Goal: Task Accomplishment & Management: Manage account settings

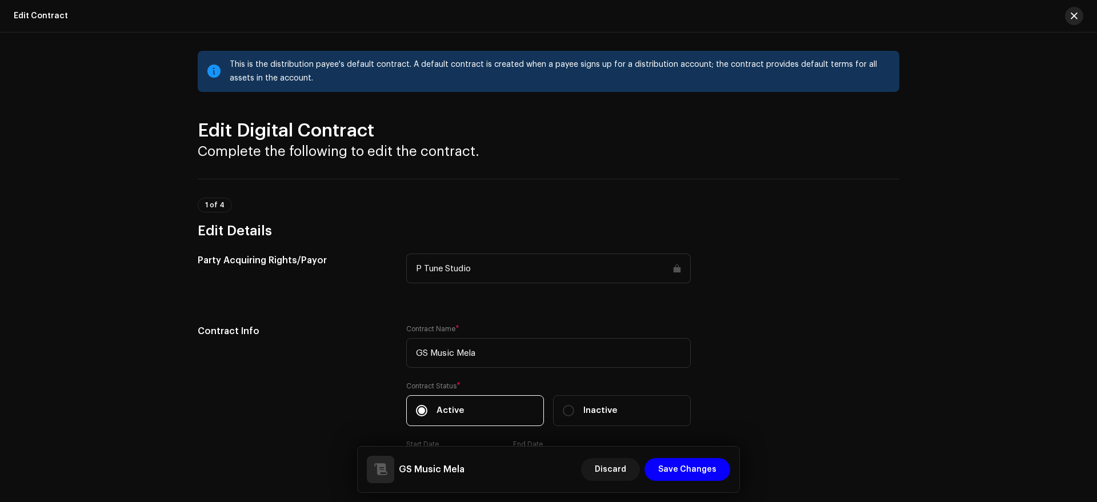
click at [1077, 17] on span "button" at bounding box center [1074, 15] width 7 height 9
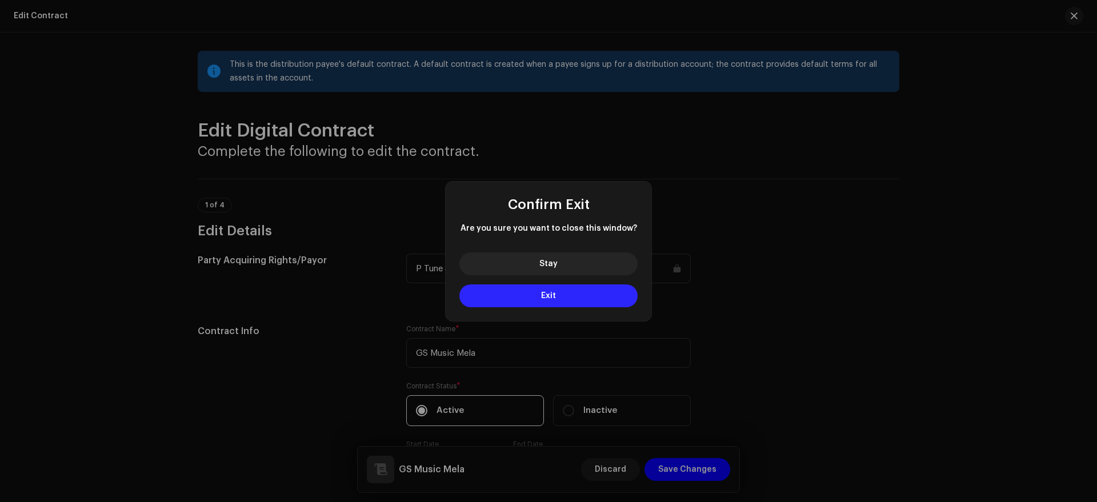
click at [542, 294] on span "Exit" at bounding box center [548, 296] width 15 height 8
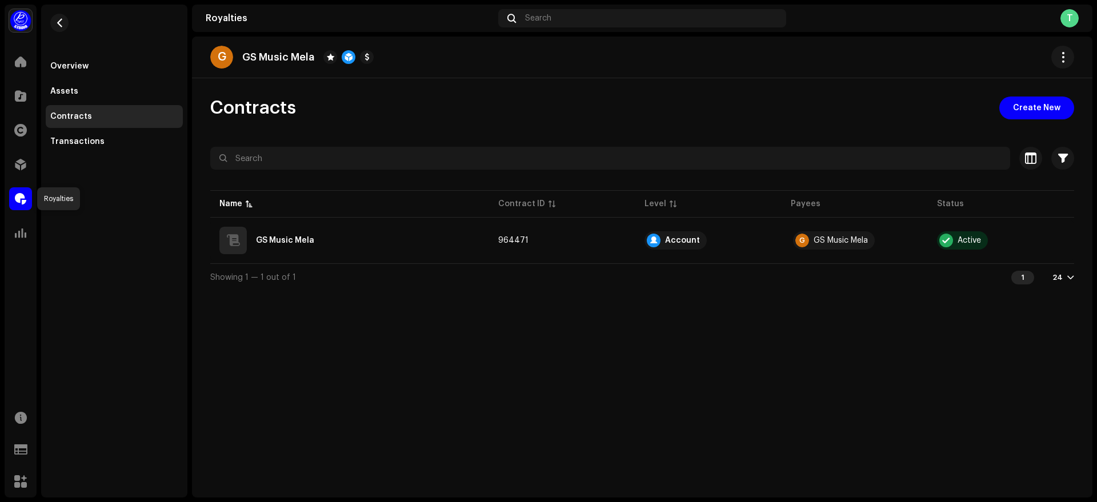
click at [21, 196] on span at bounding box center [20, 198] width 11 height 9
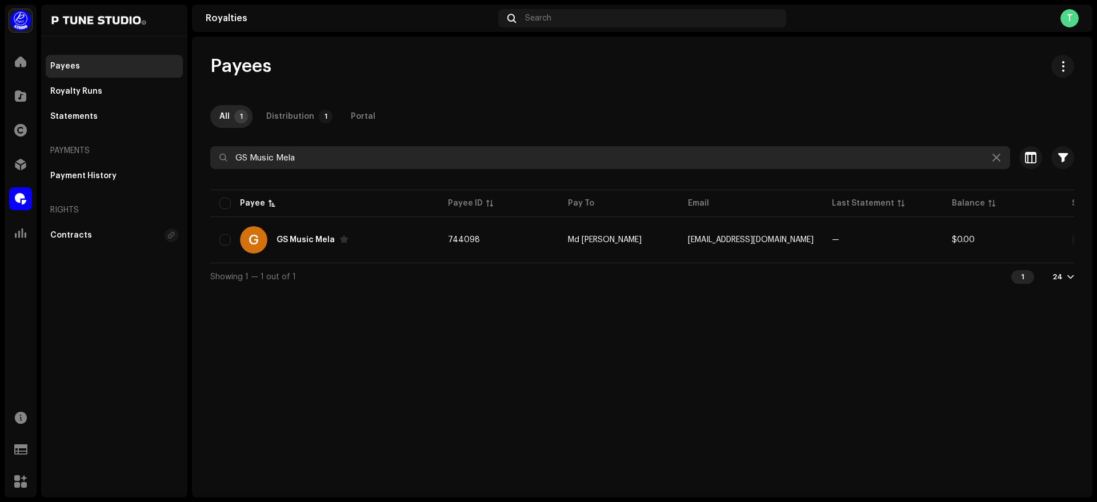
click at [403, 164] on input "GS Music Mela" at bounding box center [610, 157] width 800 height 23
paste input "[PERSON_NAME]"
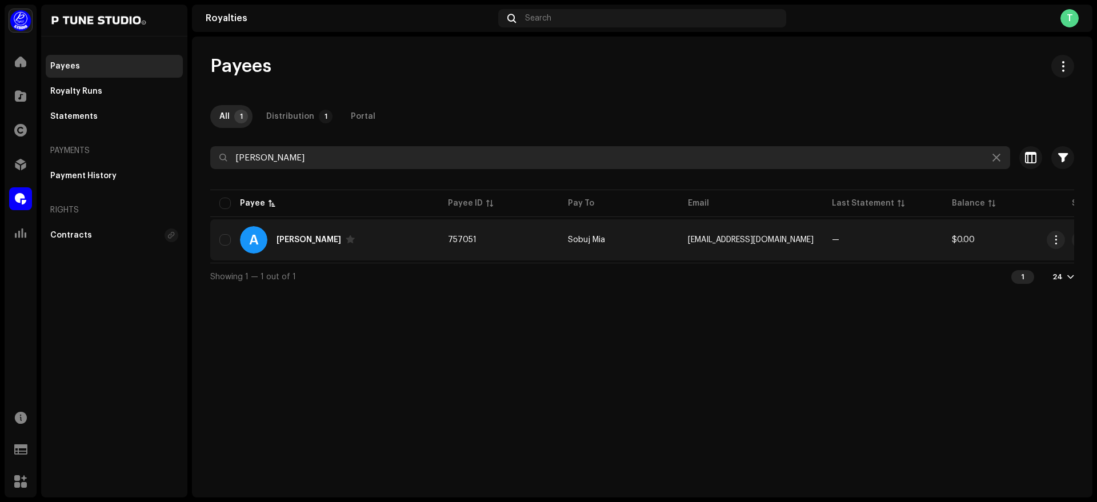
type input "[PERSON_NAME]"
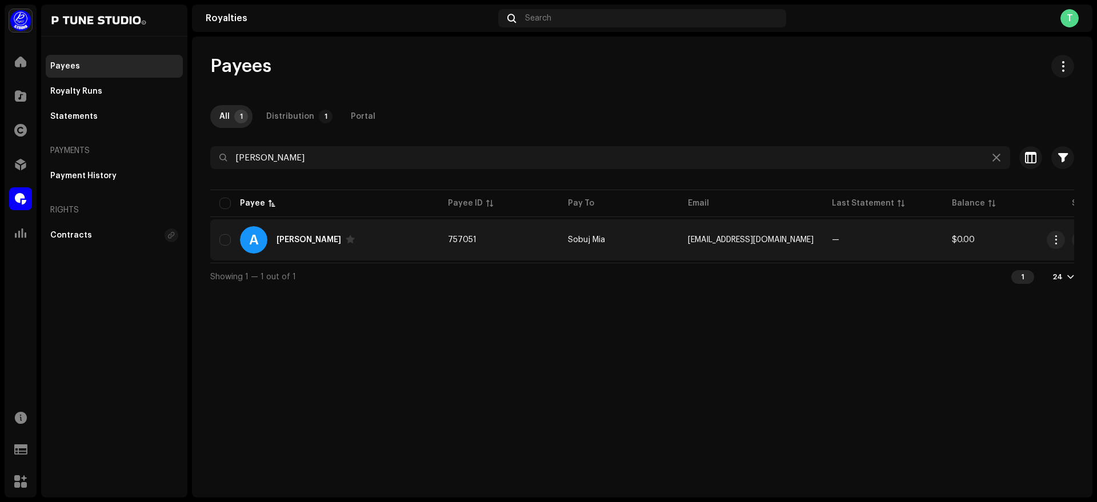
click at [898, 242] on td "—" at bounding box center [883, 239] width 120 height 41
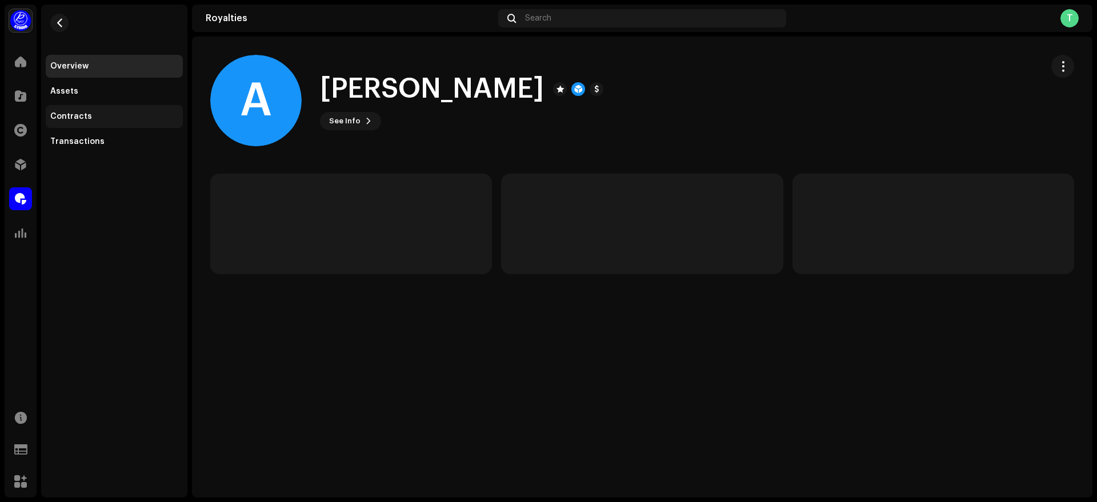
click at [101, 118] on div "Contracts" at bounding box center [114, 116] width 128 height 9
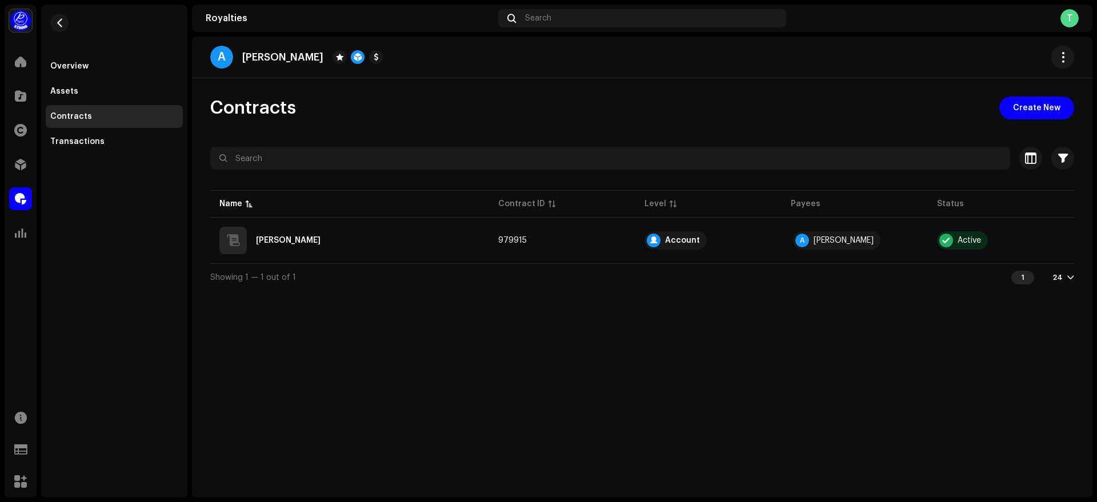
click at [703, 99] on div "Contracts Create New" at bounding box center [642, 108] width 864 height 23
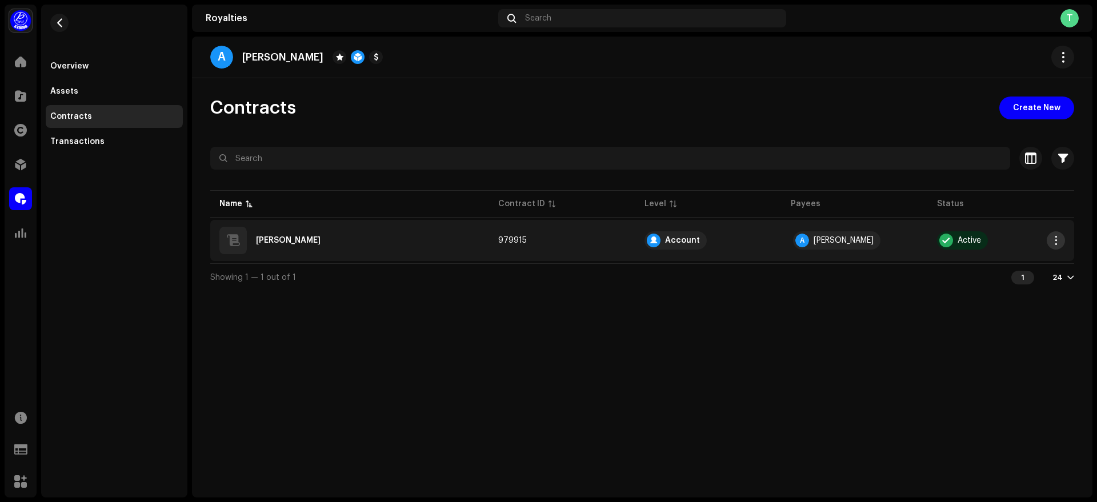
click at [1052, 249] on button "button" at bounding box center [1056, 240] width 18 height 18
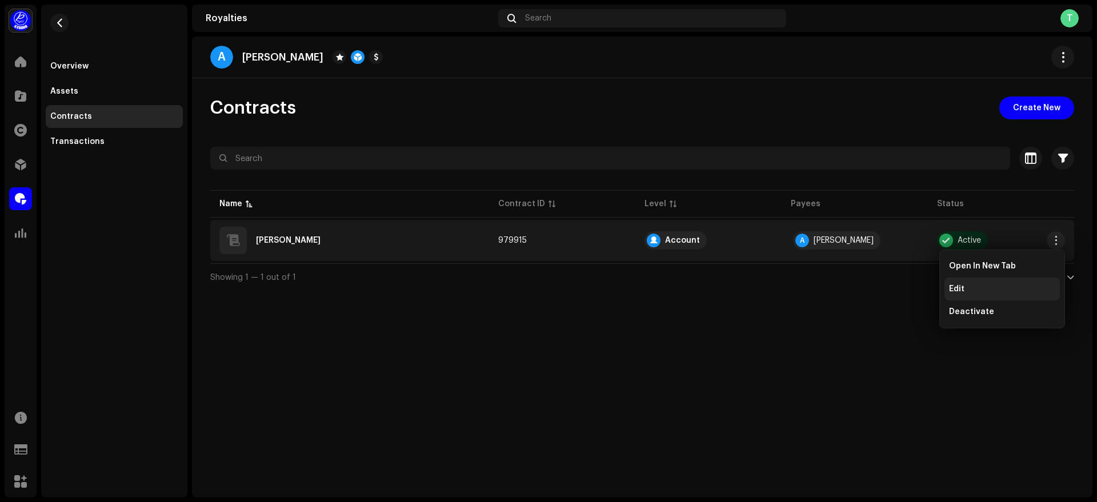
click at [1004, 287] on div "Edit" at bounding box center [1002, 289] width 106 height 9
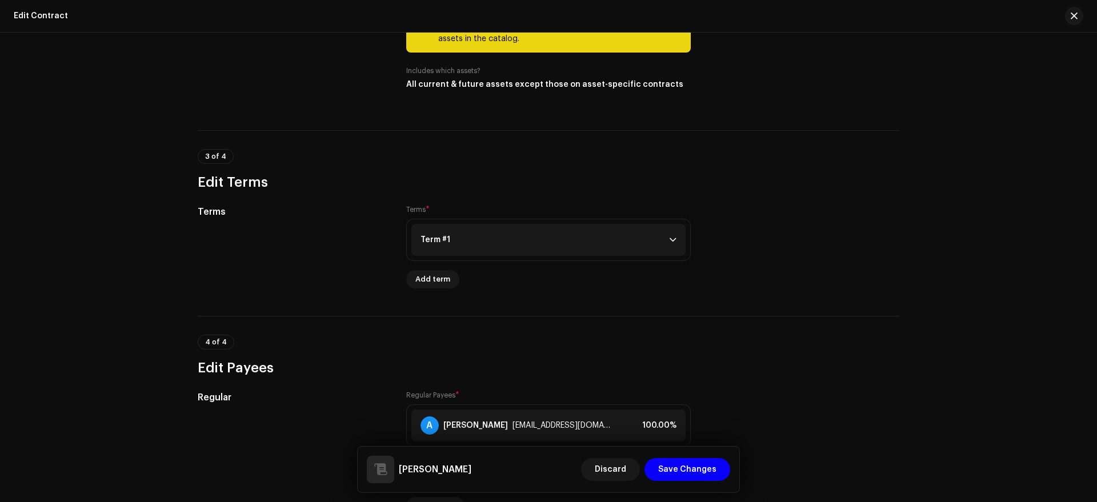
scroll to position [649, 0]
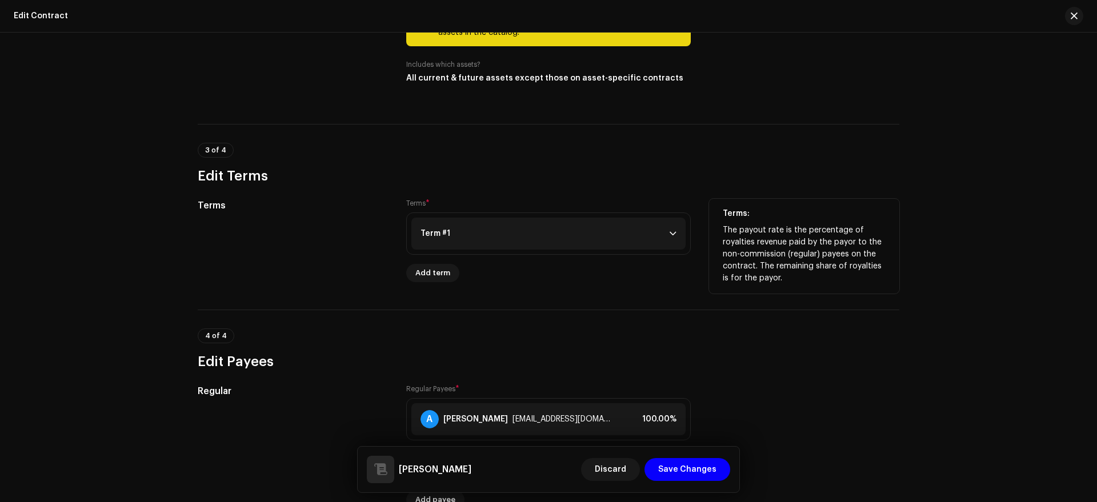
click at [527, 228] on p-accordion-header "Term #1" at bounding box center [548, 234] width 274 height 32
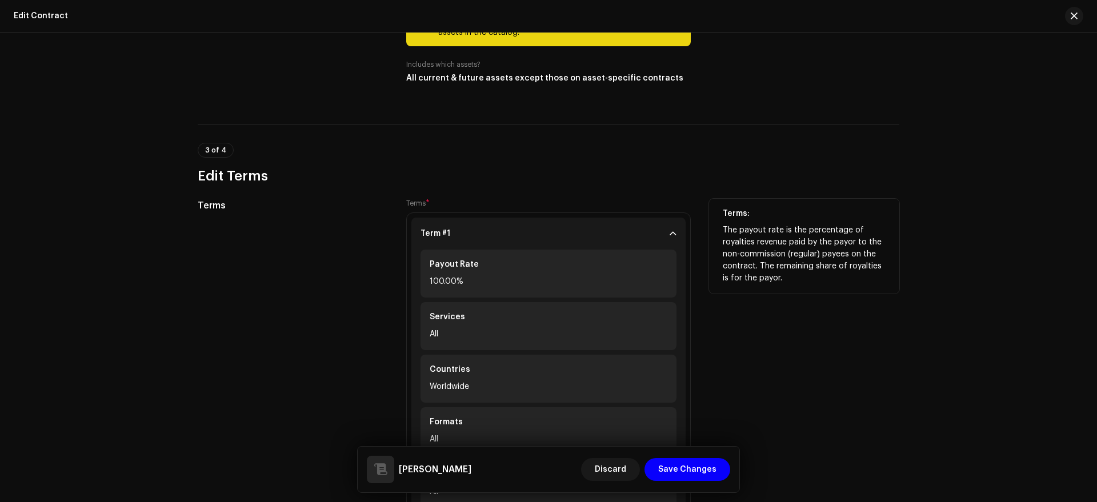
scroll to position [786, 0]
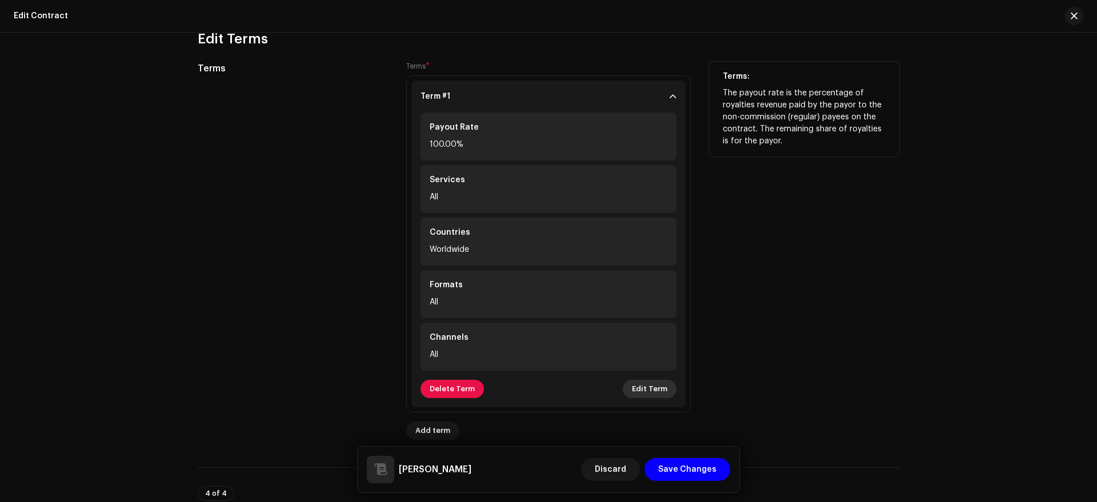
click at [653, 391] on span "Edit Term" at bounding box center [649, 389] width 35 height 23
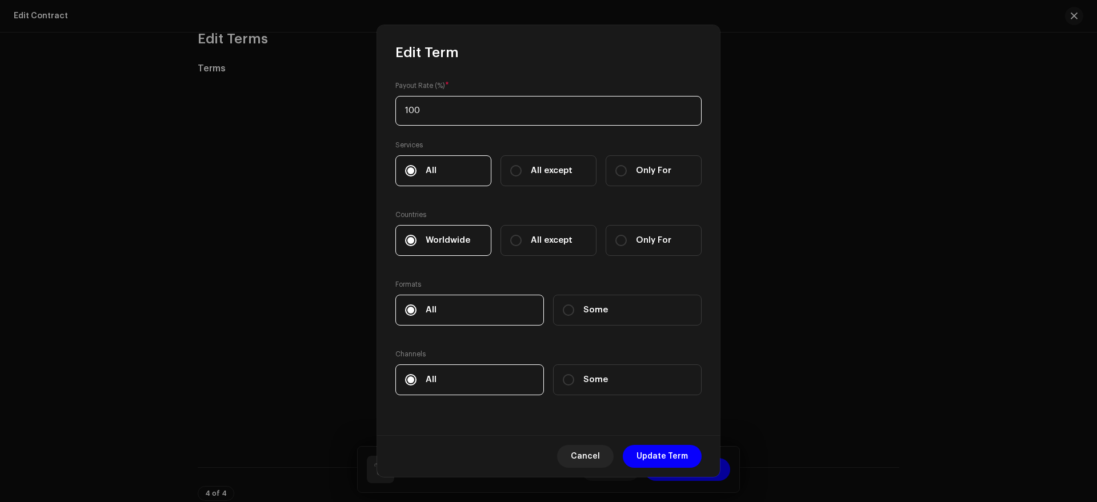
click at [445, 113] on input "100" at bounding box center [548, 111] width 306 height 30
type input "1"
type input "75"
click at [658, 455] on span "Update Term" at bounding box center [662, 456] width 51 height 23
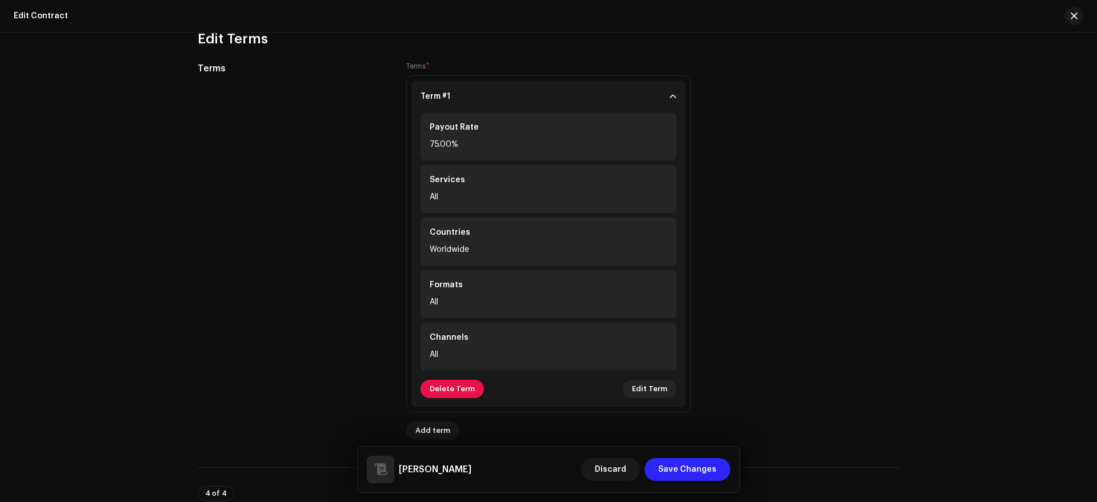
click at [697, 472] on span "Save Changes" at bounding box center [687, 469] width 58 height 23
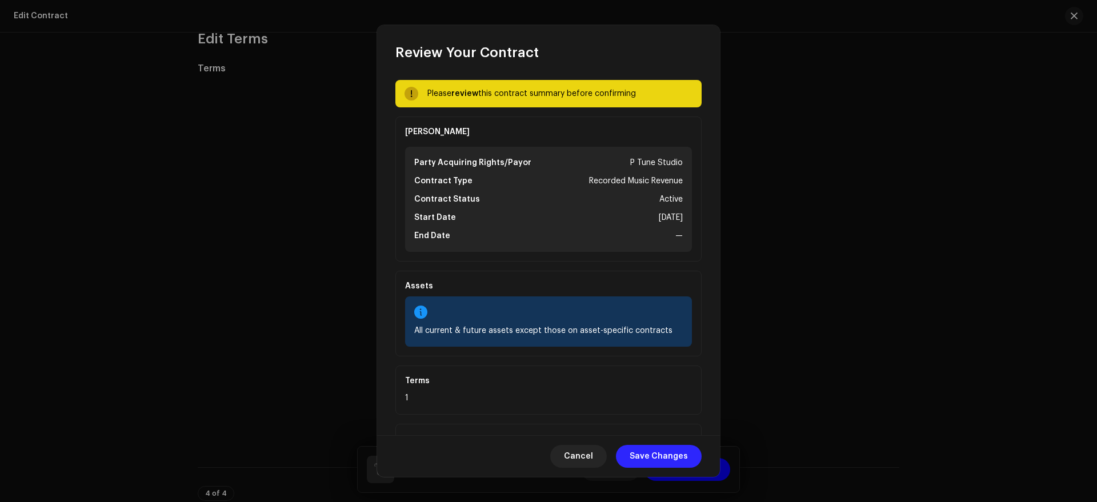
click at [653, 453] on span "Save Changes" at bounding box center [659, 456] width 58 height 23
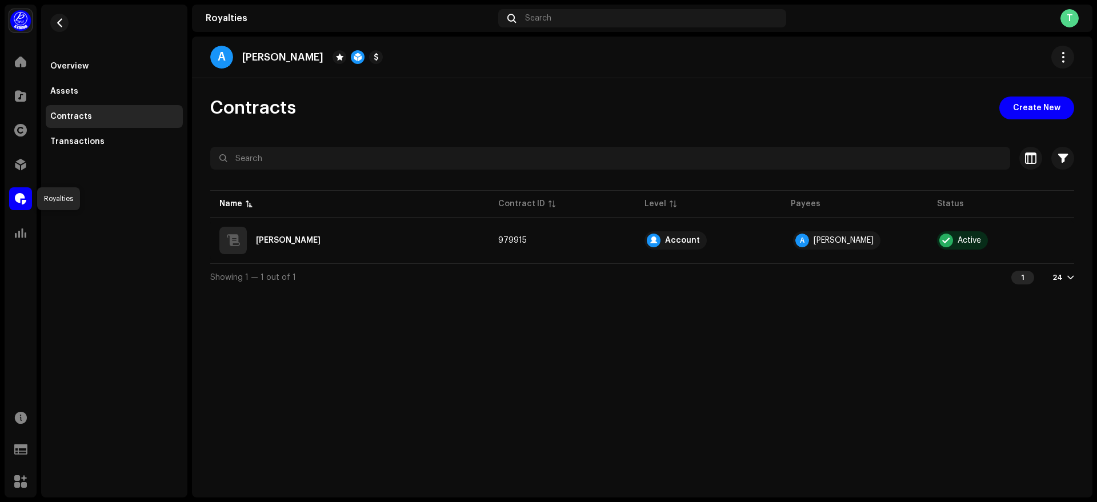
click at [26, 194] on span at bounding box center [20, 198] width 11 height 9
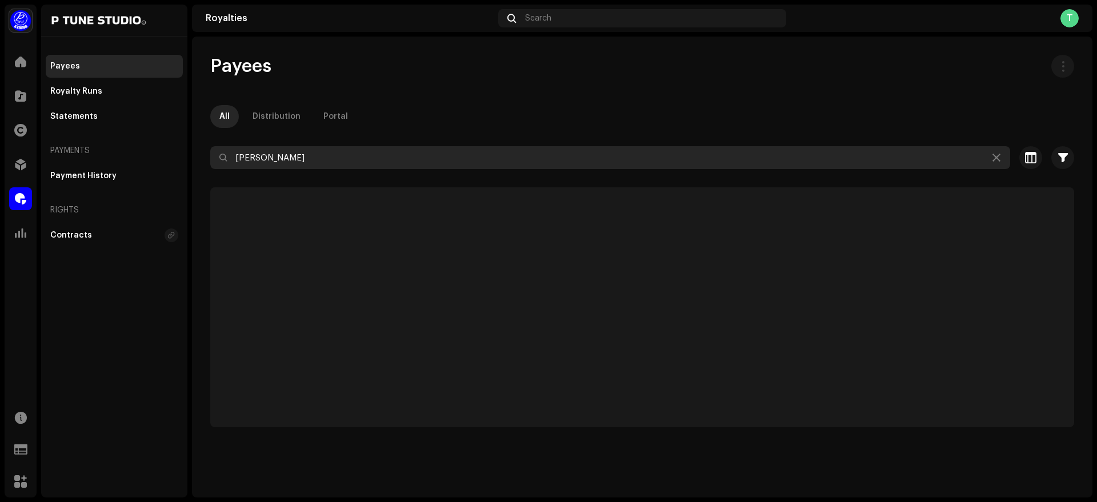
click at [357, 162] on input "[PERSON_NAME]" at bounding box center [610, 157] width 800 height 23
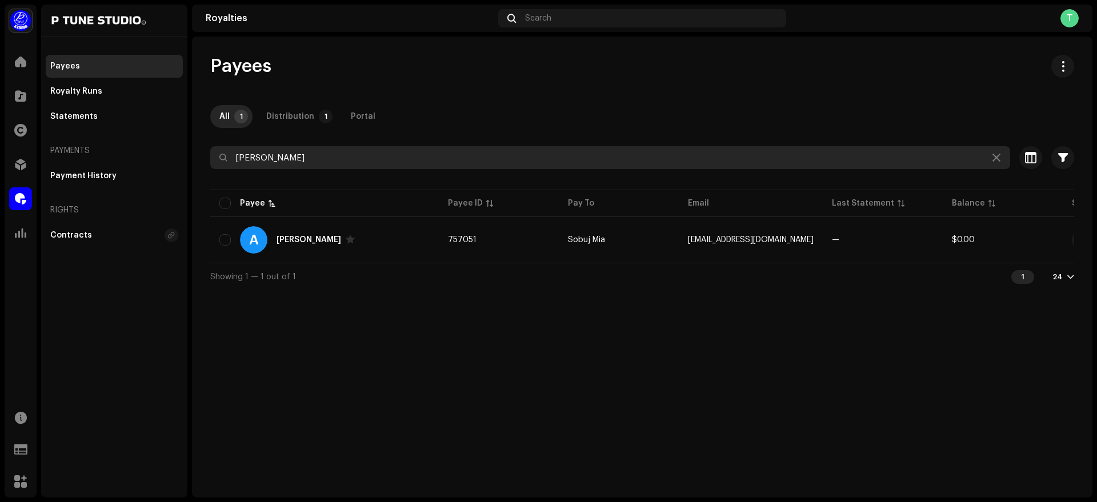
click at [357, 162] on input "[PERSON_NAME]" at bounding box center [610, 157] width 800 height 23
paste input "[PERSON_NAME]"
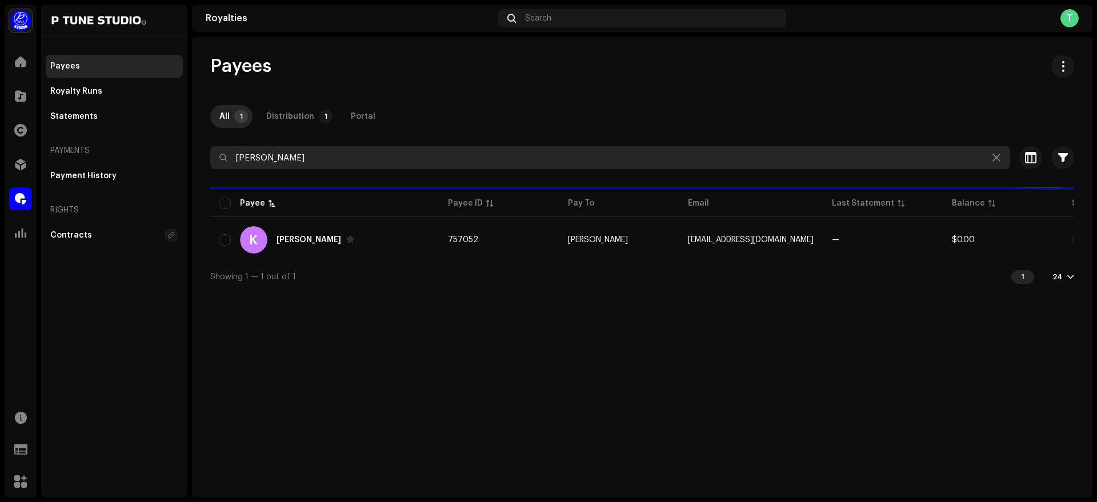
type input "[PERSON_NAME]"
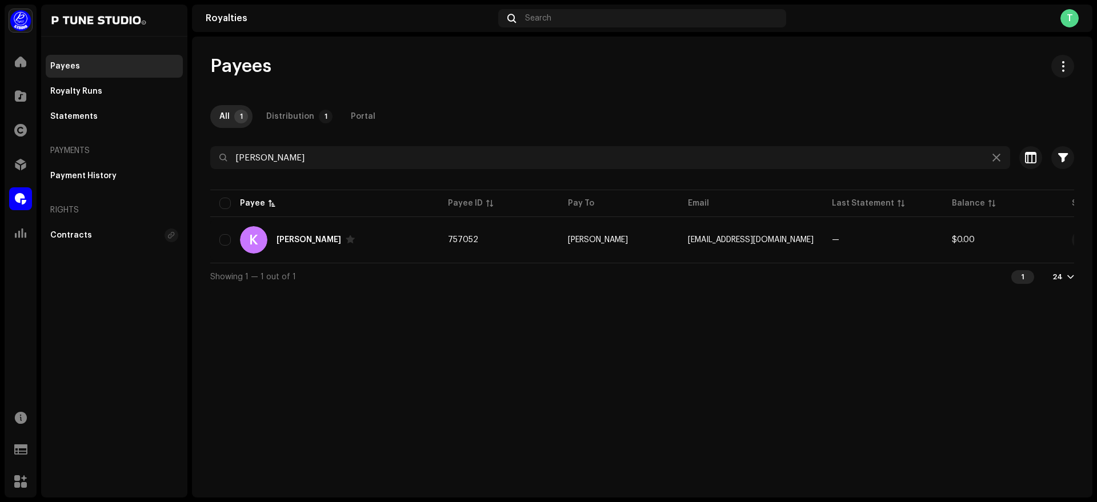
click at [646, 99] on div "Payees All 1 Distribution 1 Portal [PERSON_NAME] Selected 0 Select all 1 Option…" at bounding box center [642, 172] width 901 height 235
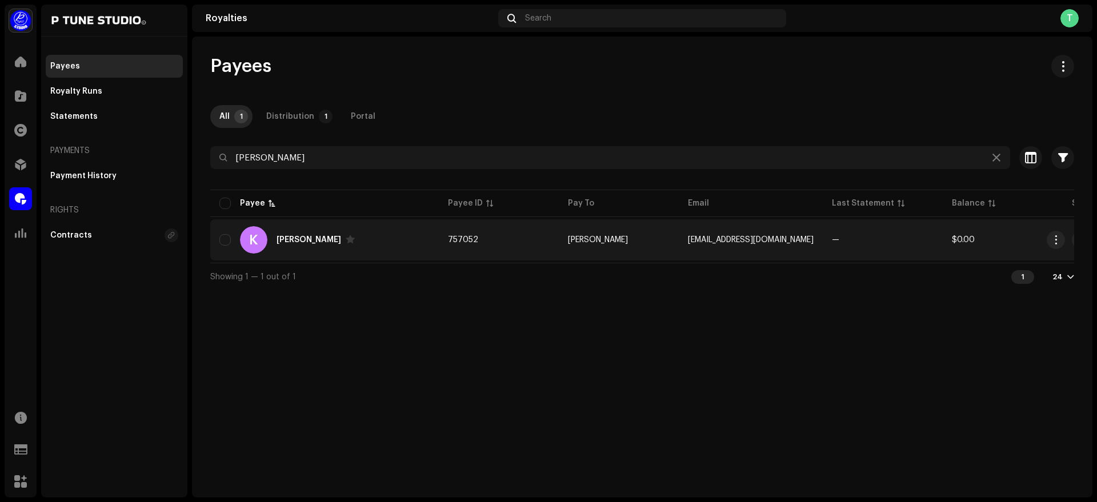
click at [513, 251] on td "757052" at bounding box center [499, 239] width 120 height 41
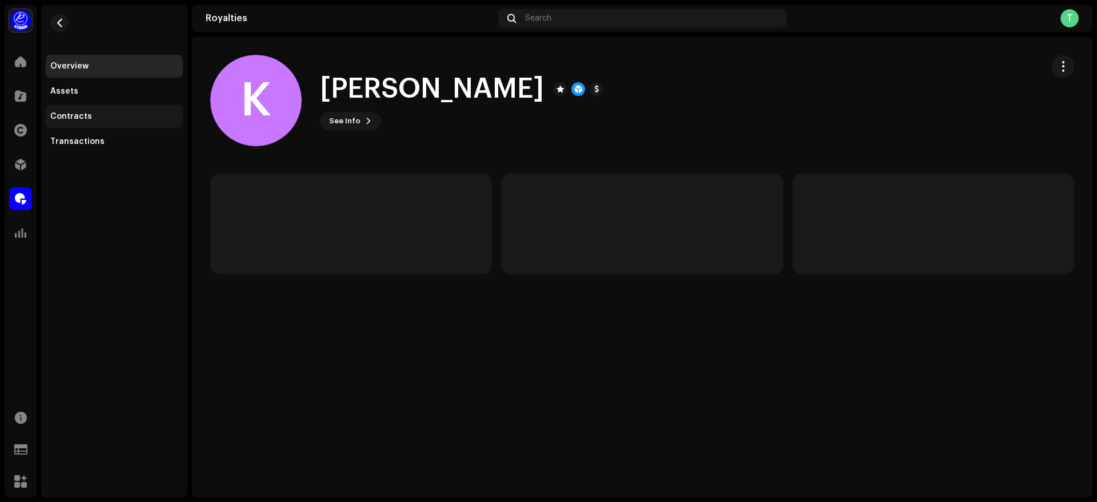
click at [98, 125] on div "Contracts" at bounding box center [114, 116] width 137 height 23
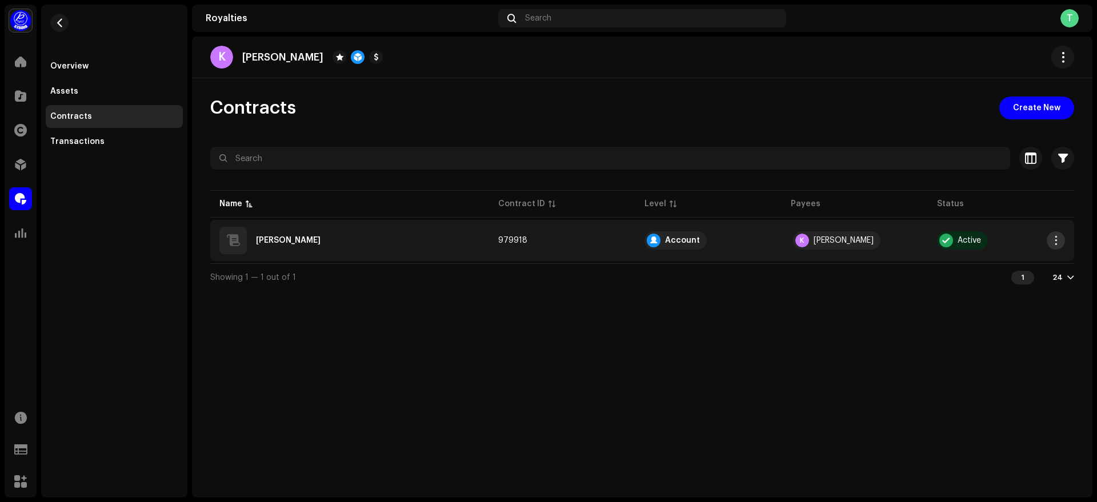
click at [1051, 246] on button "button" at bounding box center [1056, 240] width 18 height 18
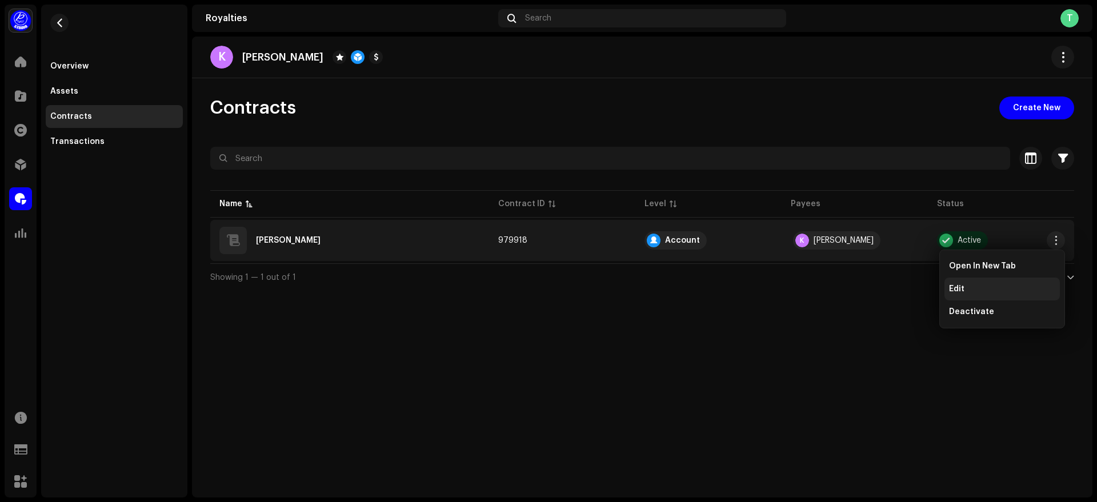
click at [998, 295] on div "Edit" at bounding box center [1002, 289] width 115 height 23
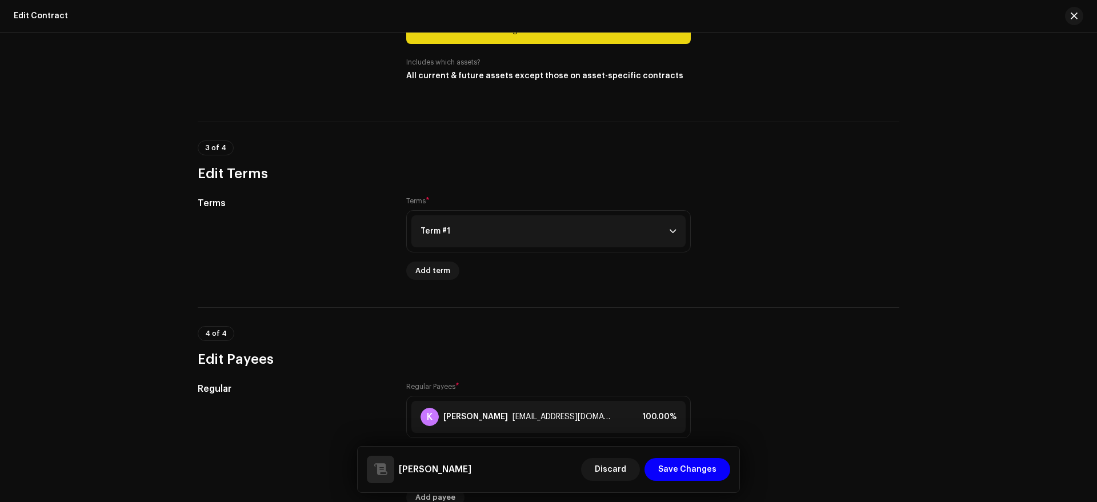
scroll to position [654, 0]
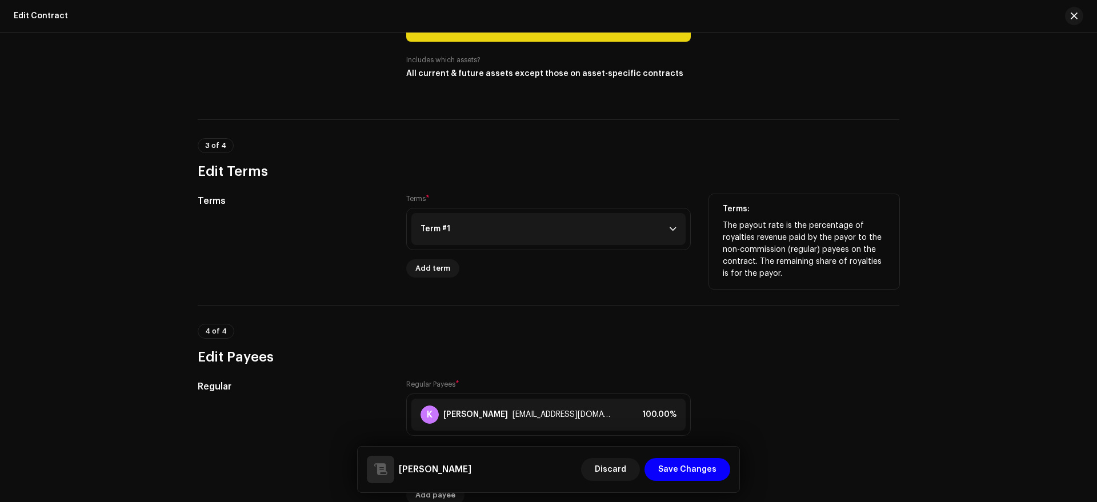
click at [555, 233] on p-accordion-header "Term #1" at bounding box center [548, 229] width 274 height 32
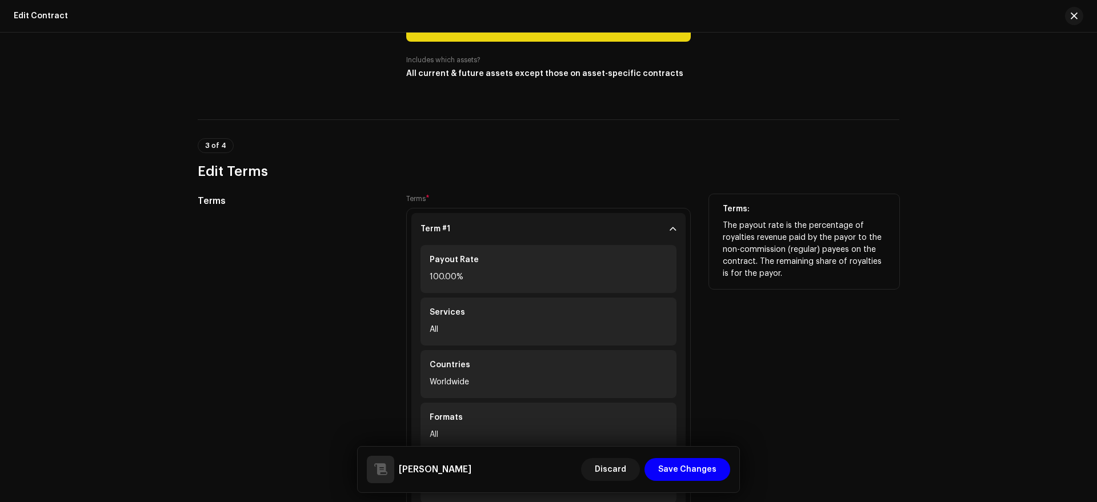
scroll to position [761, 0]
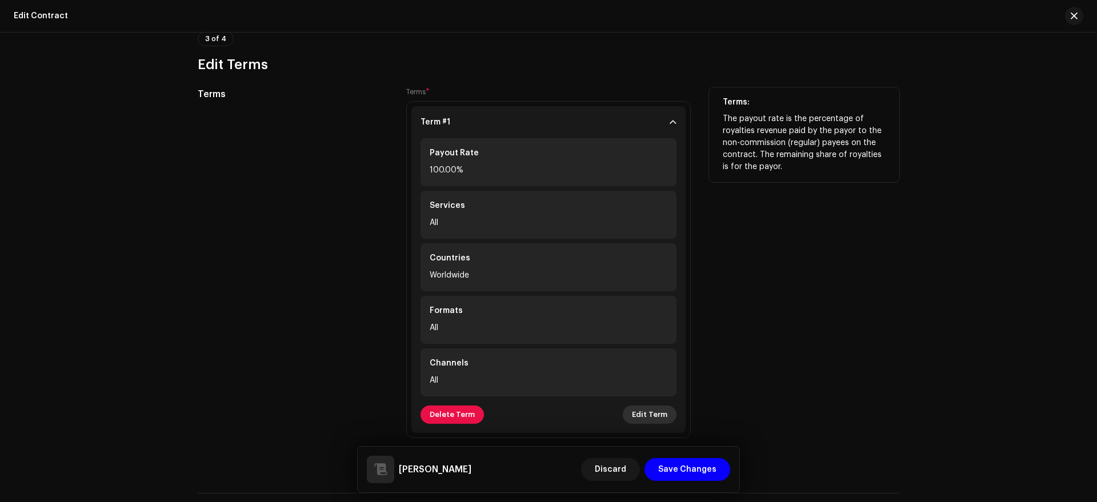
click at [651, 419] on span "Edit Term" at bounding box center [649, 414] width 35 height 23
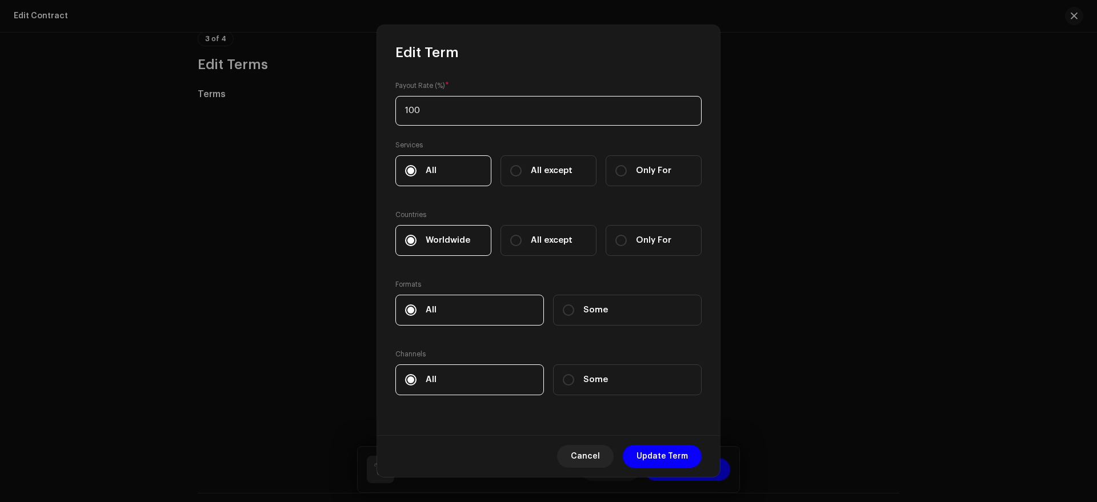
click at [443, 110] on input "100" at bounding box center [548, 111] width 306 height 30
type input "1"
type input "80"
click at [662, 455] on span "Update Term" at bounding box center [662, 456] width 51 height 23
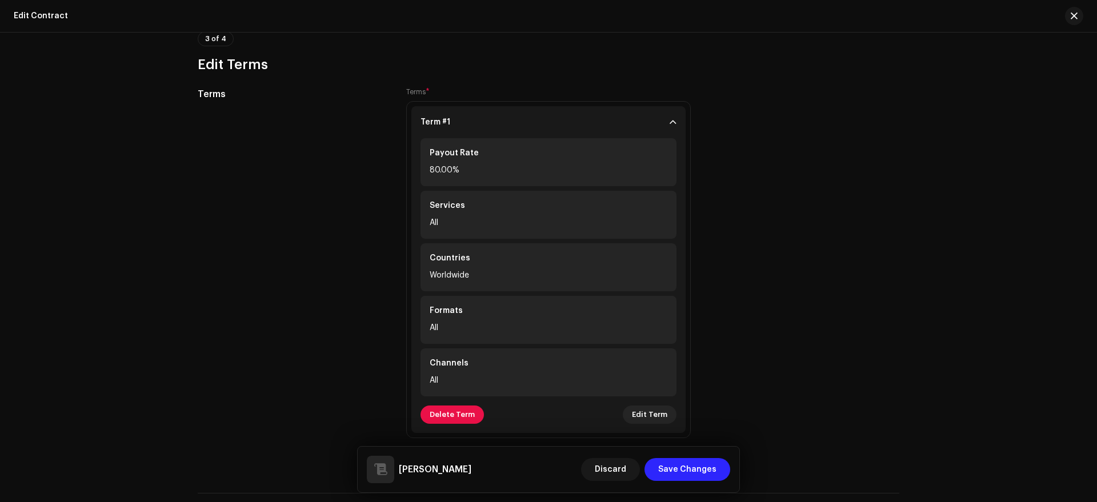
click at [691, 471] on span "Save Changes" at bounding box center [687, 469] width 58 height 23
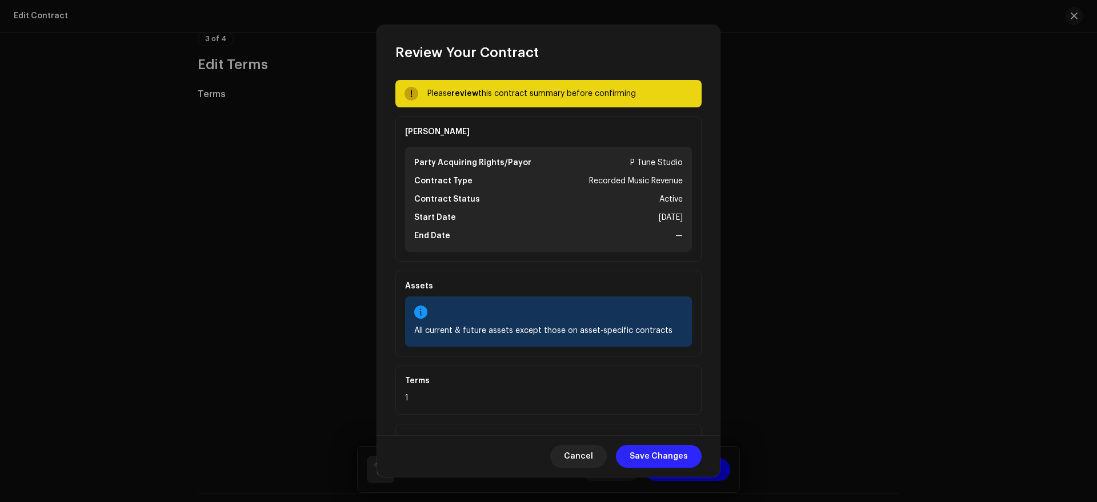
click at [666, 461] on span "Save Changes" at bounding box center [659, 456] width 58 height 23
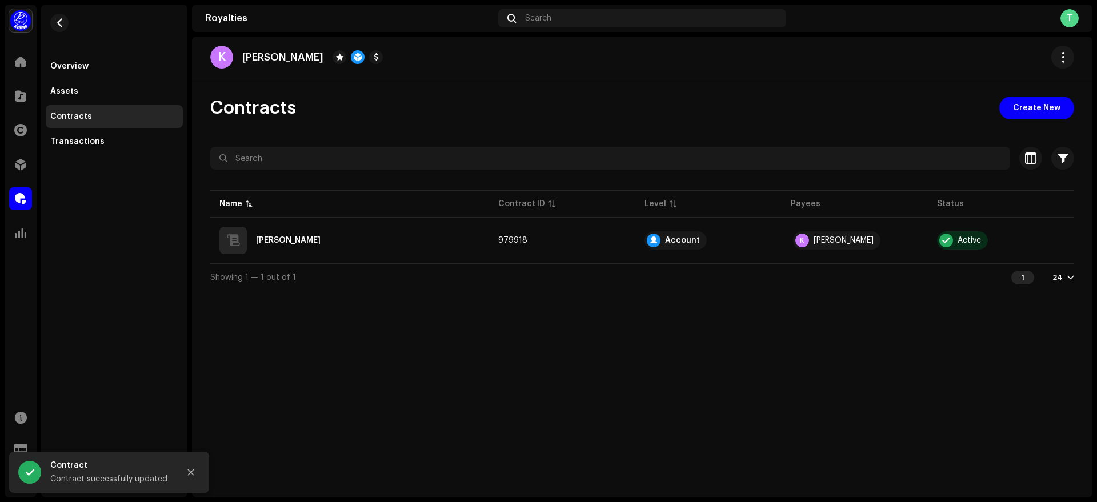
click at [692, 109] on div "Contracts Create New" at bounding box center [642, 108] width 864 height 23
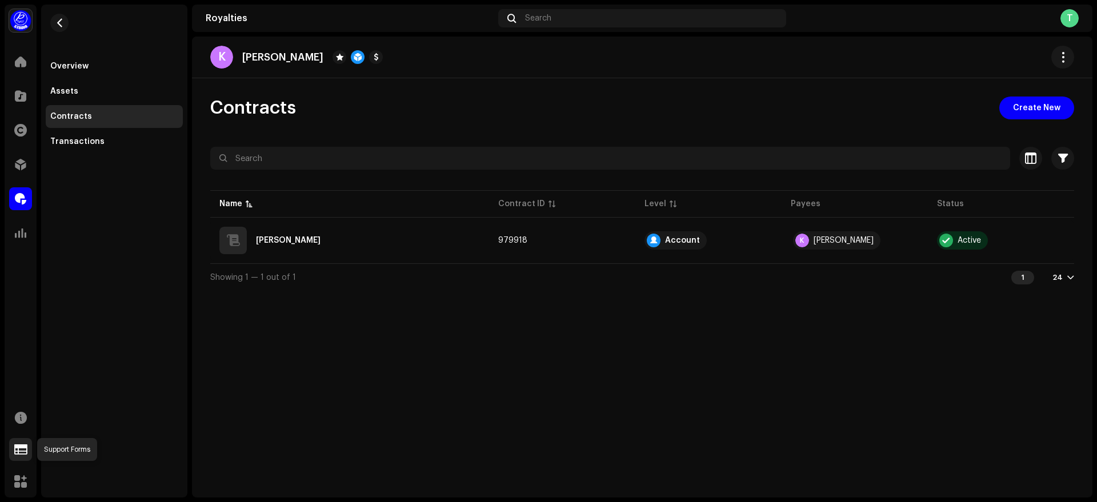
click at [23, 450] on span at bounding box center [20, 449] width 13 height 9
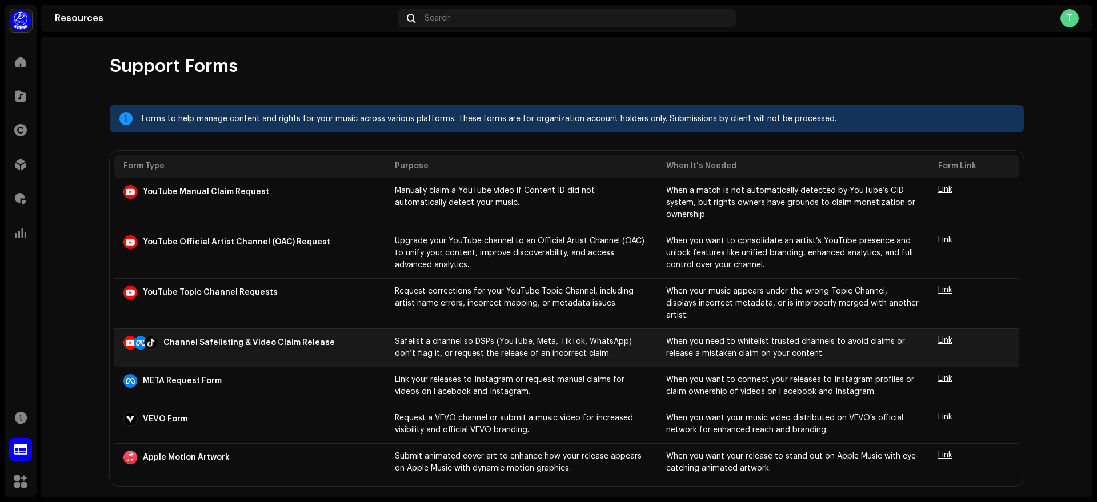
click at [945, 337] on span "Link" at bounding box center [945, 341] width 14 height 8
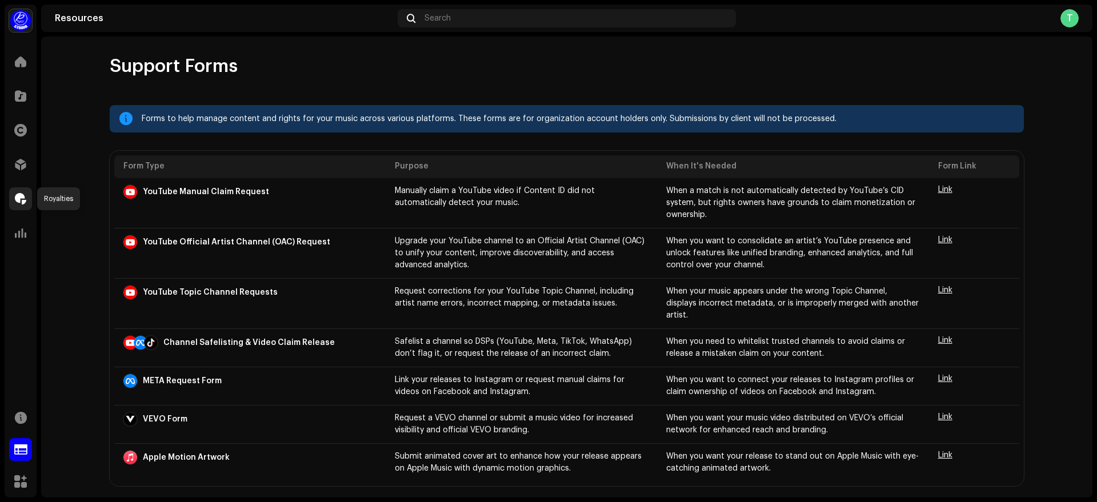
click at [15, 195] on span at bounding box center [20, 198] width 11 height 9
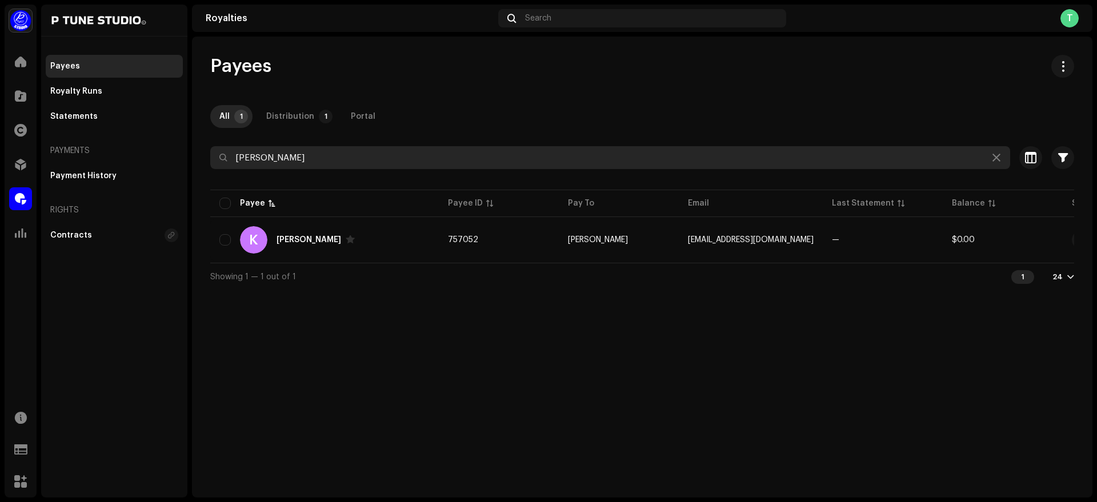
click at [353, 164] on input "[PERSON_NAME]" at bounding box center [610, 157] width 800 height 23
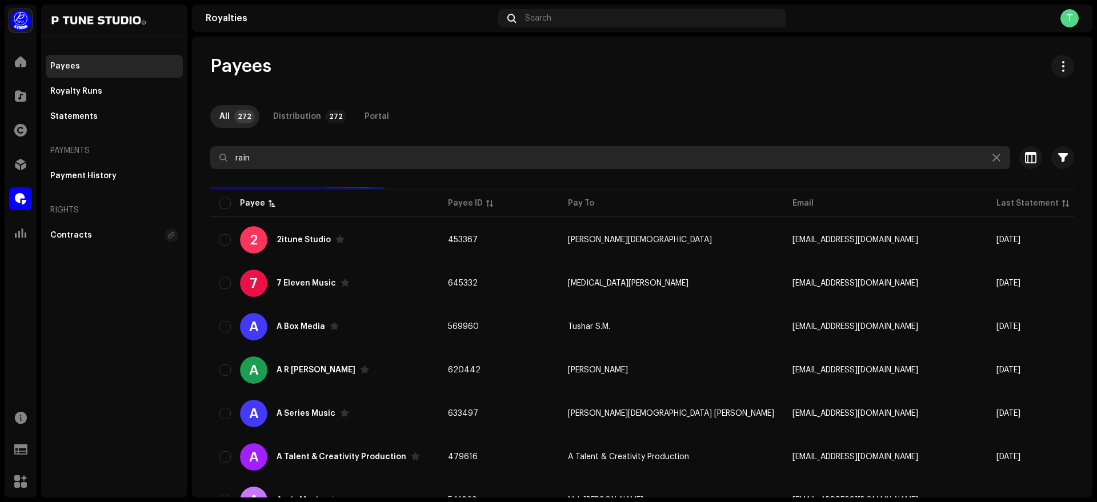
type input "rain"
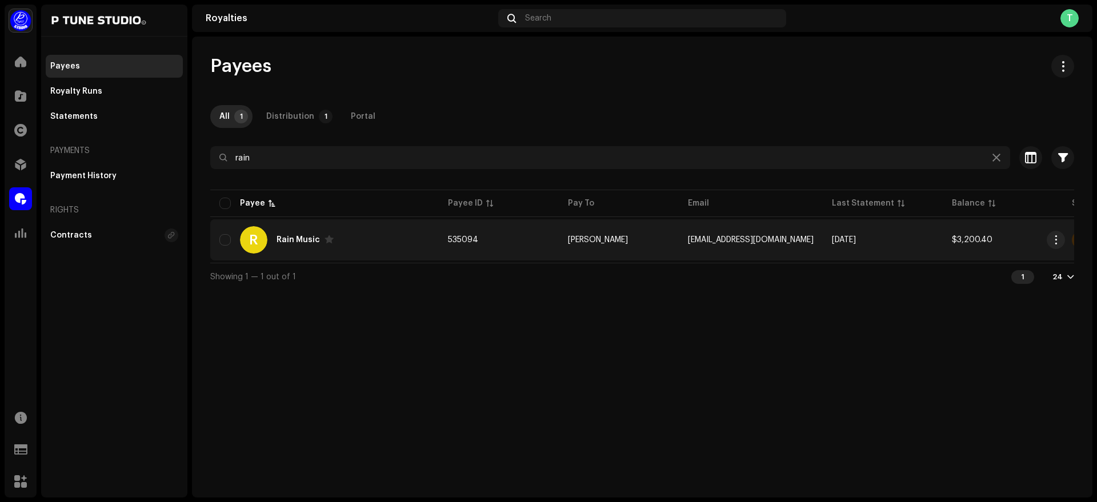
click at [376, 235] on div "R Rain Music" at bounding box center [324, 239] width 210 height 27
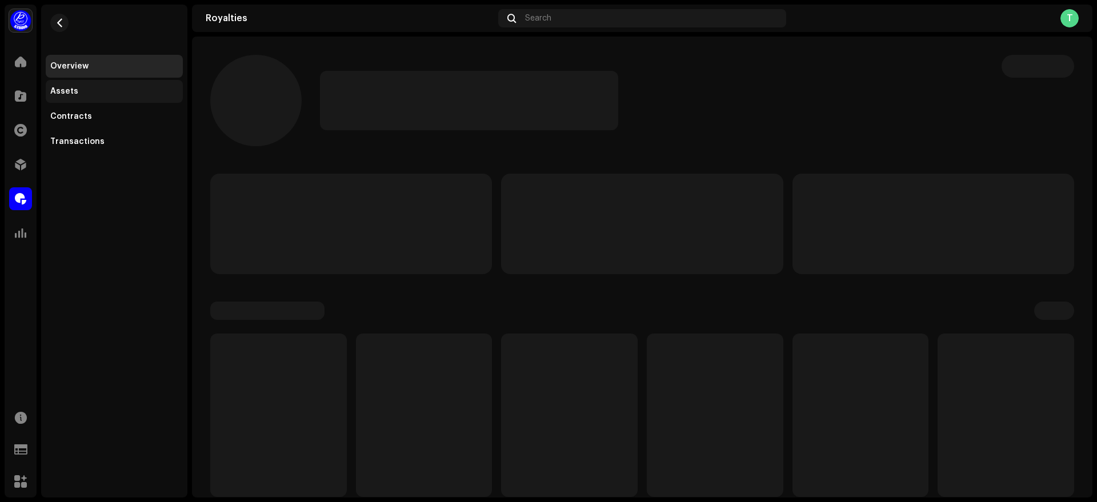
click at [75, 97] on div "Assets" at bounding box center [114, 91] width 137 height 23
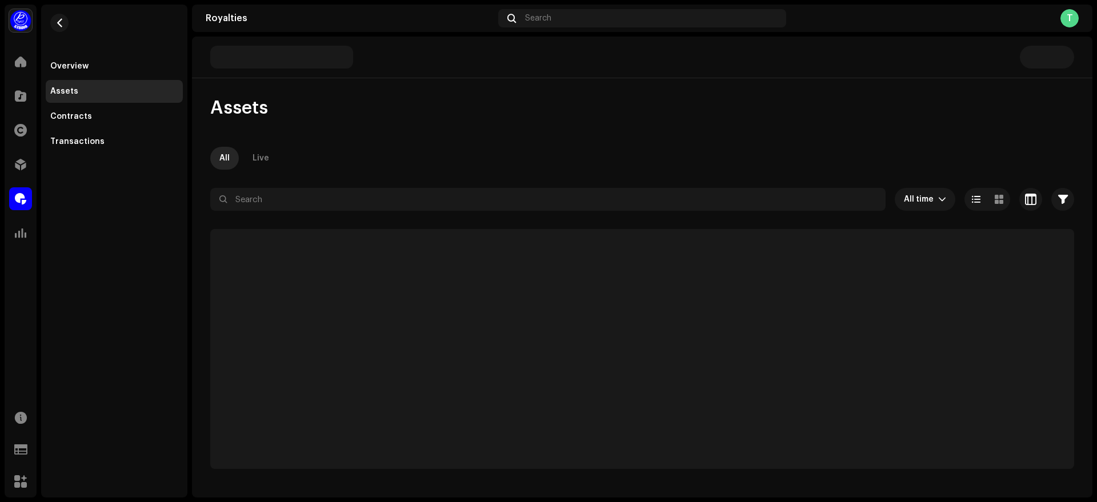
click at [586, 144] on div "Assets All Live All time Selected 0 Select all Options Filters Distribution sta…" at bounding box center [642, 283] width 901 height 373
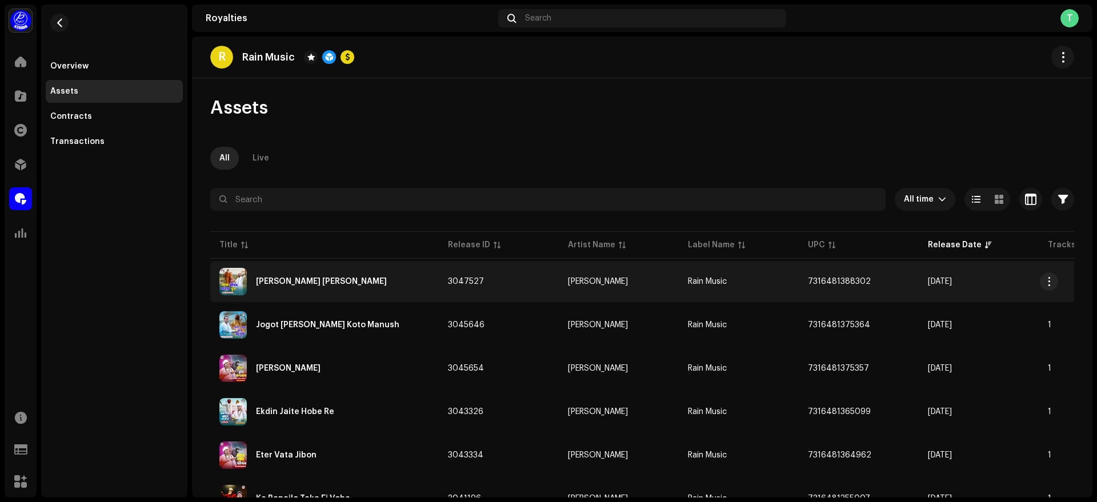
click at [391, 282] on div "[PERSON_NAME] [PERSON_NAME]" at bounding box center [324, 281] width 210 height 27
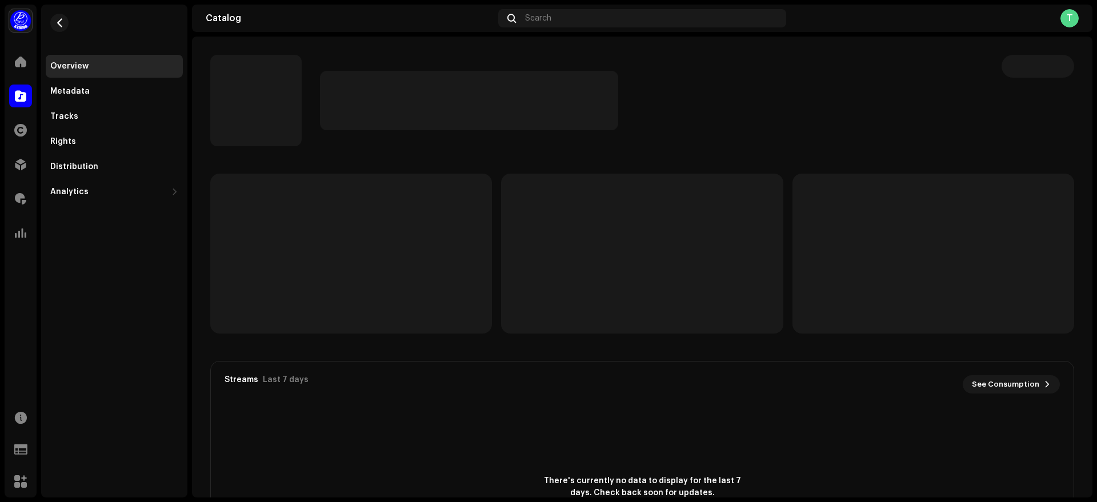
click at [797, 121] on div at bounding box center [651, 100] width 663 height 59
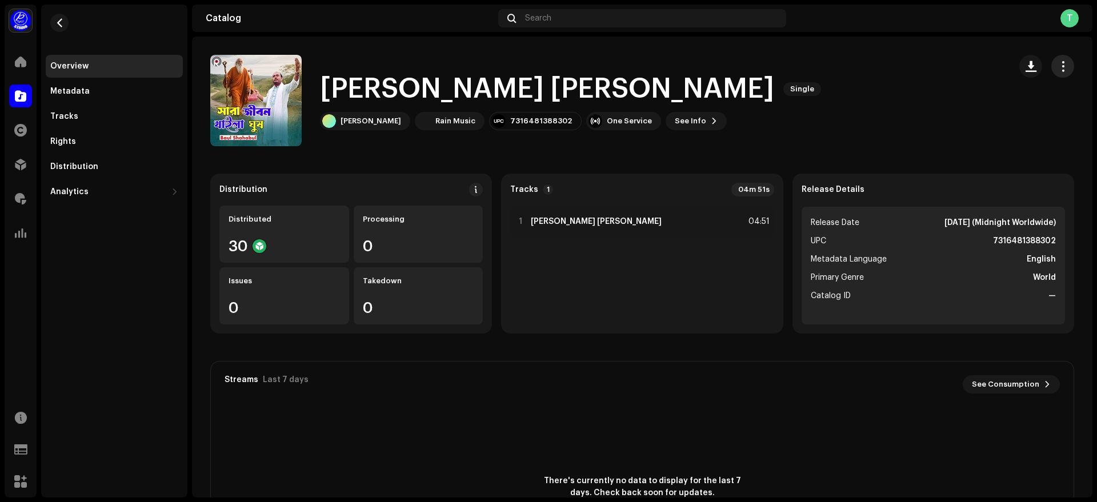
click at [1062, 69] on button "button" at bounding box center [1063, 66] width 23 height 23
click at [1010, 120] on div "Edit" at bounding box center [1005, 117] width 106 height 9
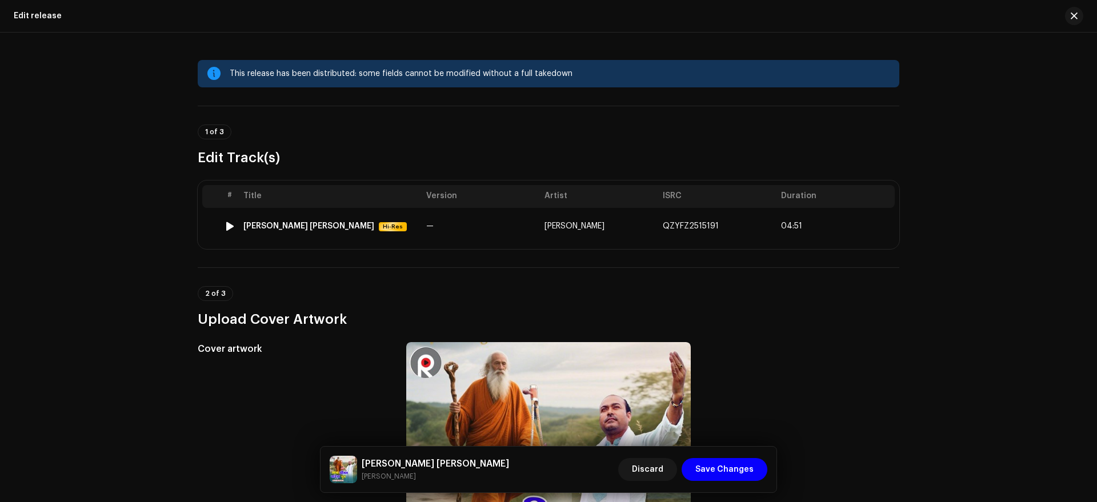
click at [527, 215] on td "—" at bounding box center [481, 226] width 118 height 37
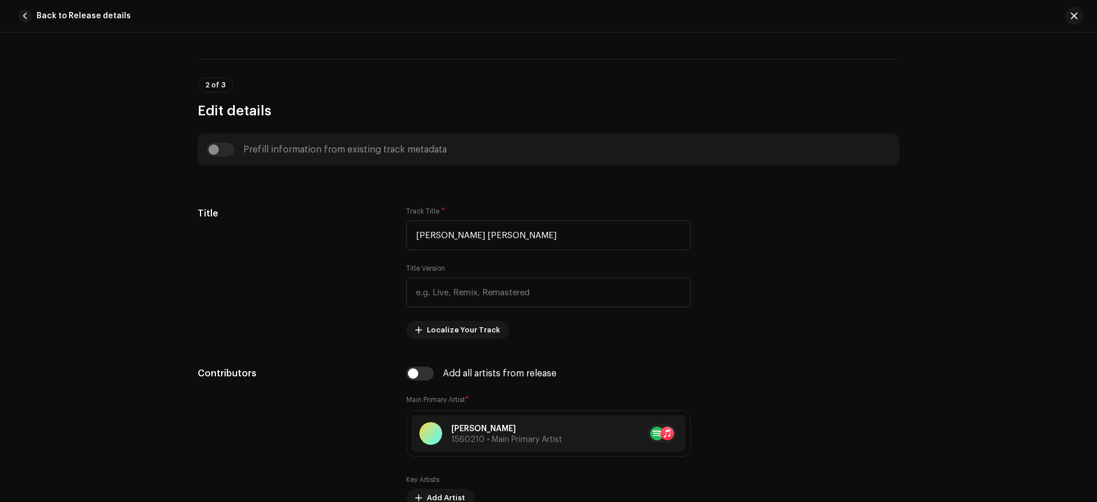
scroll to position [403, 0]
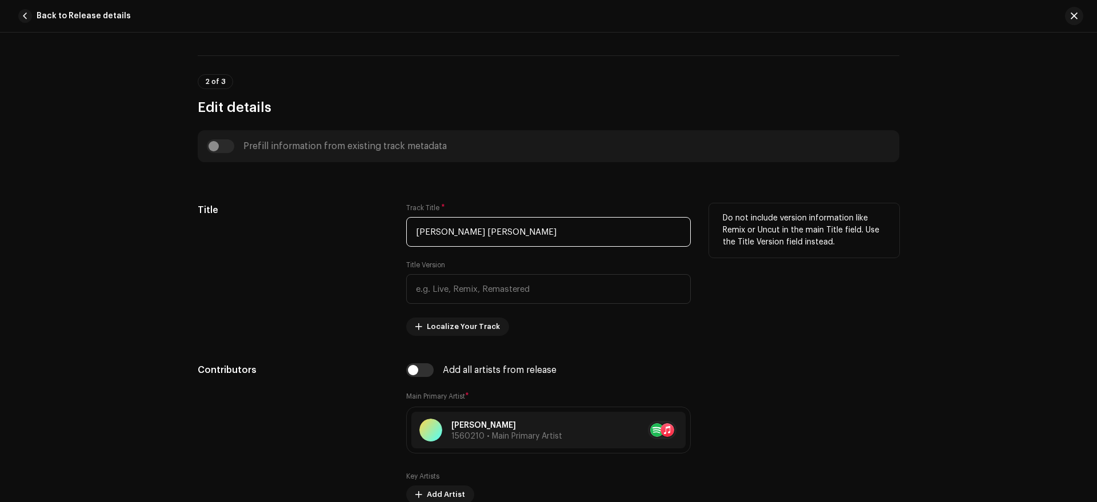
click at [462, 233] on input "[PERSON_NAME] [PERSON_NAME]" at bounding box center [548, 232] width 285 height 30
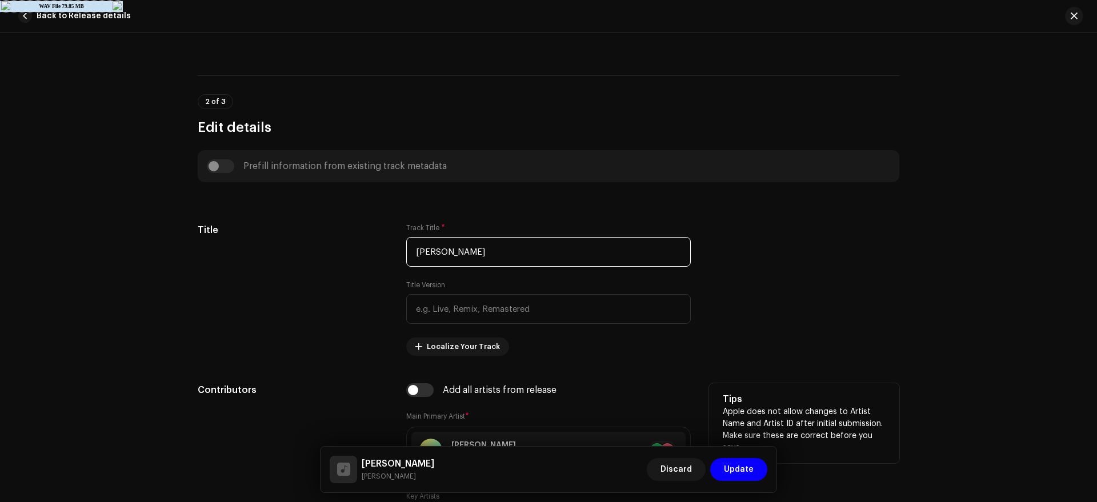
scroll to position [376, 0]
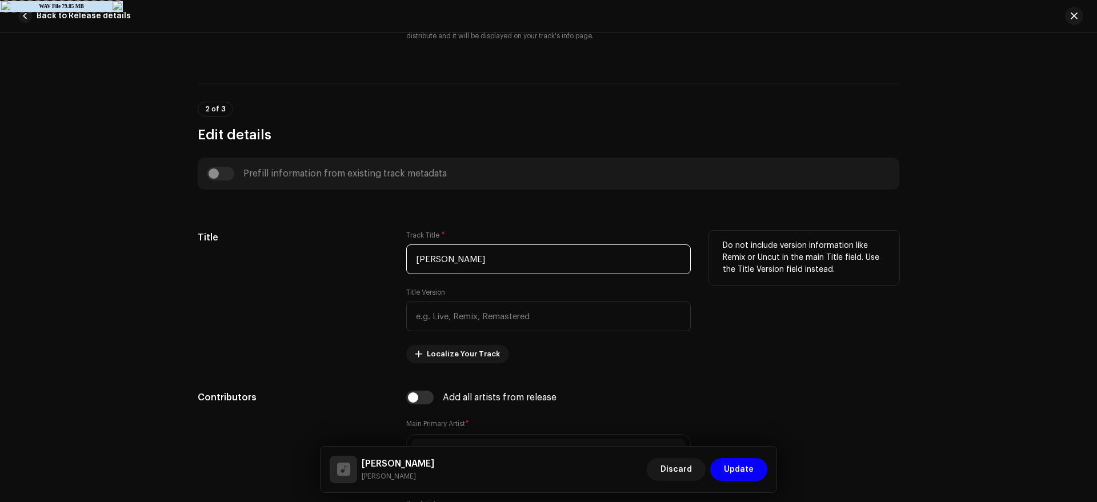
click at [611, 259] on input "[PERSON_NAME]" at bounding box center [548, 260] width 285 height 30
type input "[PERSON_NAME]"
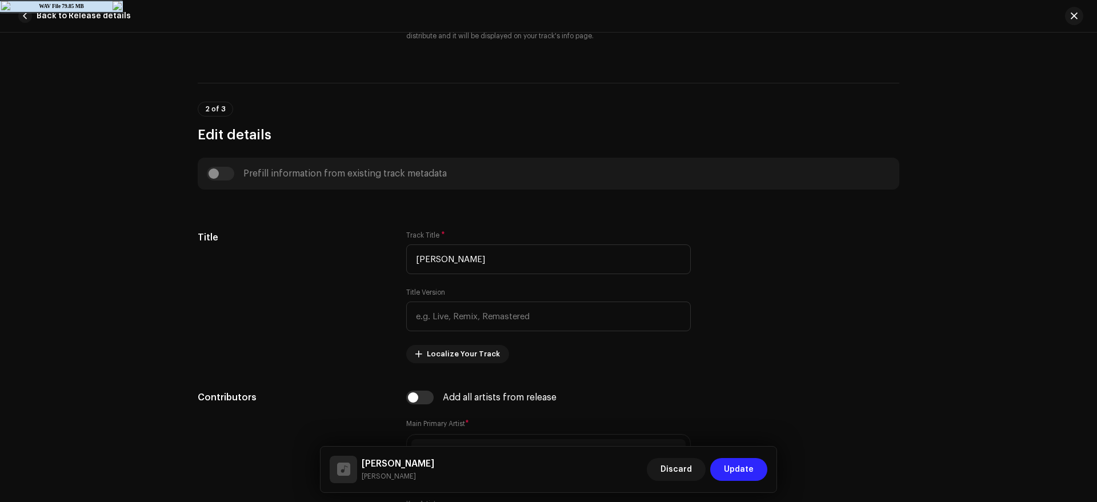
click at [733, 474] on span "Update" at bounding box center [739, 469] width 30 height 23
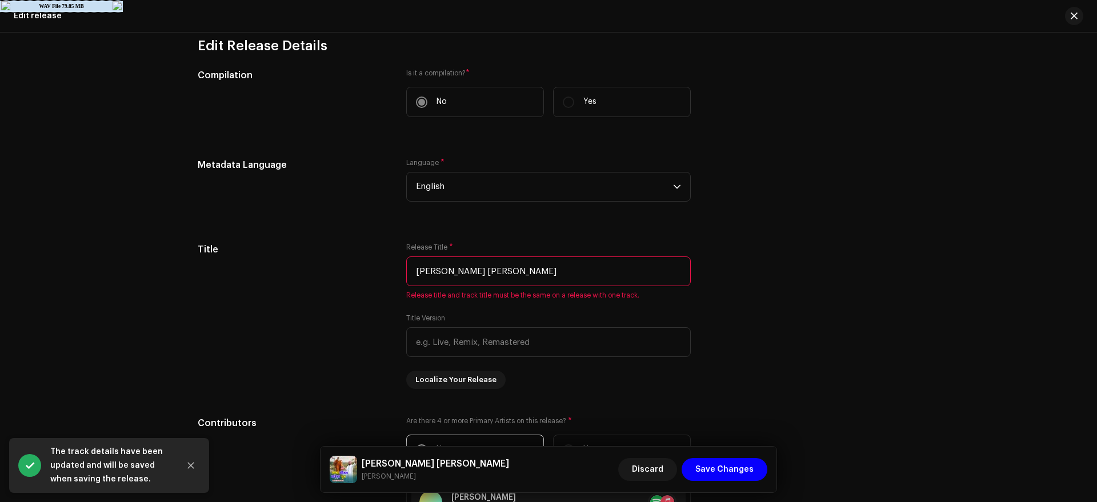
scroll to position [617, 0]
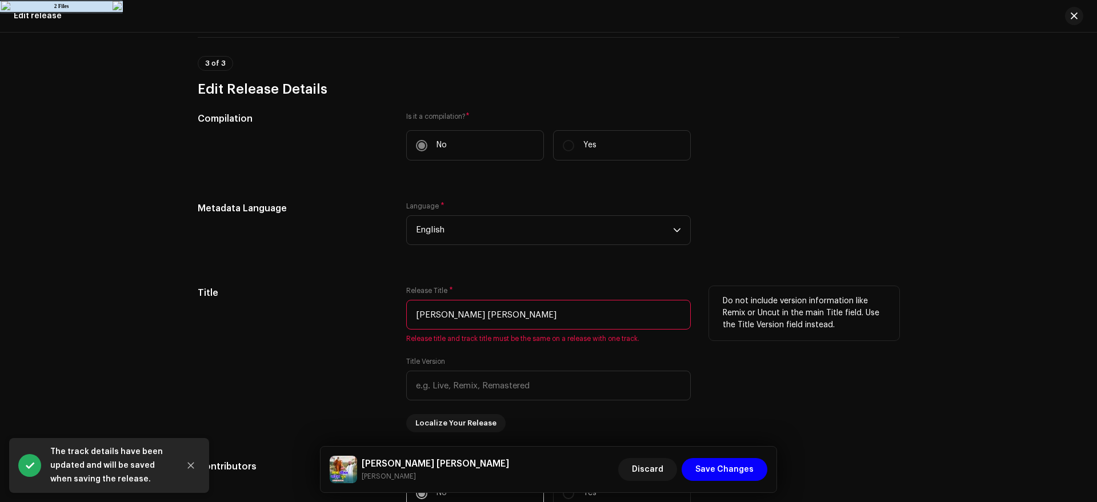
click at [585, 314] on input "[PERSON_NAME] [PERSON_NAME]" at bounding box center [548, 315] width 285 height 30
paste input "K"
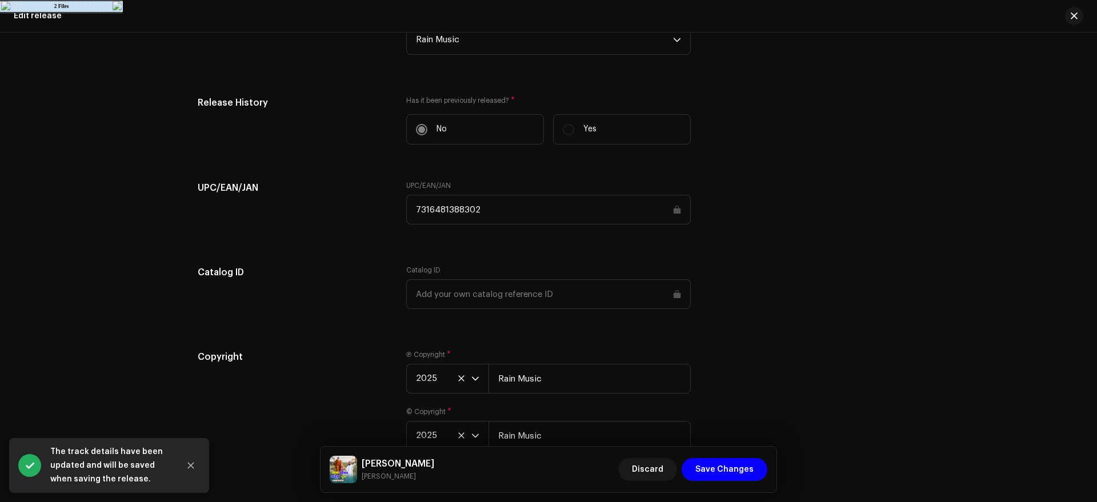
scroll to position [1609, 0]
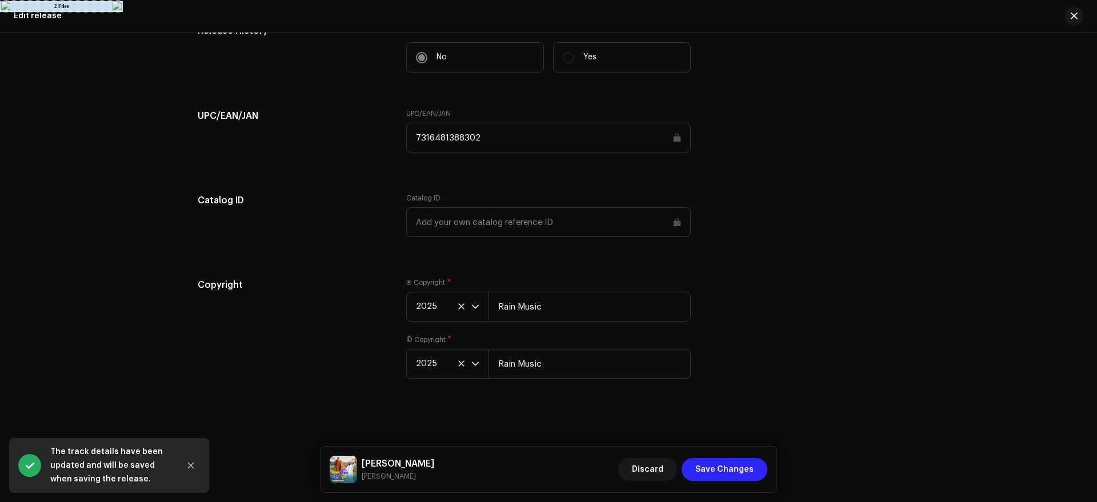
type input "[PERSON_NAME]"
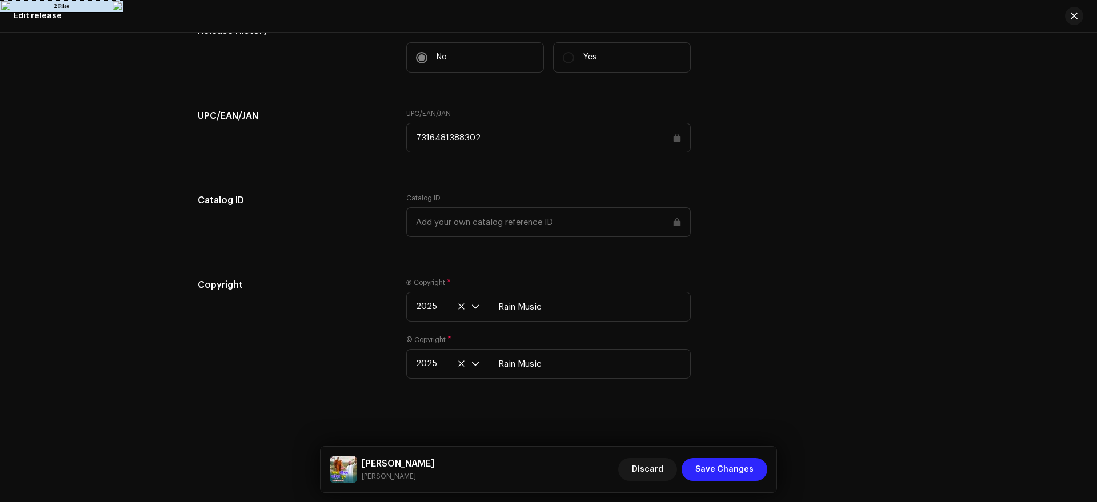
click at [722, 468] on span "Save Changes" at bounding box center [724, 469] width 58 height 23
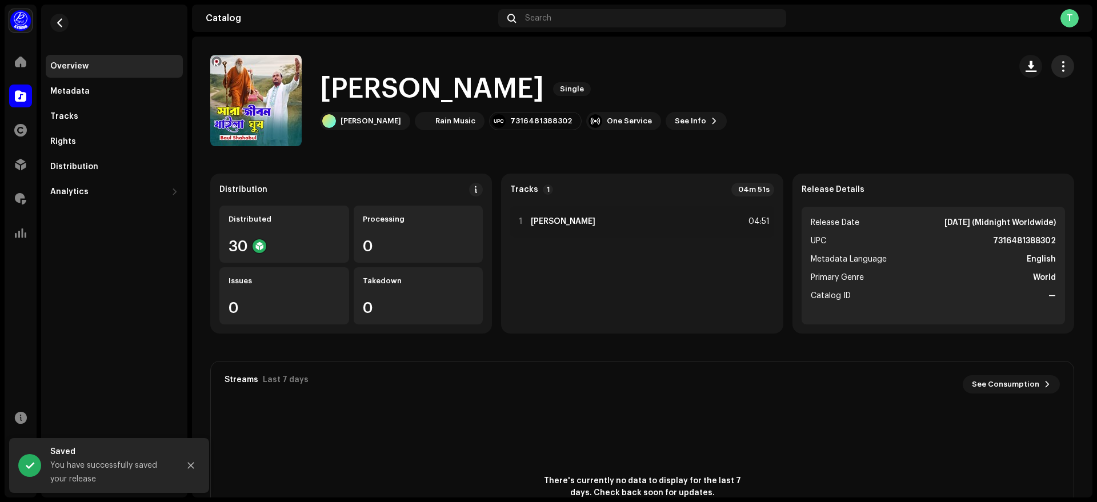
click at [1061, 69] on span "button" at bounding box center [1063, 66] width 11 height 9
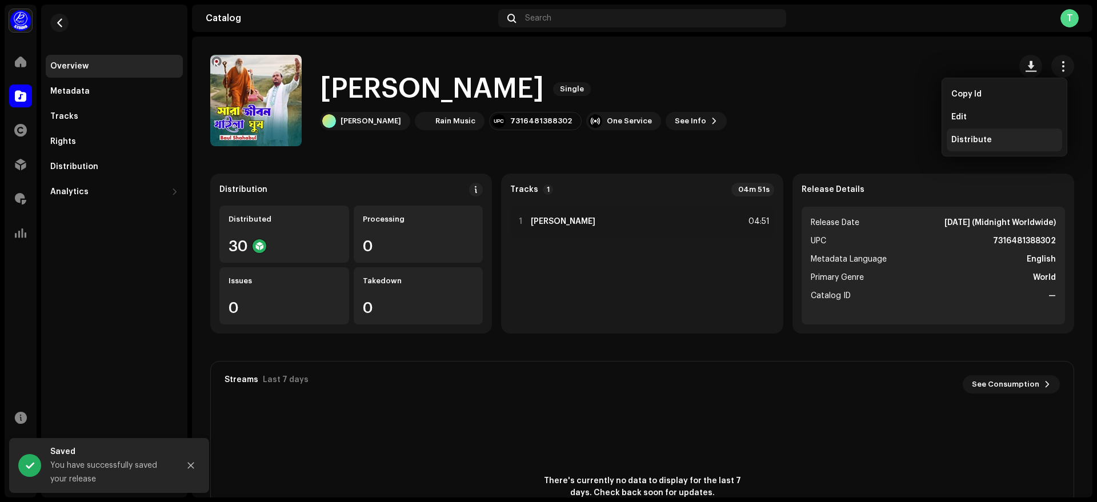
click at [987, 139] on span "Distribute" at bounding box center [972, 139] width 41 height 9
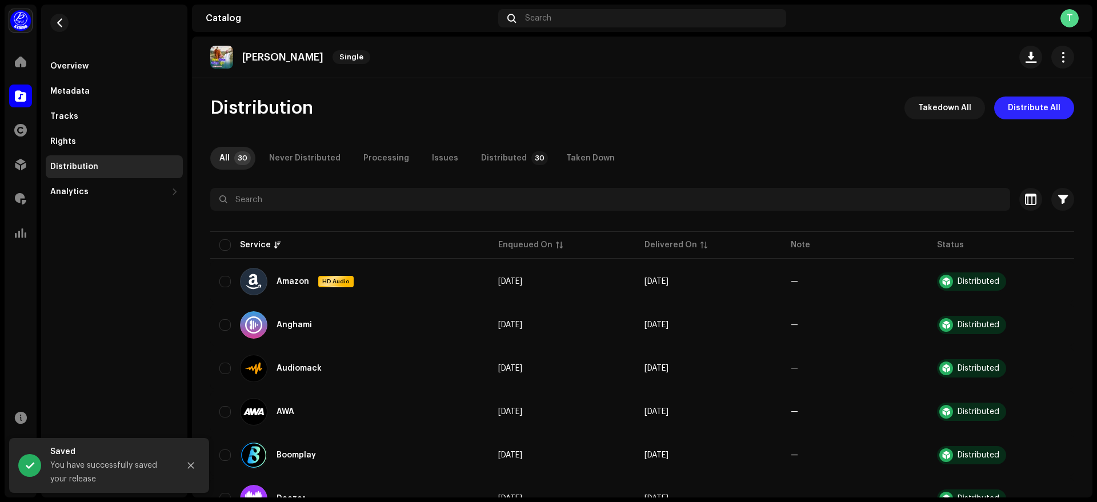
click at [1030, 109] on span "Distribute All" at bounding box center [1034, 108] width 53 height 23
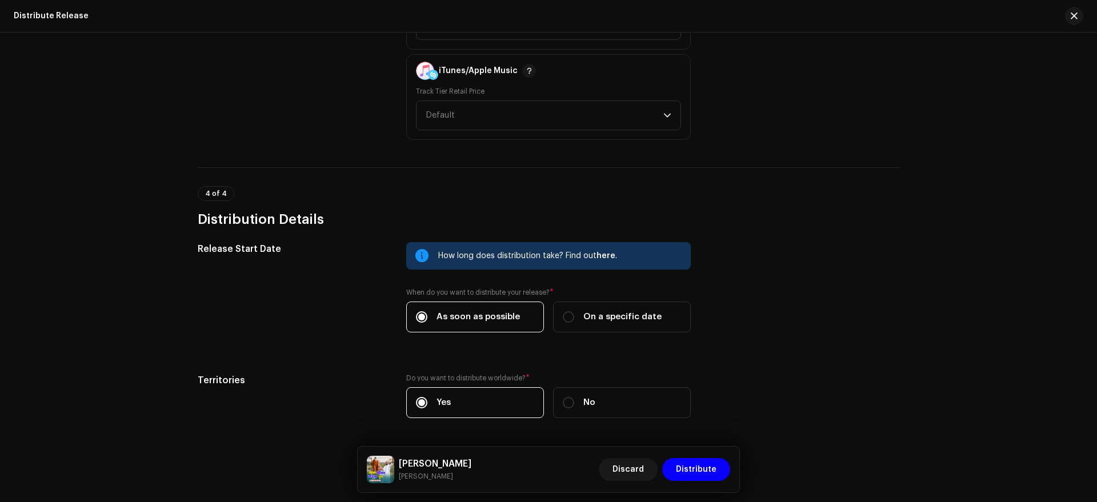
scroll to position [1794, 0]
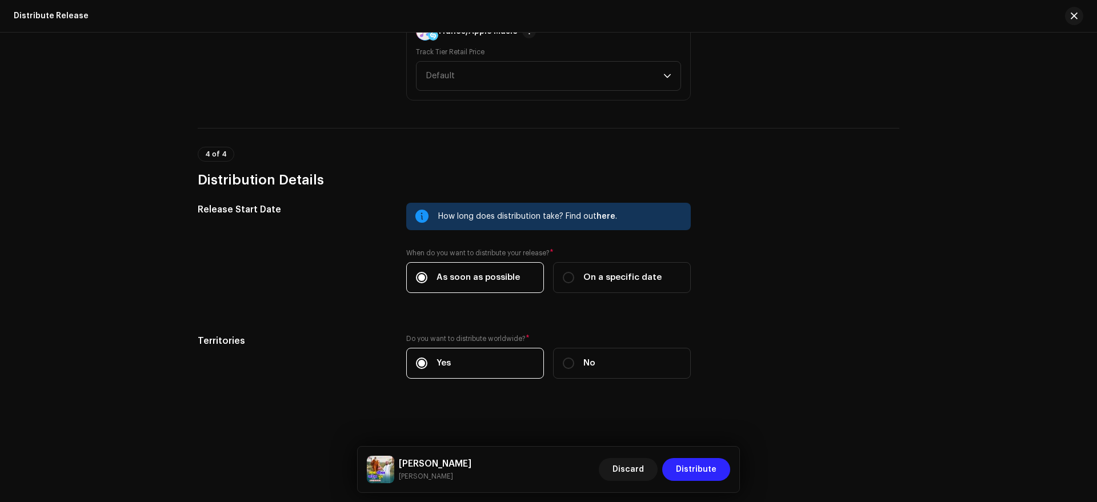
click at [711, 473] on span "Distribute" at bounding box center [696, 469] width 41 height 23
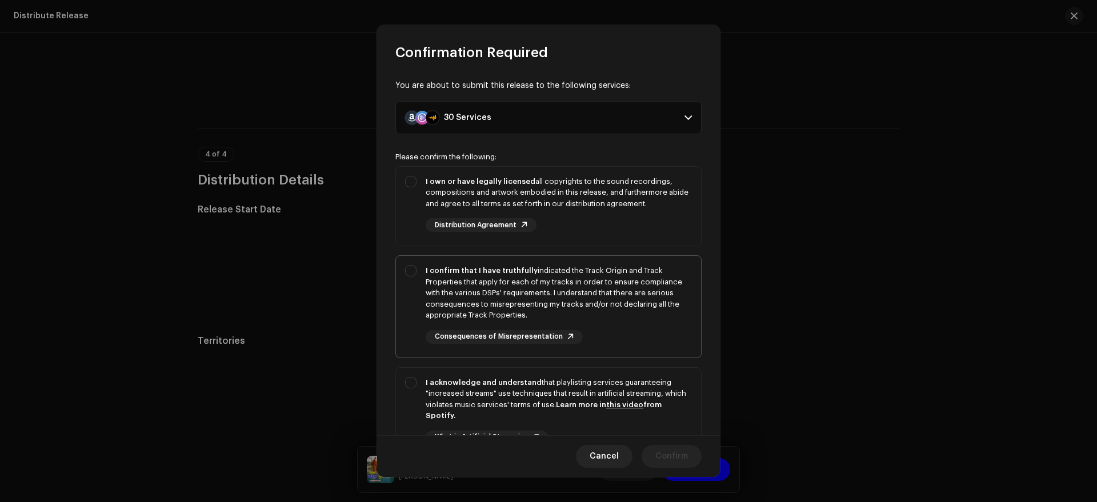
drag, startPoint x: 639, startPoint y: 202, endPoint x: 649, endPoint y: 286, distance: 85.1
click at [649, 286] on p-selectbutton "I own or have legally licensed all copyrights to the sound recordings, composit…" at bounding box center [548, 321] width 306 height 311
click at [649, 286] on div "I confirm that I have truthfully indicated the Track Origin and Track Propertie…" at bounding box center [559, 293] width 266 height 56
checkbox input "true"
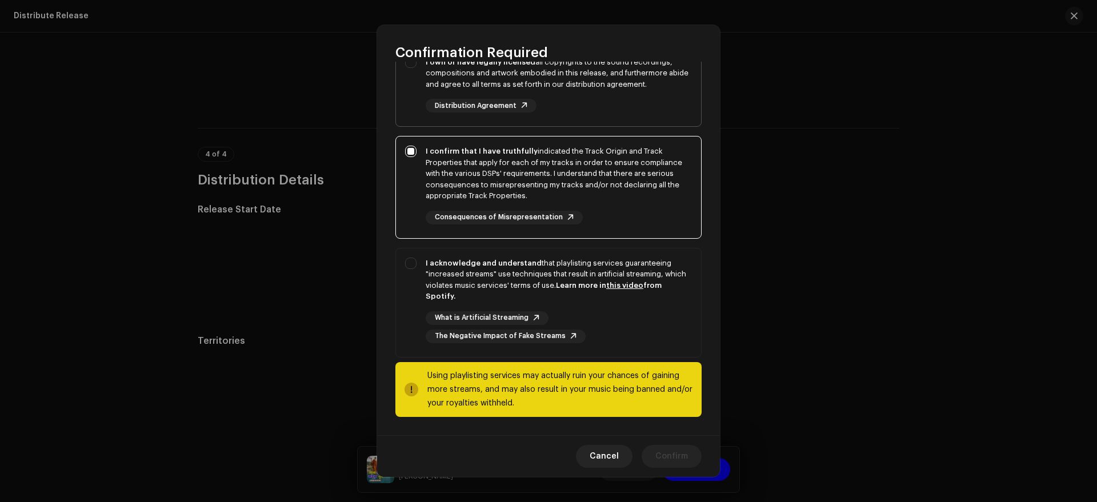
click at [658, 120] on div "I own or have legally licensed all copyrights to the sound recordings, composit…" at bounding box center [548, 84] width 305 height 75
checkbox input "true"
click at [674, 328] on div "What is Artificial Streaming The Negative Impact of Fake Streams" at bounding box center [559, 327] width 266 height 32
checkbox input "true"
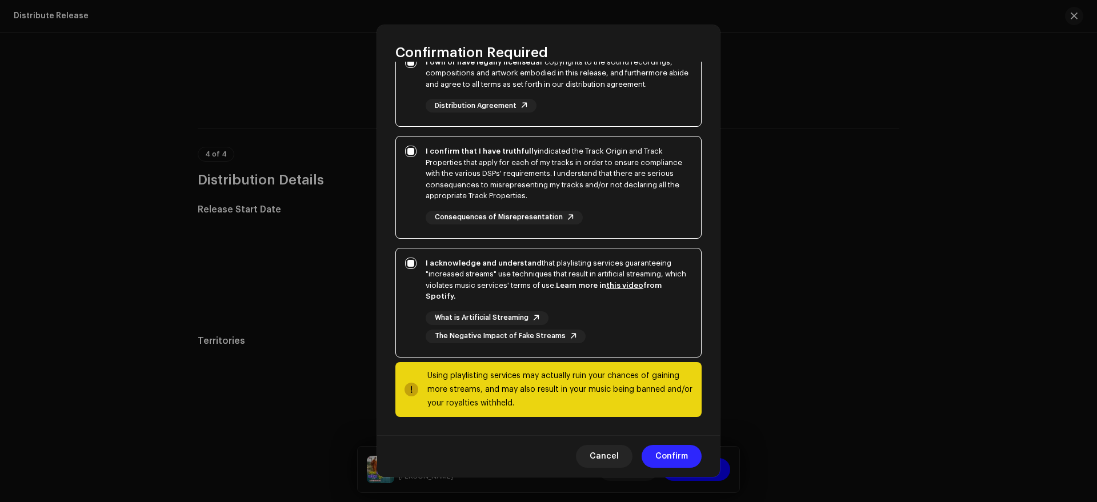
click at [677, 453] on span "Confirm" at bounding box center [671, 456] width 33 height 23
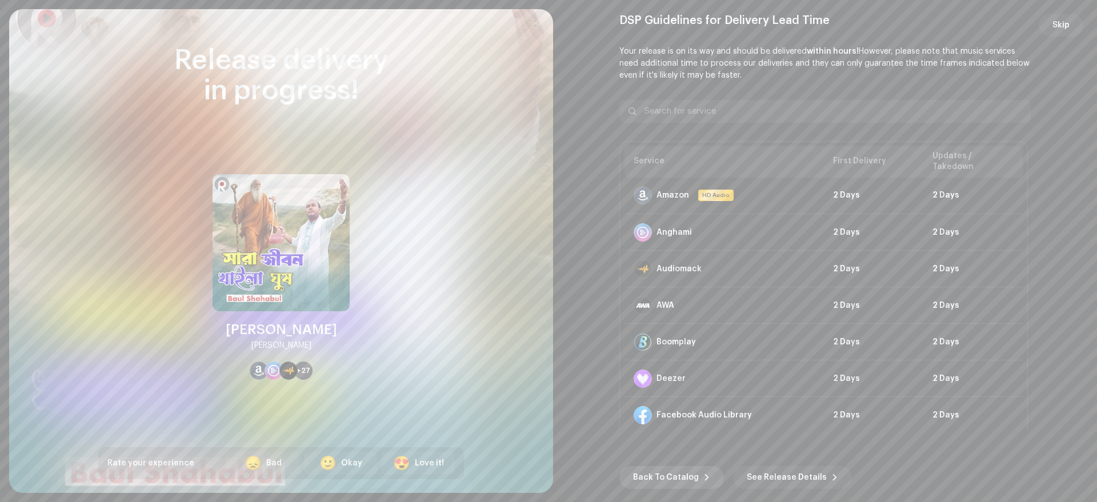
click at [675, 481] on span "Back To Catalog" at bounding box center [666, 477] width 66 height 23
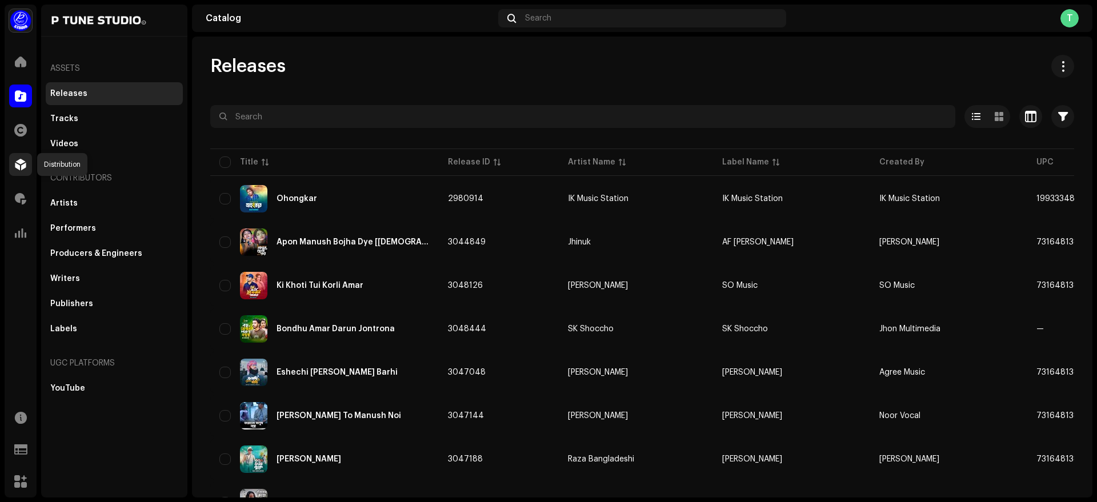
click at [25, 153] on div at bounding box center [20, 164] width 23 height 23
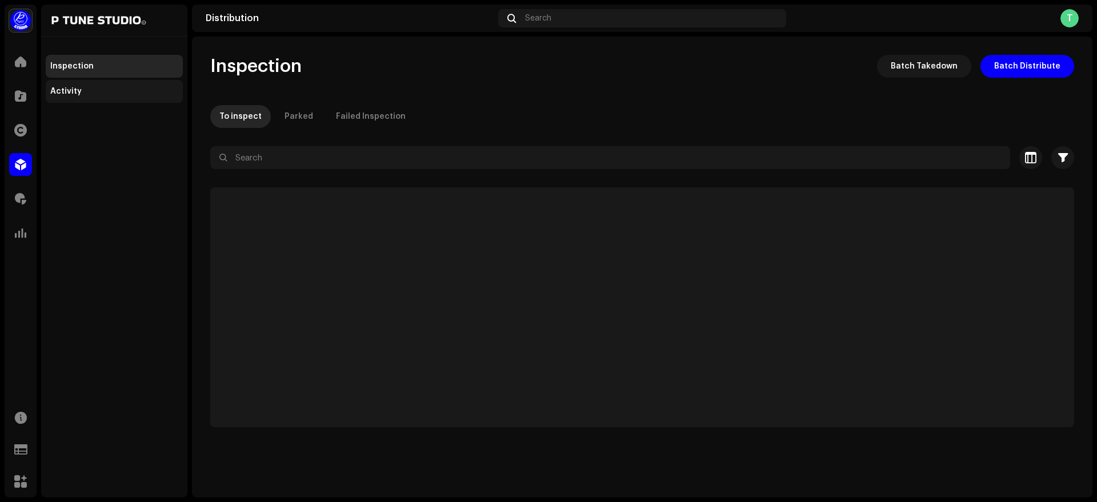
click at [79, 94] on div "Activity" at bounding box center [65, 91] width 31 height 9
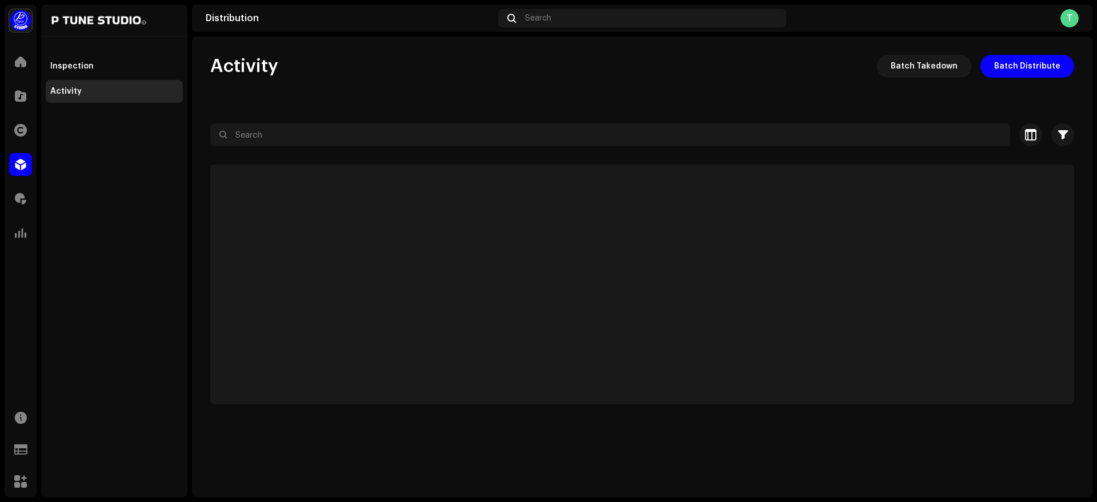
click at [607, 61] on div "Activity Batch Takedown Batch Distribute" at bounding box center [642, 66] width 864 height 23
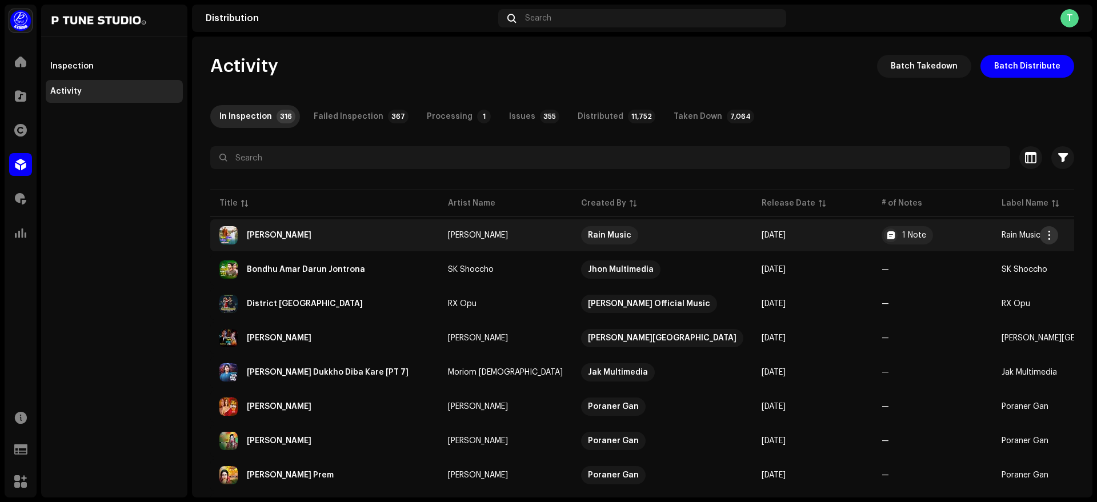
click at [1049, 240] on button "button" at bounding box center [1049, 235] width 18 height 18
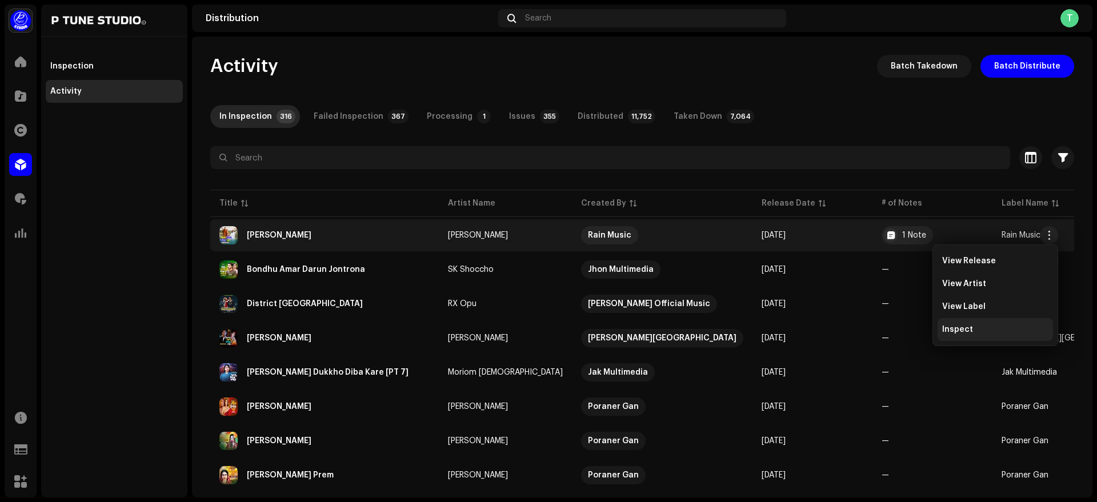
click at [1000, 325] on div "Inspect" at bounding box center [995, 329] width 106 height 9
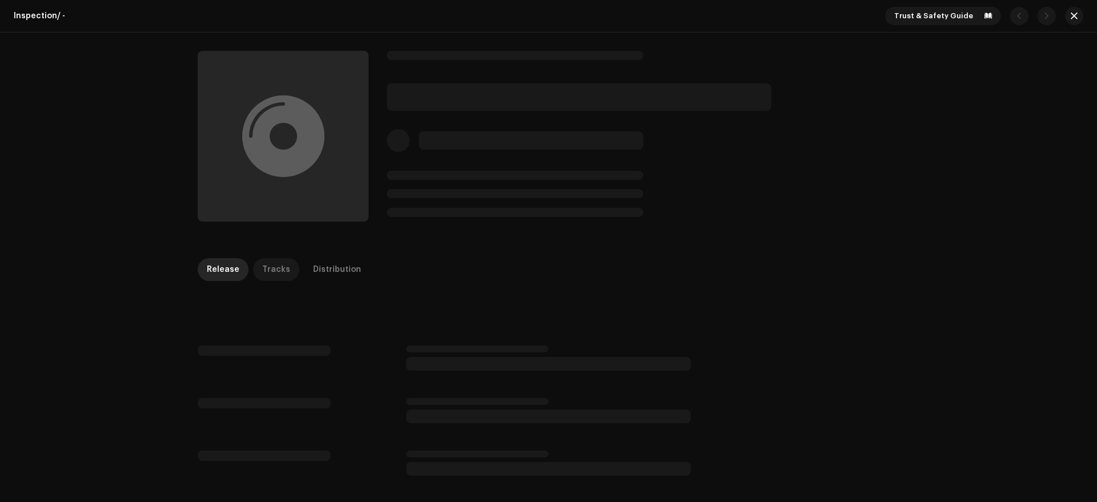
click at [269, 270] on div "Tracks" at bounding box center [276, 269] width 28 height 23
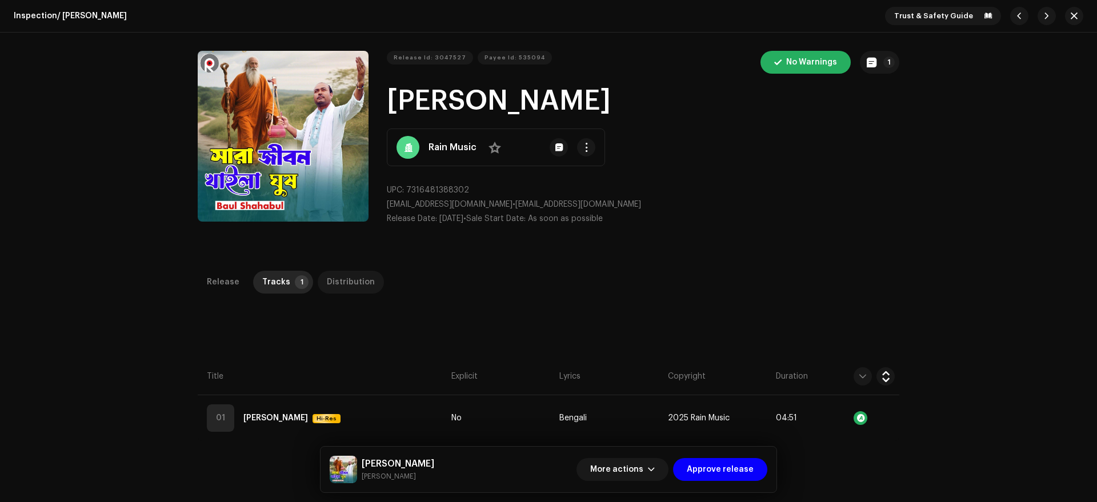
click at [338, 277] on div "Distribution" at bounding box center [351, 282] width 48 height 23
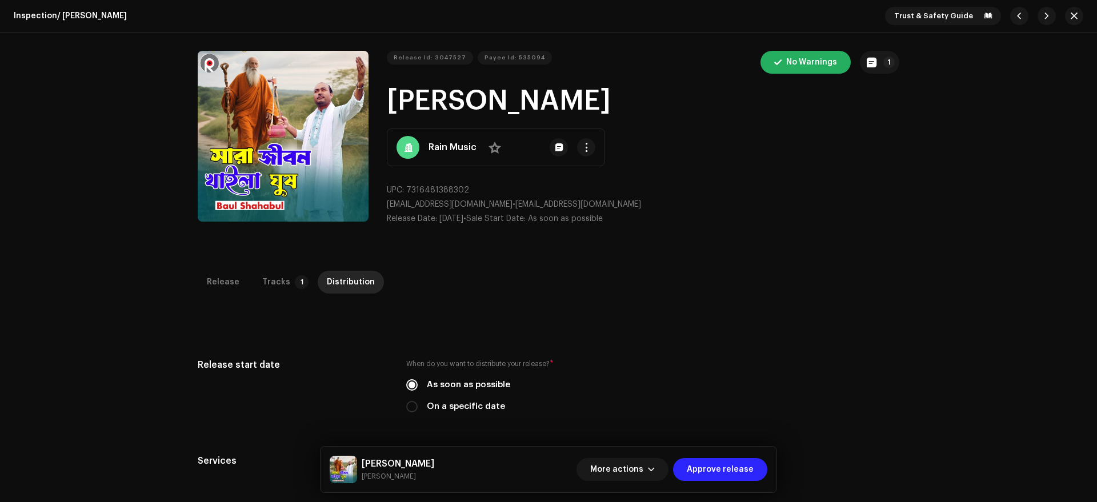
click at [756, 479] on button "Approve release" at bounding box center [720, 469] width 94 height 23
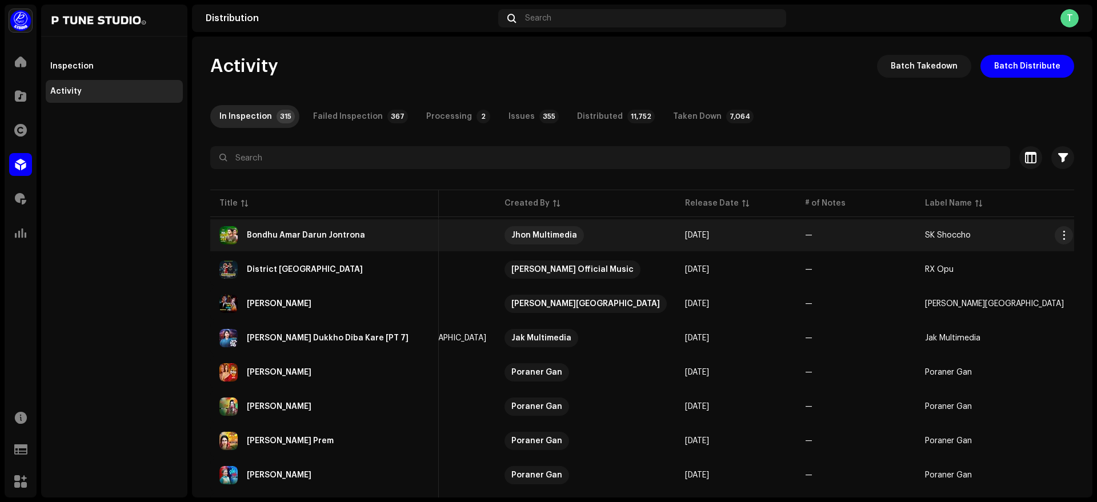
scroll to position [0, 91]
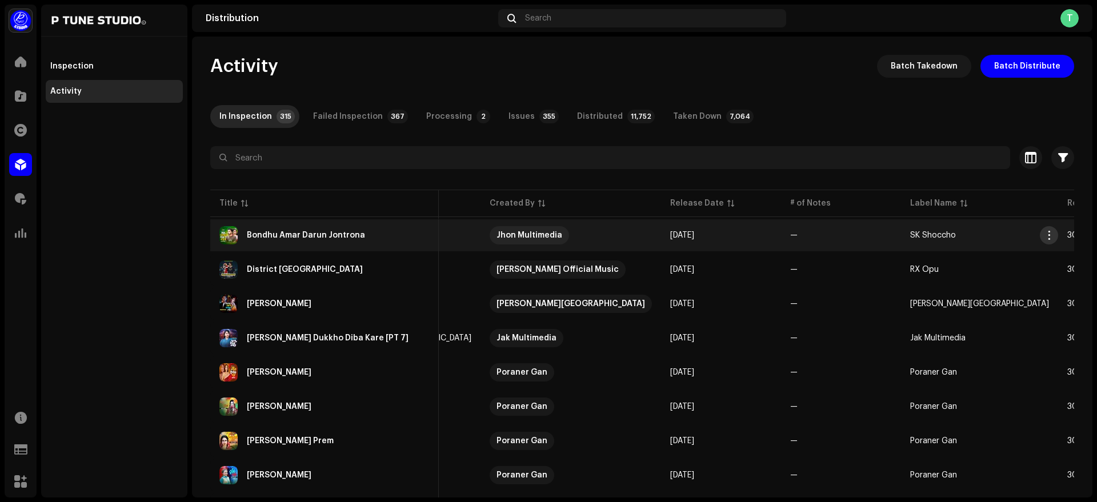
click at [1051, 235] on span "button" at bounding box center [1049, 235] width 9 height 9
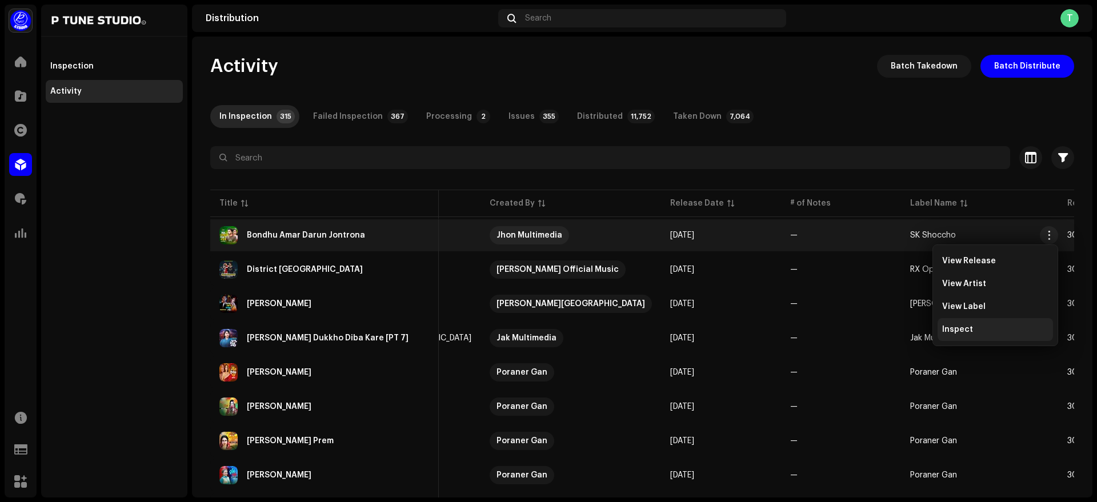
click at [974, 335] on div "Inspect" at bounding box center [995, 329] width 115 height 23
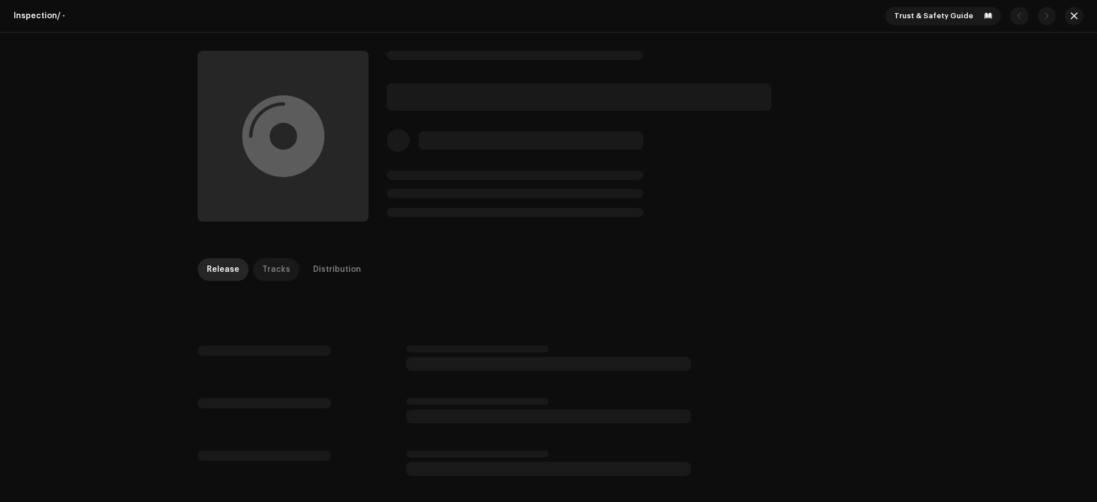
click at [279, 272] on div "Tracks" at bounding box center [276, 269] width 28 height 23
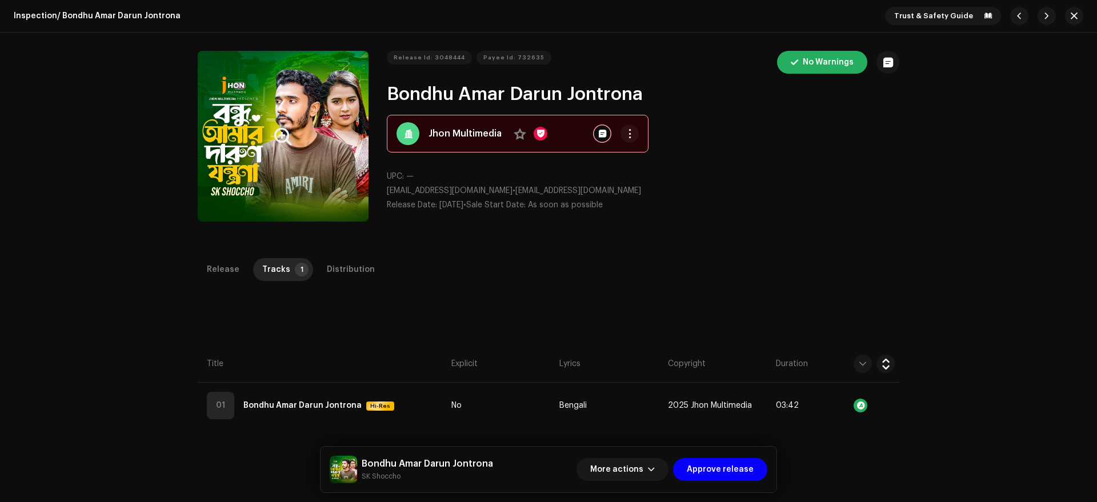
click at [315, 188] on button "Zoom Image" at bounding box center [283, 136] width 171 height 171
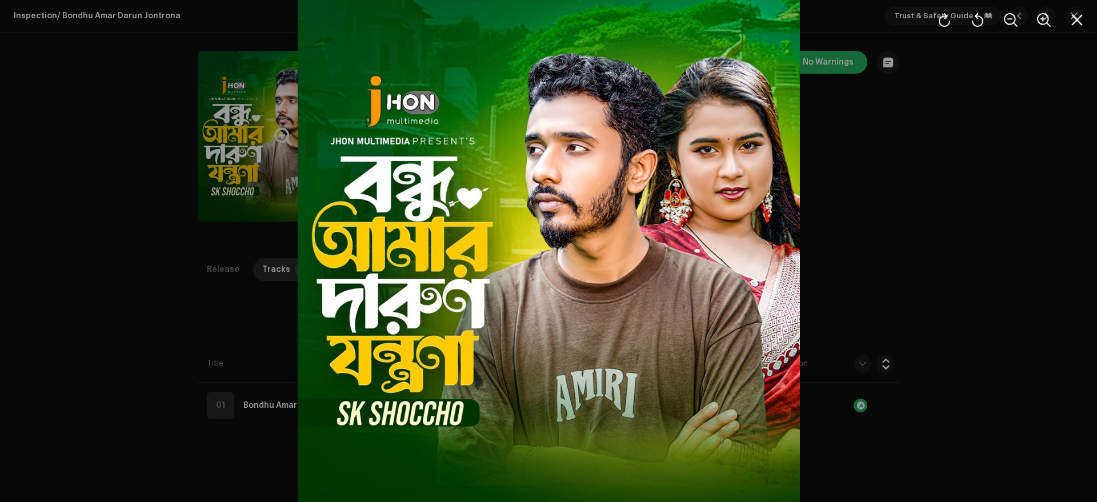
click at [211, 184] on div at bounding box center [548, 251] width 1097 height 502
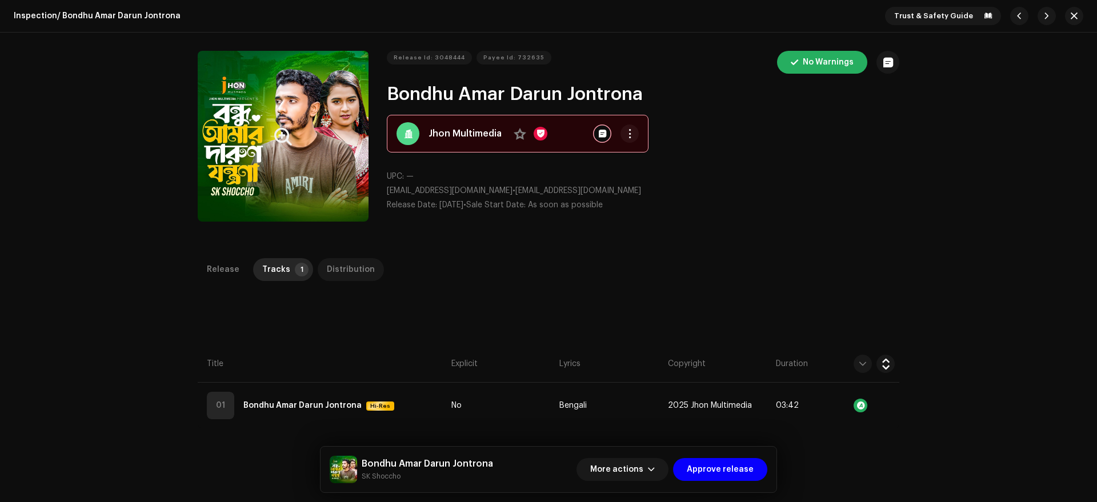
click at [333, 281] on div "Distribution" at bounding box center [351, 269] width 48 height 23
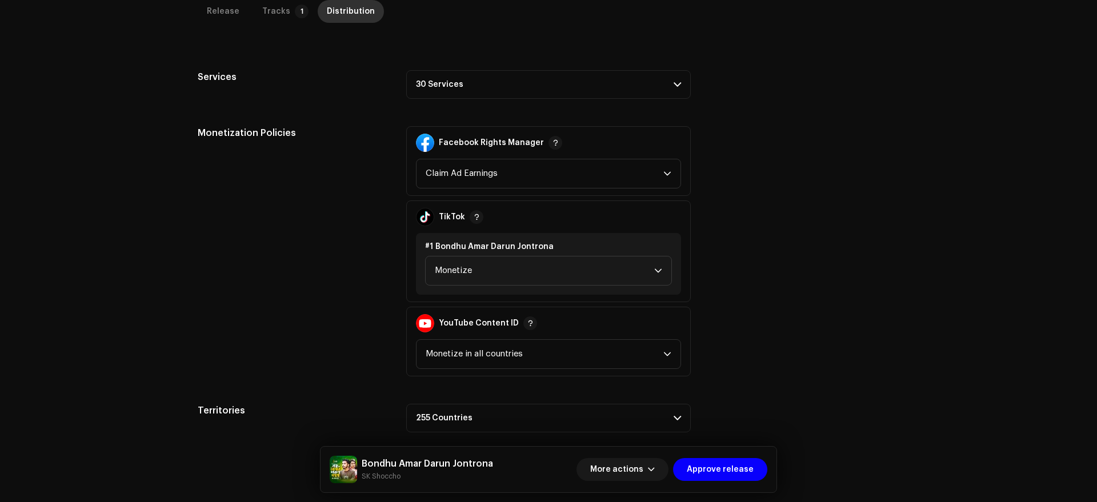
scroll to position [384, 0]
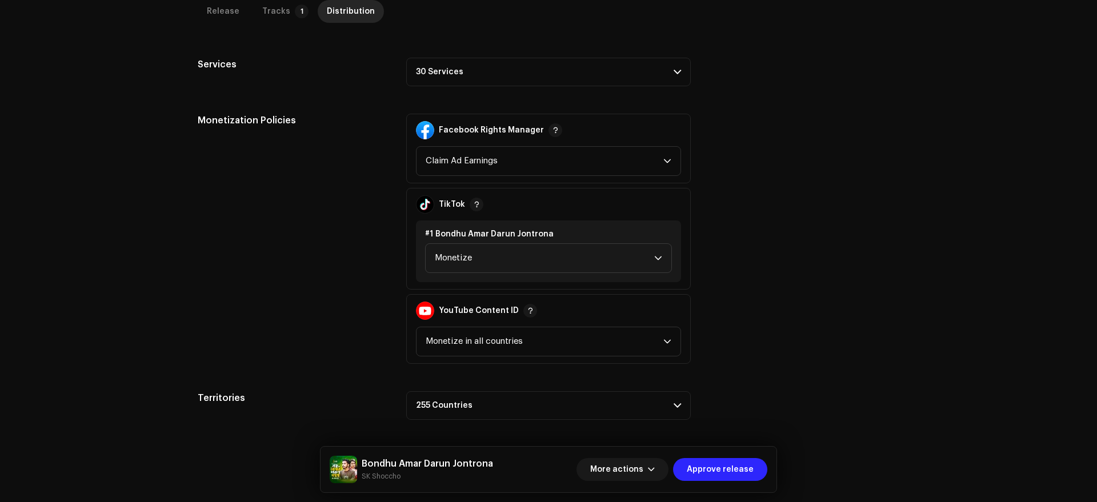
click at [695, 475] on span "Approve release" at bounding box center [720, 469] width 67 height 23
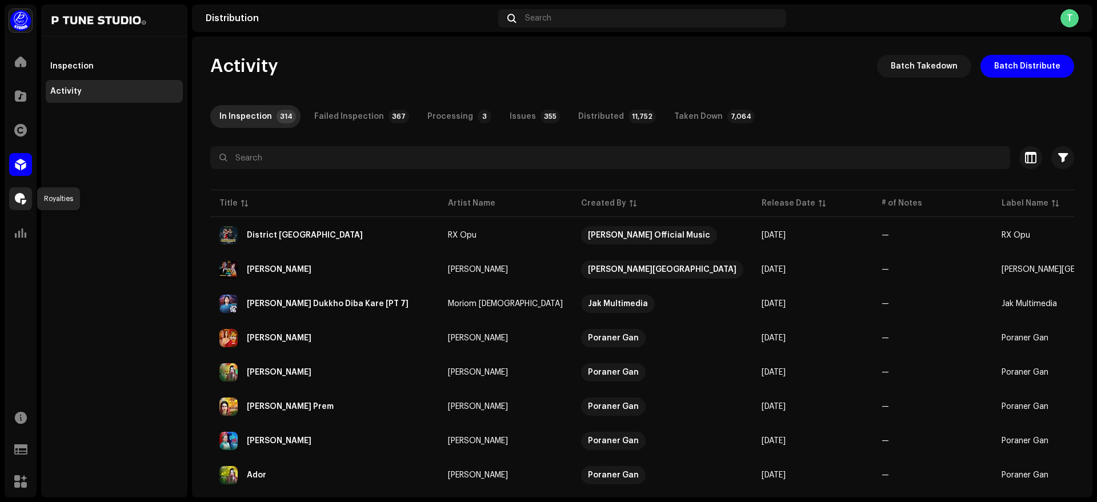
click at [15, 201] on span at bounding box center [20, 198] width 11 height 9
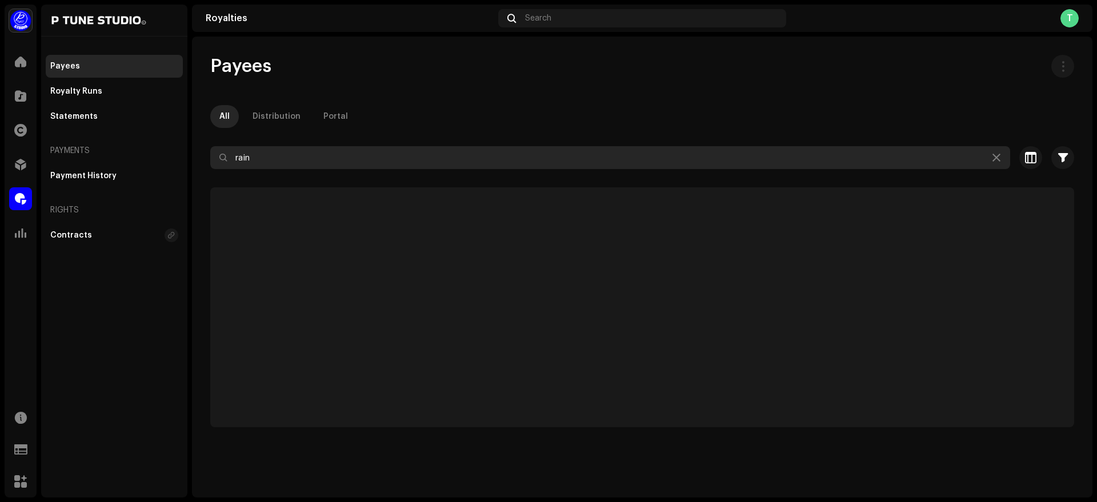
click at [265, 161] on input "rain" at bounding box center [610, 157] width 800 height 23
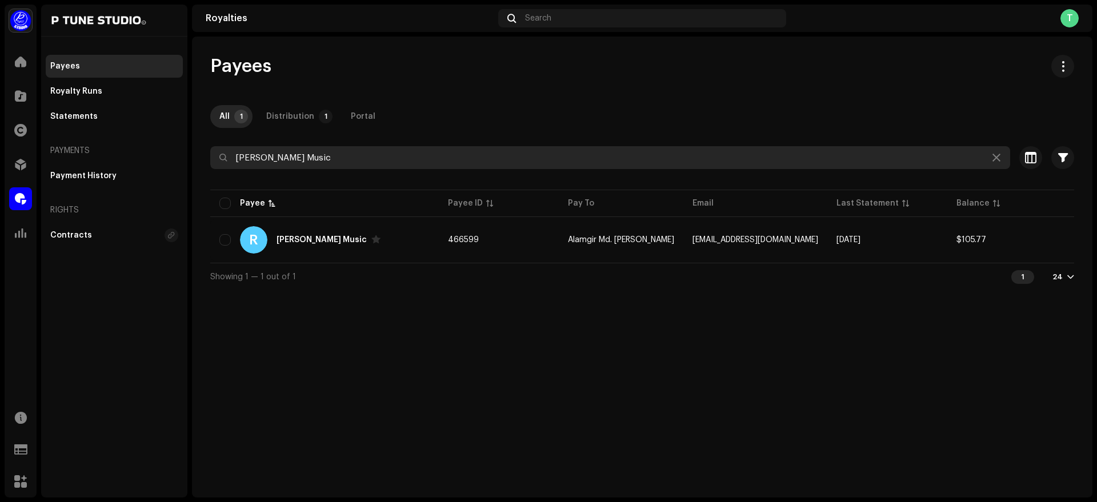
click at [331, 163] on input "[PERSON_NAME] Music" at bounding box center [610, 157] width 800 height 23
paste input "091025041658159E"
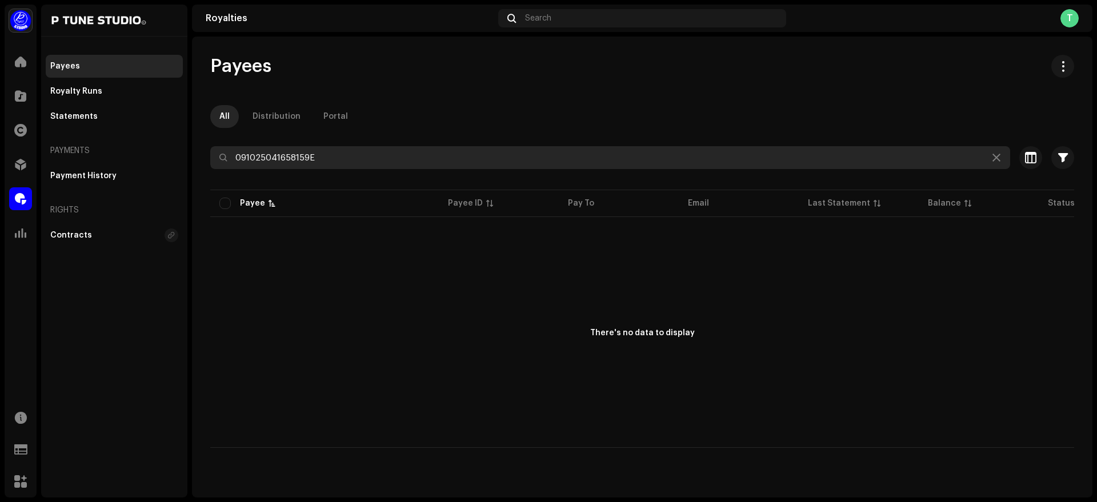
click at [327, 153] on input "091025041658159E" at bounding box center [610, 157] width 800 height 23
paste input "Sorna TV"
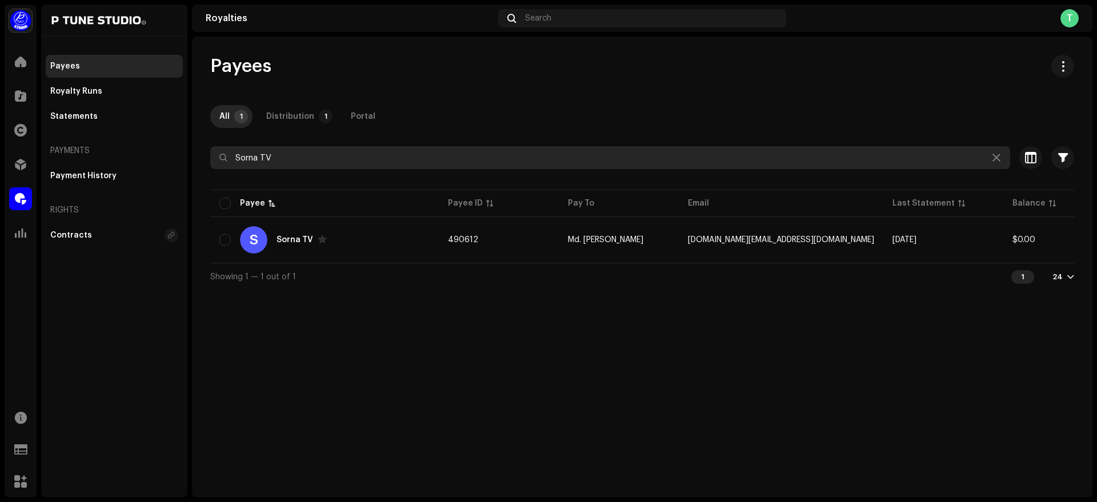
click at [334, 155] on input "Sorna TV" at bounding box center [610, 157] width 800 height 23
paste input "[PERSON_NAME] Music"
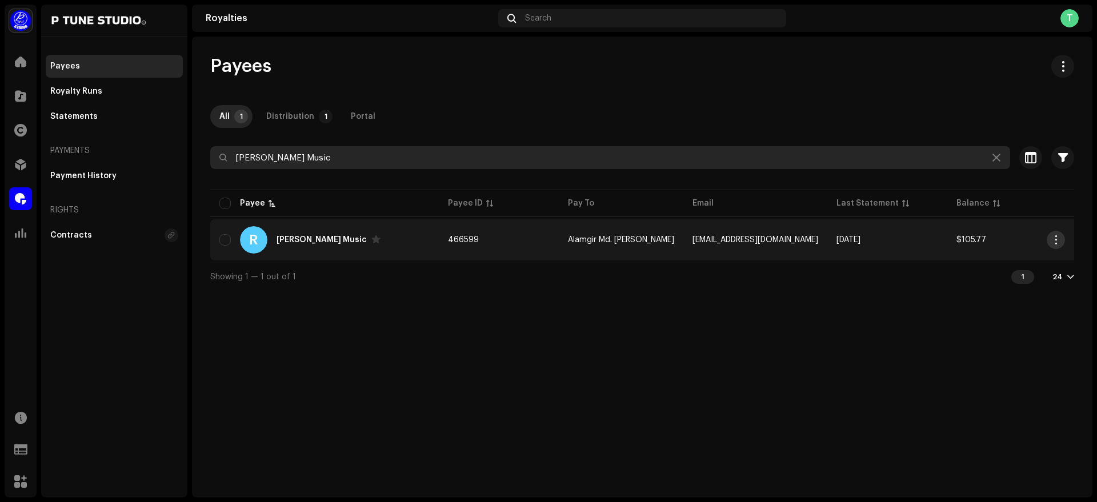
type input "[PERSON_NAME] Music"
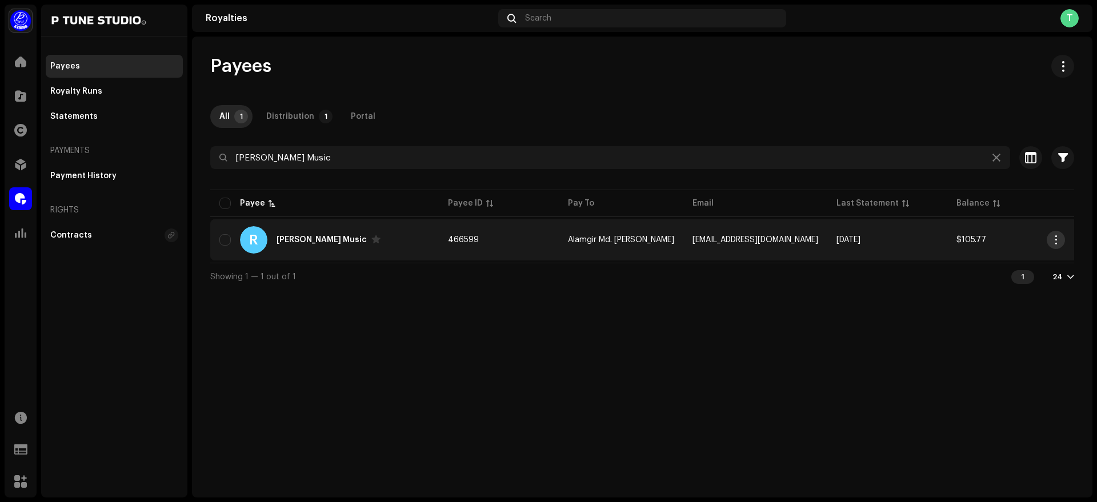
click at [1056, 243] on span "button" at bounding box center [1056, 239] width 9 height 9
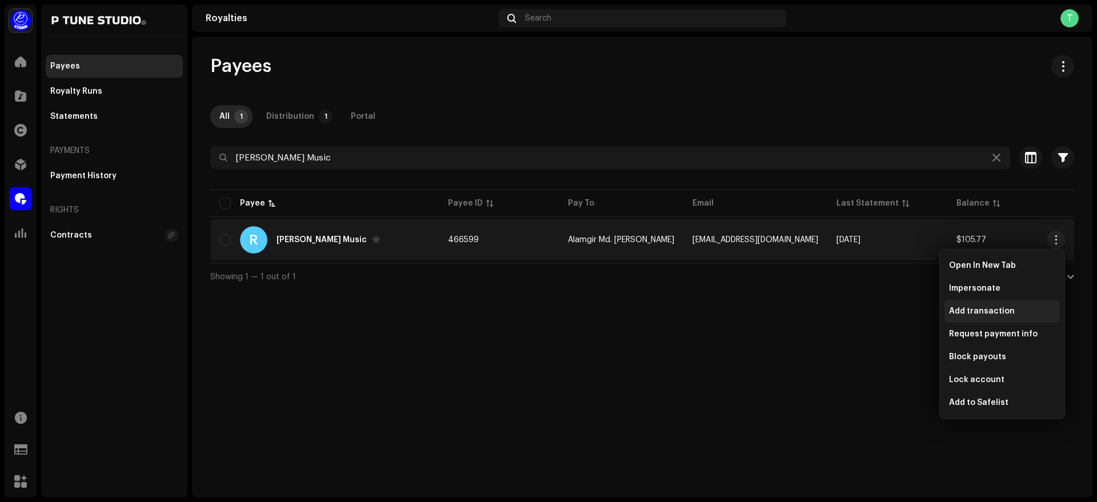
click at [1013, 317] on div "Add transaction" at bounding box center [1002, 311] width 115 height 23
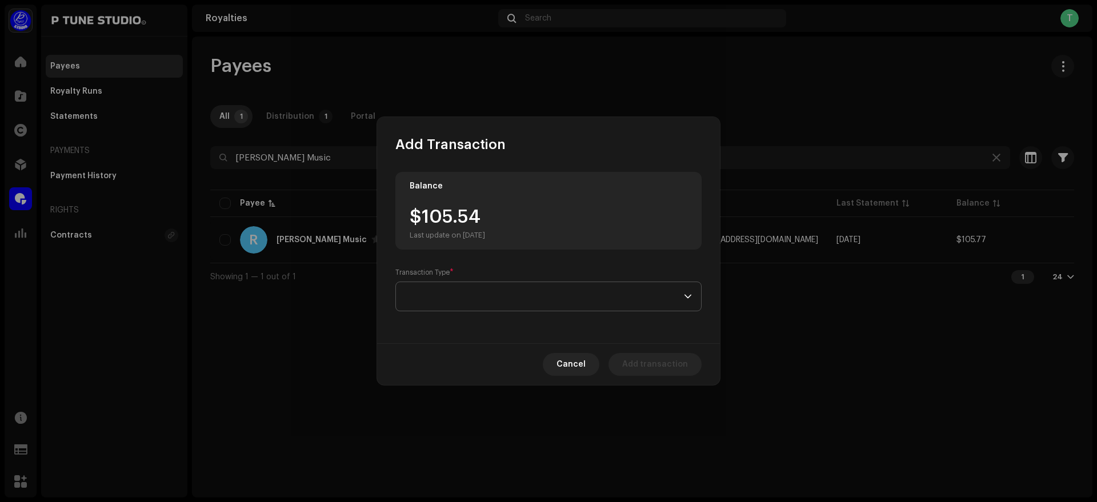
click at [648, 297] on span at bounding box center [544, 296] width 279 height 29
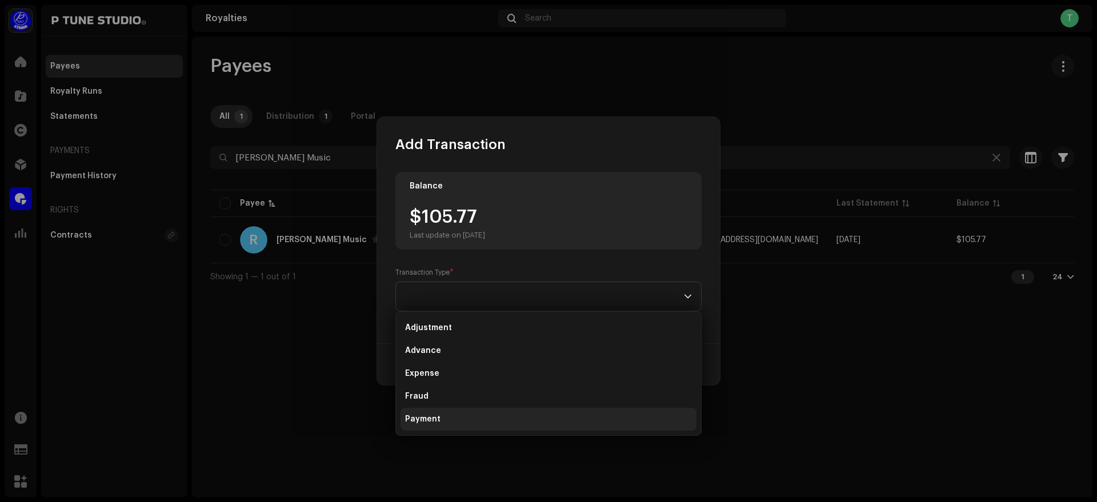
click at [519, 419] on li "Payment" at bounding box center [549, 419] width 296 height 23
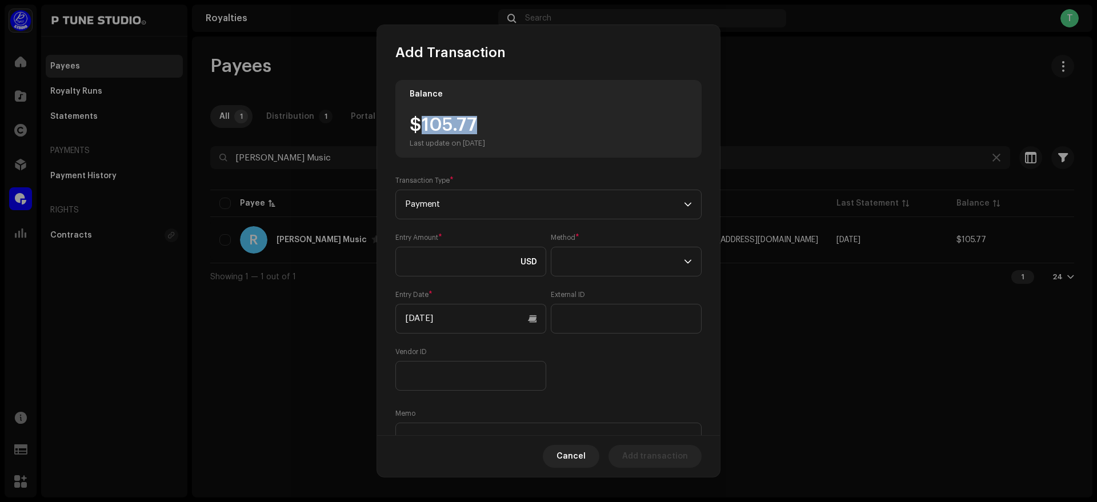
drag, startPoint x: 422, startPoint y: 125, endPoint x: 501, endPoint y: 130, distance: 78.5
click at [485, 130] on div "$105.77 Last update on [DATE]" at bounding box center [447, 132] width 75 height 32
copy div "105.77"
click at [444, 260] on input at bounding box center [470, 262] width 151 height 30
paste input "105.77"
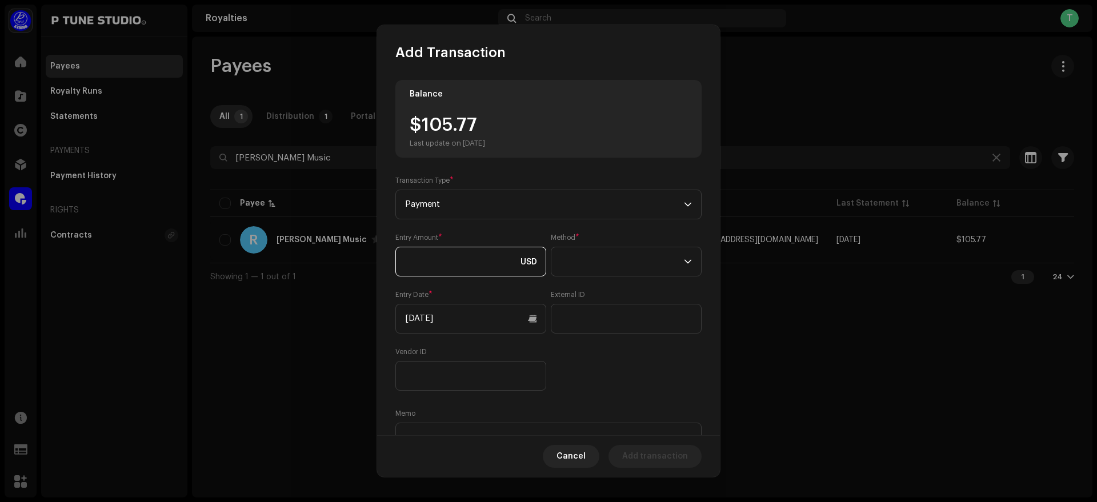
type input "105.77"
click at [641, 262] on span at bounding box center [622, 261] width 123 height 29
click at [647, 292] on li "Bank Wire" at bounding box center [623, 293] width 138 height 23
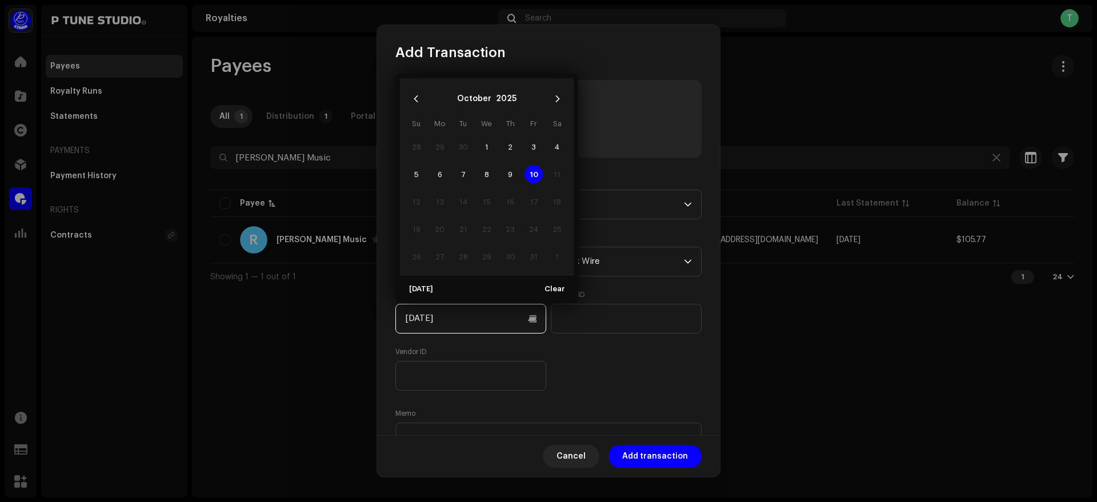
click at [469, 318] on input "[DATE]" at bounding box center [470, 319] width 151 height 30
click at [508, 170] on span "9" at bounding box center [510, 174] width 18 height 18
type input "[DATE]"
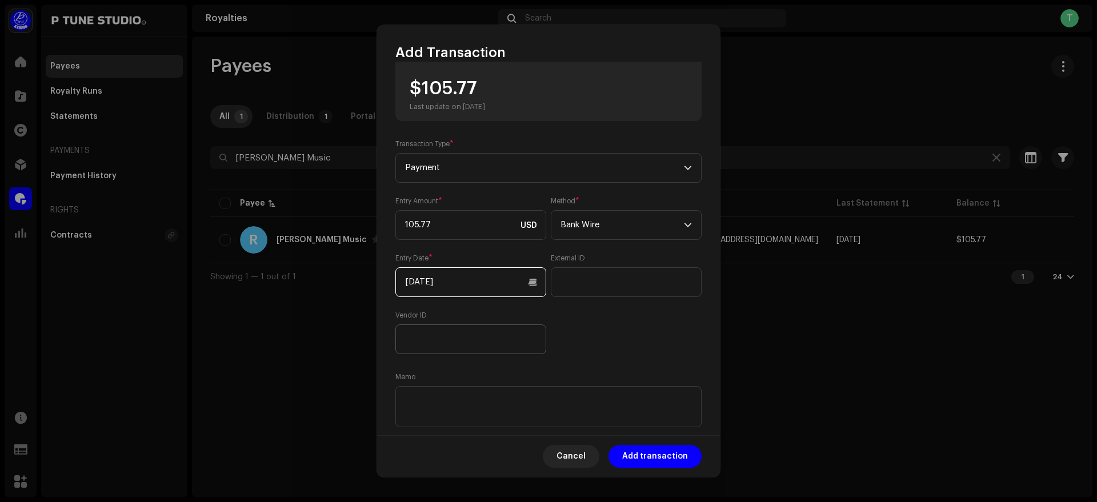
scroll to position [63, 0]
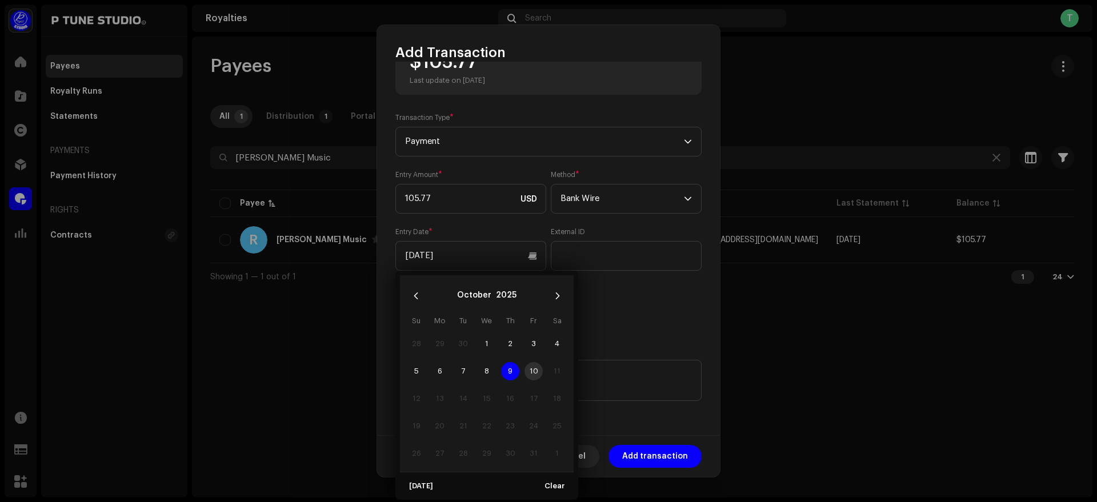
click at [511, 371] on span "9" at bounding box center [510, 371] width 18 height 18
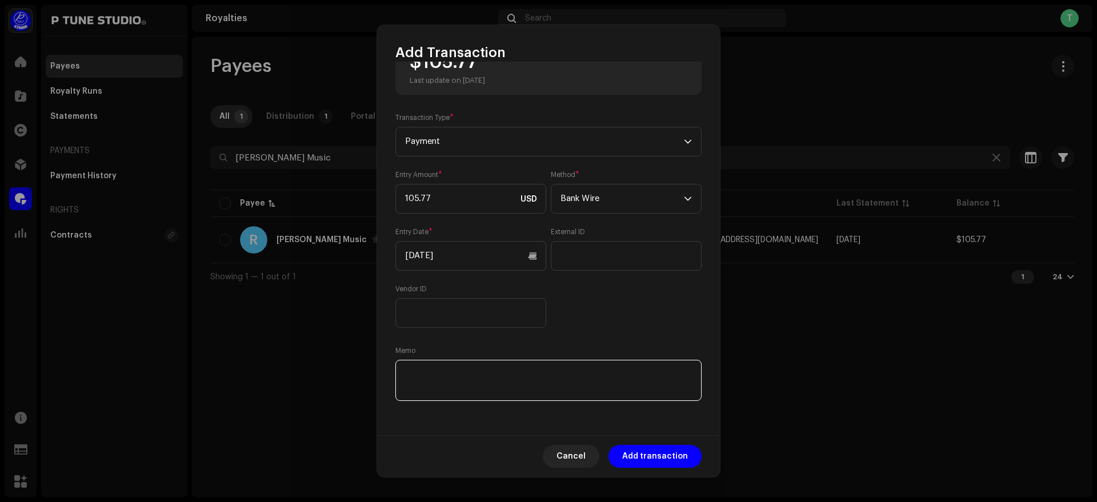
click at [457, 373] on textarea at bounding box center [548, 380] width 306 height 41
paste textarea "TrxID :"
paste textarea "091025041936264E"
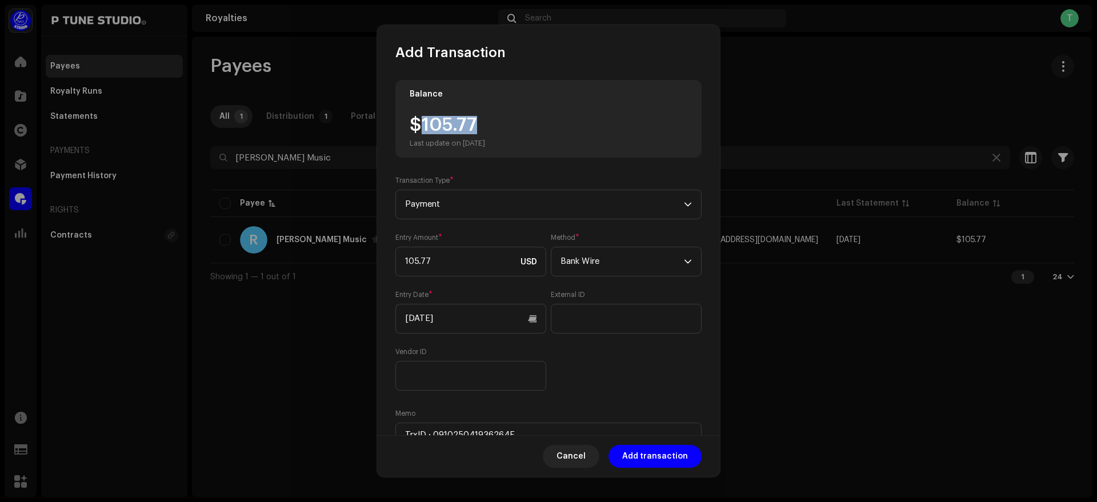
drag, startPoint x: 424, startPoint y: 124, endPoint x: 496, endPoint y: 125, distance: 72.0
click at [485, 125] on div "$105.77 Last update on [DATE]" at bounding box center [447, 132] width 75 height 32
copy div "105.77"
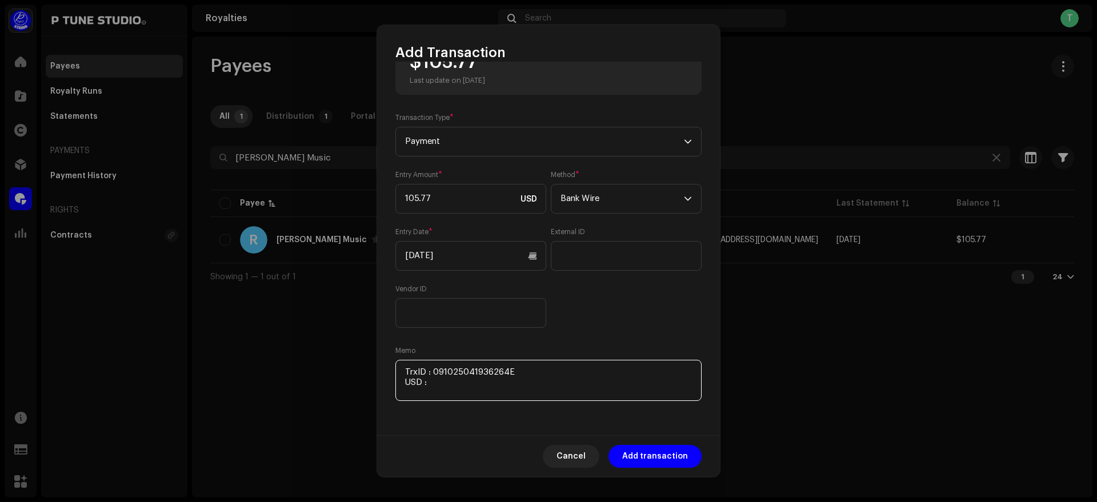
click at [442, 382] on textarea at bounding box center [548, 380] width 306 height 41
paste textarea "105.77"
paste textarea "Includes Payoneer conversion fee"
type textarea "TrxID : 091025041936264E USD : 105.77 Includes Payoneer conversion fee"
click at [661, 453] on span "Add transaction" at bounding box center [655, 456] width 66 height 23
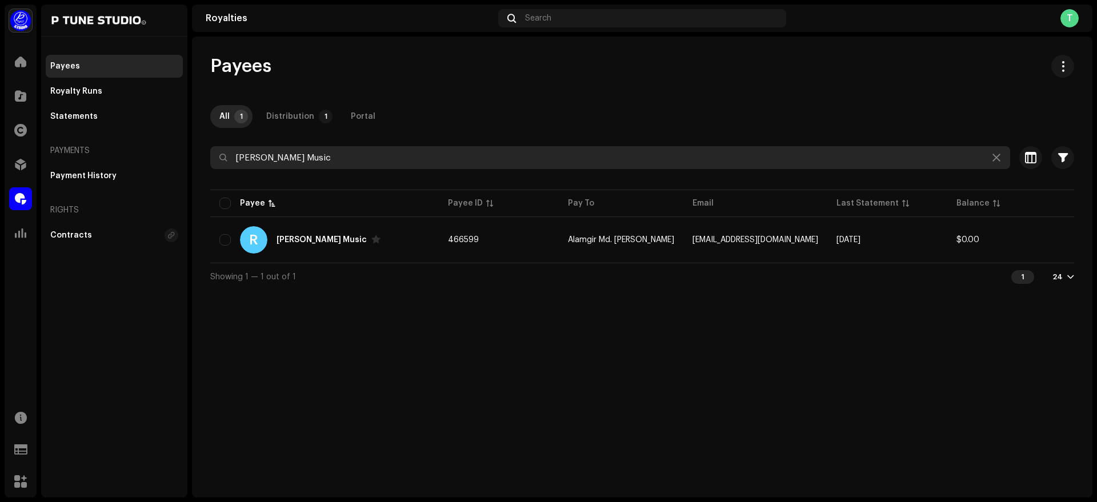
click at [334, 161] on input "[PERSON_NAME] Music" at bounding box center [610, 157] width 800 height 23
paste input "[PERSON_NAME]"
type input "[PERSON_NAME]"
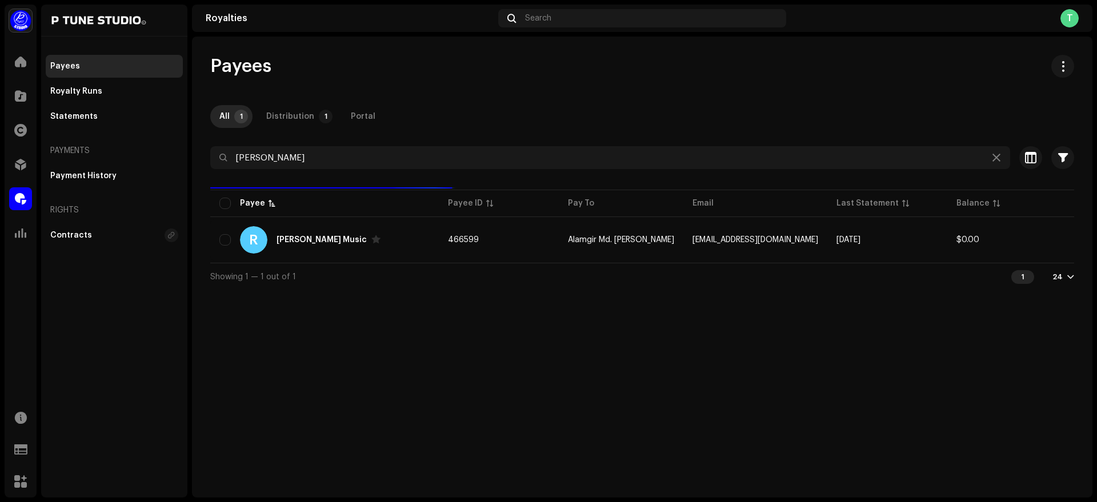
click at [591, 107] on div "All 1 Distribution 1 Portal" at bounding box center [642, 116] width 864 height 23
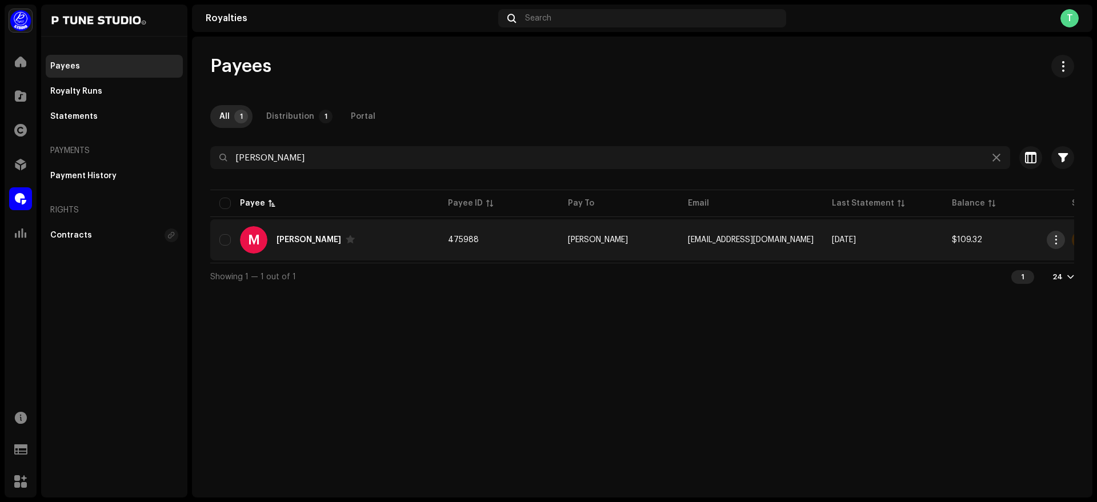
click at [1056, 242] on span "button" at bounding box center [1056, 239] width 9 height 9
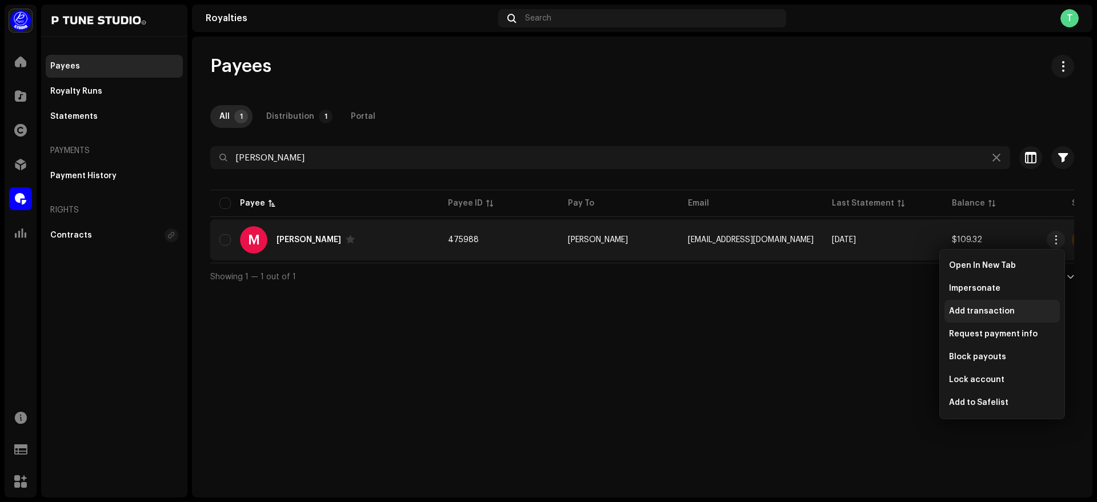
click at [1018, 316] on div "Add transaction" at bounding box center [1002, 311] width 115 height 23
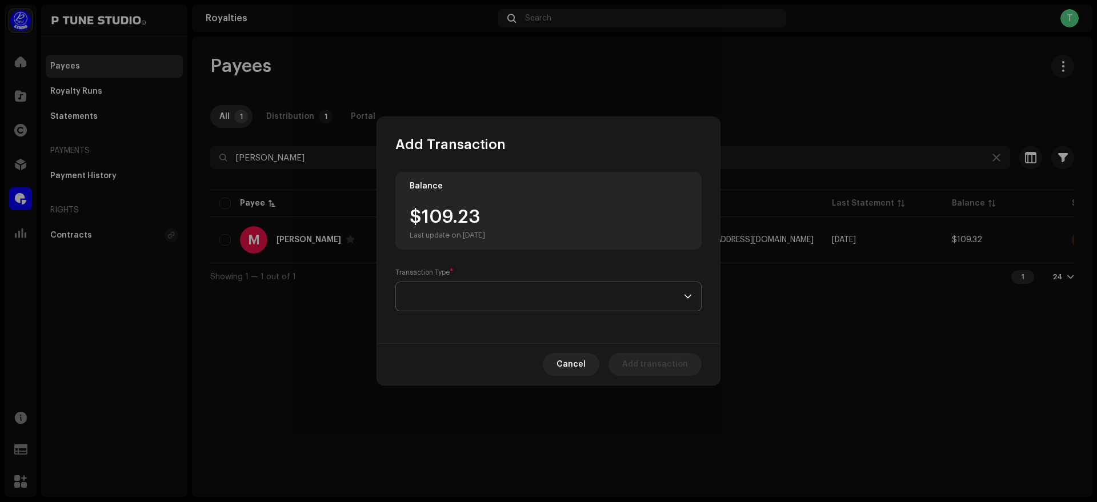
click at [479, 287] on span at bounding box center [544, 296] width 279 height 29
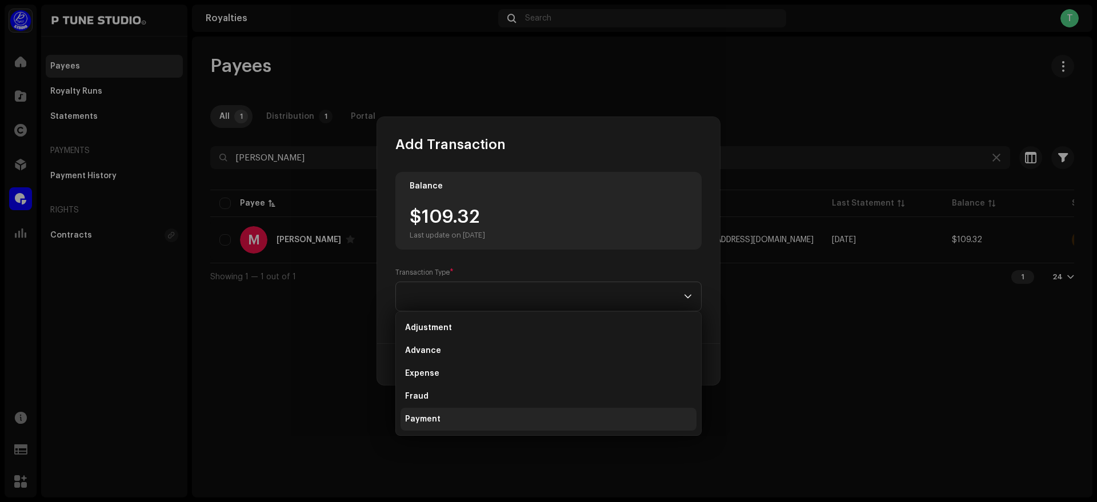
click at [470, 420] on li "Payment" at bounding box center [549, 419] width 296 height 23
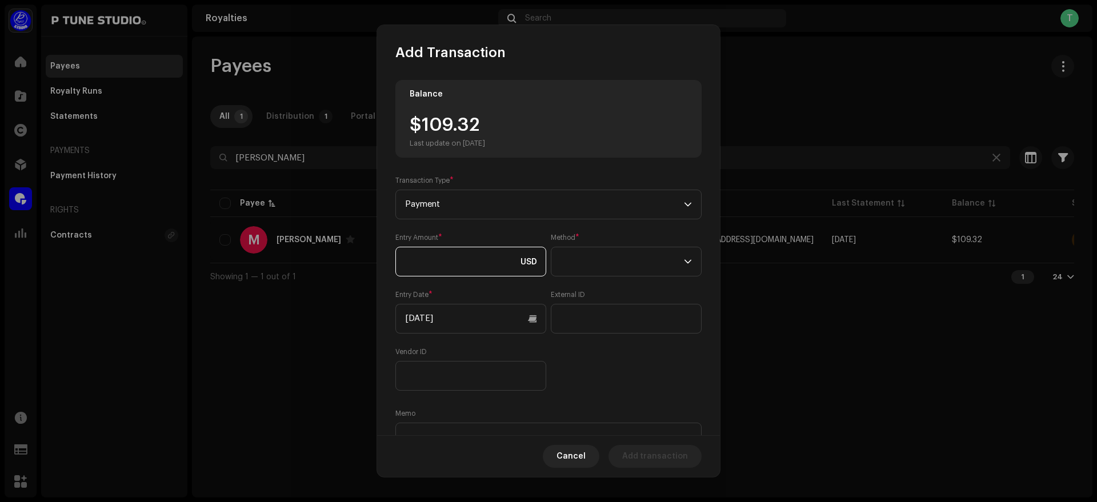
click at [435, 258] on input at bounding box center [470, 262] width 151 height 30
drag, startPoint x: 422, startPoint y: 126, endPoint x: 521, endPoint y: 127, distance: 99.5
click at [521, 127] on div "$109.32 Last update on [DATE]" at bounding box center [549, 132] width 278 height 32
copy div "109.32"
click at [433, 256] on input at bounding box center [470, 262] width 151 height 30
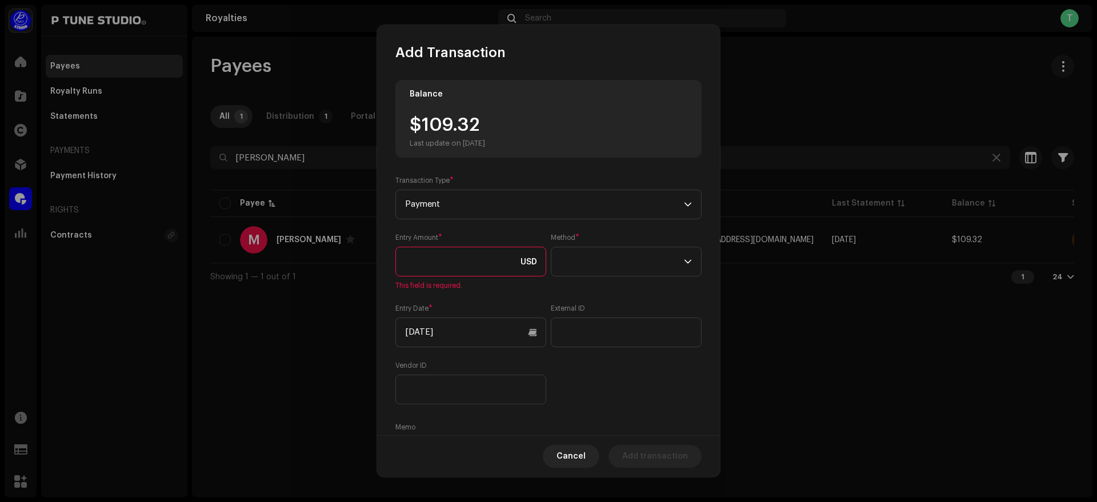
paste input "109.32"
type input "109.32"
click at [575, 273] on span at bounding box center [622, 261] width 123 height 29
click at [638, 299] on li "Bank Wire" at bounding box center [623, 293] width 138 height 23
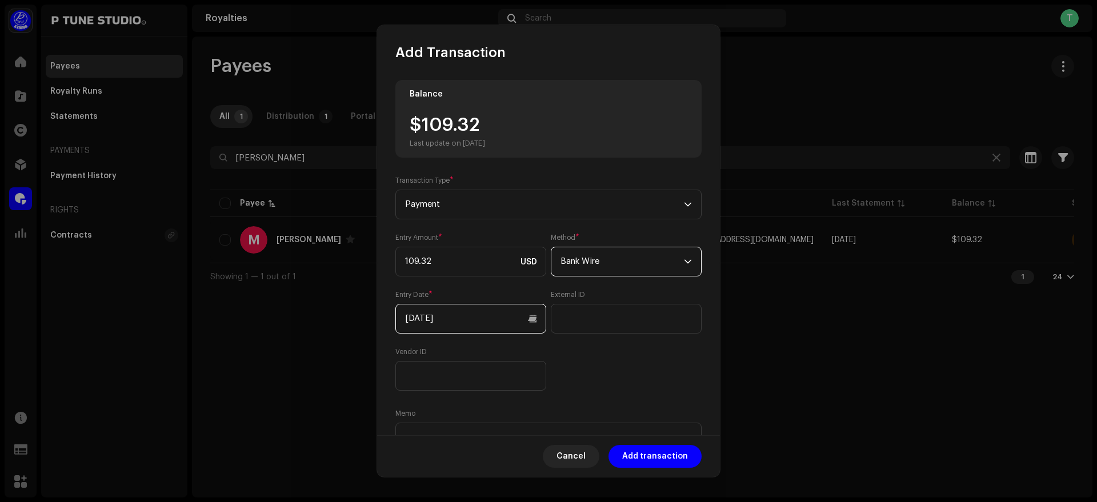
click at [486, 319] on input "[DATE]" at bounding box center [470, 319] width 151 height 30
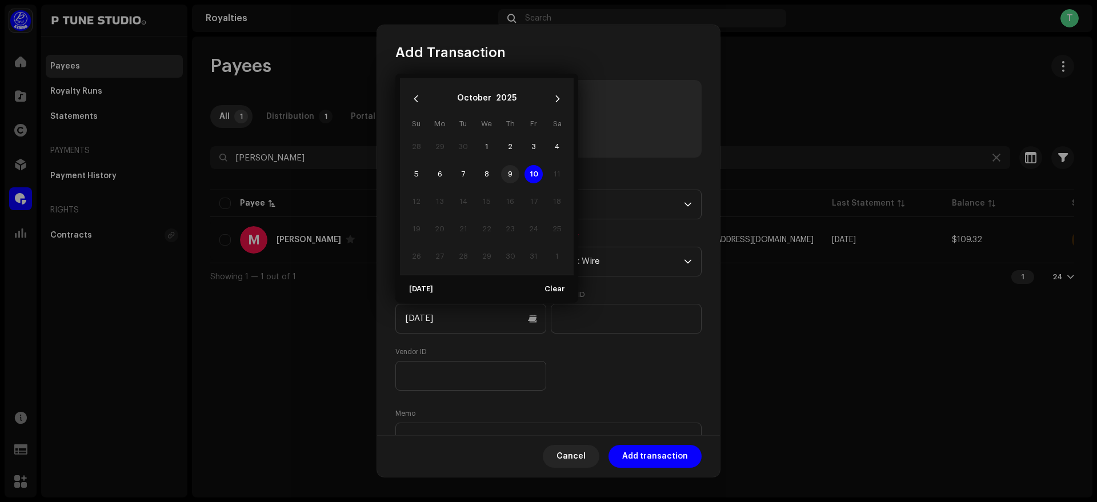
click at [512, 169] on span "9" at bounding box center [510, 174] width 18 height 18
type input "[DATE]"
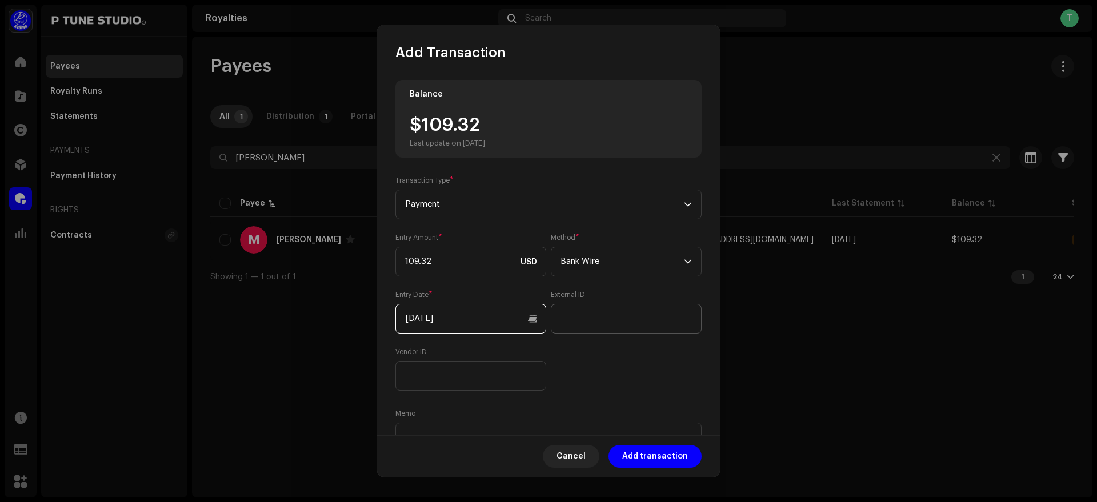
scroll to position [63, 0]
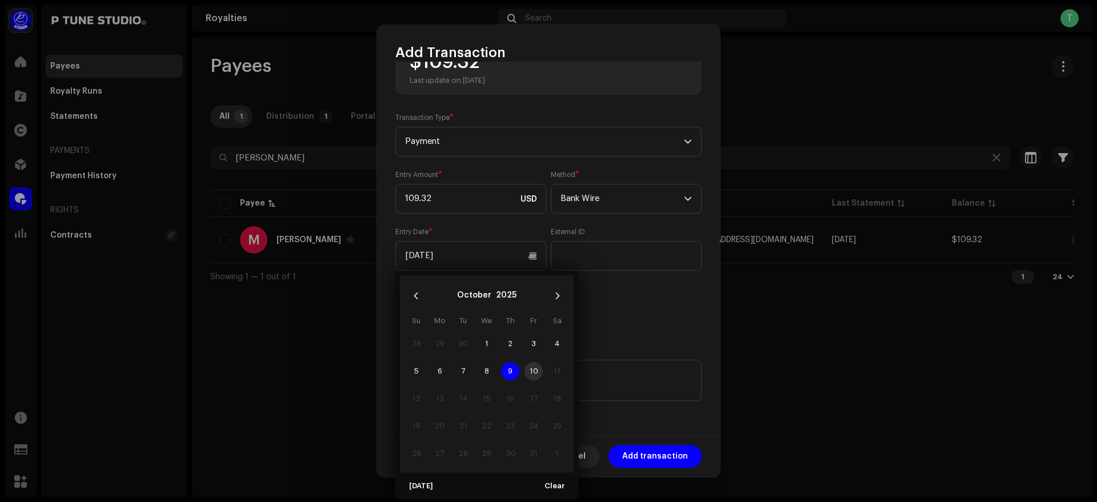
click at [515, 373] on span "9" at bounding box center [510, 371] width 18 height 18
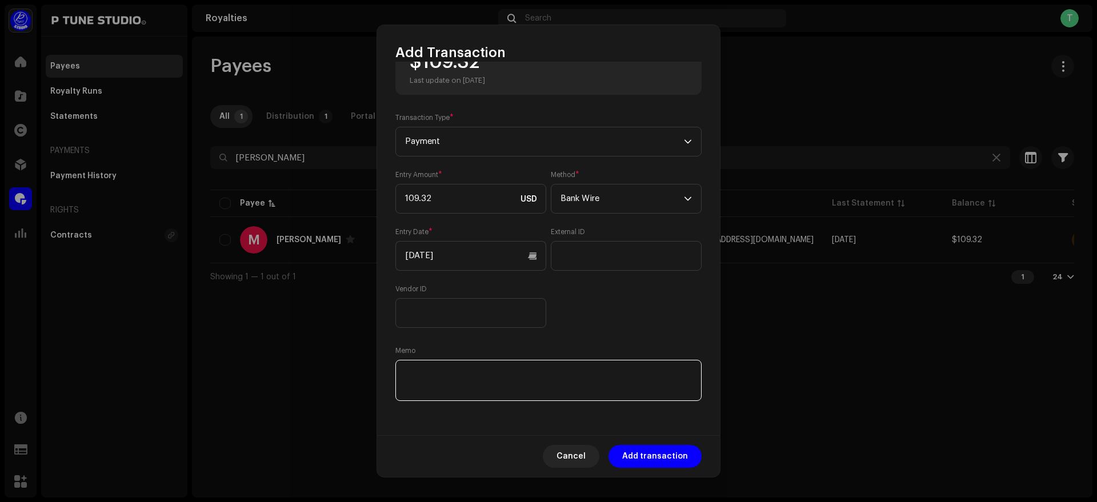
click at [457, 376] on textarea at bounding box center [548, 380] width 306 height 41
paste textarea "TrxID :"
click at [481, 365] on textarea at bounding box center [548, 380] width 306 height 41
paste textarea "091025042305903E"
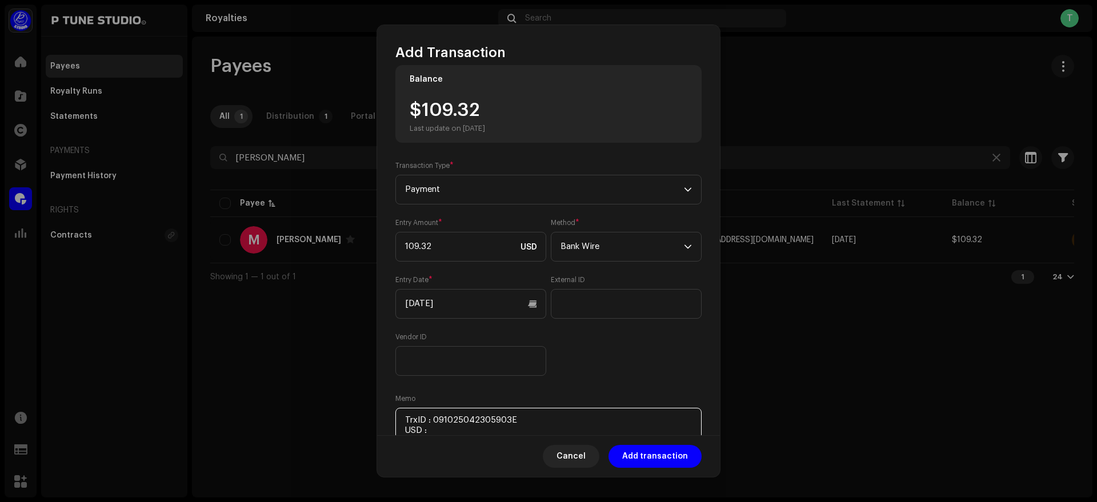
scroll to position [14, 0]
drag, startPoint x: 425, startPoint y: 114, endPoint x: 516, endPoint y: 119, distance: 91.6
click at [516, 119] on div "$109.32 Last update on [DATE]" at bounding box center [549, 118] width 278 height 32
copy div "109.32"
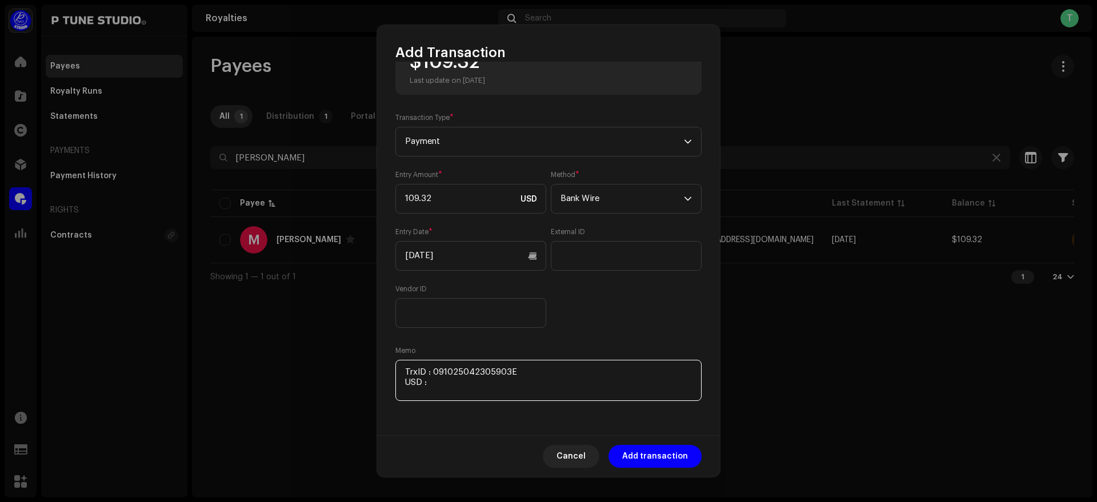
click at [462, 388] on textarea at bounding box center [548, 380] width 306 height 41
paste textarea "109.32"
paste textarea "Includes Payoneer conversion fee"
type textarea "TrxID : 091025042305903E USD : 109.32 Includes Payoneer conversion fee"
click at [651, 459] on span "Add transaction" at bounding box center [655, 456] width 66 height 23
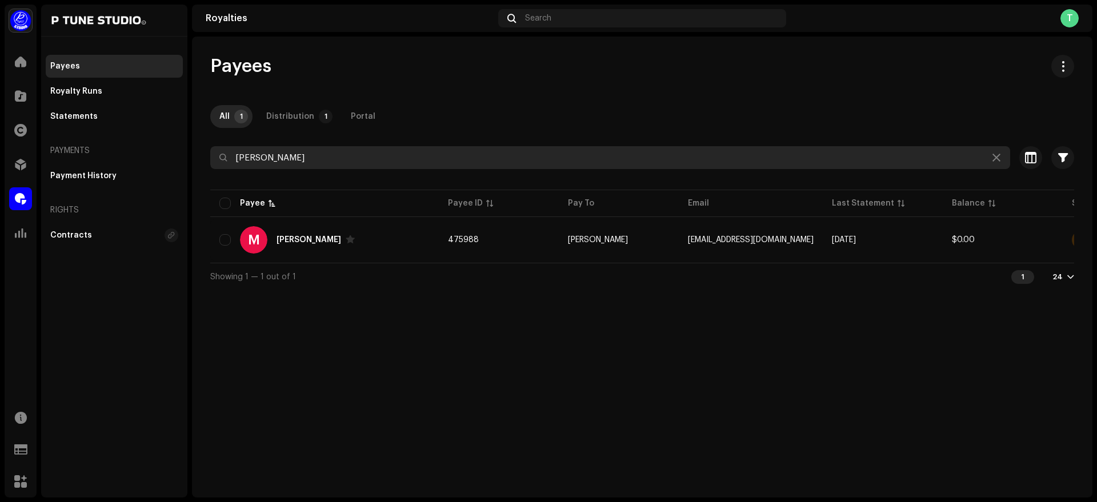
click at [311, 162] on input "[PERSON_NAME]" at bounding box center [610, 157] width 800 height 23
paste input "ARK Entertainment"
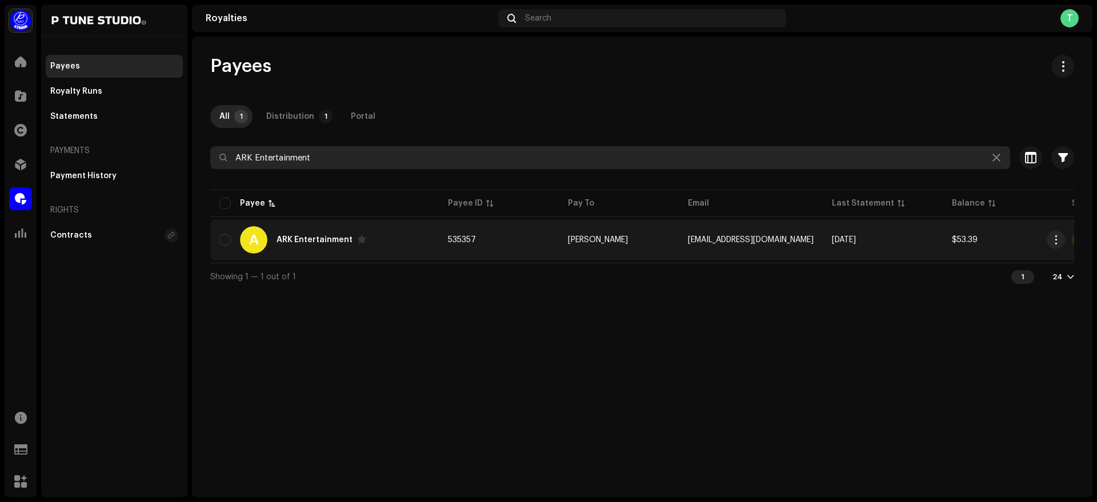
type input "ARK Entertainment"
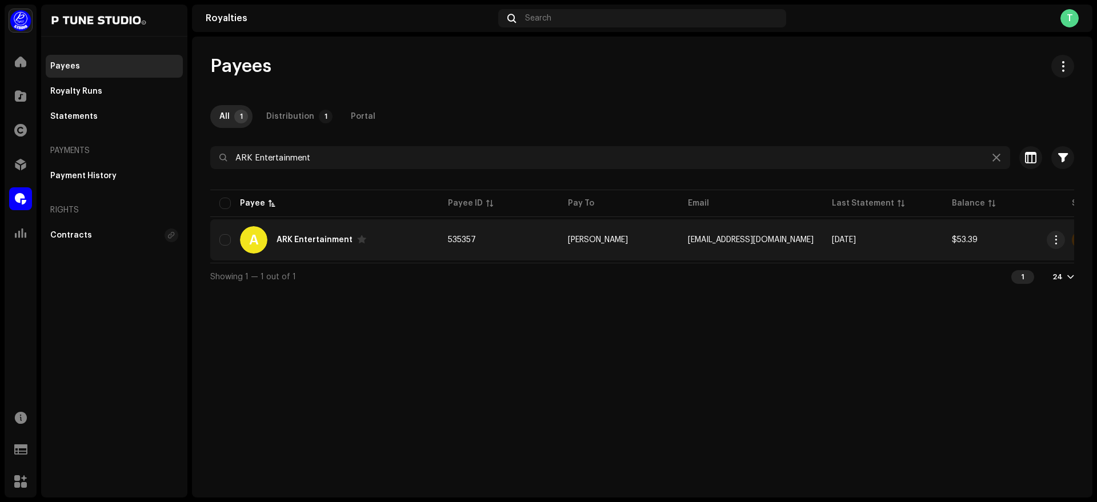
click at [396, 231] on div "A ARK Entertainment" at bounding box center [324, 239] width 210 height 27
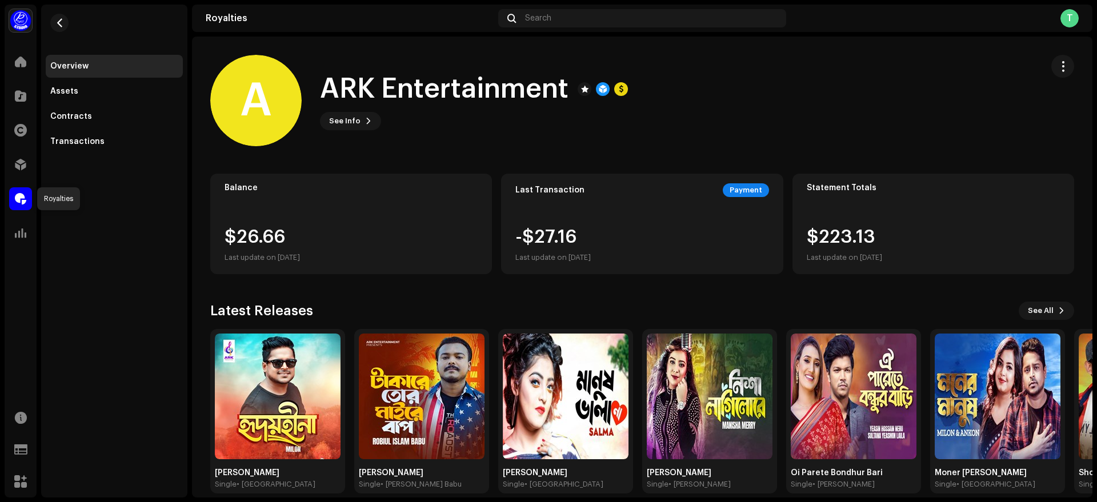
click at [22, 199] on span at bounding box center [20, 198] width 11 height 9
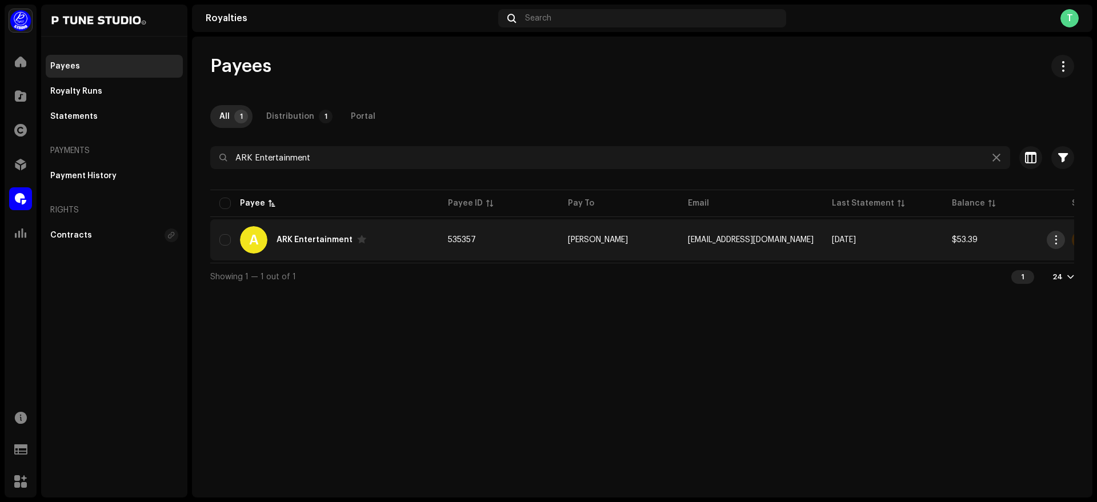
click at [1053, 241] on span "button" at bounding box center [1056, 239] width 9 height 9
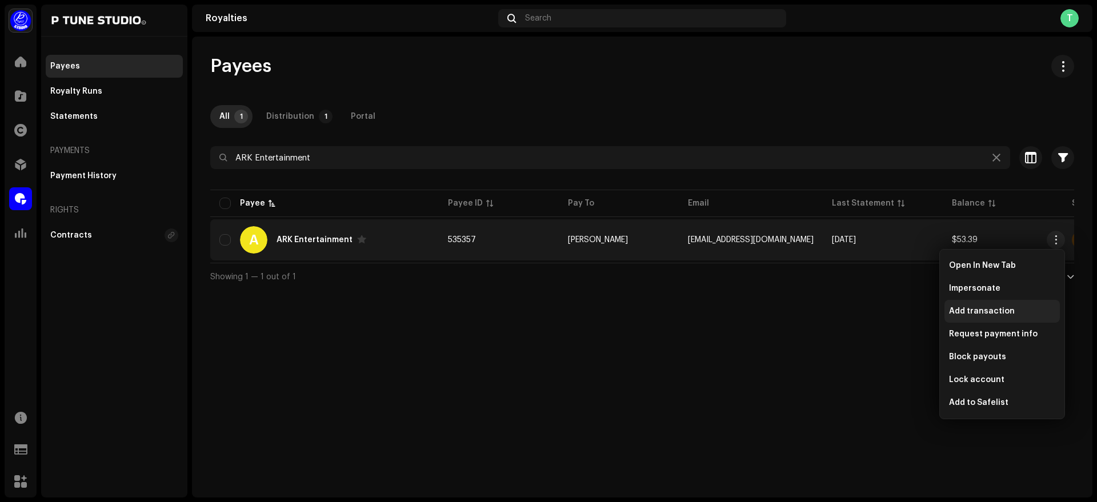
click at [994, 307] on span "Add transaction" at bounding box center [982, 311] width 66 height 9
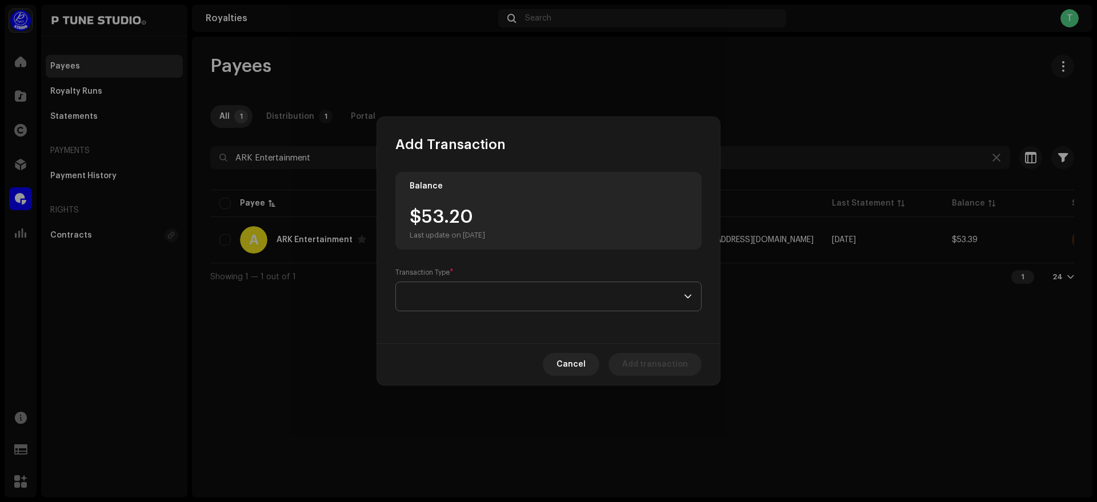
click at [487, 288] on span at bounding box center [544, 296] width 279 height 29
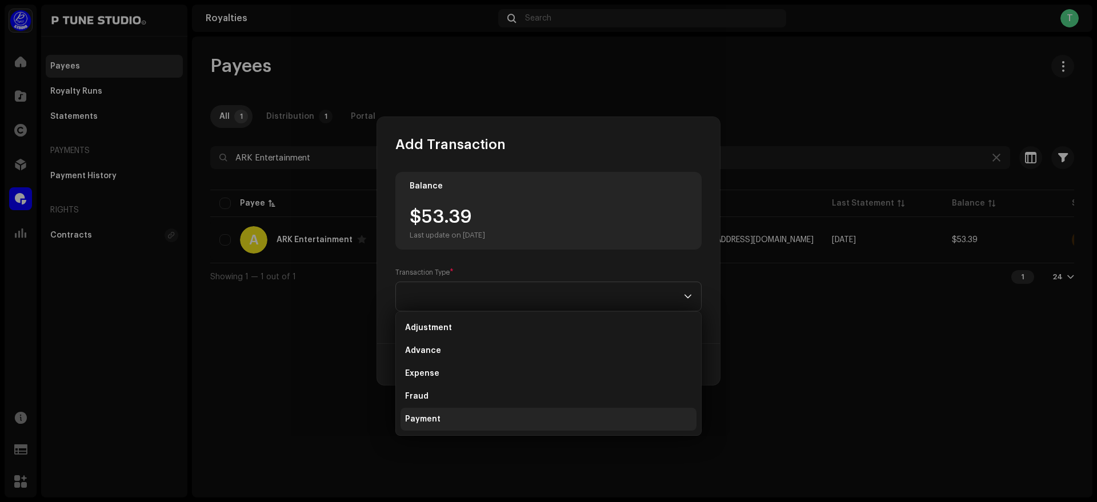
click at [463, 418] on li "Payment" at bounding box center [549, 419] width 296 height 23
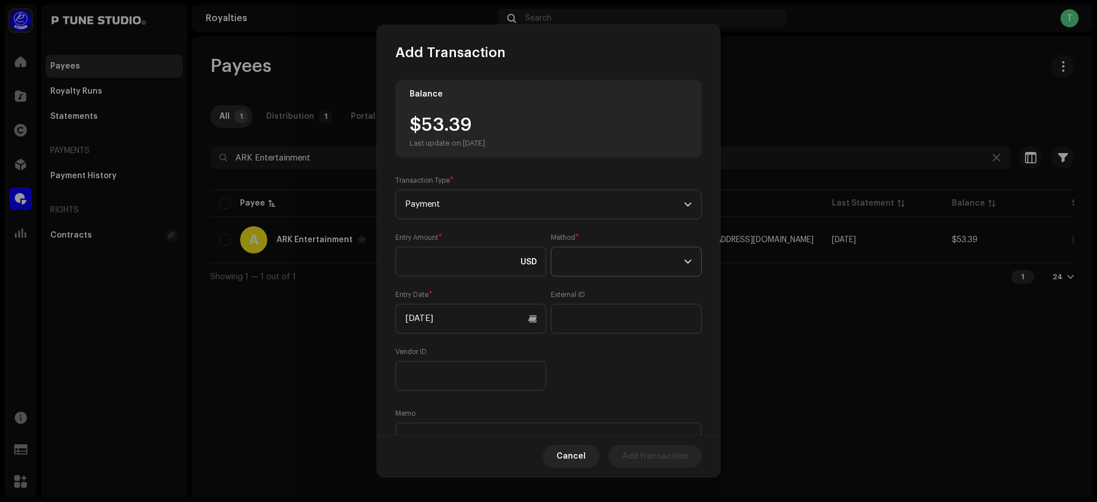
click at [597, 259] on span at bounding box center [622, 261] width 123 height 29
click at [618, 289] on li "Bank Wire" at bounding box center [623, 293] width 138 height 23
drag, startPoint x: 423, startPoint y: 122, endPoint x: 509, endPoint y: 130, distance: 85.5
click at [509, 130] on div "$53.39 Last update on [DATE]" at bounding box center [549, 132] width 278 height 32
copy div "53.39"
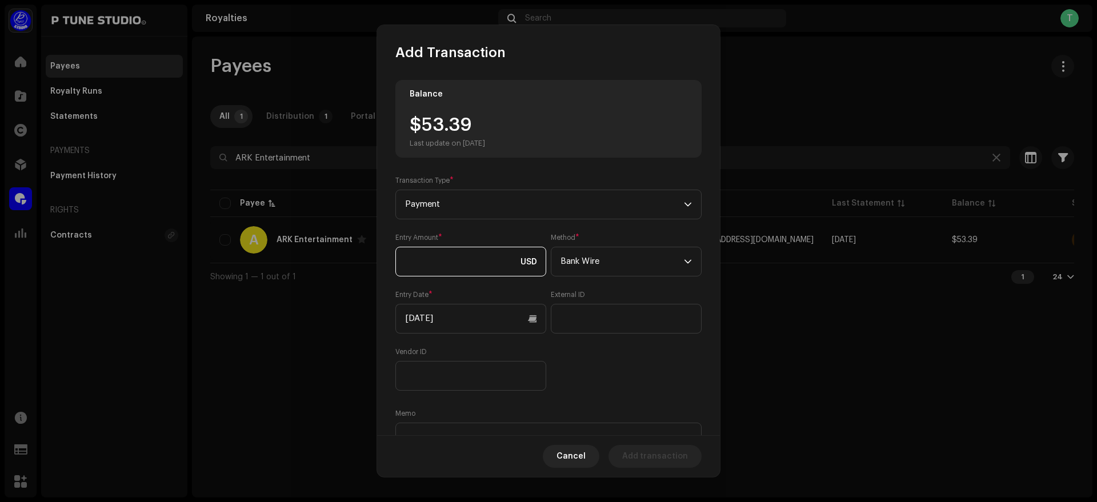
click at [442, 253] on input at bounding box center [470, 262] width 151 height 30
paste input "53.39"
type input "53.39"
click at [485, 326] on input "[DATE]" at bounding box center [470, 319] width 151 height 30
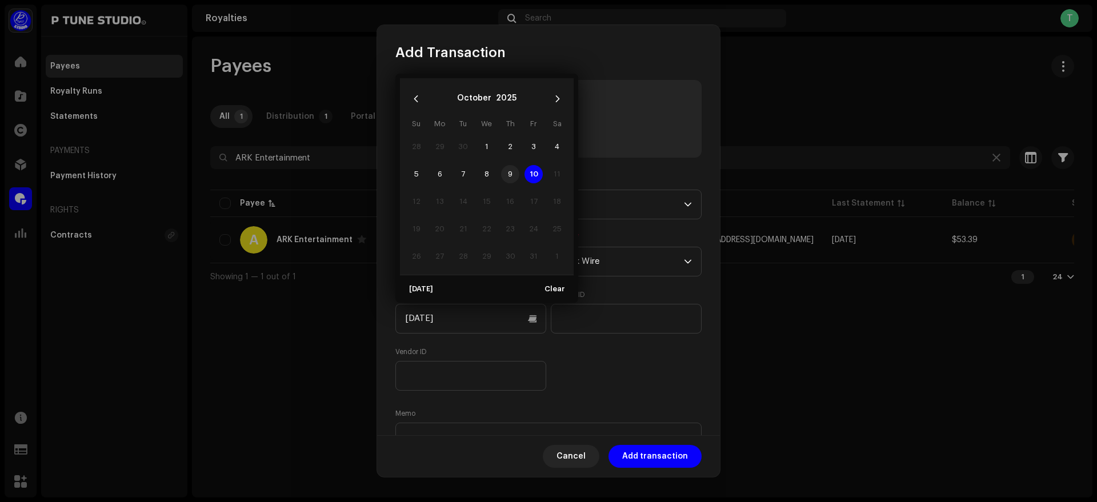
click at [510, 172] on span "9" at bounding box center [510, 174] width 18 height 18
type input "[DATE]"
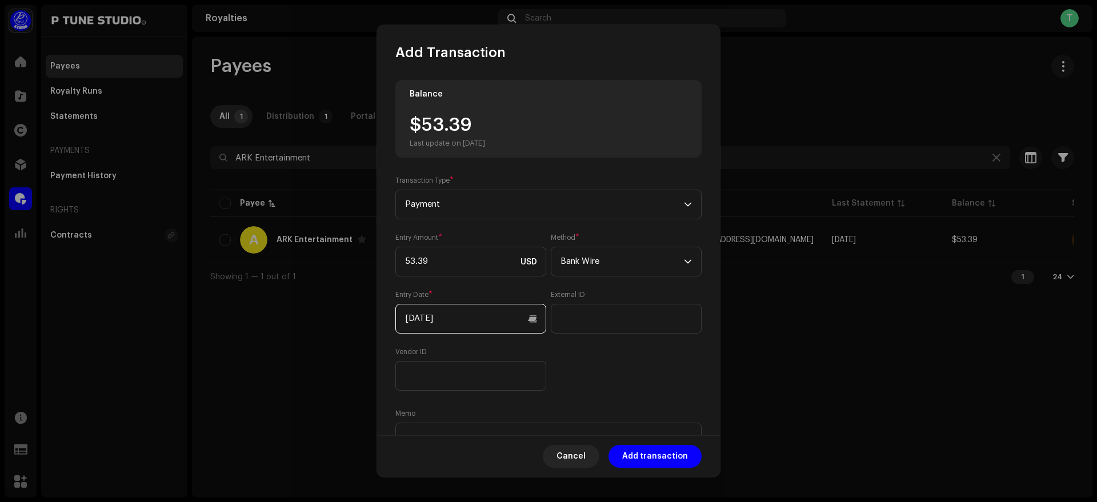
scroll to position [63, 0]
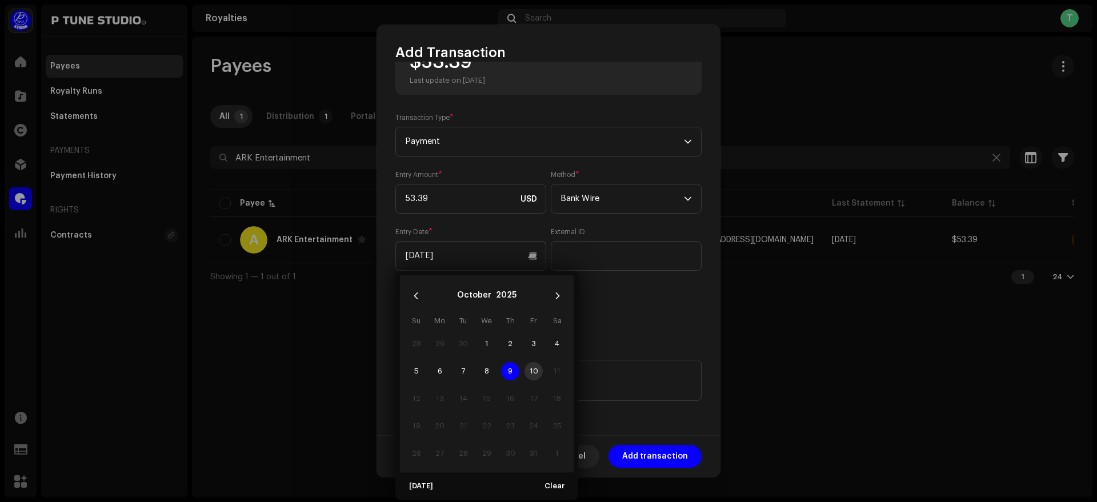
click at [509, 369] on span "9" at bounding box center [510, 371] width 18 height 18
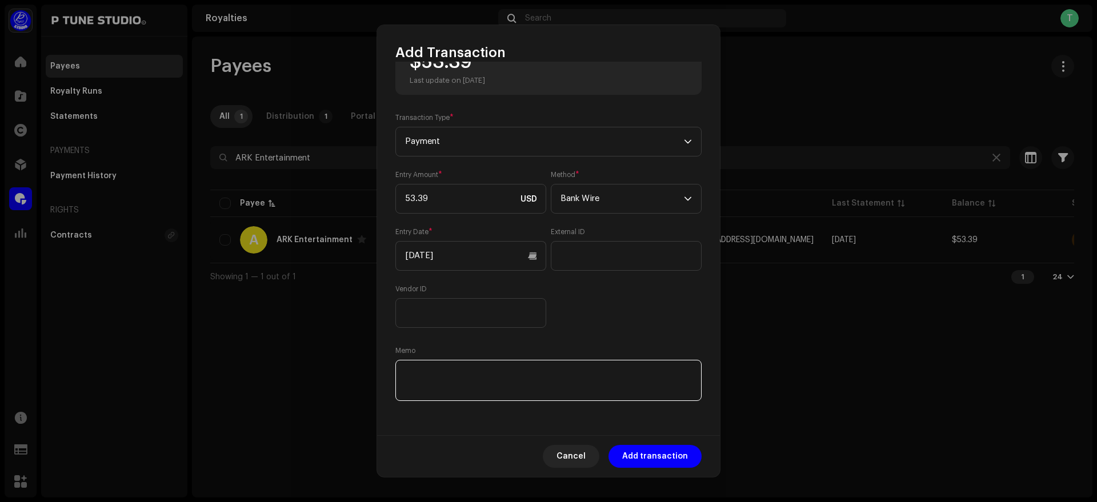
click at [461, 373] on textarea at bounding box center [548, 380] width 306 height 41
paste textarea "TrxID :"
paste textarea "091025042827908E"
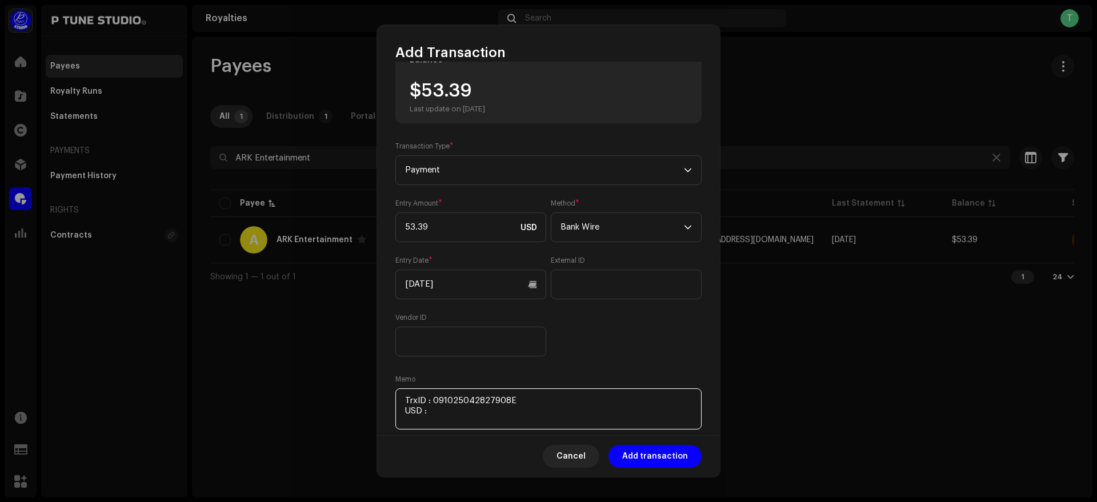
scroll to position [33, 0]
drag, startPoint x: 423, startPoint y: 97, endPoint x: 484, endPoint y: 98, distance: 60.6
click at [484, 98] on div "$53.39 Last update on [DATE]" at bounding box center [447, 99] width 75 height 32
copy div "53.39"
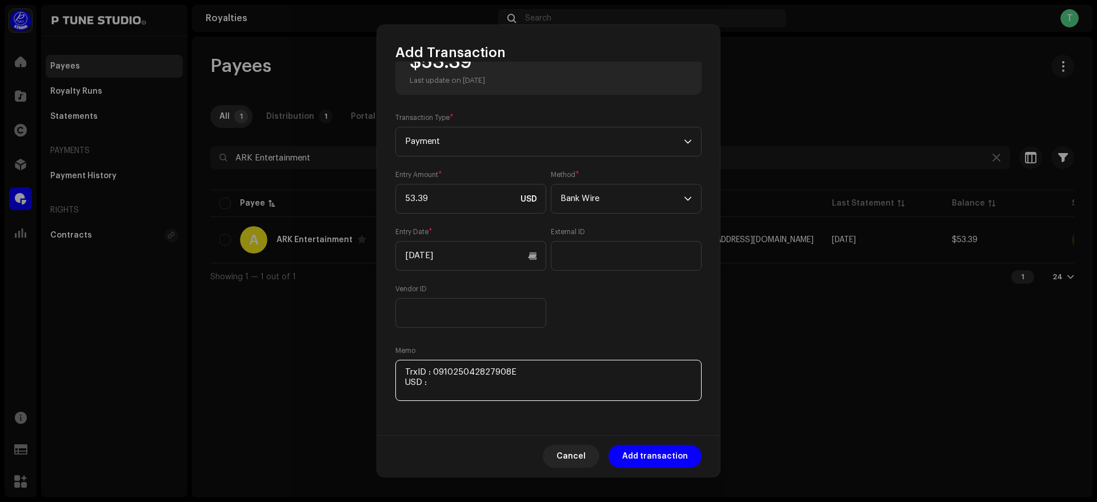
click at [482, 391] on textarea at bounding box center [548, 380] width 306 height 41
paste textarea "53.39"
paste textarea "Includes Payoneer conversion fee"
type textarea "TrxID : 091025042827908E USD : 53.39 Includes Payoneer conversion fee"
click at [660, 457] on span "Add transaction" at bounding box center [655, 456] width 66 height 23
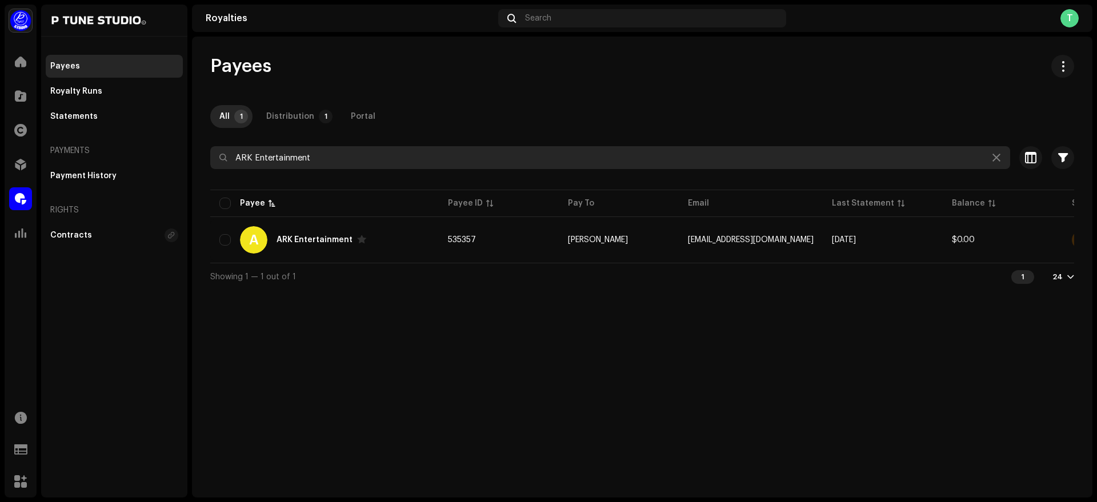
click at [348, 151] on input "ARK Entertainment" at bounding box center [610, 157] width 800 height 23
paste input "091025043624585E"
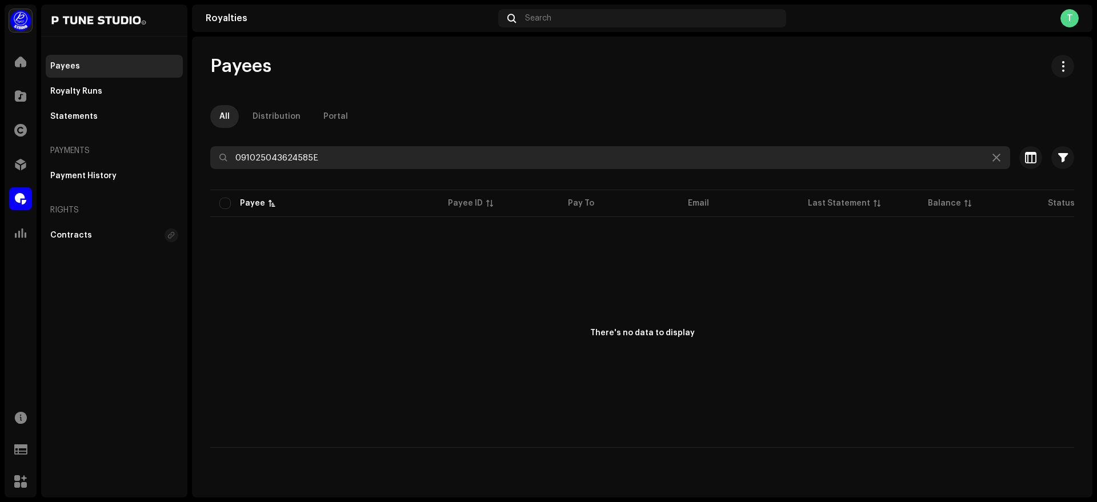
click at [350, 158] on input "091025043624585E" at bounding box center [610, 157] width 800 height 23
paste input "Ash Records"
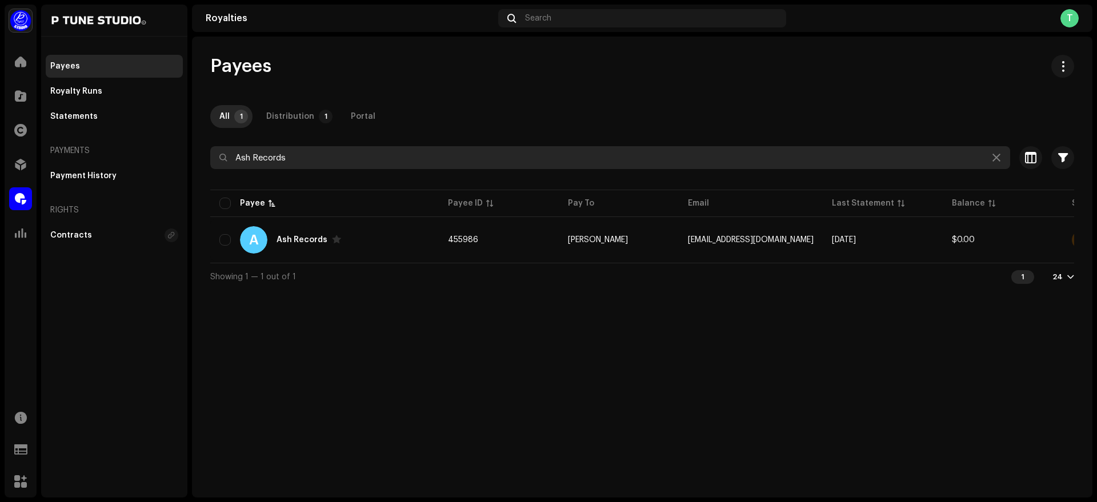
type input "Ash Records"
click at [317, 158] on input "Ash Records" at bounding box center [610, 157] width 800 height 23
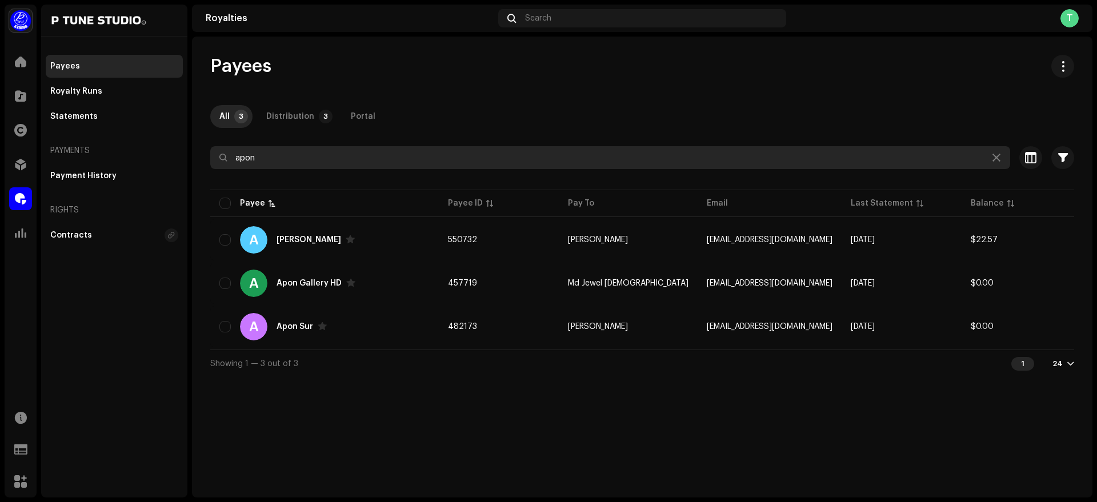
click at [281, 154] on input "apon" at bounding box center [610, 157] width 800 height 23
paste input "RM MUSIC"
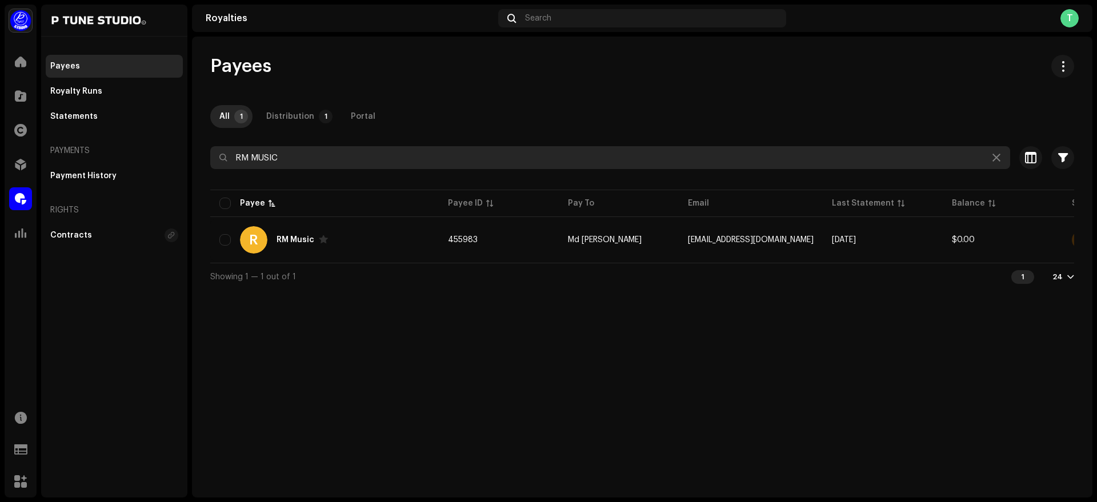
click at [302, 155] on input "RM MUSIC" at bounding box center [610, 157] width 800 height 23
paste input "[PERSON_NAME]"
click at [315, 153] on input "[PERSON_NAME]" at bounding box center [610, 157] width 800 height 23
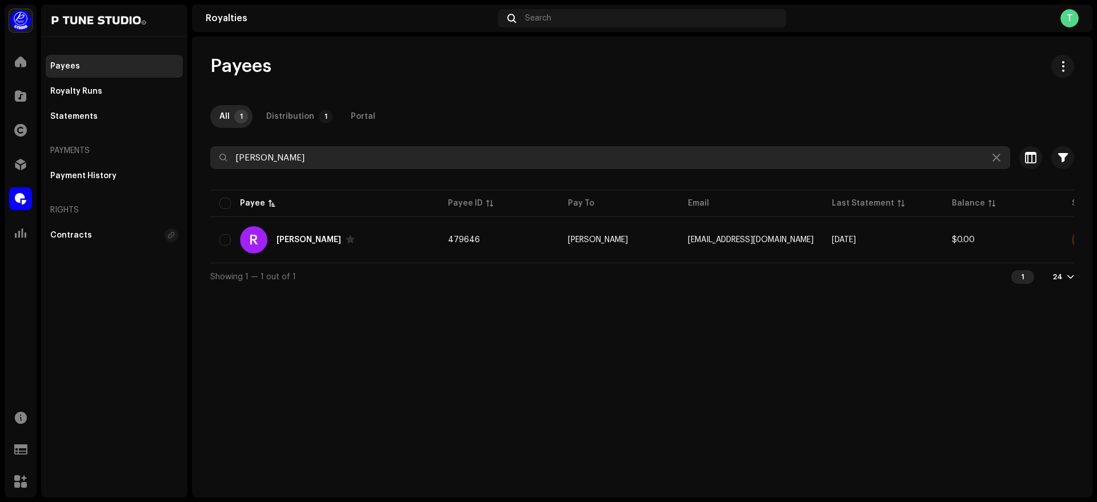
click at [315, 153] on input "[PERSON_NAME]" at bounding box center [610, 157] width 800 height 23
paste input "Priyo Ga"
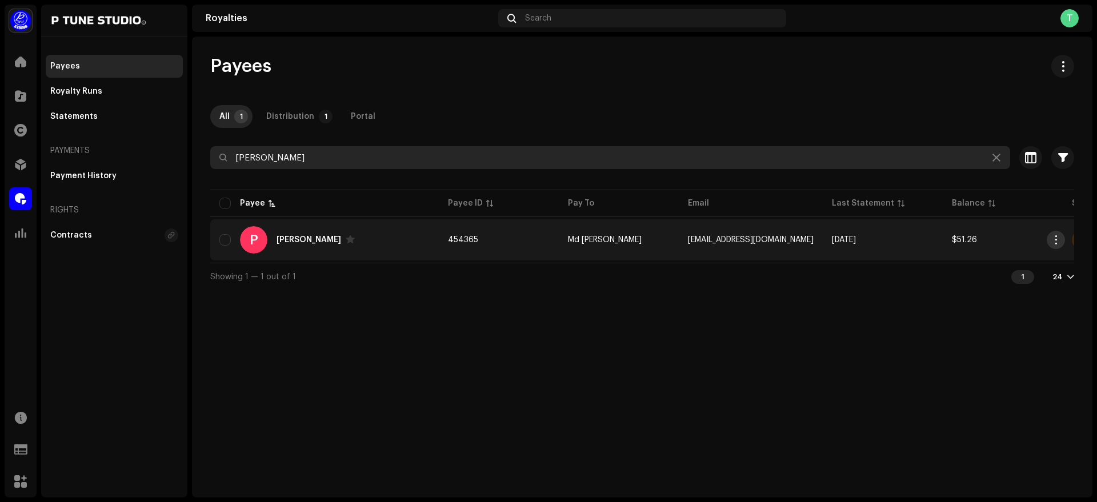
type input "[PERSON_NAME]"
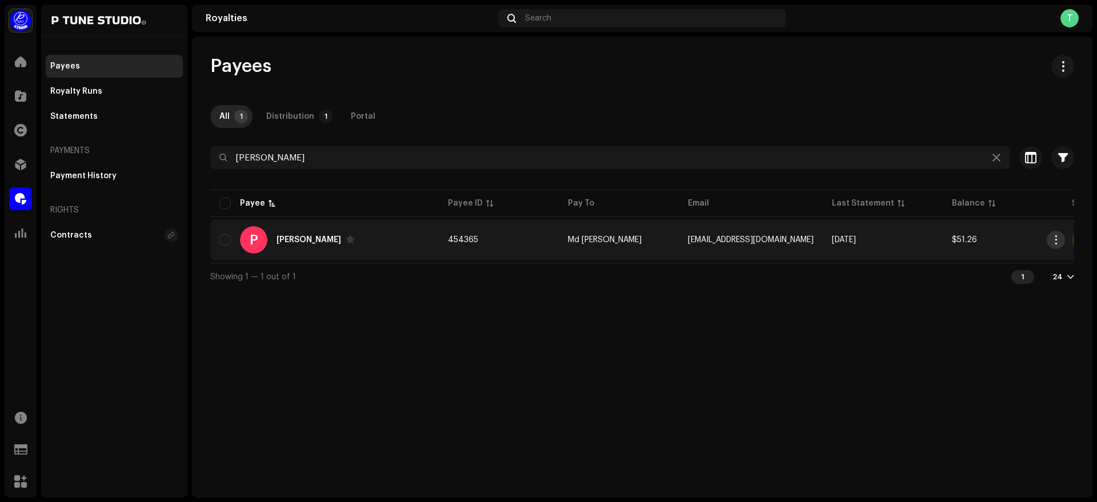
click at [1053, 239] on span "button" at bounding box center [1056, 239] width 9 height 9
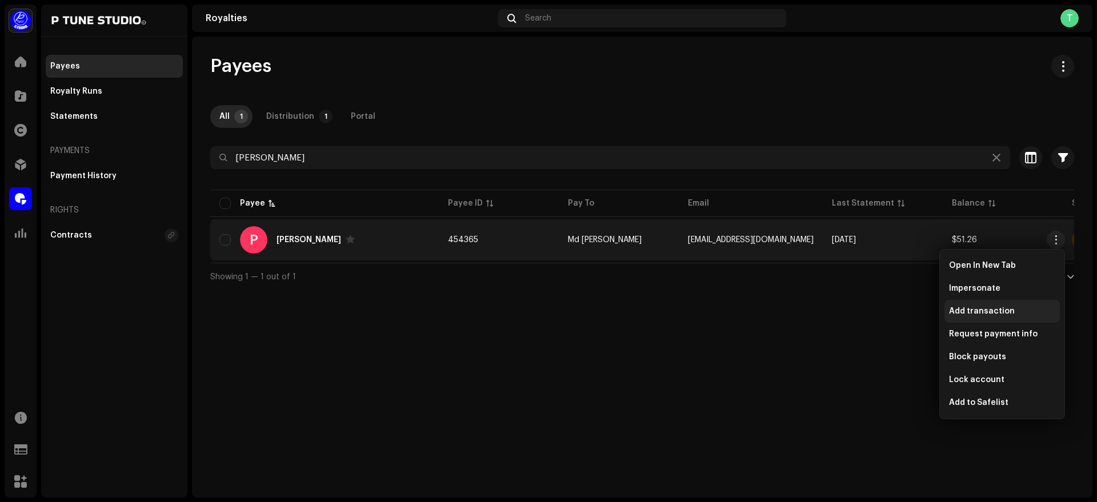
click at [1002, 317] on div "Add transaction" at bounding box center [1002, 311] width 115 height 23
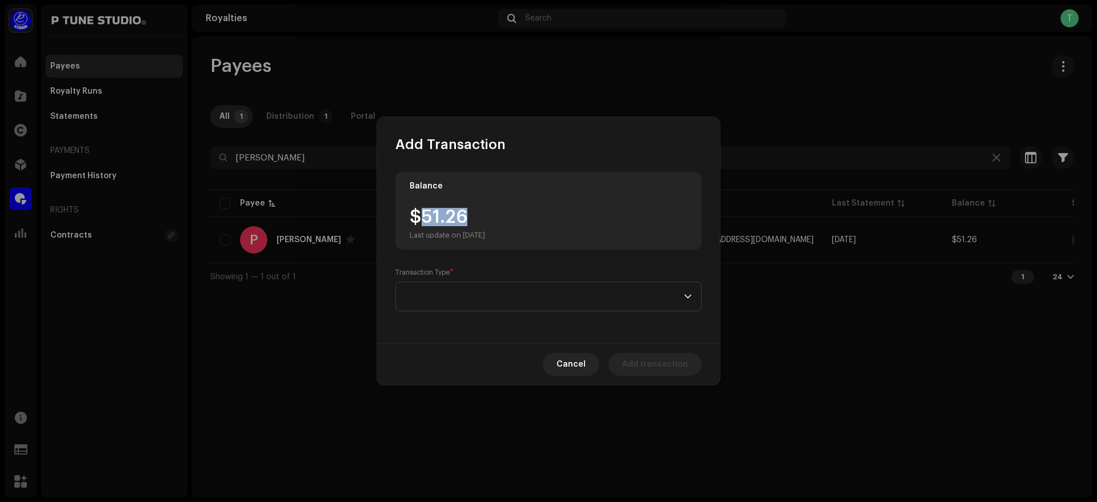
drag, startPoint x: 421, startPoint y: 222, endPoint x: 526, endPoint y: 221, distance: 105.2
click at [526, 221] on div "$51.26 Last update on [DATE]" at bounding box center [549, 224] width 278 height 32
copy div "51.26"
click at [502, 290] on span at bounding box center [544, 296] width 279 height 29
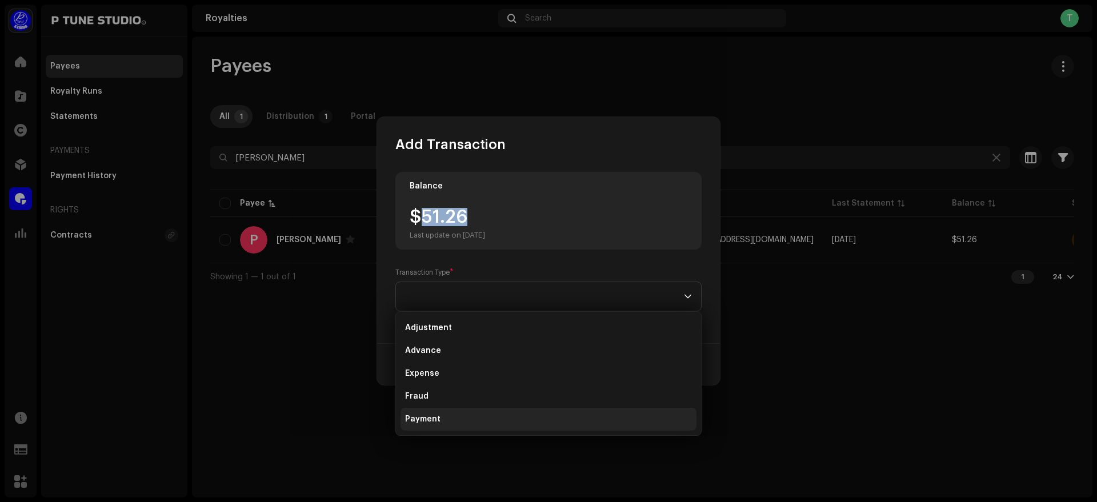
click at [443, 420] on li "Payment" at bounding box center [549, 419] width 296 height 23
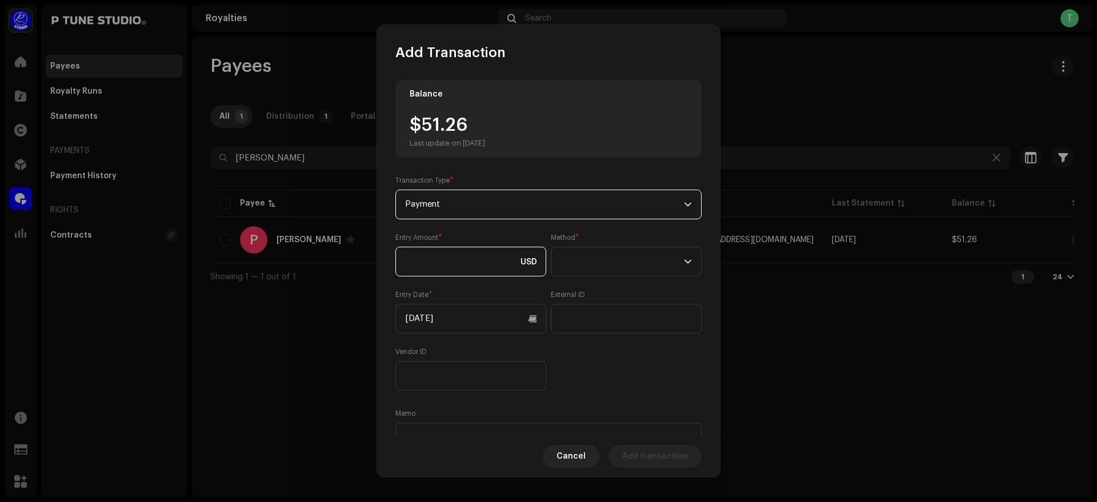
click at [467, 260] on input at bounding box center [470, 262] width 151 height 30
paste input "51.26"
type input "51.26"
click at [604, 254] on span at bounding box center [622, 261] width 123 height 29
click at [627, 293] on li "Bank Wire" at bounding box center [623, 293] width 138 height 23
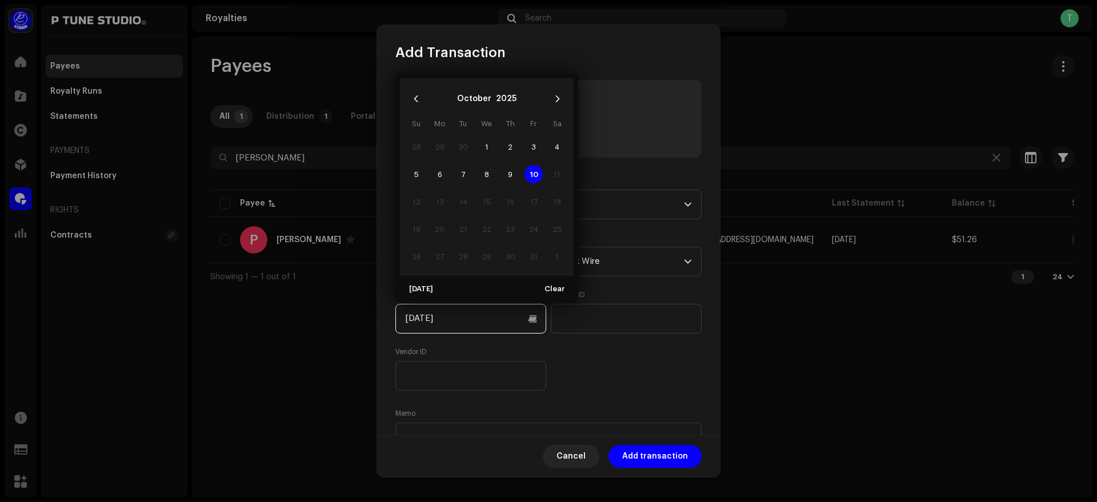
click at [439, 331] on input "[DATE]" at bounding box center [470, 319] width 151 height 30
click at [511, 174] on span "9" at bounding box center [510, 174] width 18 height 18
type input "[DATE]"
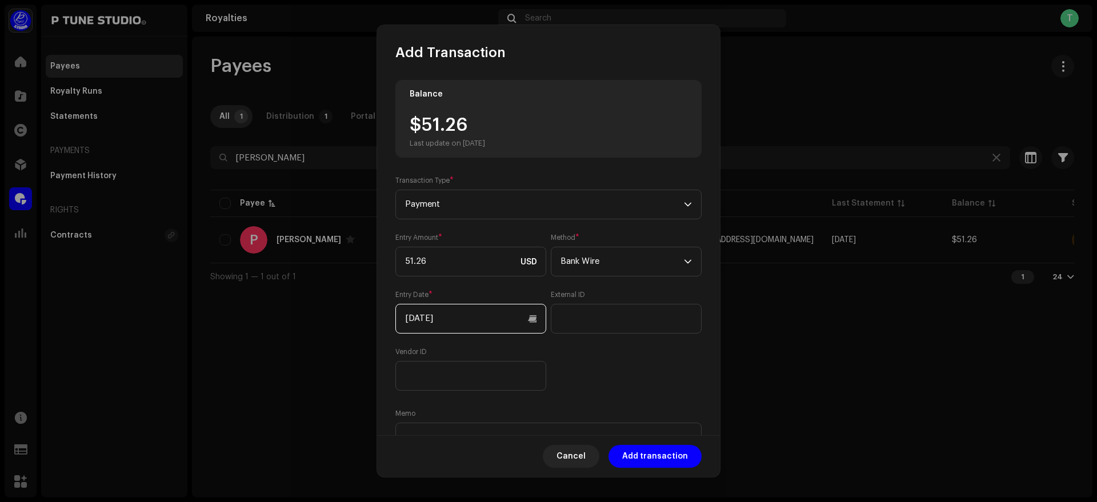
scroll to position [63, 0]
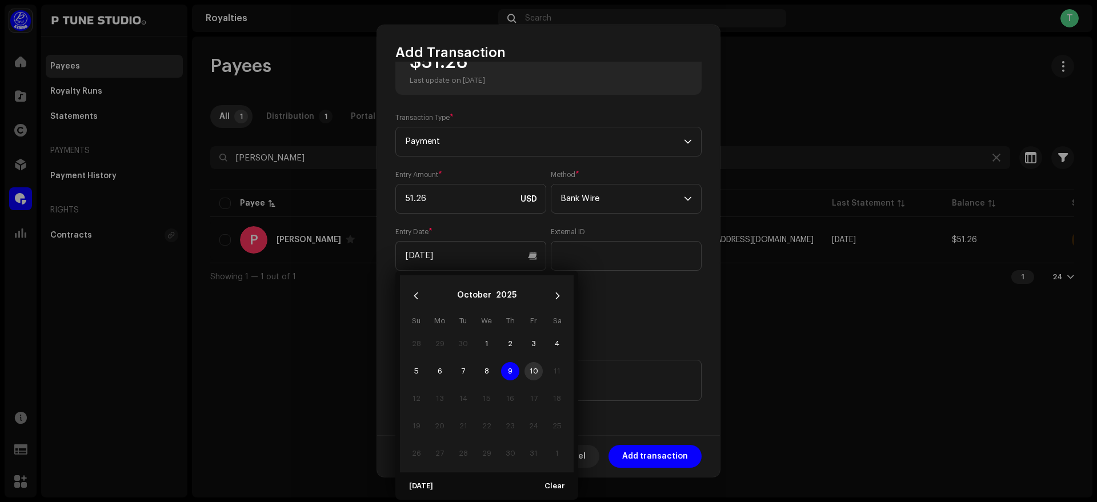
click at [509, 371] on span "9" at bounding box center [510, 371] width 18 height 18
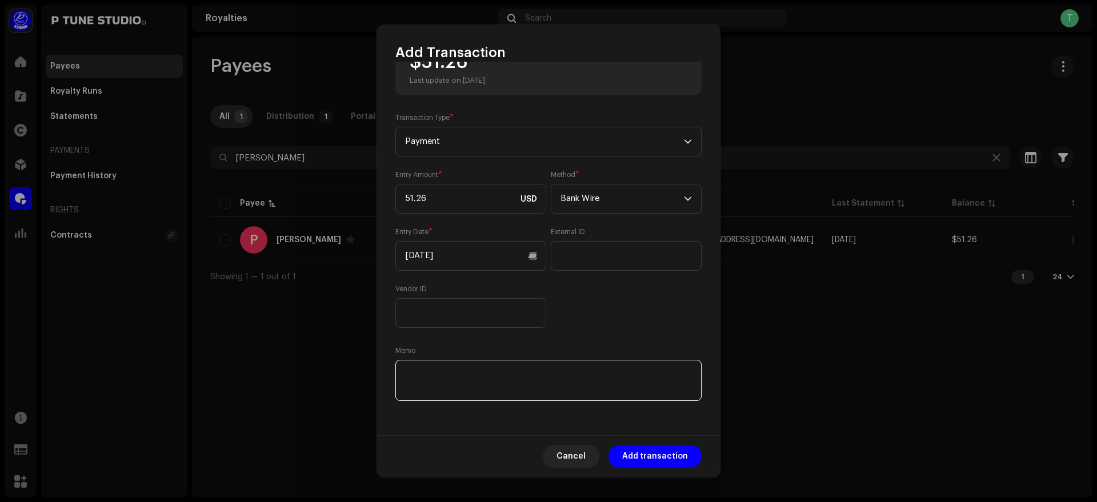
click at [443, 379] on textarea at bounding box center [548, 380] width 306 height 41
paste textarea "TrxID :"
paste textarea "091025044307411E"
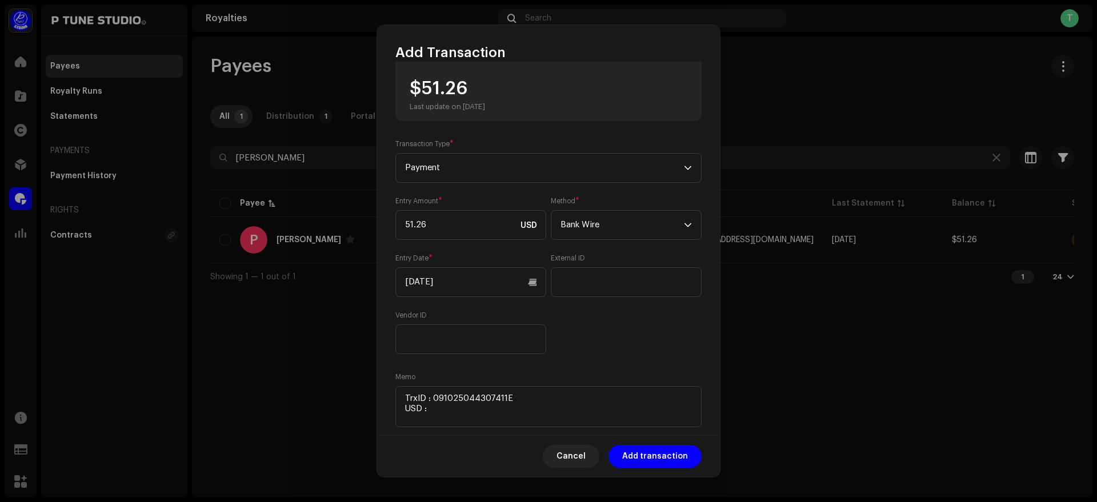
drag, startPoint x: 426, startPoint y: 91, endPoint x: 489, endPoint y: 101, distance: 63.0
click at [485, 101] on div "$51.26 Last update on [DATE]" at bounding box center [447, 95] width 75 height 32
click at [426, 89] on div "$51.26 Last update on [DATE]" at bounding box center [447, 95] width 75 height 32
drag, startPoint x: 423, startPoint y: 89, endPoint x: 505, endPoint y: 95, distance: 82.0
click at [485, 95] on div "$51.26 Last update on [DATE]" at bounding box center [447, 95] width 75 height 32
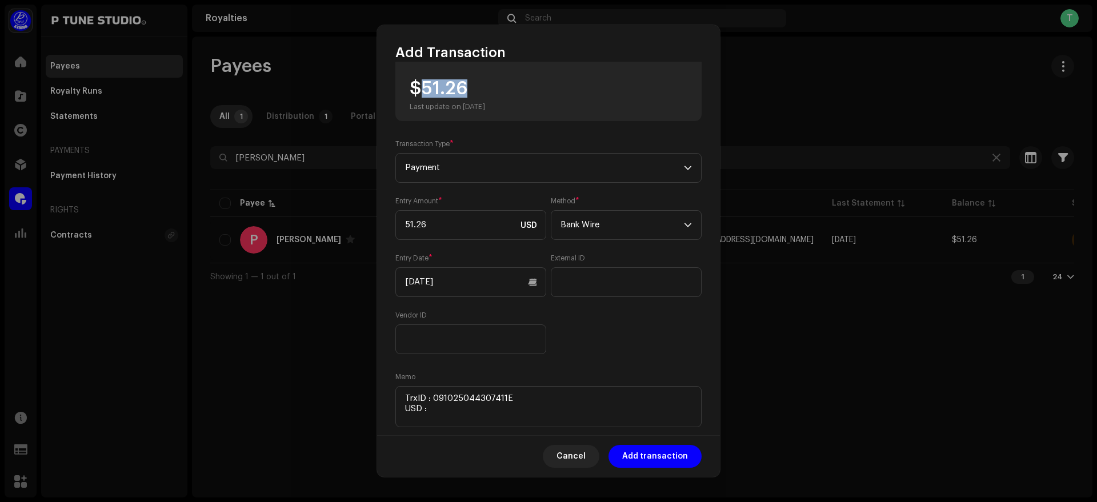
copy div "51.26"
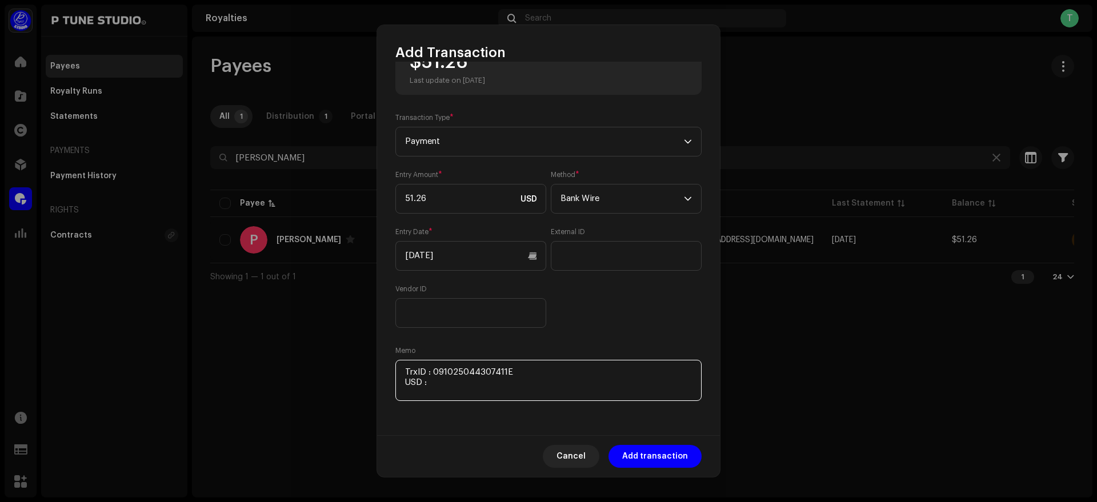
click at [477, 389] on textarea at bounding box center [548, 380] width 306 height 41
paste textarea "51.26"
paste textarea "Includes Payoneer conversion fee"
type textarea "TrxID : 091025044307411E USD : 51.26 Includes Payoneer conversion fee"
click at [643, 457] on span "Add transaction" at bounding box center [655, 456] width 66 height 23
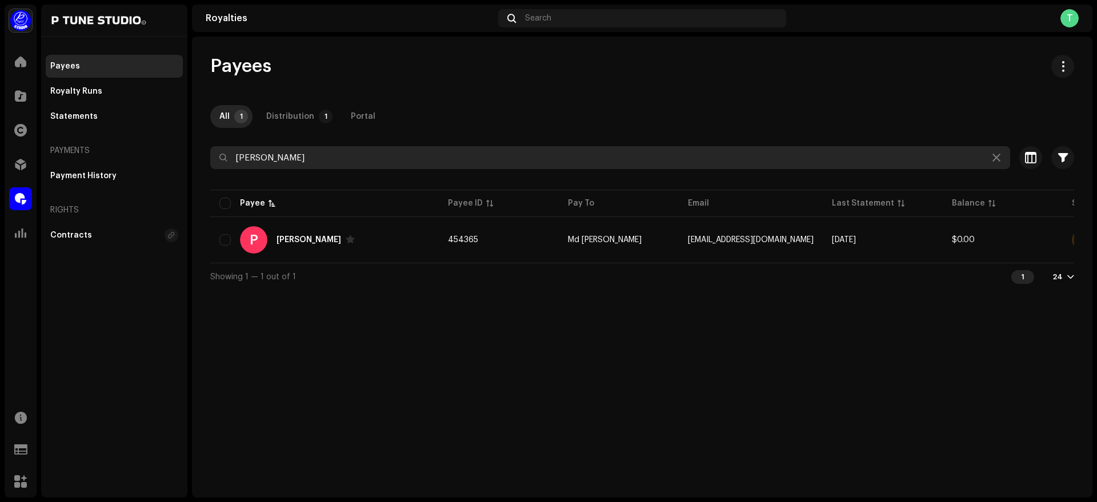
click at [303, 151] on input "[PERSON_NAME]" at bounding box center [610, 157] width 800 height 23
paste input "Studio Folk Voice"
click at [343, 149] on input "Studio Folk Voice" at bounding box center [610, 157] width 800 height 23
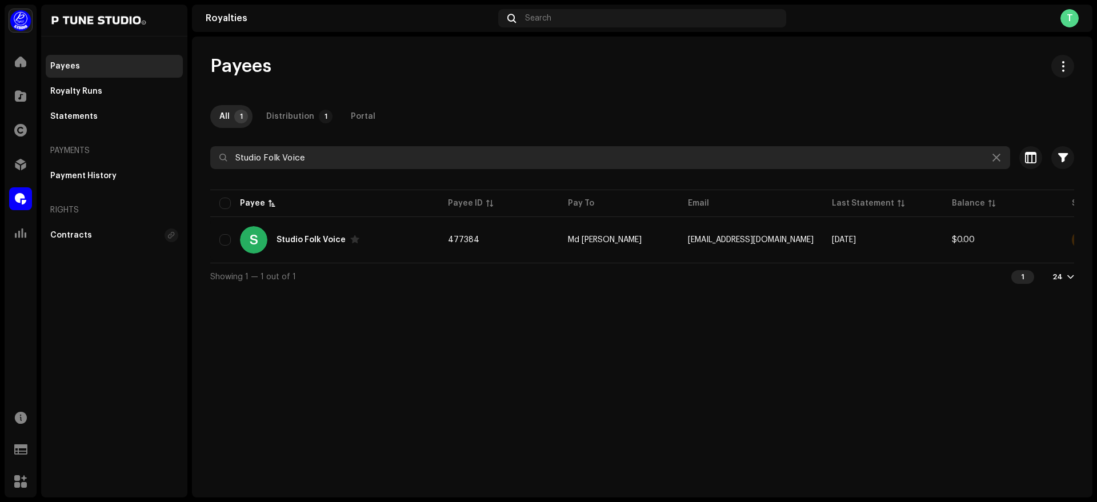
click at [343, 149] on input "Studio Folk Voice" at bounding box center [610, 157] width 800 height 23
paste input "Mou TV"
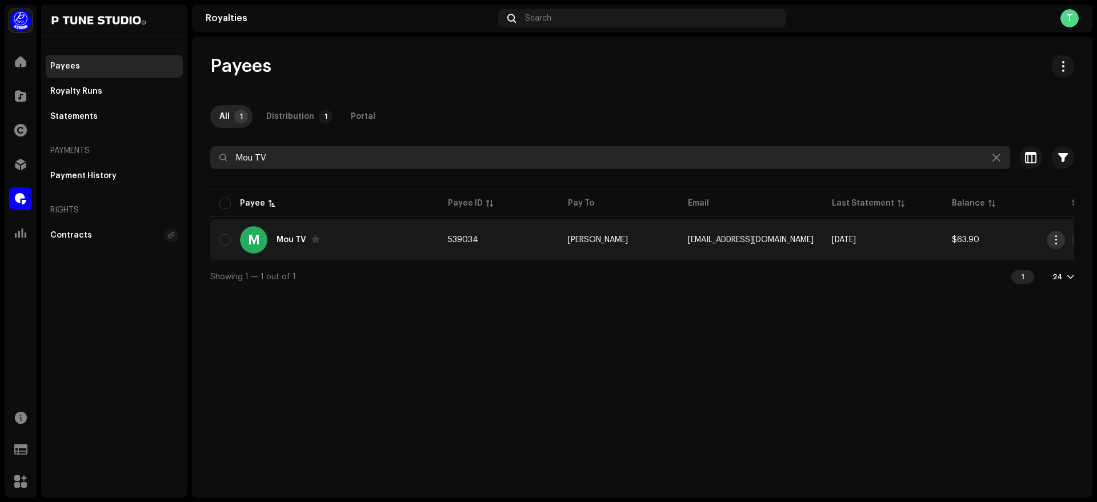
type input "Mou TV"
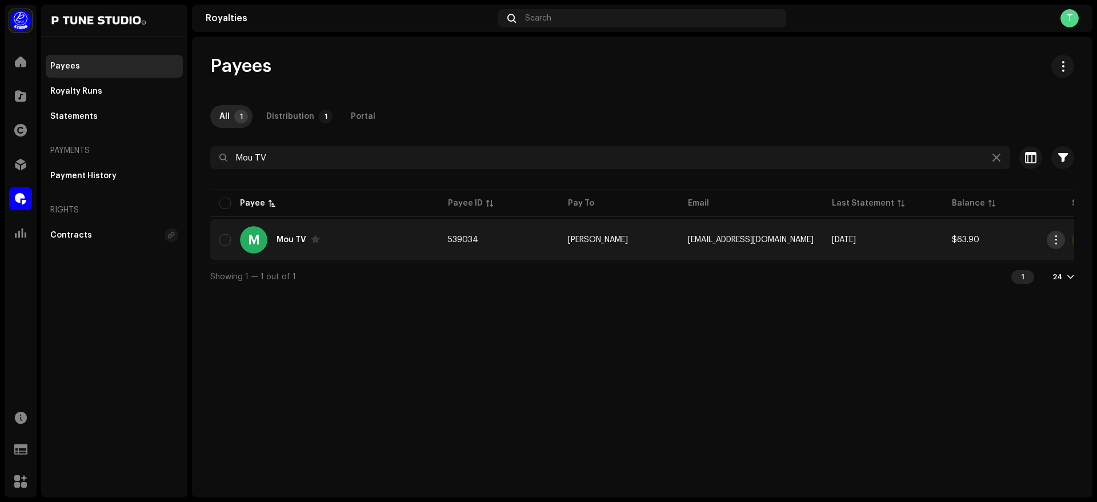
click at [1056, 244] on span "button" at bounding box center [1056, 239] width 9 height 9
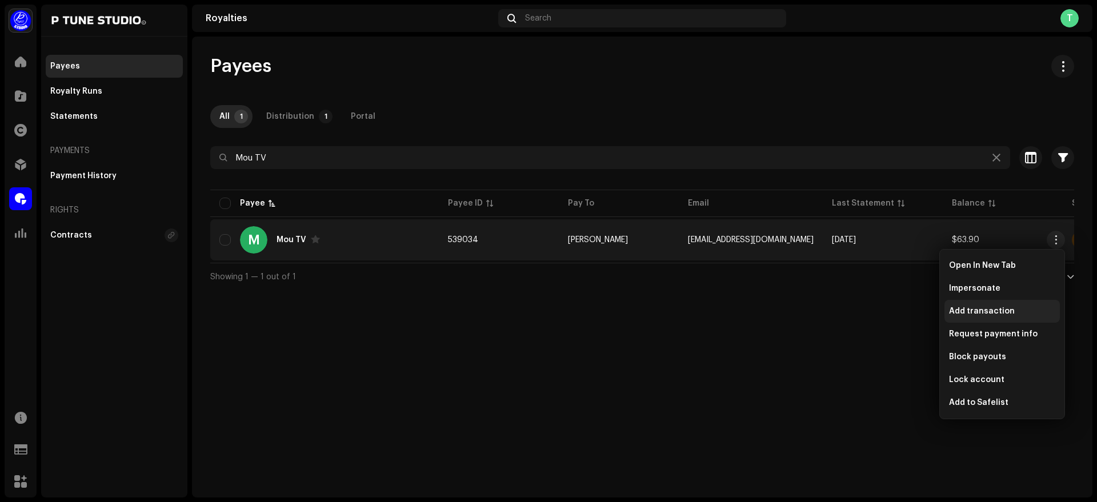
click at [985, 312] on span "Add transaction" at bounding box center [982, 311] width 66 height 9
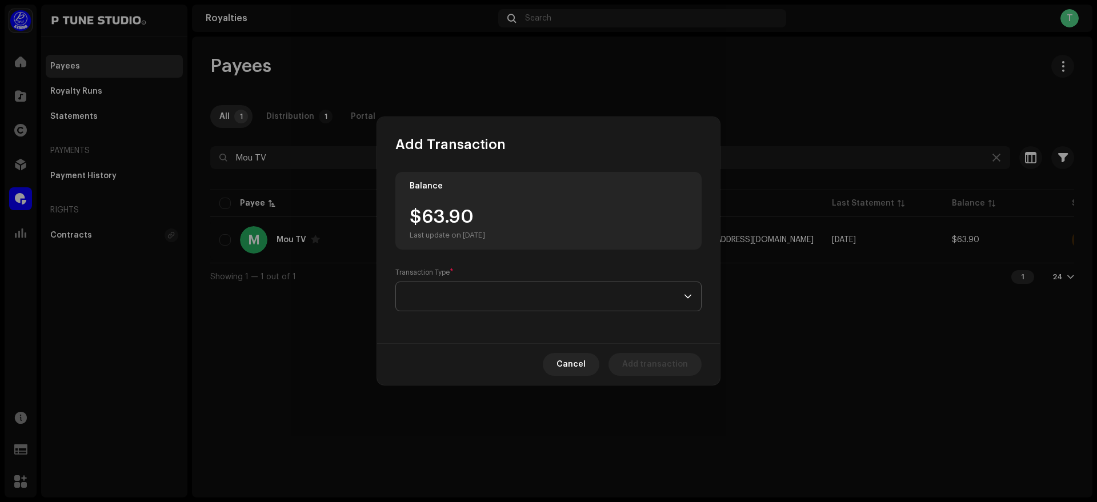
click at [442, 297] on span at bounding box center [544, 296] width 279 height 29
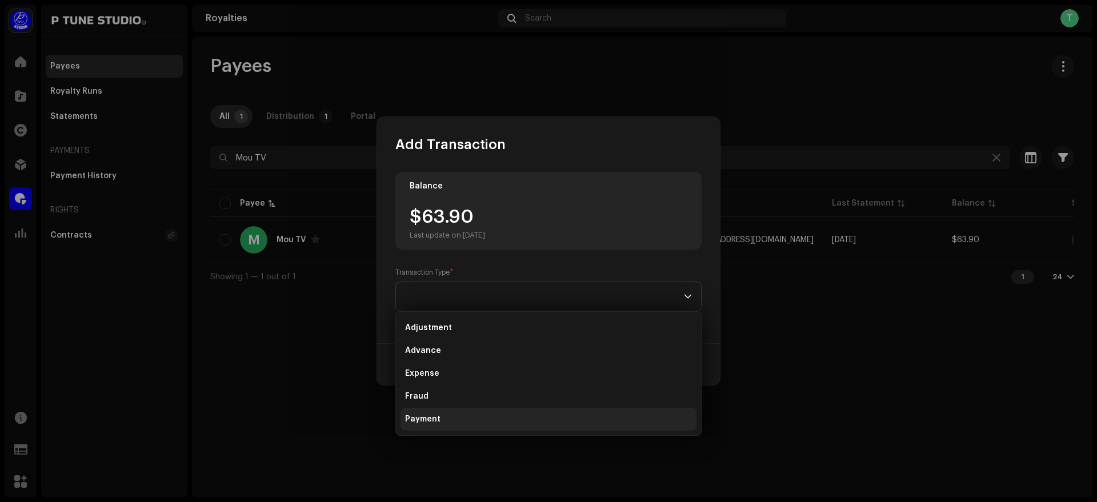
click at [477, 423] on li "Payment" at bounding box center [549, 419] width 296 height 23
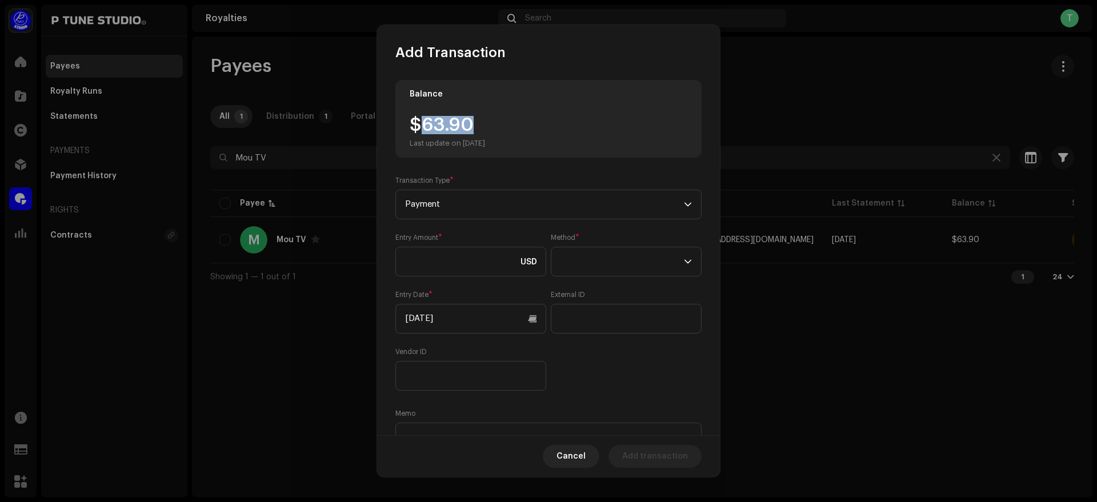
drag, startPoint x: 422, startPoint y: 129, endPoint x: 503, endPoint y: 126, distance: 80.6
click at [485, 126] on div "$63.90 Last update on [DATE]" at bounding box center [447, 132] width 75 height 32
copy div "63.90"
click at [450, 253] on input at bounding box center [470, 262] width 151 height 30
paste input "63.90"
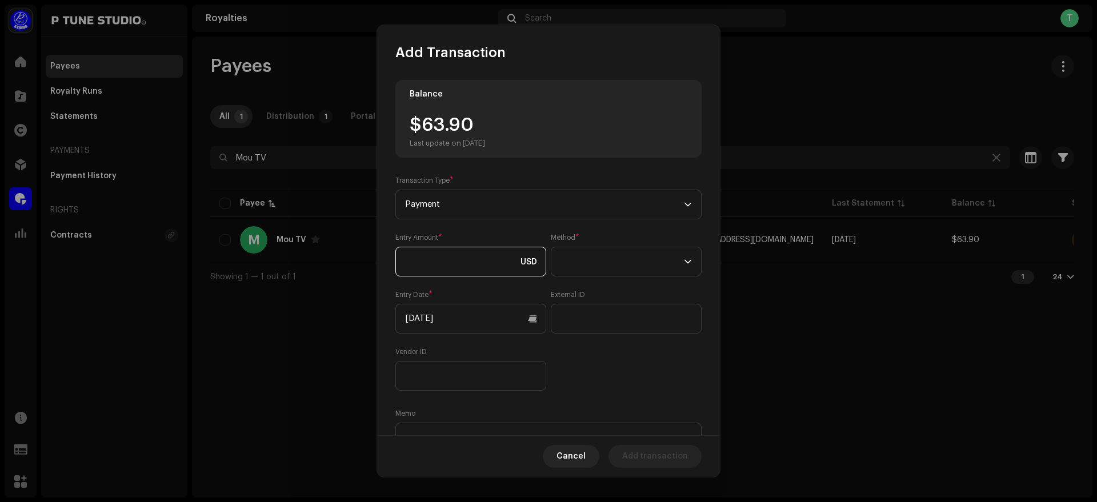
type input "63.90"
click at [609, 266] on span at bounding box center [622, 261] width 123 height 29
click at [605, 295] on li "Bank Wire" at bounding box center [623, 293] width 138 height 23
click at [457, 315] on input "[DATE]" at bounding box center [470, 319] width 151 height 30
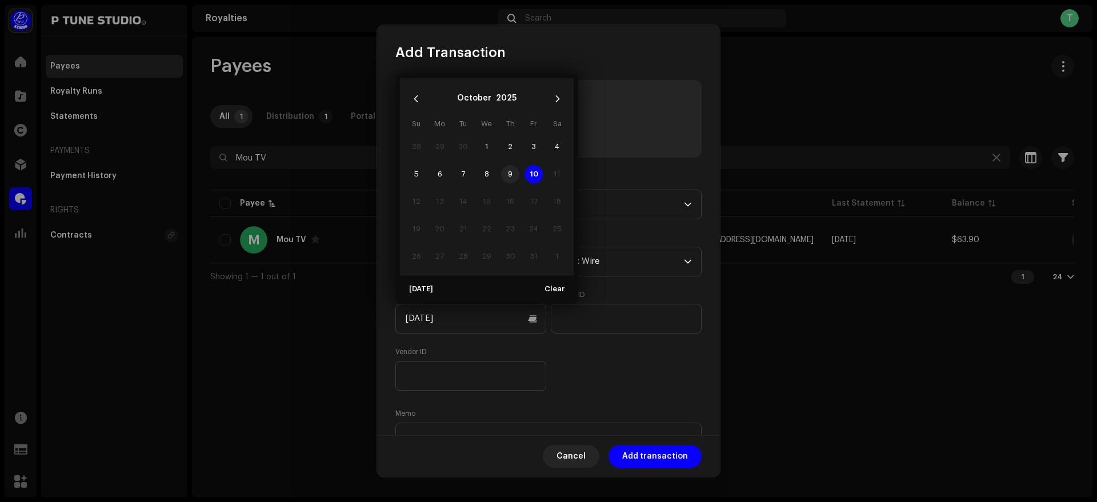
click at [510, 171] on span "9" at bounding box center [510, 174] width 18 height 18
type input "[DATE]"
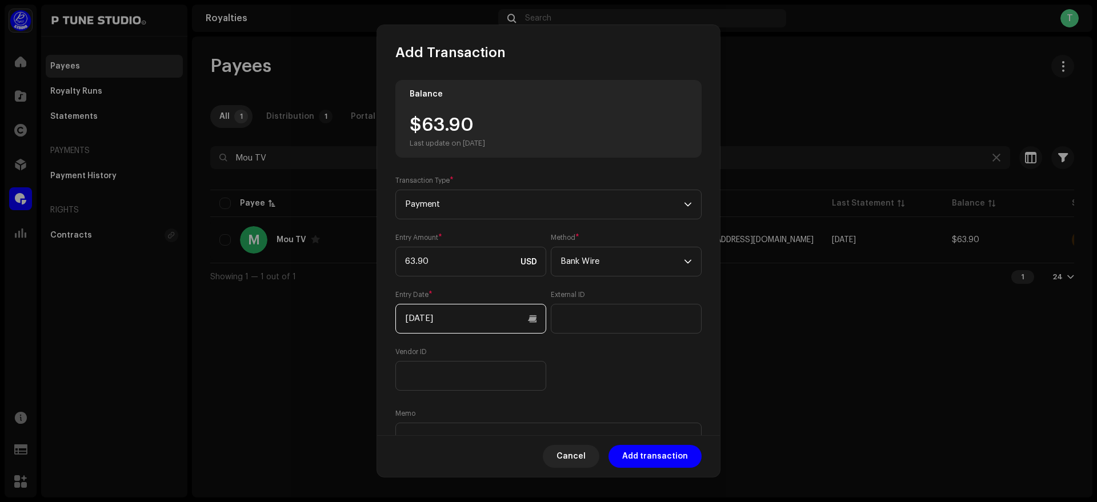
scroll to position [63, 0]
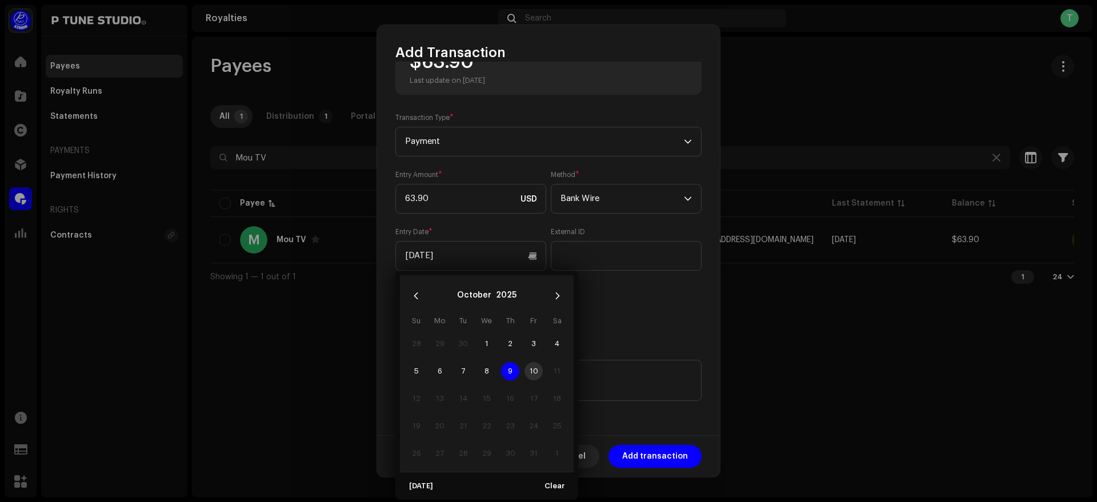
click at [511, 367] on span "9" at bounding box center [510, 371] width 18 height 18
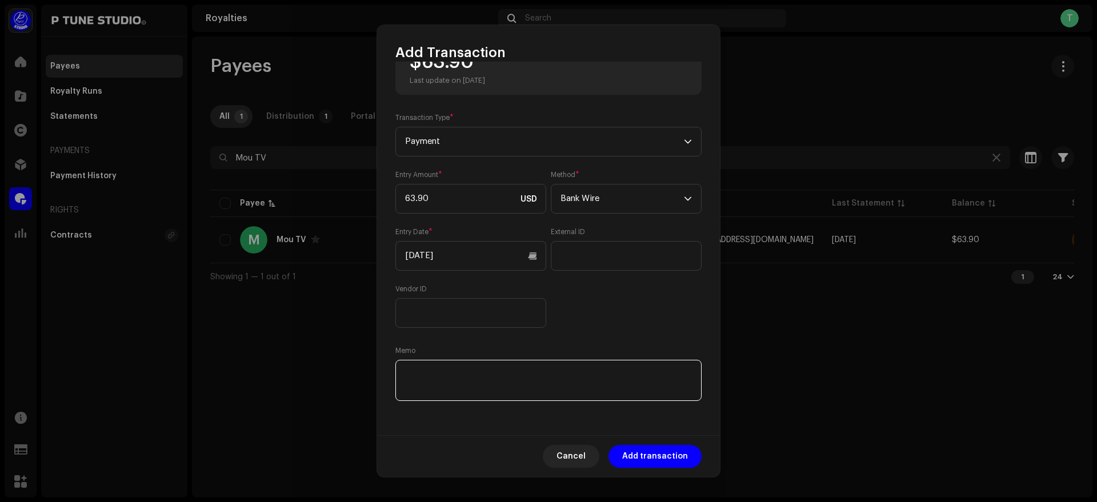
click at [464, 370] on textarea at bounding box center [548, 380] width 306 height 41
paste textarea "TrxID :"
paste textarea "091025044909991E"
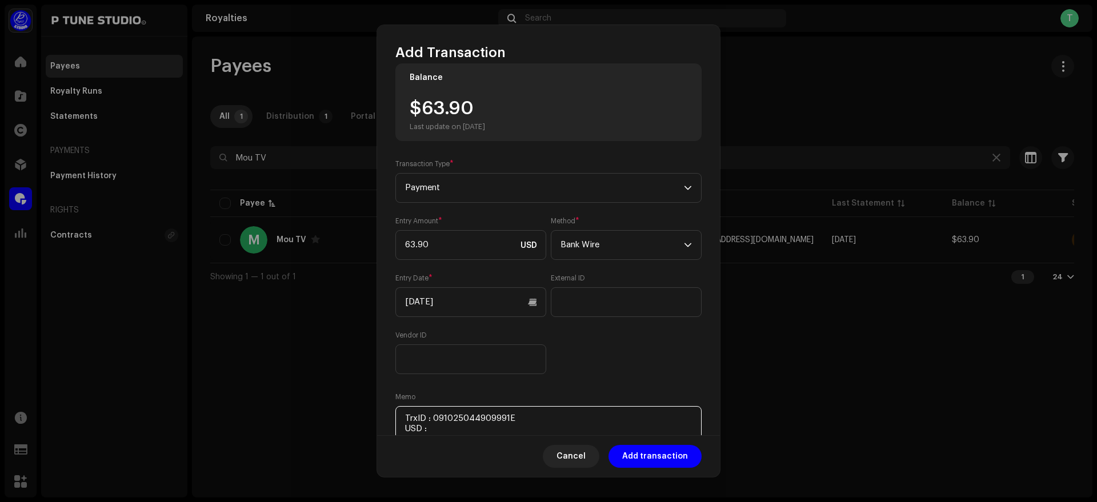
scroll to position [16, 0]
drag, startPoint x: 424, startPoint y: 111, endPoint x: 487, endPoint y: 111, distance: 62.9
click at [485, 111] on div "$63.90 Last update on [DATE]" at bounding box center [447, 116] width 75 height 32
copy div "63.90"
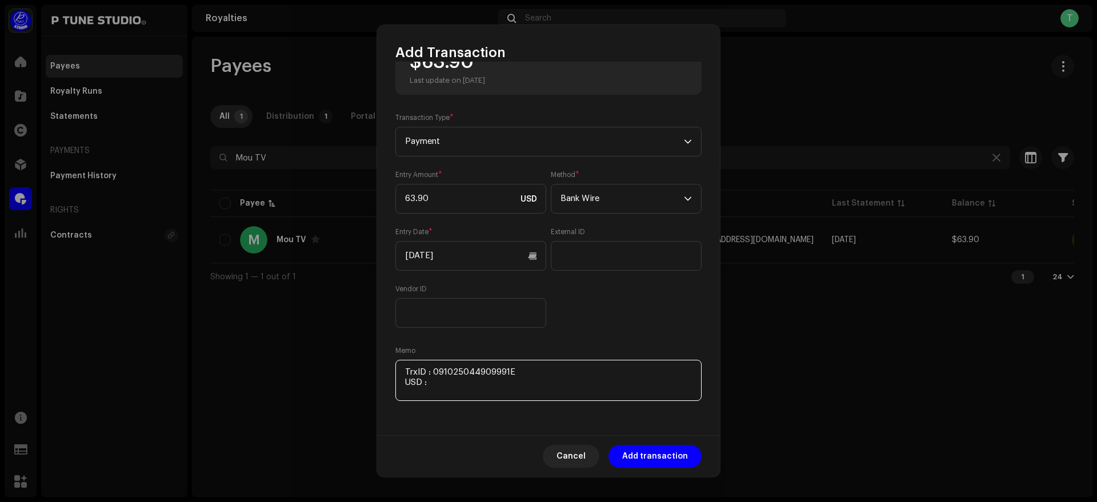
click at [481, 383] on textarea at bounding box center [548, 380] width 306 height 41
paste textarea "63.90"
click at [413, 393] on textarea at bounding box center [548, 380] width 306 height 41
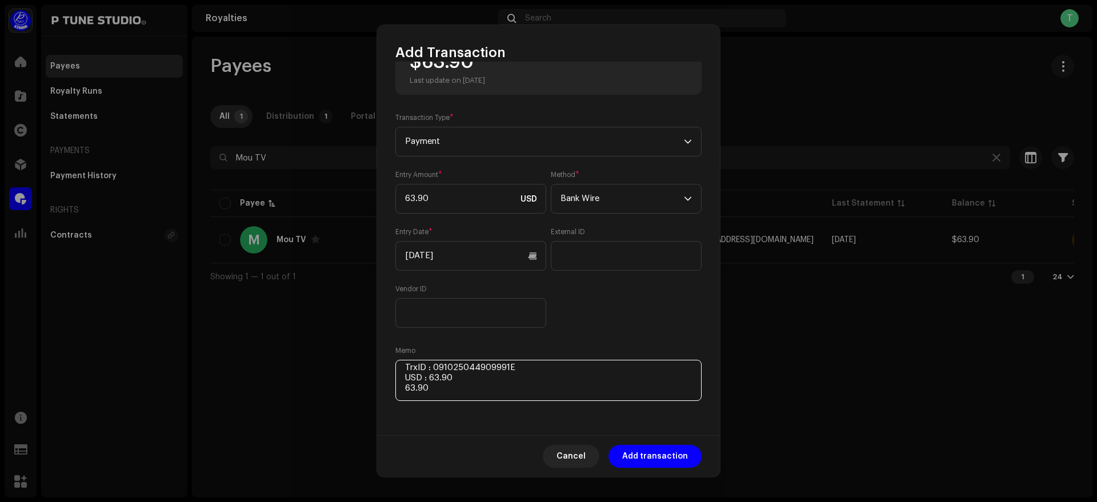
click at [413, 393] on textarea at bounding box center [548, 380] width 306 height 41
paste textarea "63.90"
paste textarea "Includes Payoneer conversion fee"
type textarea "TrxID : 091025044909991E USD : 63.90 Includes Payoneer conversion fee"
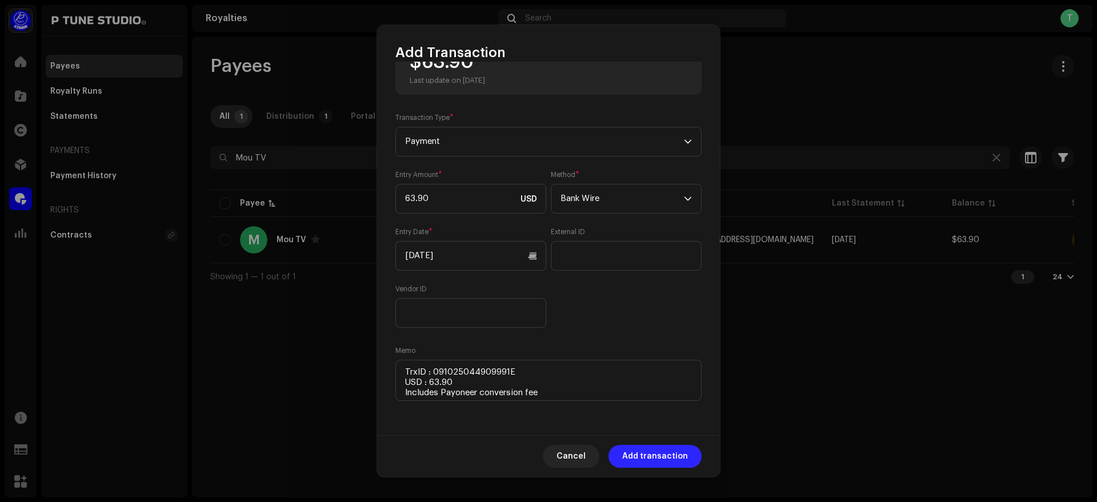
click at [667, 456] on span "Add transaction" at bounding box center [655, 456] width 66 height 23
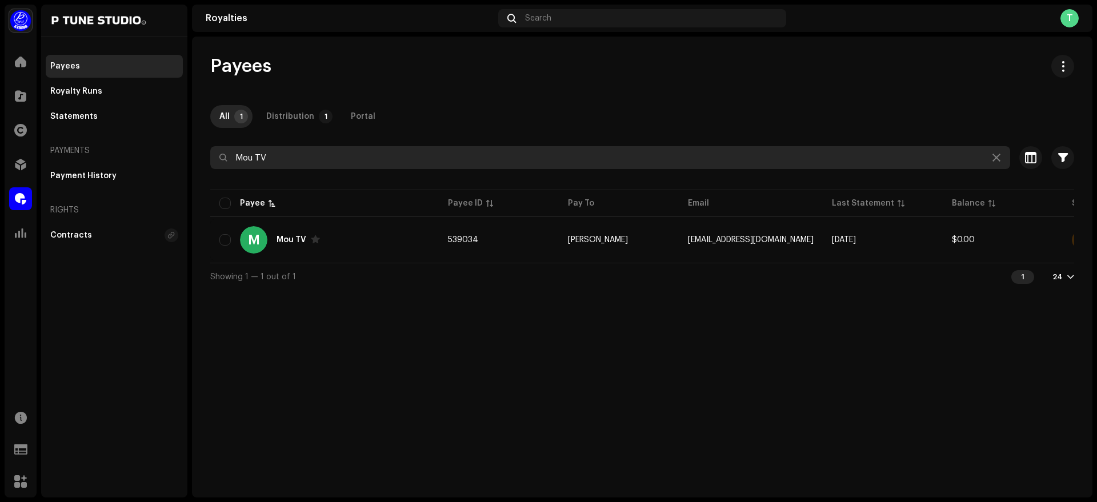
click at [285, 154] on input "Mou TV" at bounding box center [610, 157] width 800 height 23
paste input "AB Babu Official"
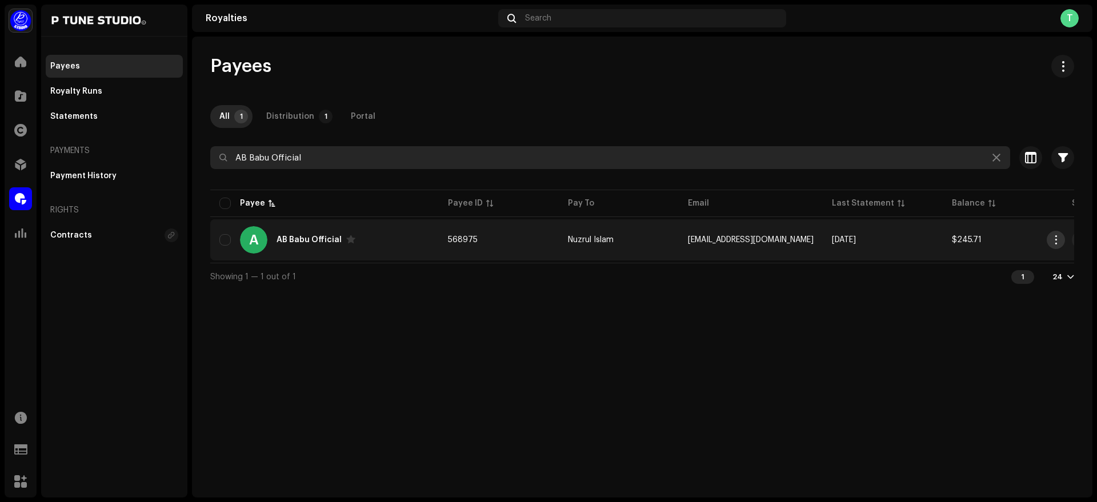
type input "AB Babu Official"
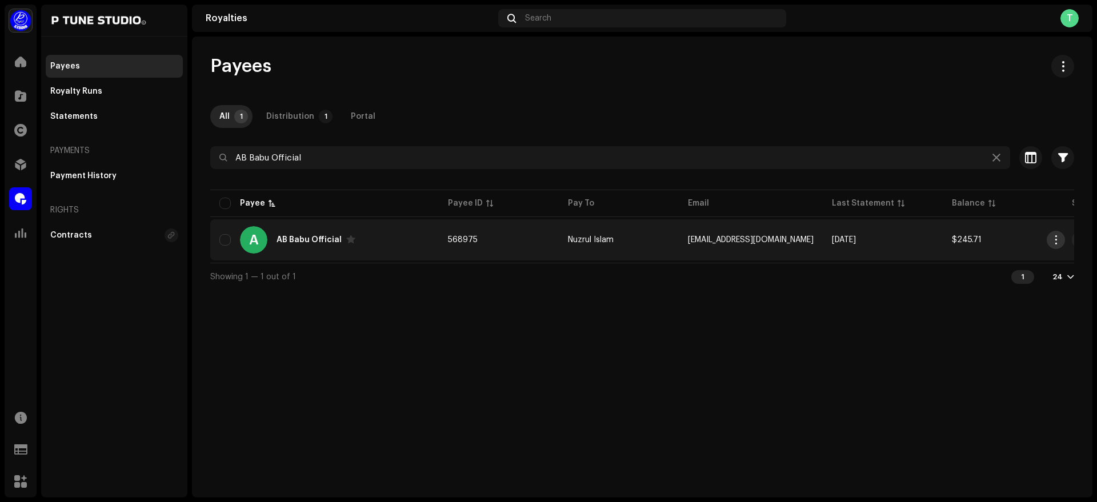
click at [1056, 242] on span "button" at bounding box center [1056, 239] width 9 height 9
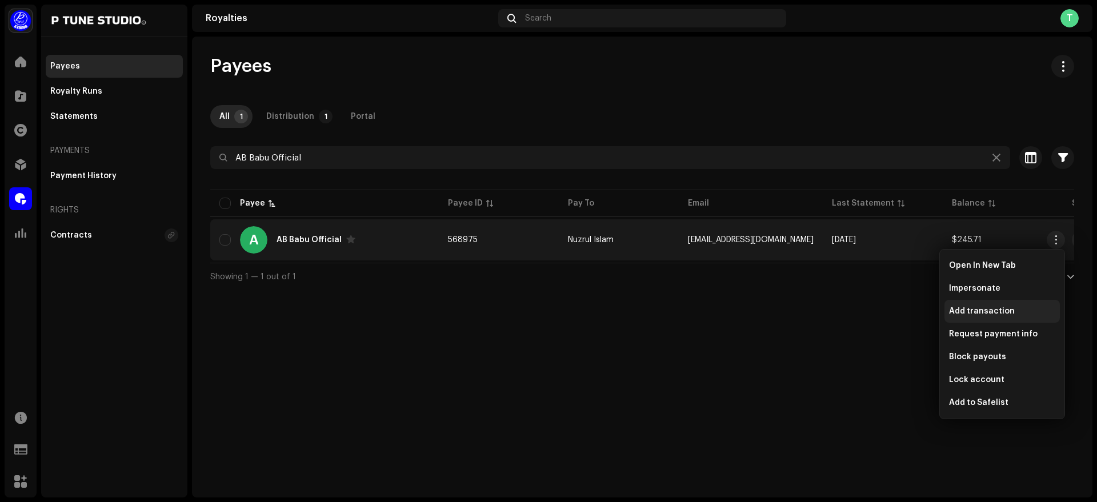
click at [1001, 311] on span "Add transaction" at bounding box center [982, 311] width 66 height 9
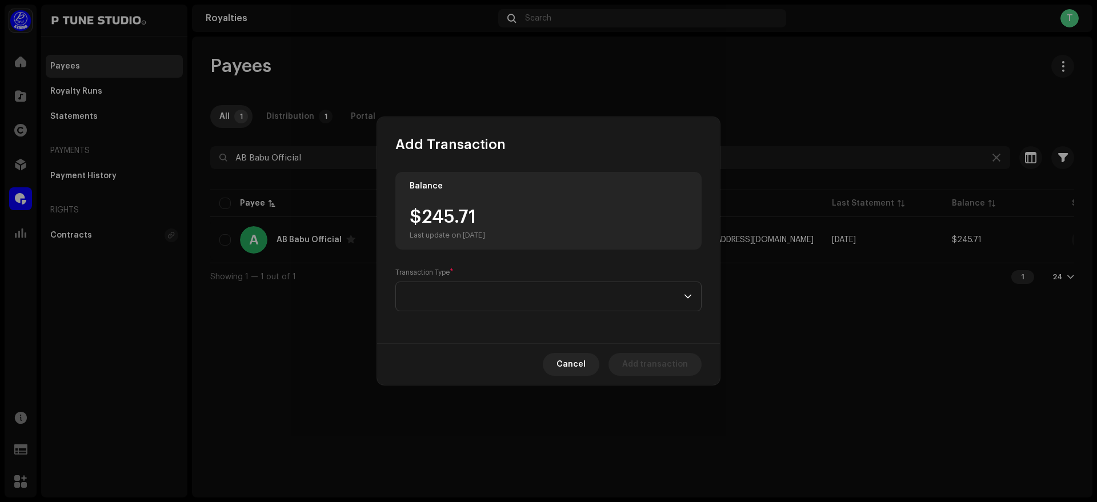
drag, startPoint x: 421, startPoint y: 215, endPoint x: 512, endPoint y: 214, distance: 90.9
click at [512, 214] on div "$245.71 Last update on [DATE]" at bounding box center [549, 224] width 278 height 32
drag, startPoint x: 426, startPoint y: 217, endPoint x: 486, endPoint y: 218, distance: 60.6
click at [485, 218] on div "$245.71 Last update on [DATE]" at bounding box center [447, 224] width 75 height 32
click at [479, 287] on span at bounding box center [544, 296] width 279 height 29
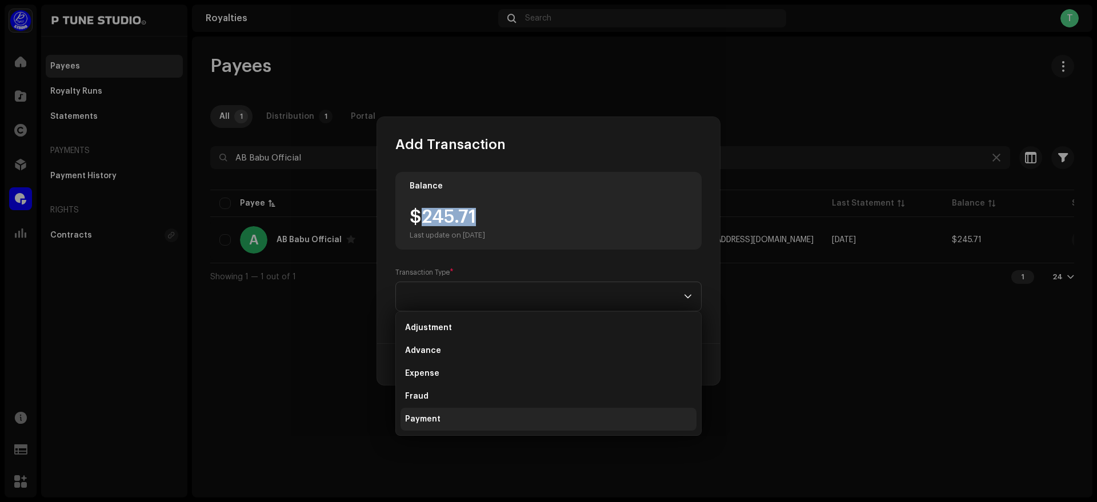
click at [482, 423] on li "Payment" at bounding box center [549, 419] width 296 height 23
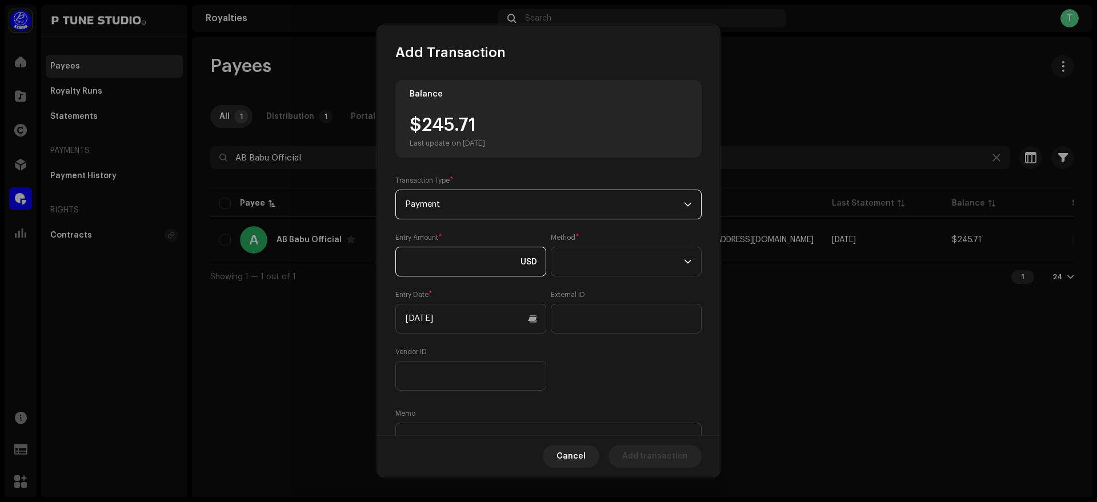
click at [462, 271] on input at bounding box center [470, 262] width 151 height 30
paste input "245.71"
type input "245.71"
click at [615, 267] on span at bounding box center [622, 261] width 123 height 29
click at [631, 297] on li "Bank Wire" at bounding box center [623, 293] width 138 height 23
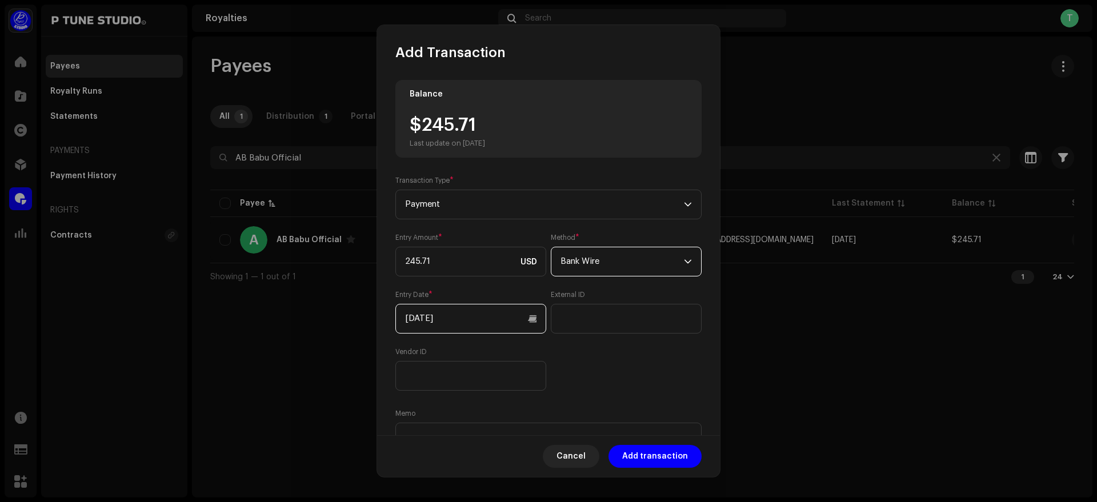
click at [482, 318] on input "[DATE]" at bounding box center [470, 319] width 151 height 30
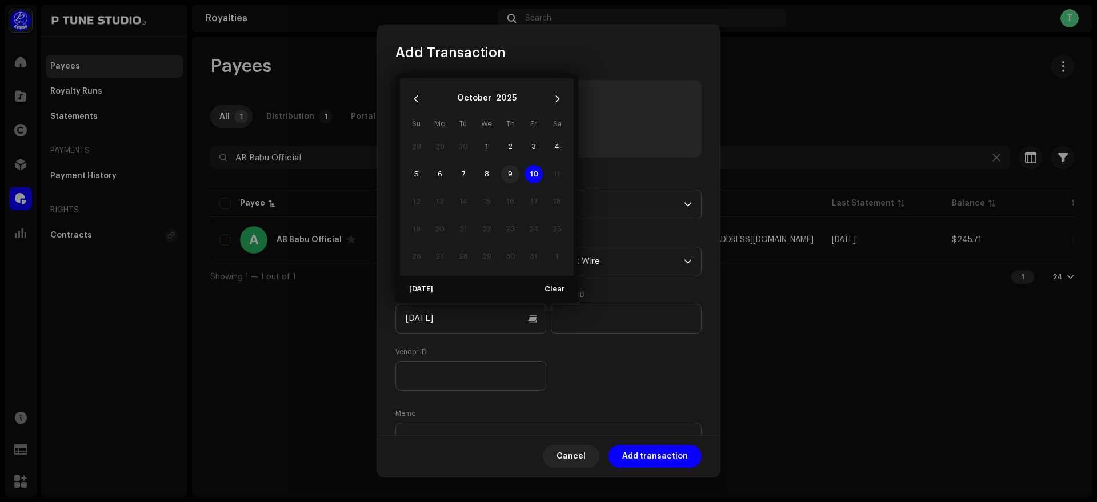
click at [509, 176] on span "9" at bounding box center [510, 174] width 18 height 18
type input "[DATE]"
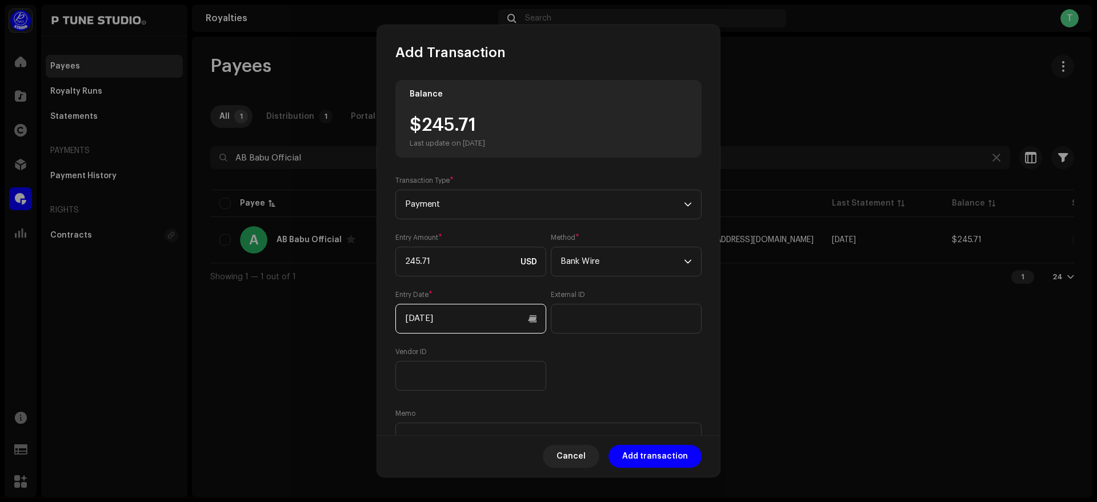
scroll to position [63, 0]
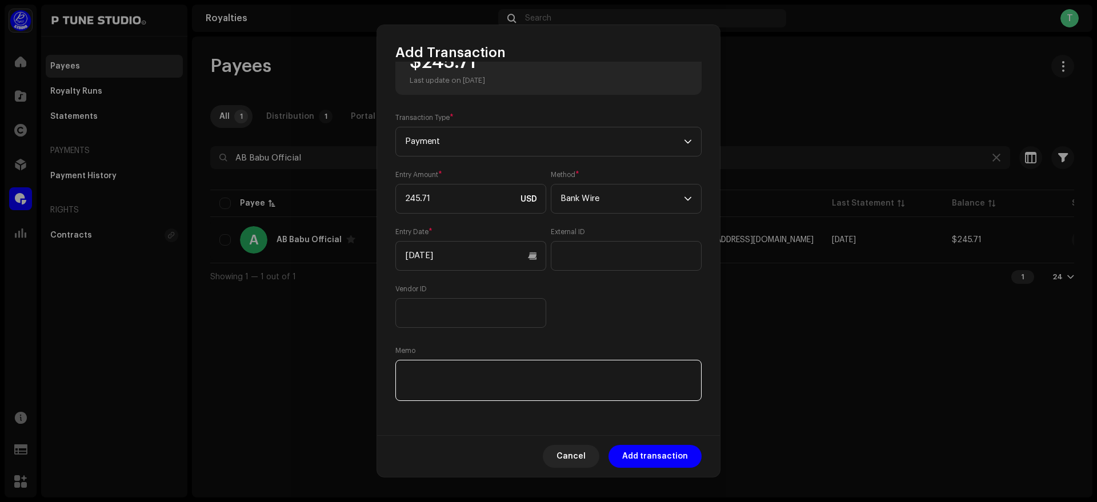
click at [475, 371] on textarea at bounding box center [548, 380] width 306 height 41
click at [453, 367] on textarea at bounding box center [548, 380] width 306 height 41
paste textarea "TrxID :"
paste textarea "091025045227716E"
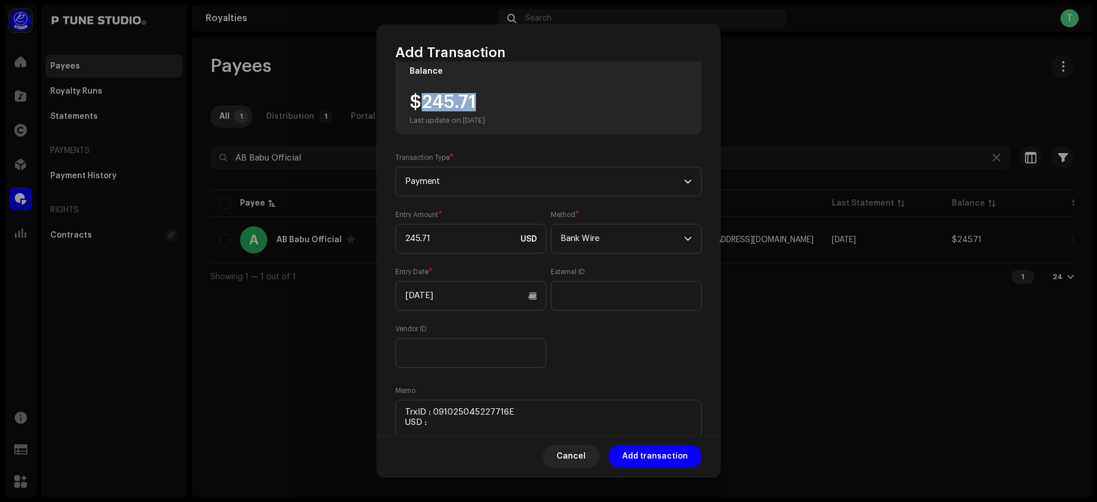
drag, startPoint x: 426, startPoint y: 102, endPoint x: 494, endPoint y: 109, distance: 67.8
click at [485, 109] on div "$245.71 Last update on [DATE]" at bounding box center [447, 109] width 75 height 32
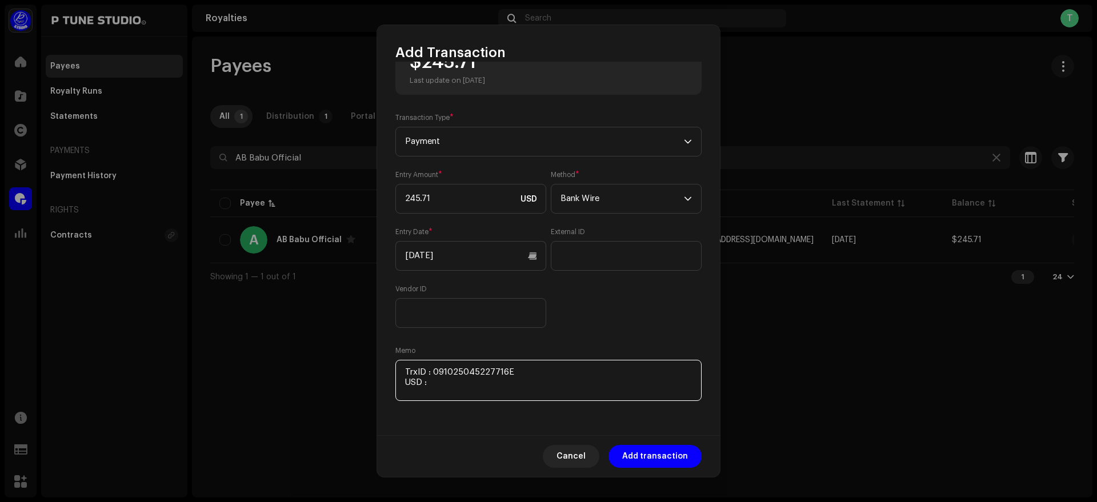
click at [453, 386] on textarea at bounding box center [548, 380] width 306 height 41
paste textarea "245.71"
paste textarea "Includes Payoneer conversion fee"
type textarea "TrxID : 091025045227716E USD : 245.71 Includes Payoneer conversion fee"
click at [659, 455] on span "Add transaction" at bounding box center [655, 456] width 66 height 23
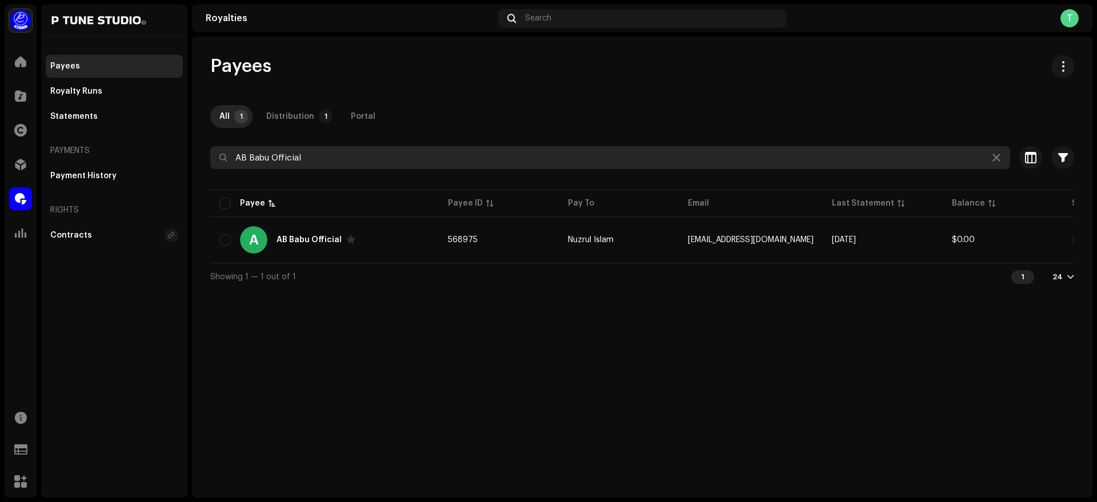
click at [330, 165] on input "AB Babu Official" at bounding box center [610, 157] width 800 height 23
paste input "Includes Payoneer conversion fee"
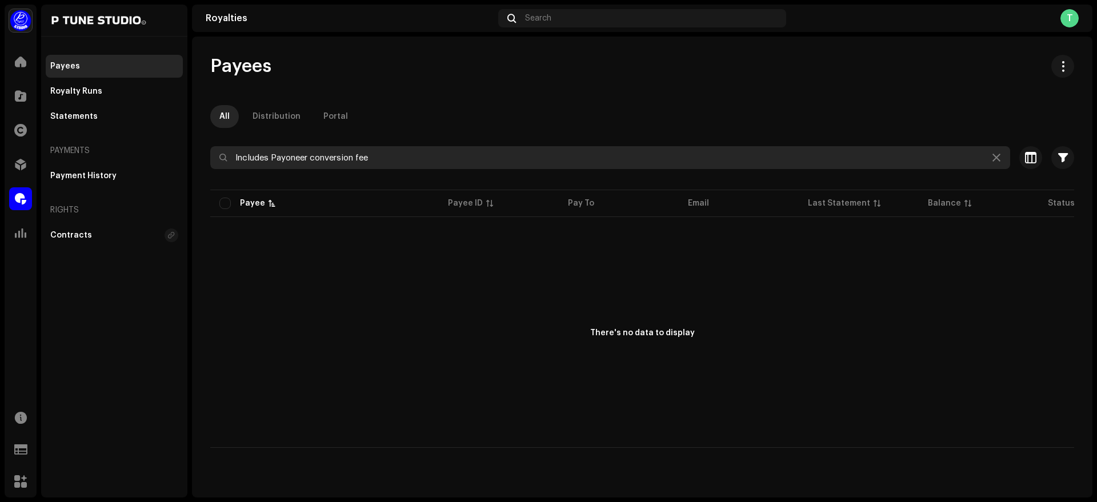
click at [409, 157] on input "Includes Payoneer conversion fee" at bounding box center [610, 157] width 800 height 23
paste input "Kolergaan Multimedia"
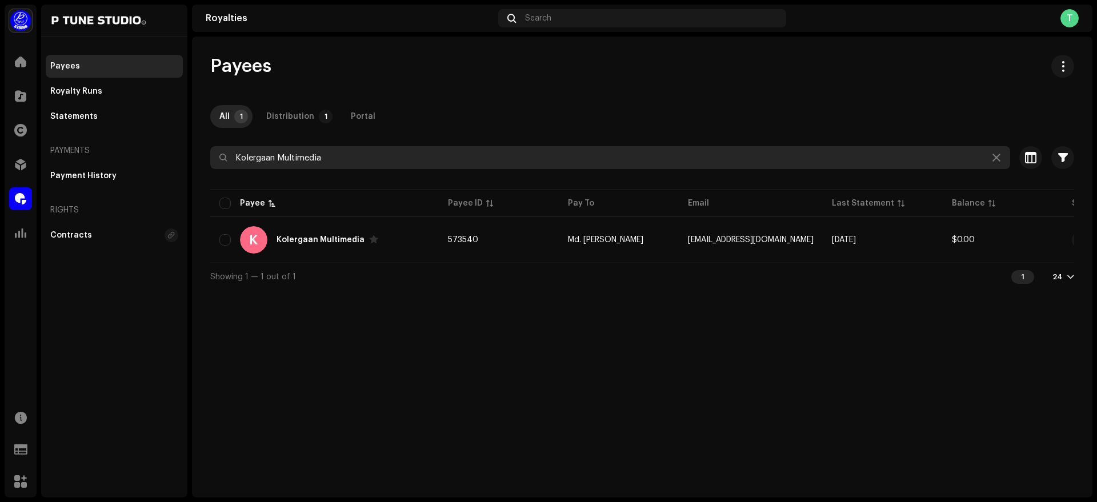
click at [373, 154] on input "Kolergaan Multimedia" at bounding box center [610, 157] width 800 height 23
paste input "Mr. AbD"
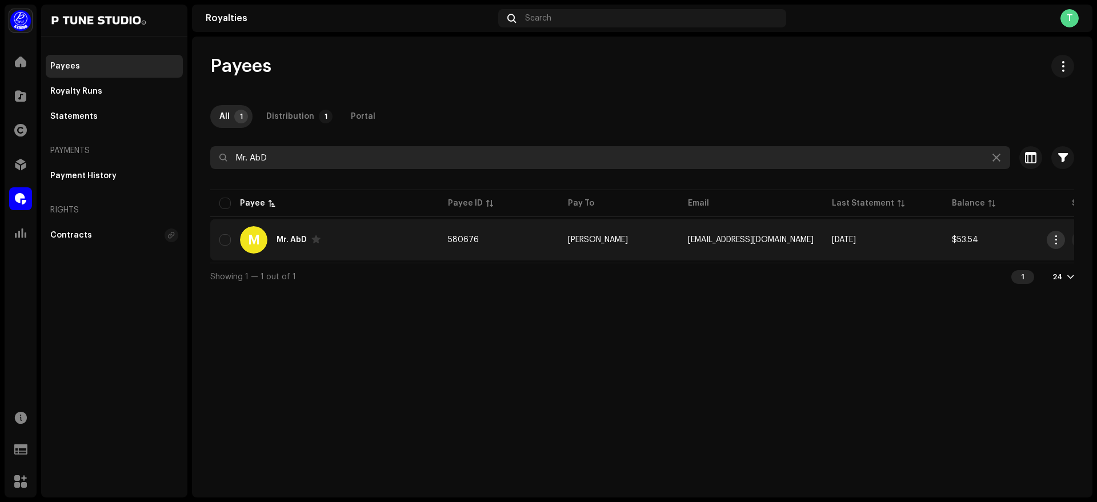
type input "Mr. AbD"
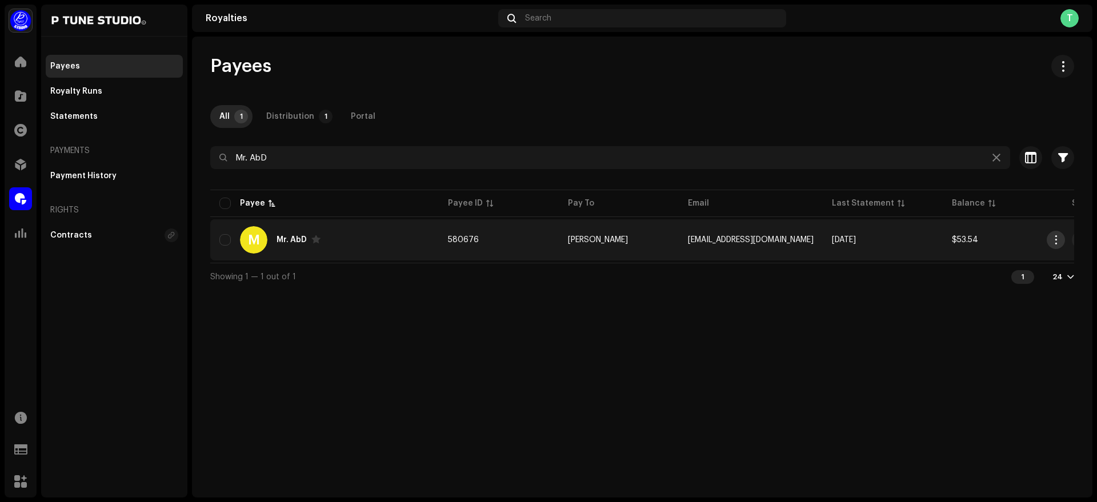
click at [1056, 241] on span "button" at bounding box center [1056, 239] width 9 height 9
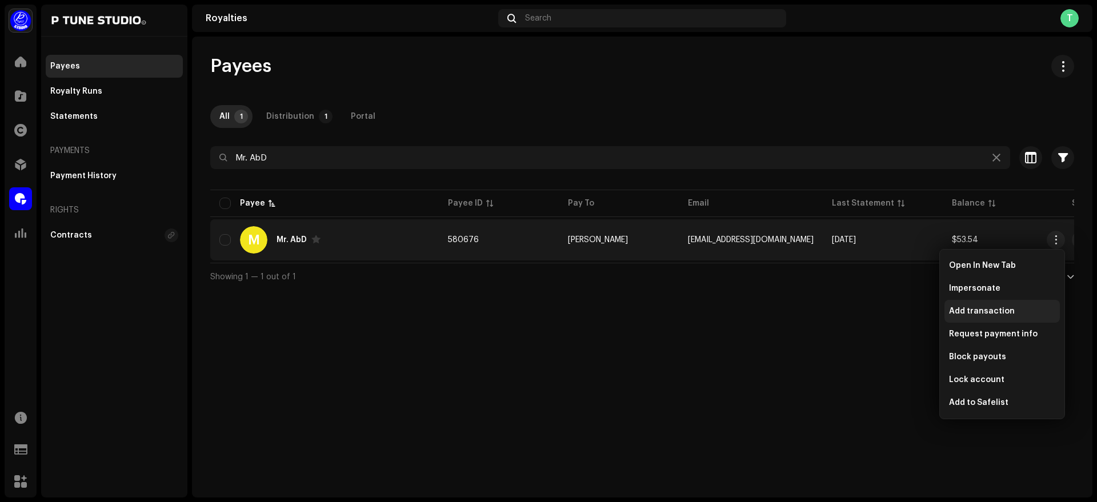
click at [997, 306] on div "Add transaction" at bounding box center [1002, 311] width 115 height 23
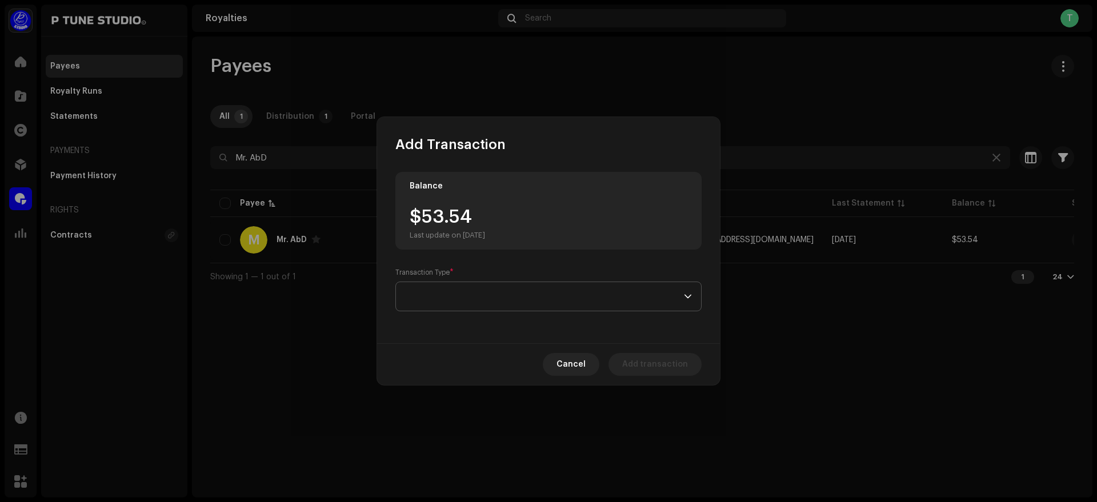
click at [443, 299] on span at bounding box center [544, 296] width 279 height 29
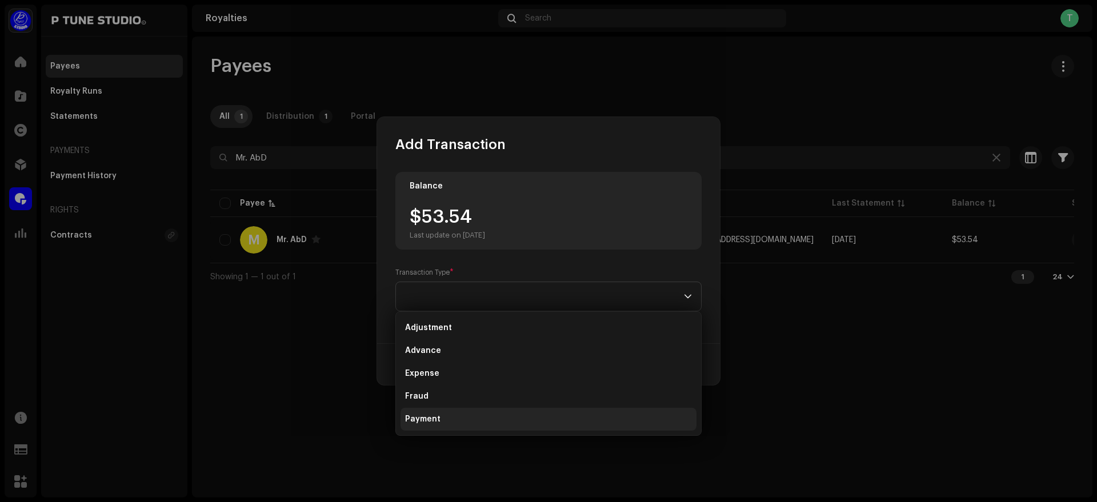
click at [462, 412] on li "Payment" at bounding box center [549, 419] width 296 height 23
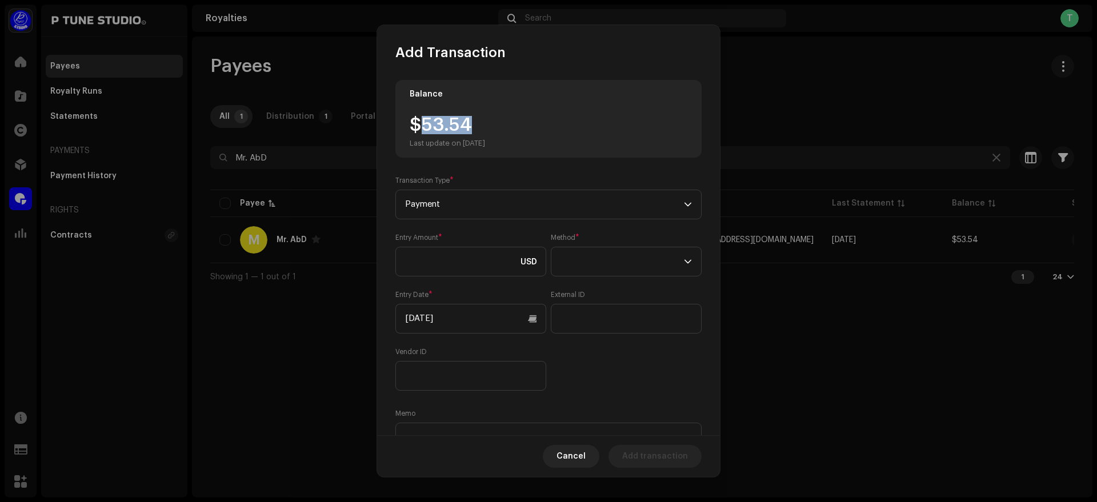
drag, startPoint x: 425, startPoint y: 133, endPoint x: 491, endPoint y: 127, distance: 66.0
click at [485, 127] on div "$53.54 Last update on [DATE]" at bounding box center [447, 132] width 75 height 32
click at [460, 252] on input at bounding box center [470, 262] width 151 height 30
click at [460, 262] on input at bounding box center [470, 262] width 151 height 30
drag, startPoint x: 422, startPoint y: 118, endPoint x: 482, endPoint y: 125, distance: 60.3
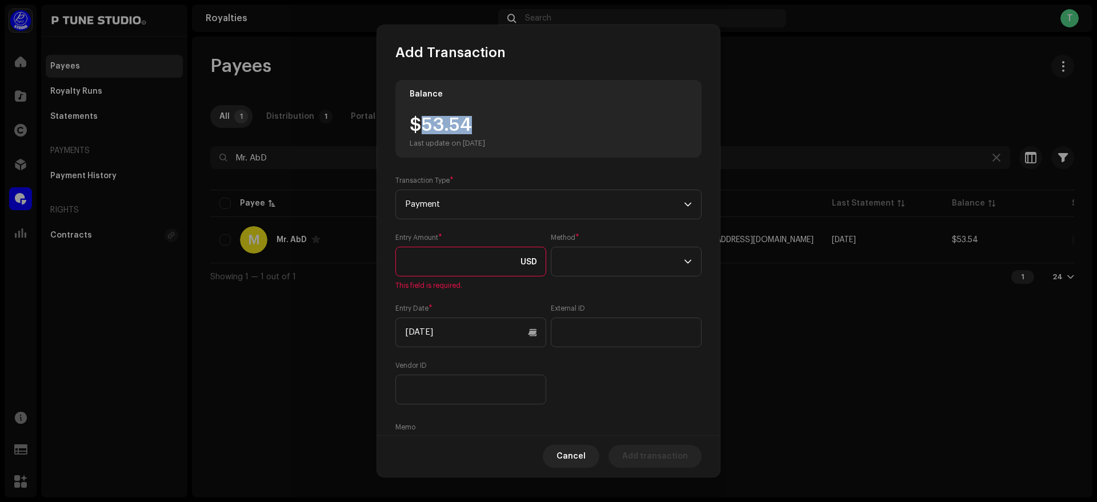
click at [482, 125] on div "$53.54 Last update on [DATE]" at bounding box center [447, 132] width 75 height 32
click at [457, 264] on input at bounding box center [470, 262] width 151 height 30
paste input "53.54"
type input "53.54"
click at [613, 271] on span at bounding box center [622, 261] width 123 height 29
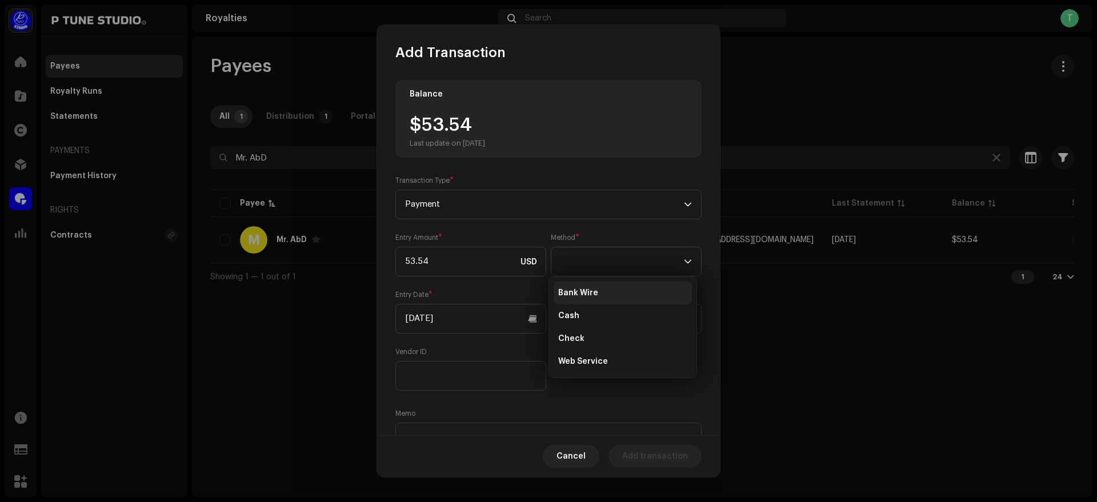
click at [635, 297] on li "Bank Wire" at bounding box center [623, 293] width 138 height 23
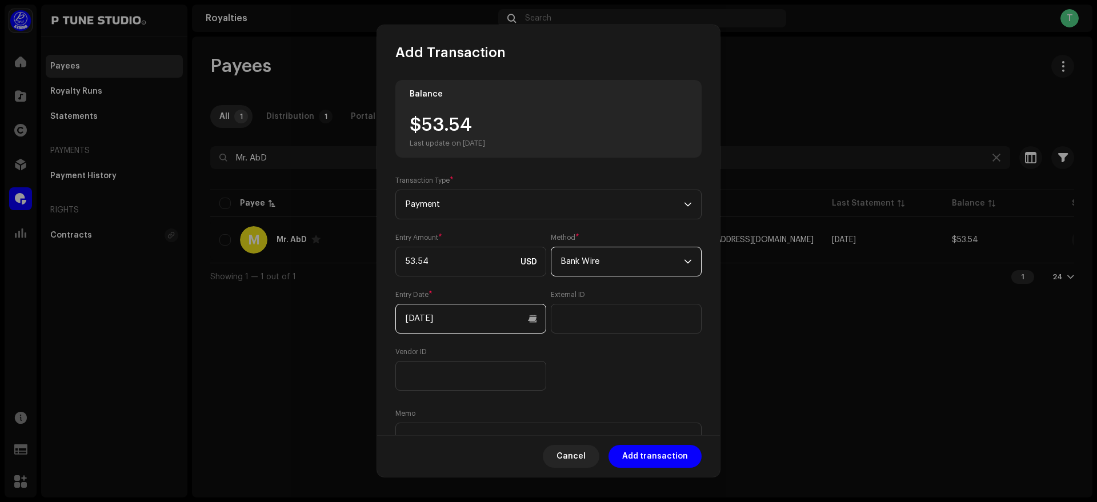
click at [492, 316] on input "[DATE]" at bounding box center [470, 319] width 151 height 30
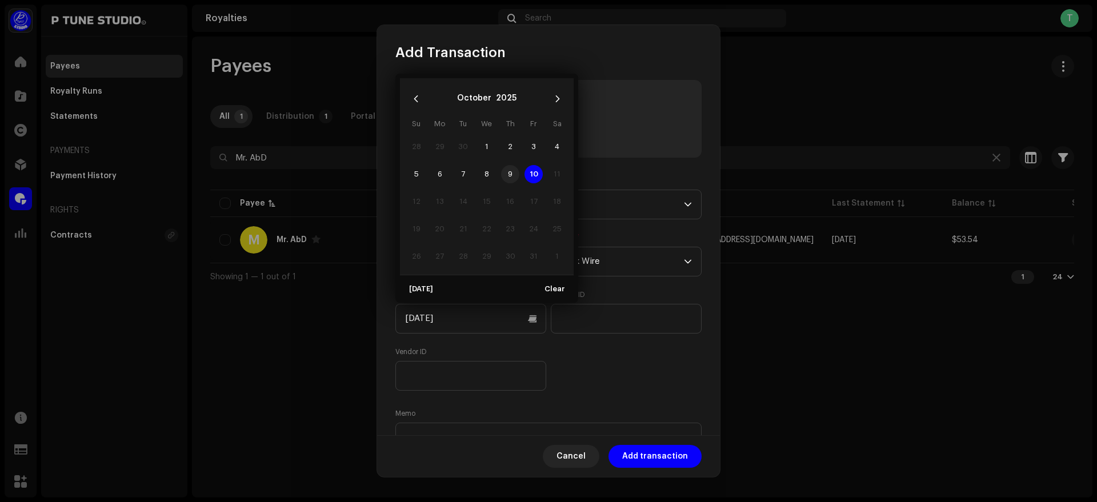
click at [510, 179] on span "9" at bounding box center [510, 174] width 18 height 18
type input "[DATE]"
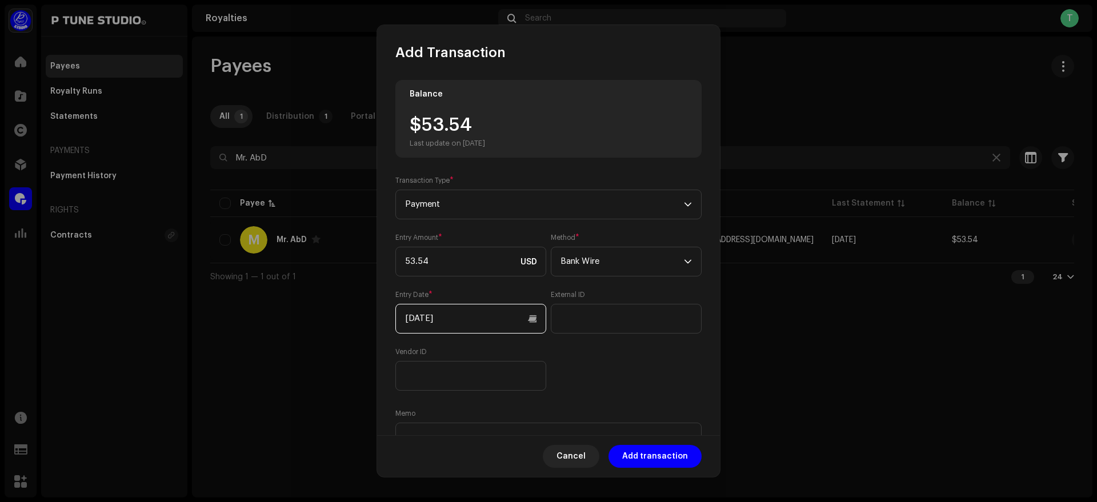
scroll to position [63, 0]
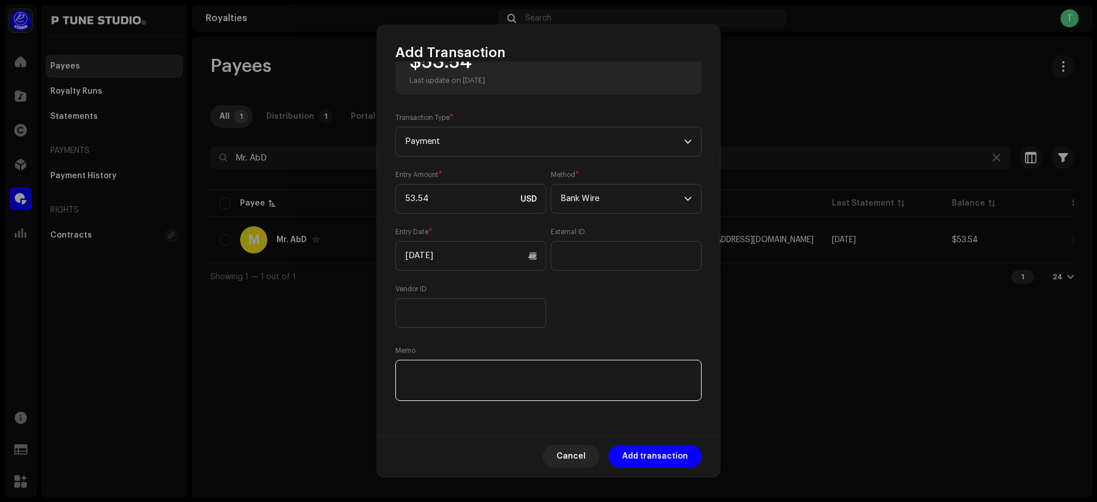
click at [470, 367] on textarea at bounding box center [548, 380] width 306 height 41
paste textarea "53.54"
type textarea "53.54"
click at [451, 373] on textarea at bounding box center [548, 380] width 306 height 41
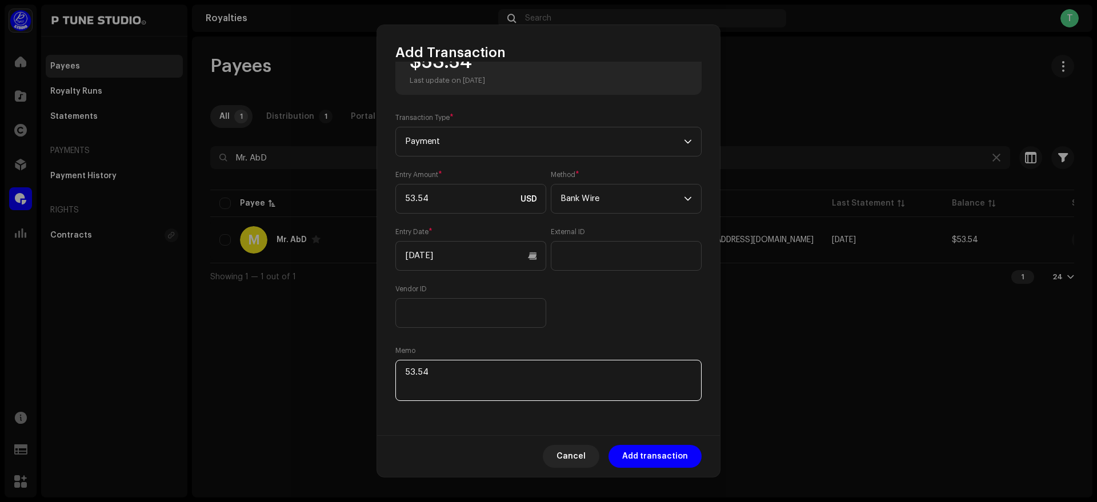
click at [451, 373] on textarea at bounding box center [548, 380] width 306 height 41
paste textarea "TrxID :"
paste textarea "091025045719535E"
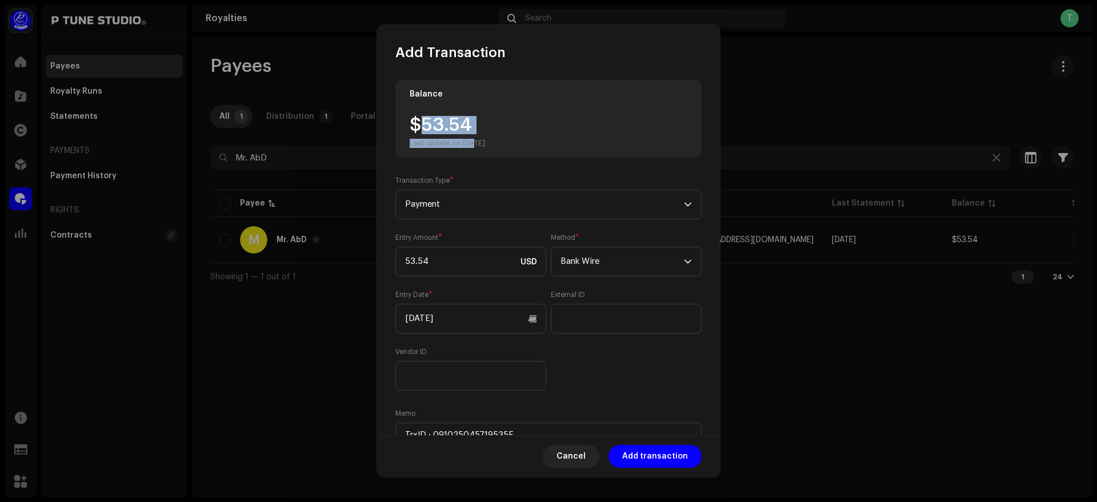
drag, startPoint x: 424, startPoint y: 130, endPoint x: 477, endPoint y: 138, distance: 53.1
click at [477, 138] on div "$53.54 Last update on [DATE]" at bounding box center [447, 132] width 75 height 32
click at [426, 123] on div "$53.54 Last update on [DATE]" at bounding box center [447, 132] width 75 height 32
drag, startPoint x: 424, startPoint y: 123, endPoint x: 480, endPoint y: 123, distance: 56.0
click at [480, 123] on div "$53.54 Last update on [DATE]" at bounding box center [447, 132] width 75 height 32
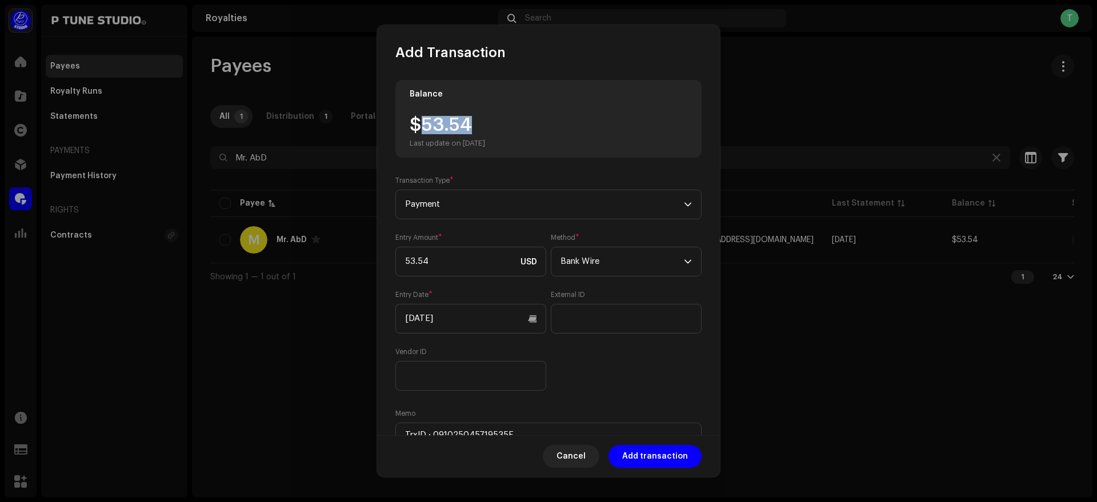
scroll to position [63, 0]
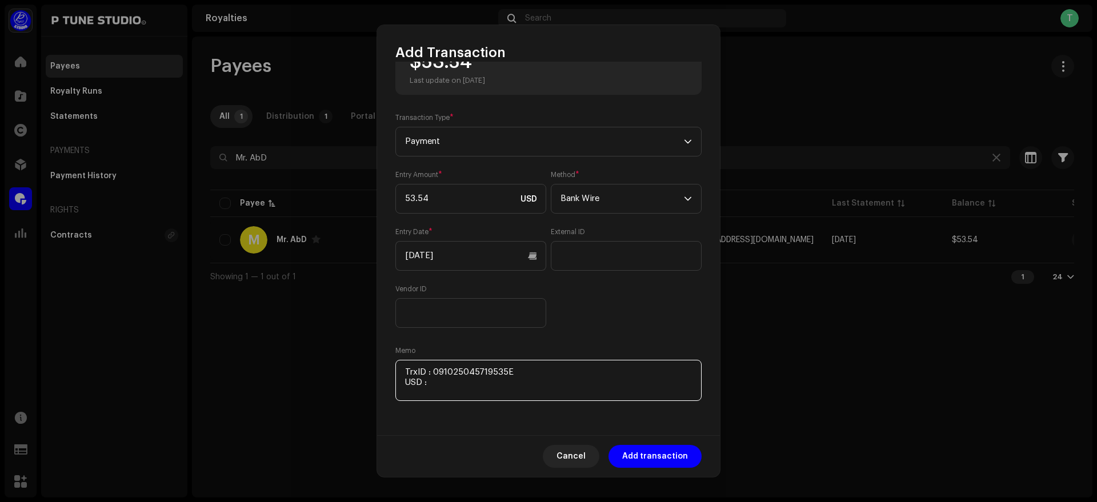
click at [482, 387] on textarea at bounding box center [548, 380] width 306 height 41
paste textarea "53.54"
click at [445, 398] on textarea at bounding box center [548, 380] width 306 height 41
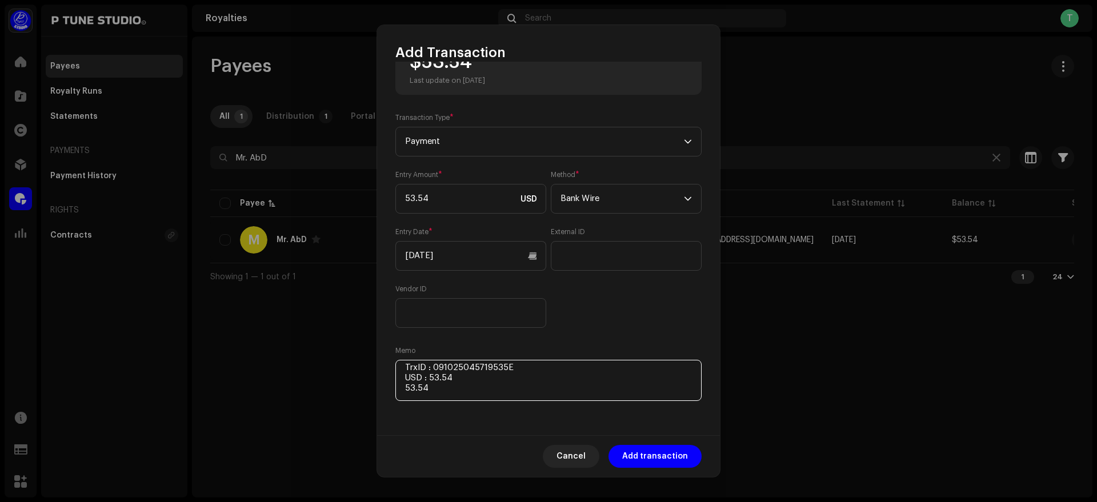
click at [445, 398] on textarea at bounding box center [548, 380] width 306 height 41
paste textarea "Includes Payoneer conversion fee"
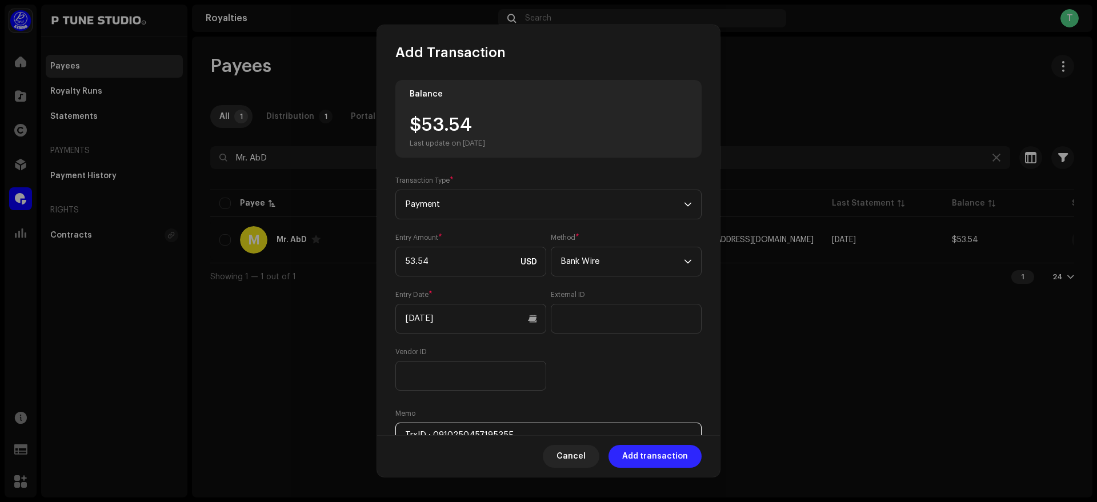
type textarea "TrxID : 091025045719535E USD : 53.54 Includes Payoneer conversion fee"
click at [658, 452] on span "Add transaction" at bounding box center [655, 456] width 66 height 23
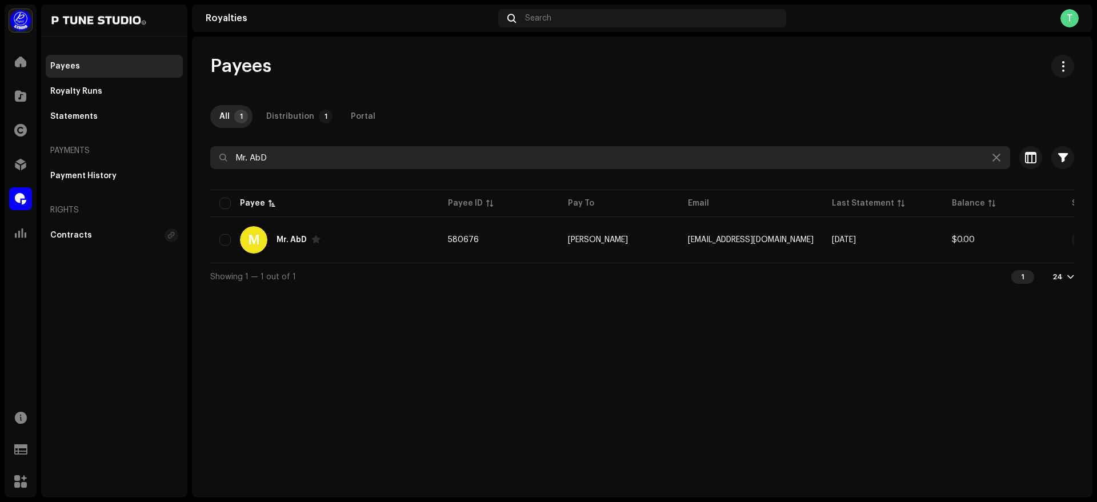
click at [290, 154] on input "Mr. AbD" at bounding box center [610, 157] width 800 height 23
paste input "Nat Television"
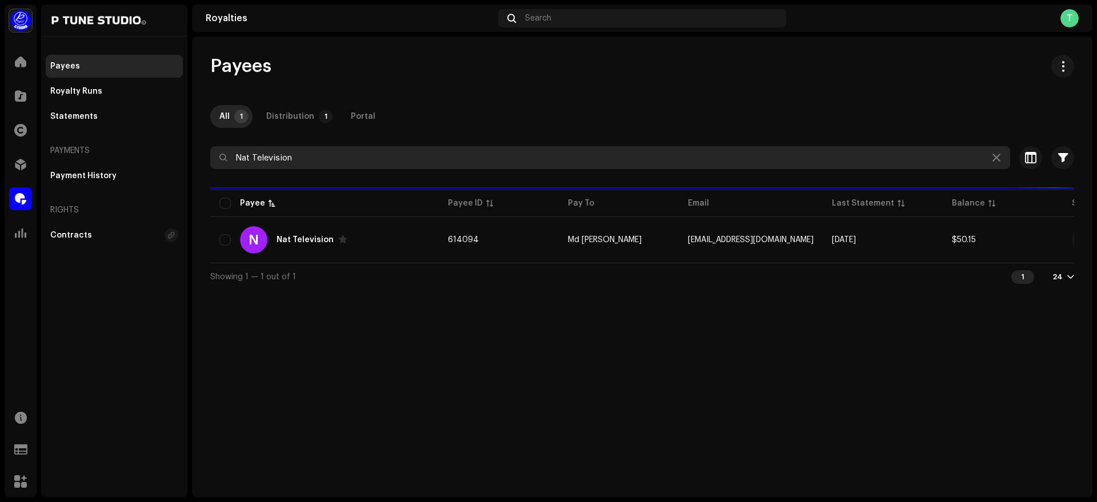
type input "Nat Television"
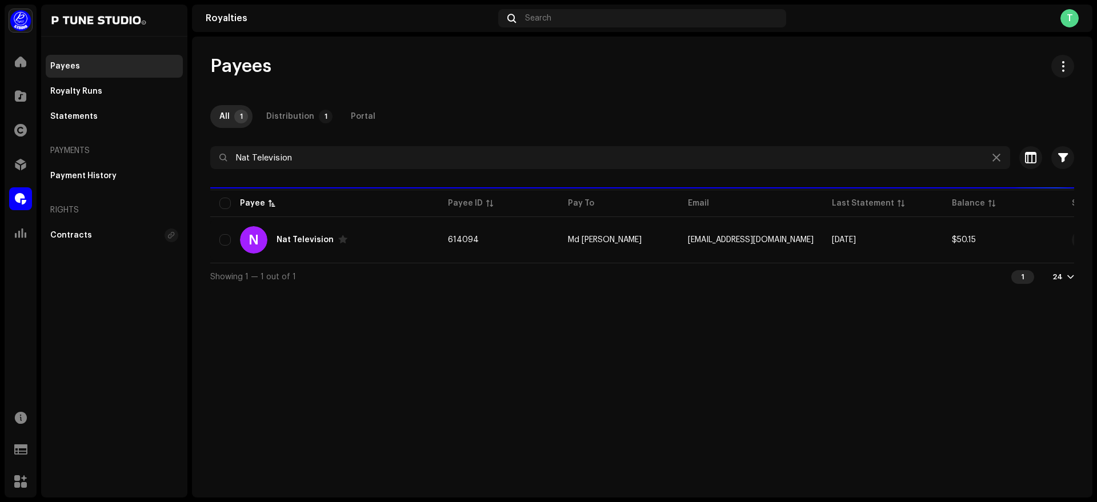
click at [580, 99] on div "Payees All 1 Distribution 1 Portal Nat Television Selected 0 Select all 1 Optio…" at bounding box center [642, 172] width 901 height 235
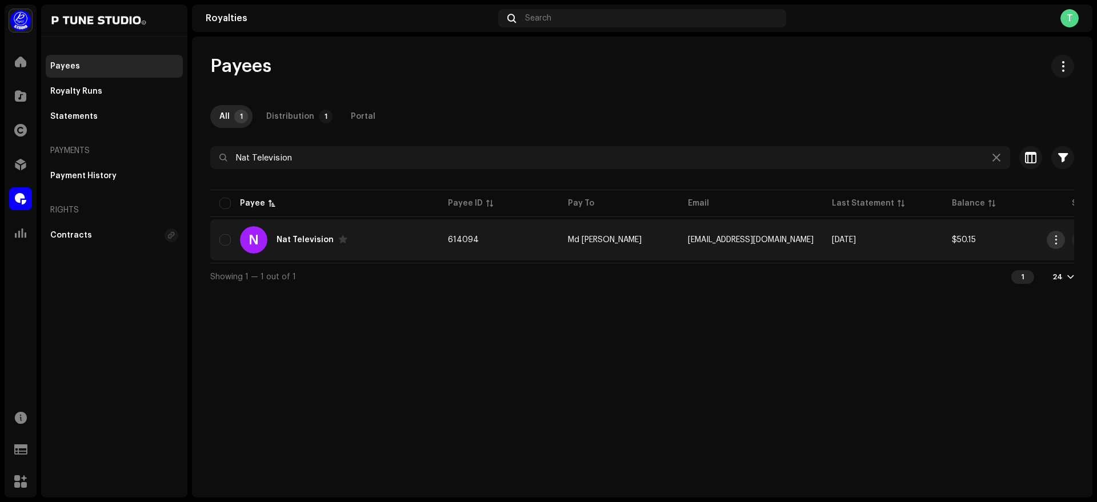
click at [1050, 243] on button "button" at bounding box center [1056, 240] width 18 height 18
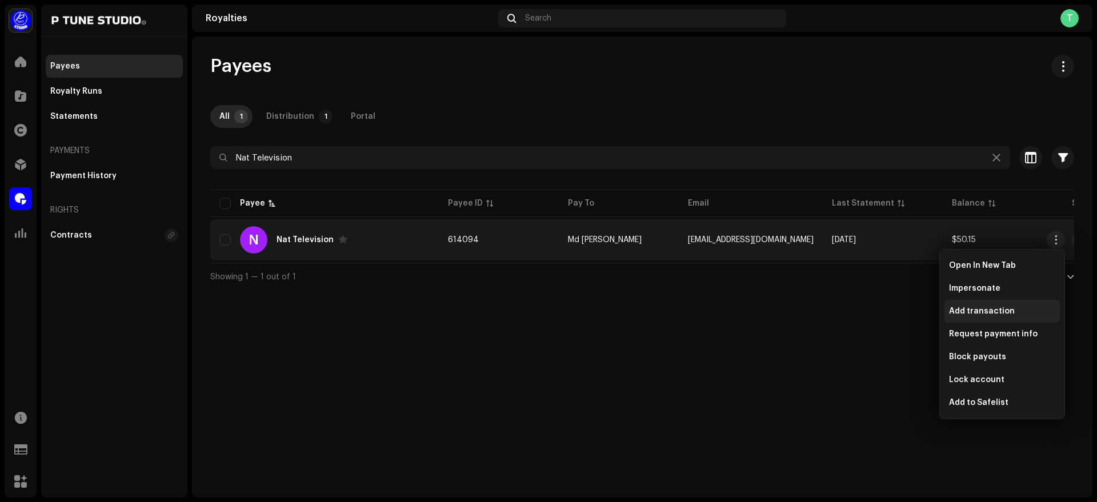
click at [1003, 315] on span "Add transaction" at bounding box center [982, 311] width 66 height 9
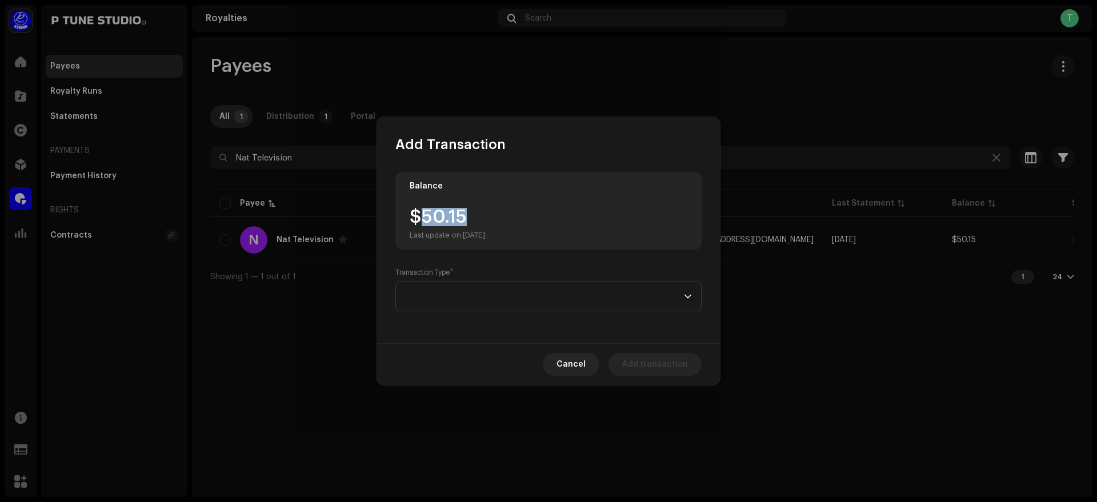
drag, startPoint x: 425, startPoint y: 221, endPoint x: 481, endPoint y: 221, distance: 56.0
click at [481, 221] on div "$50.15 Last update on [DATE]" at bounding box center [447, 224] width 75 height 32
click at [467, 302] on span at bounding box center [544, 296] width 279 height 29
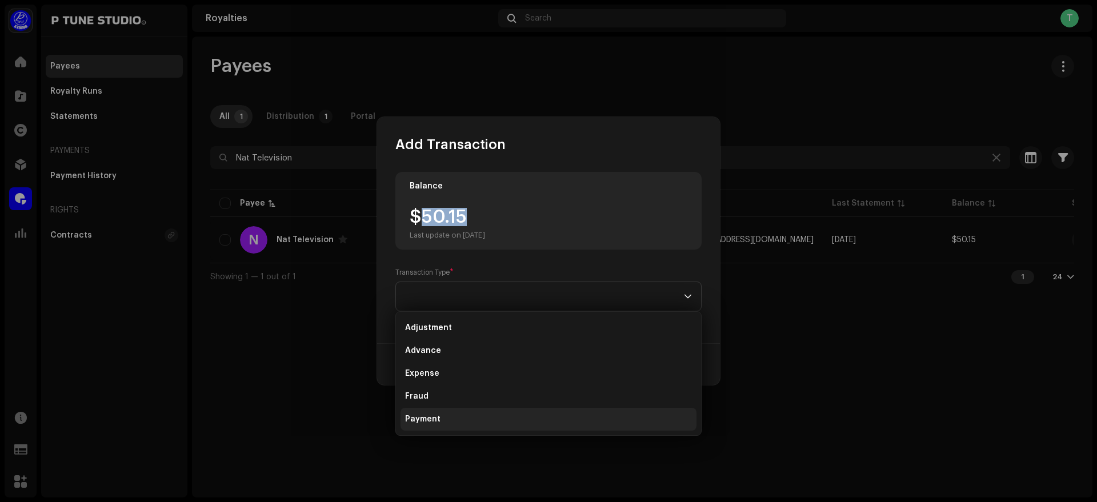
click at [444, 420] on li "Payment" at bounding box center [549, 419] width 296 height 23
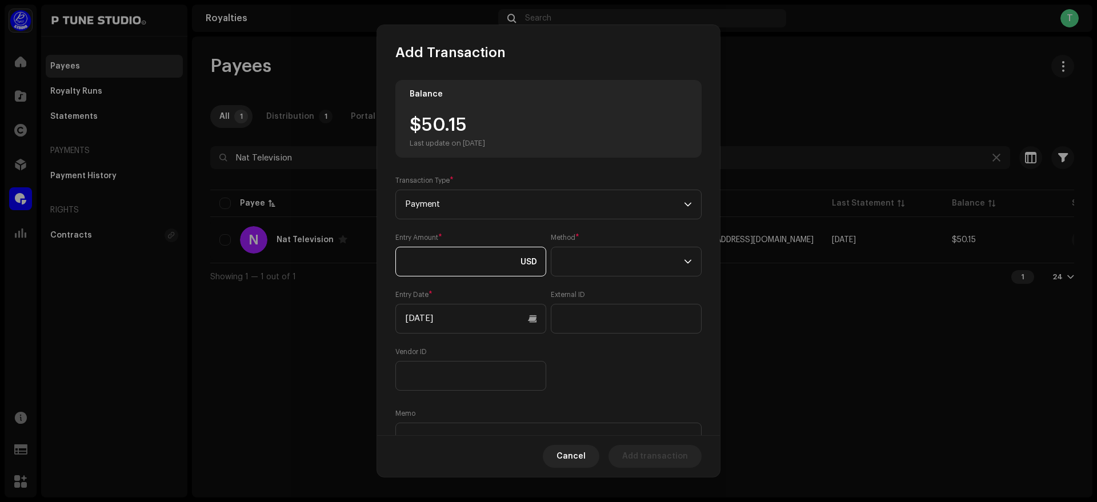
click at [464, 267] on input at bounding box center [470, 262] width 151 height 30
click at [453, 254] on input at bounding box center [470, 262] width 151 height 30
drag, startPoint x: 421, startPoint y: 124, endPoint x: 493, endPoint y: 123, distance: 72.0
click at [485, 123] on div "$50.15 Last update on [DATE]" at bounding box center [447, 132] width 75 height 32
click at [465, 255] on input at bounding box center [470, 262] width 151 height 30
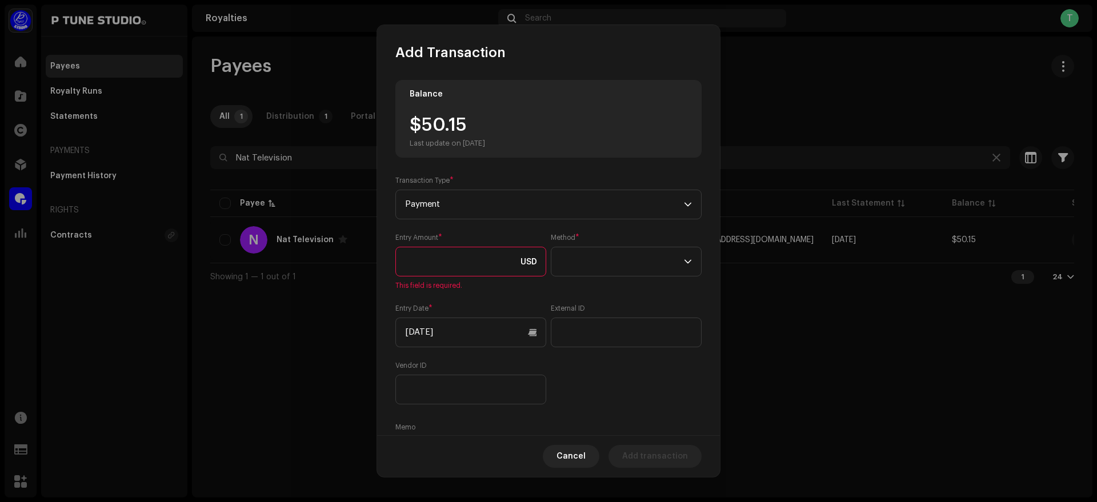
click at [470, 259] on input at bounding box center [470, 262] width 151 height 30
click at [431, 262] on input at bounding box center [470, 262] width 151 height 30
type input "50.15"
click at [591, 266] on span at bounding box center [622, 261] width 123 height 29
click at [618, 293] on li "Bank Wire" at bounding box center [623, 293] width 138 height 23
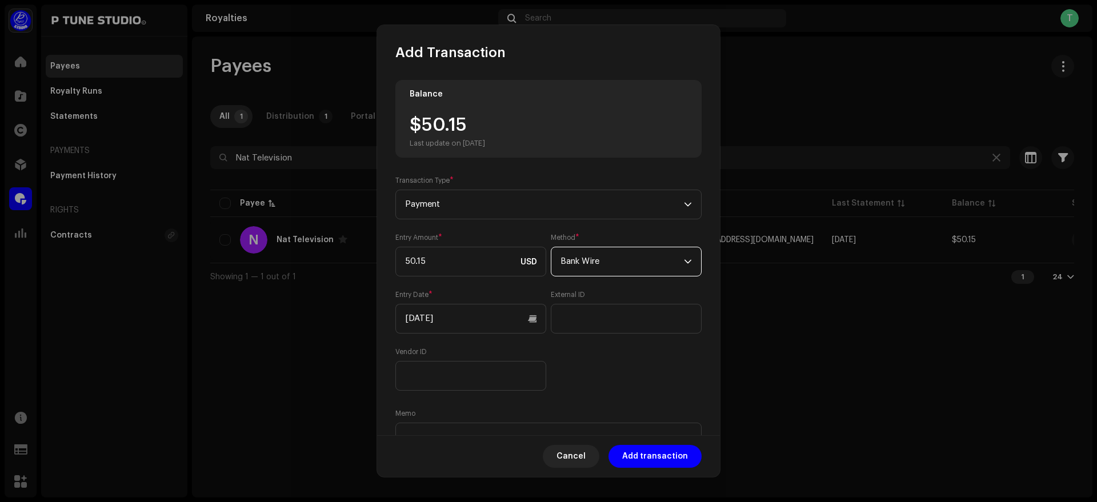
scroll to position [63, 0]
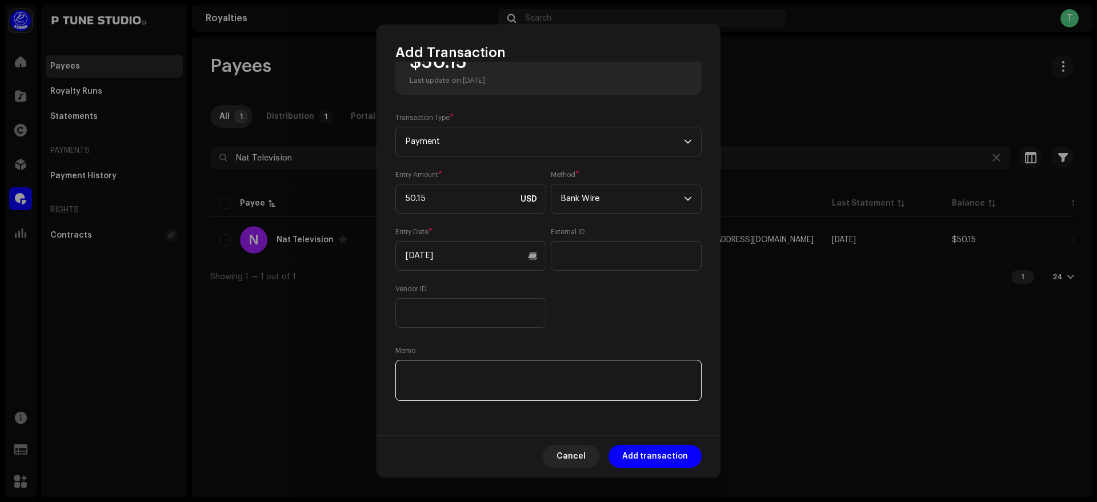
click at [439, 383] on textarea at bounding box center [548, 380] width 306 height 41
paste textarea "TrxID :"
paste textarea "091025050010370E"
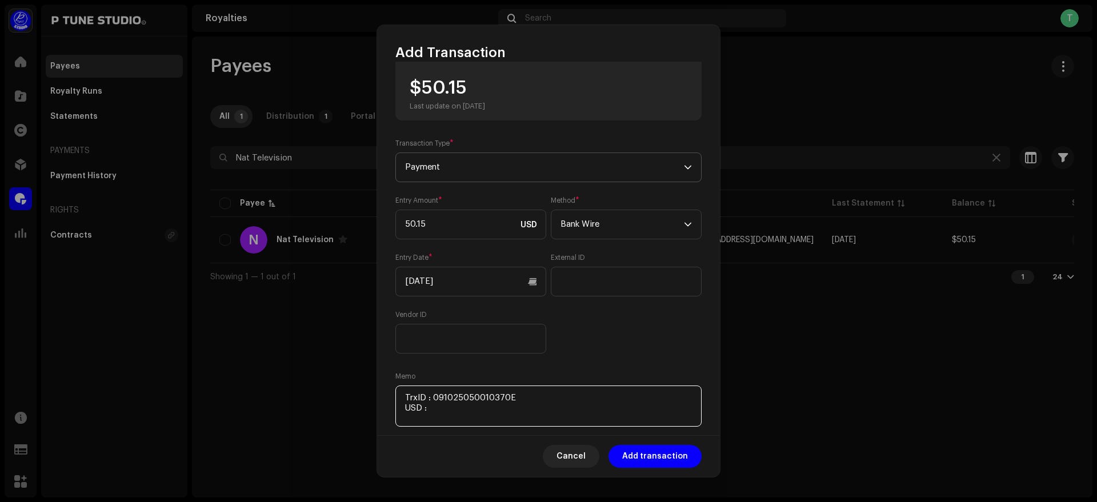
scroll to position [37, 0]
click at [429, 225] on input "50.15" at bounding box center [470, 225] width 151 height 30
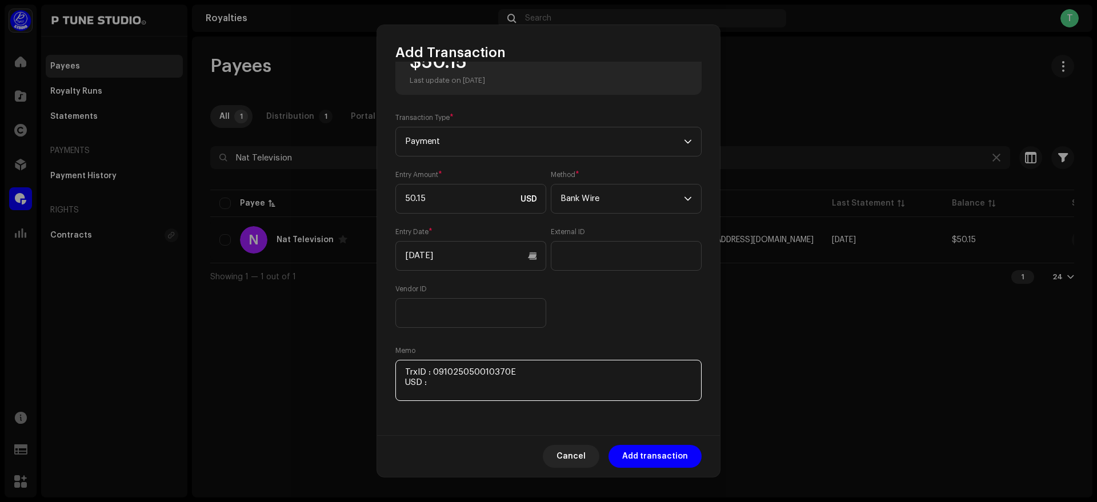
click at [470, 381] on textarea at bounding box center [548, 380] width 306 height 41
paste textarea "50.15"
paste textarea "Includes Payoneer conversion fee"
type textarea "TrxID : 091025050010370E USD : 50.15 Includes Payoneer conversion fee"
click at [648, 454] on span "Add transaction" at bounding box center [655, 456] width 66 height 23
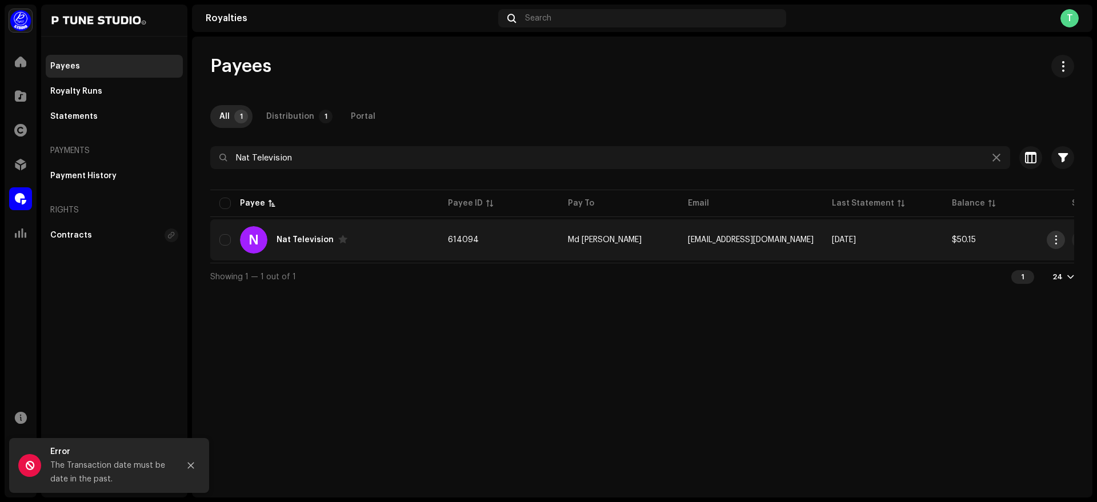
click at [1055, 245] on button "button" at bounding box center [1056, 240] width 18 height 18
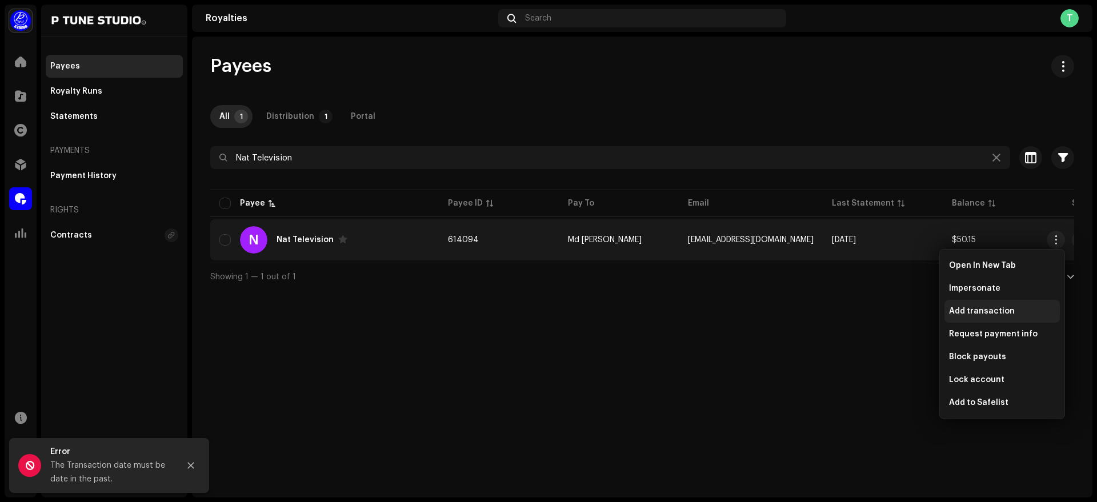
click at [1001, 310] on span "Add transaction" at bounding box center [982, 311] width 66 height 9
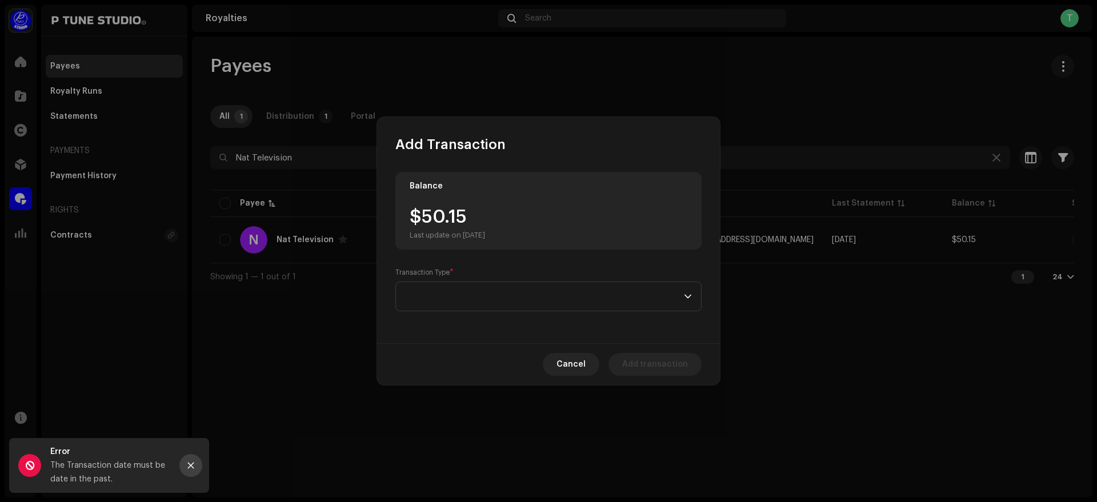
click at [193, 465] on icon "Close" at bounding box center [191, 466] width 8 height 8
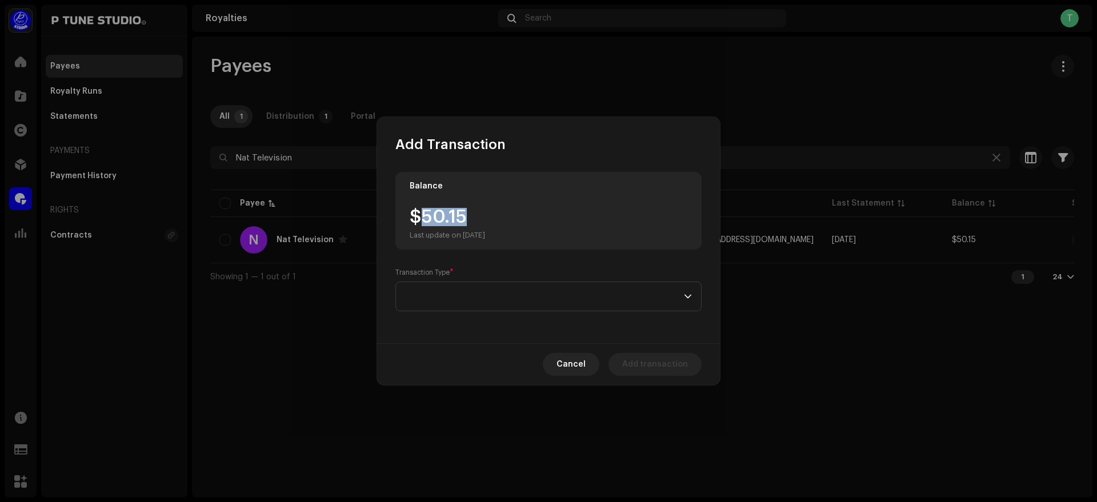
drag, startPoint x: 426, startPoint y: 215, endPoint x: 479, endPoint y: 213, distance: 53.8
click at [479, 213] on div "$50.15 Last update on [DATE]" at bounding box center [447, 224] width 75 height 32
click at [497, 293] on span at bounding box center [544, 296] width 279 height 29
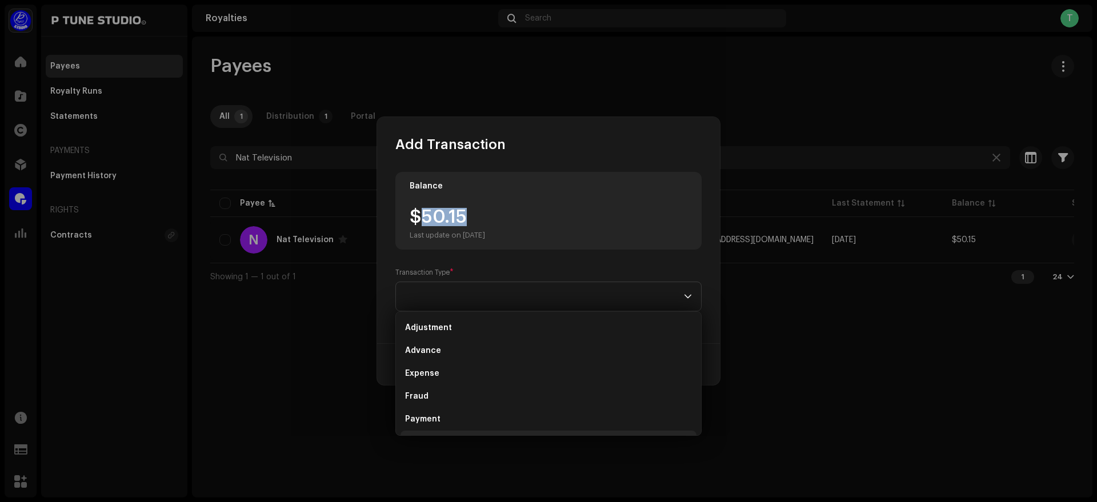
scroll to position [18, 0]
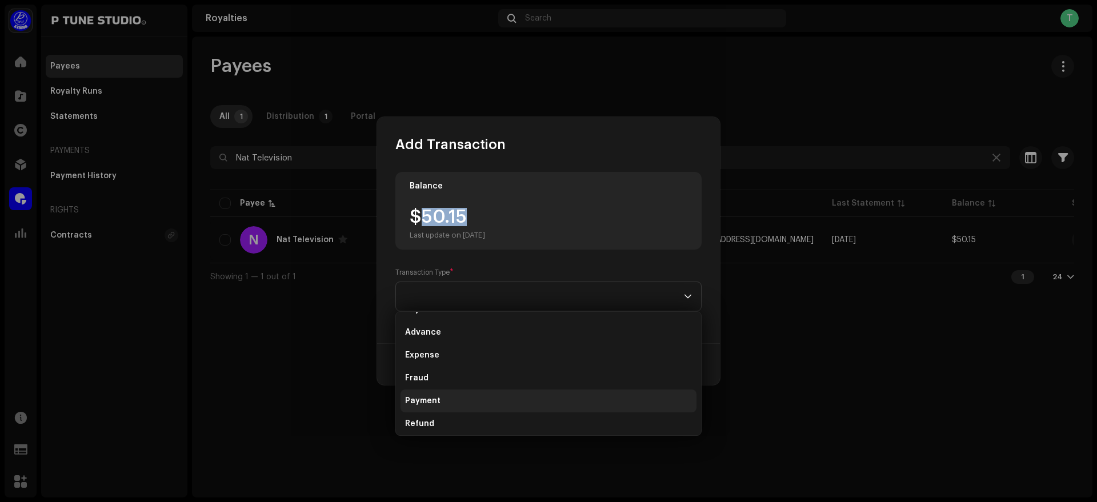
click at [436, 401] on span "Payment" at bounding box center [422, 400] width 35 height 11
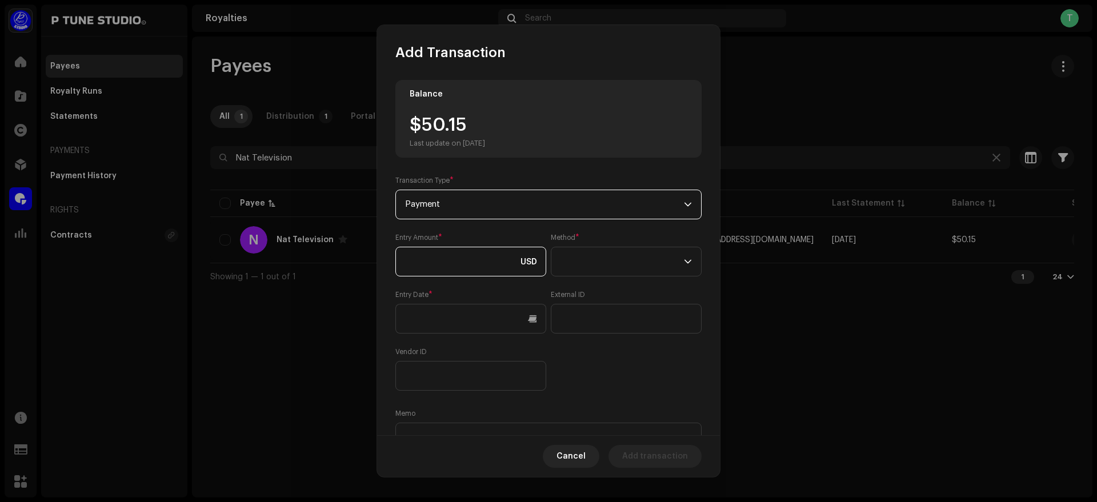
click at [457, 254] on input at bounding box center [470, 262] width 151 height 30
paste input "50.15"
type input "50.15"
click at [597, 262] on span at bounding box center [622, 261] width 123 height 29
click at [607, 295] on li "Bank Wire" at bounding box center [623, 293] width 138 height 23
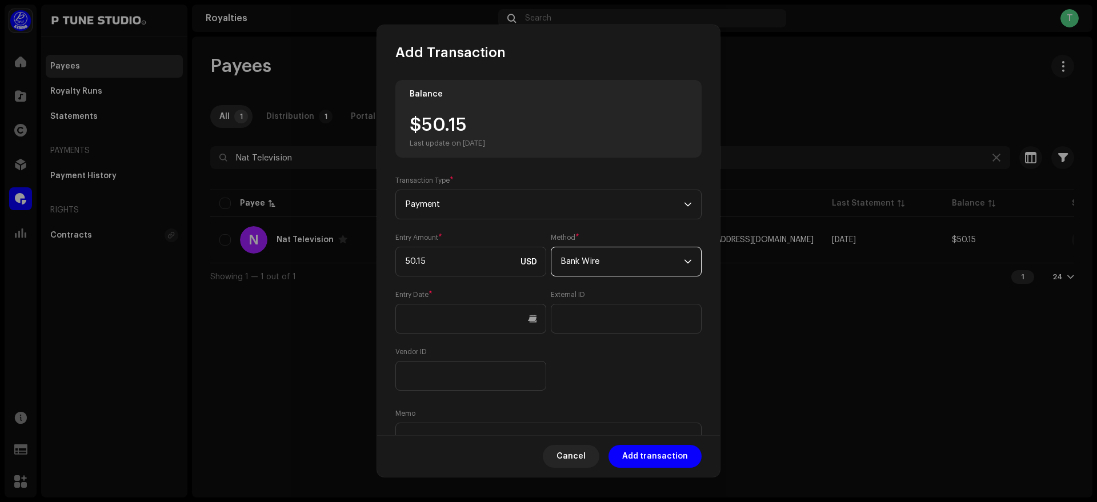
scroll to position [28, 0]
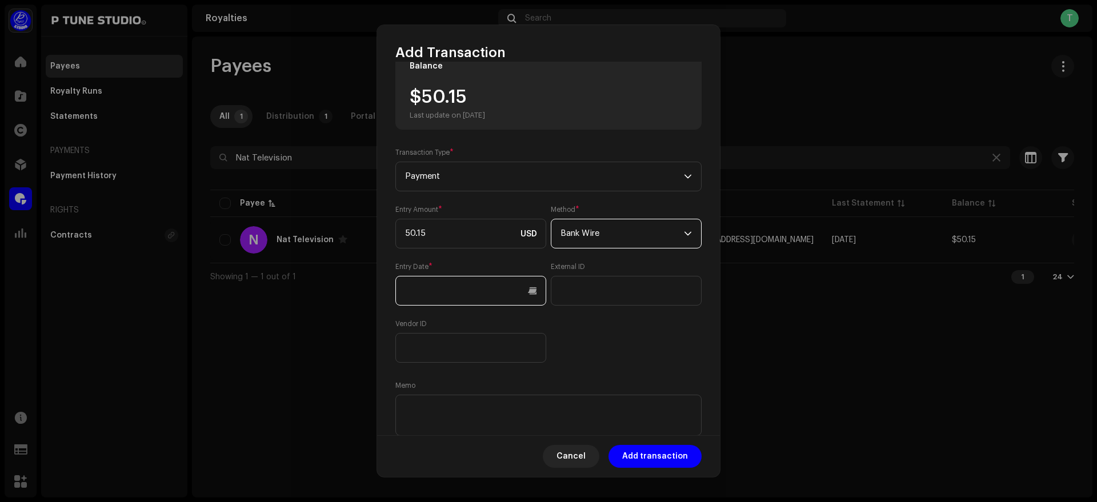
click at [514, 298] on input "text" at bounding box center [470, 291] width 151 height 30
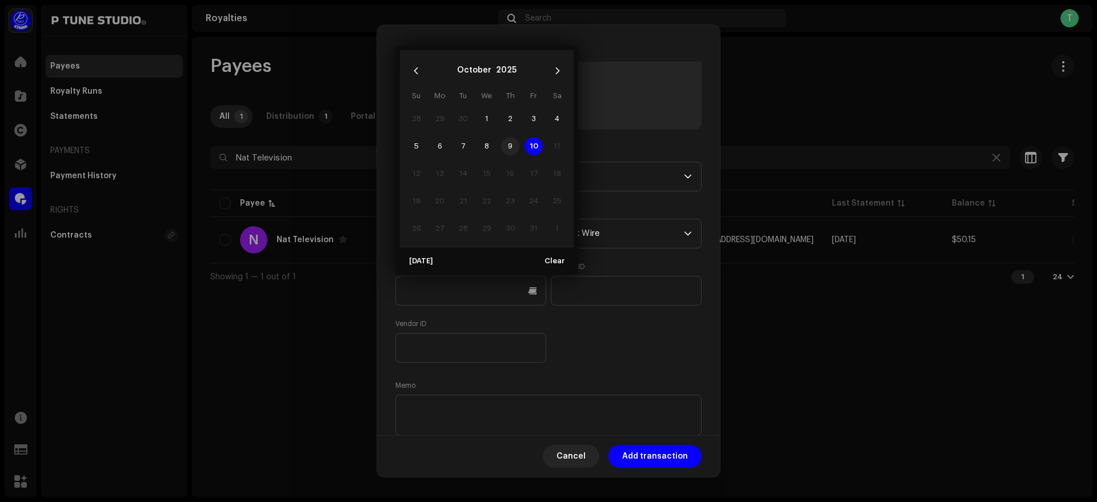
click at [507, 153] on span "9" at bounding box center [510, 146] width 18 height 18
type input "[DATE]"
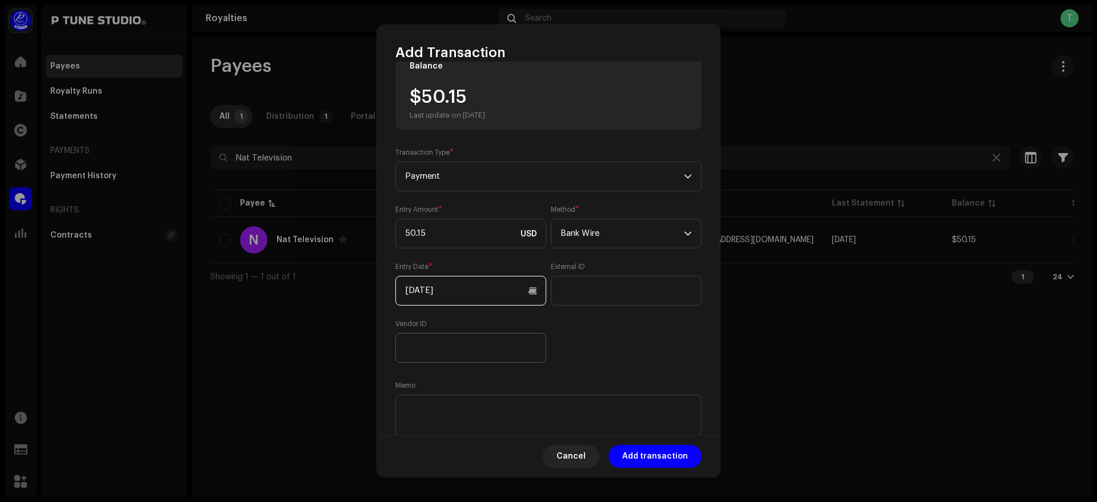
scroll to position [63, 0]
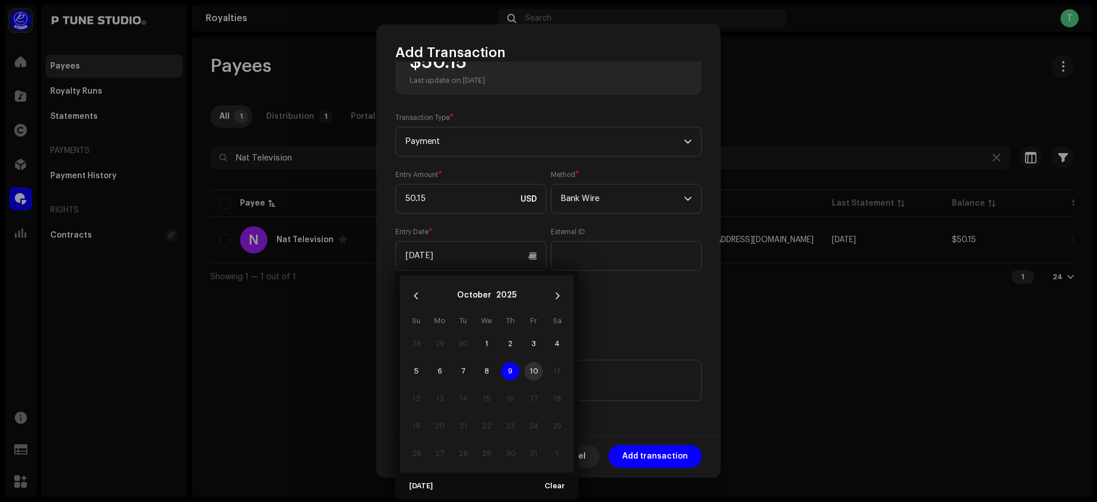
click at [510, 370] on span "9" at bounding box center [510, 371] width 18 height 18
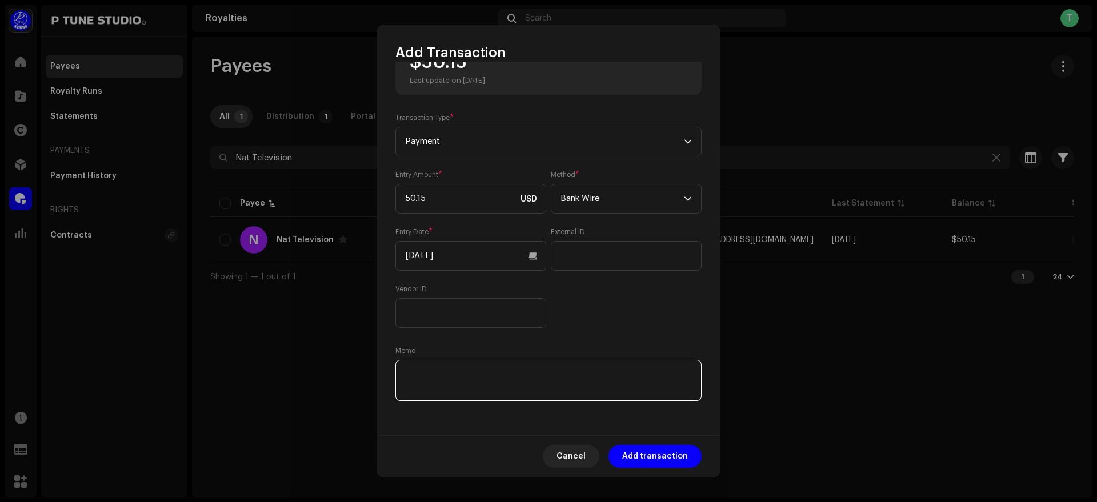
click at [462, 385] on textarea at bounding box center [548, 380] width 306 height 41
paste textarea "TrxID :"
paste textarea "091025050010370E"
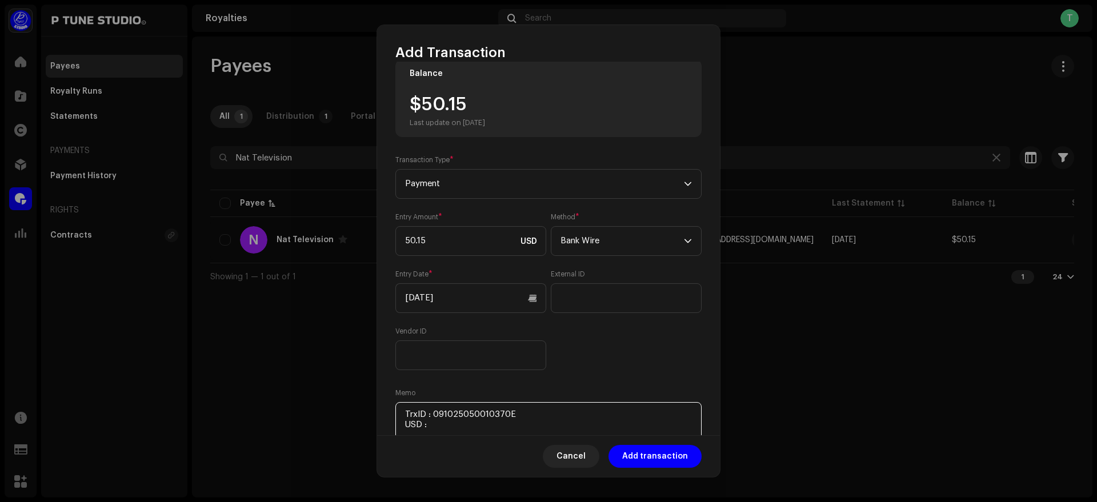
scroll to position [16, 0]
drag, startPoint x: 422, startPoint y: 114, endPoint x: 473, endPoint y: 114, distance: 50.9
click at [473, 114] on div "$50.15 Last update on [DATE]" at bounding box center [447, 116] width 75 height 32
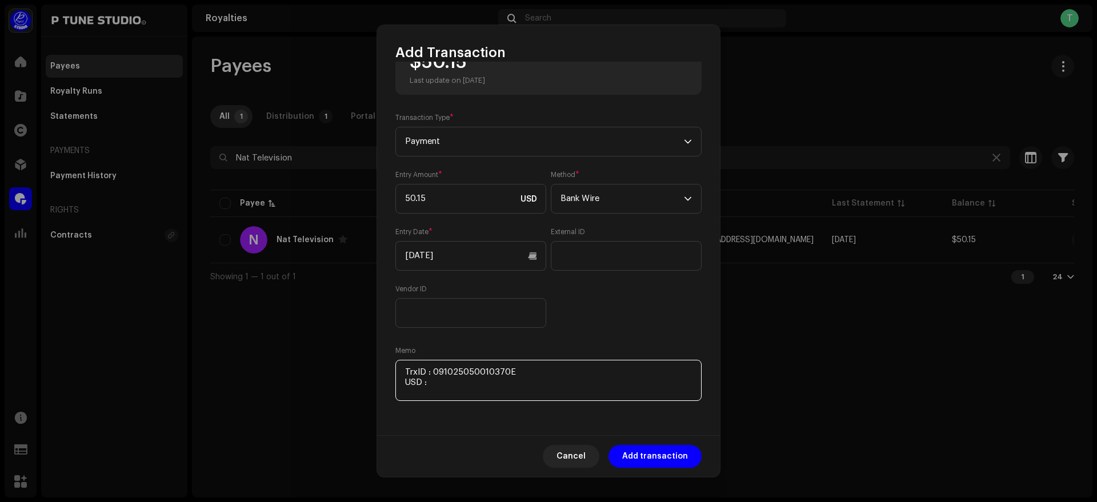
click at [455, 390] on textarea at bounding box center [548, 380] width 306 height 41
paste textarea "50.15"
click at [466, 384] on textarea at bounding box center [548, 380] width 306 height 41
paste textarea "Includes Payoneer conversion fee"
type textarea "TrxID : 091025050010370E USD : 50.15 Includes Payoneer conversion fee"
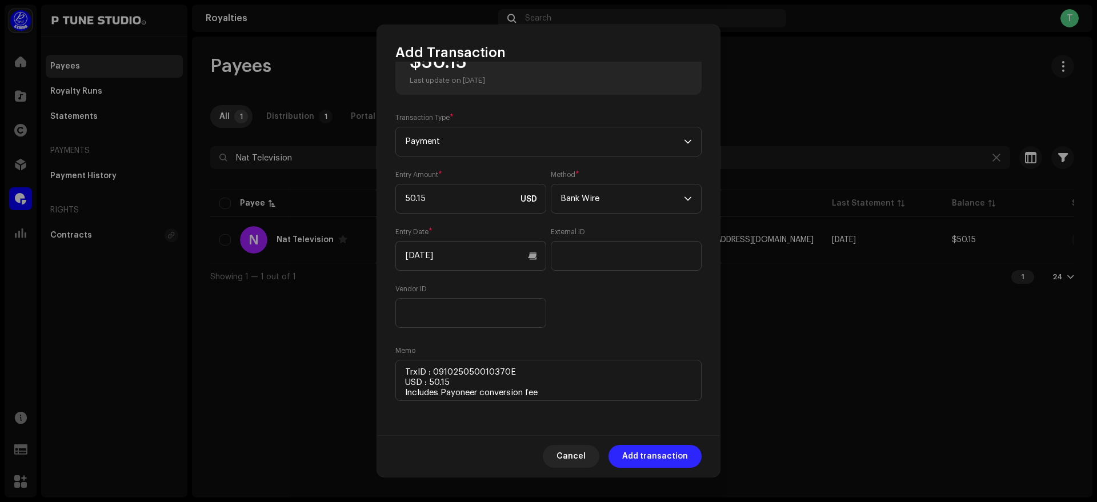
click at [653, 455] on span "Add transaction" at bounding box center [655, 456] width 66 height 23
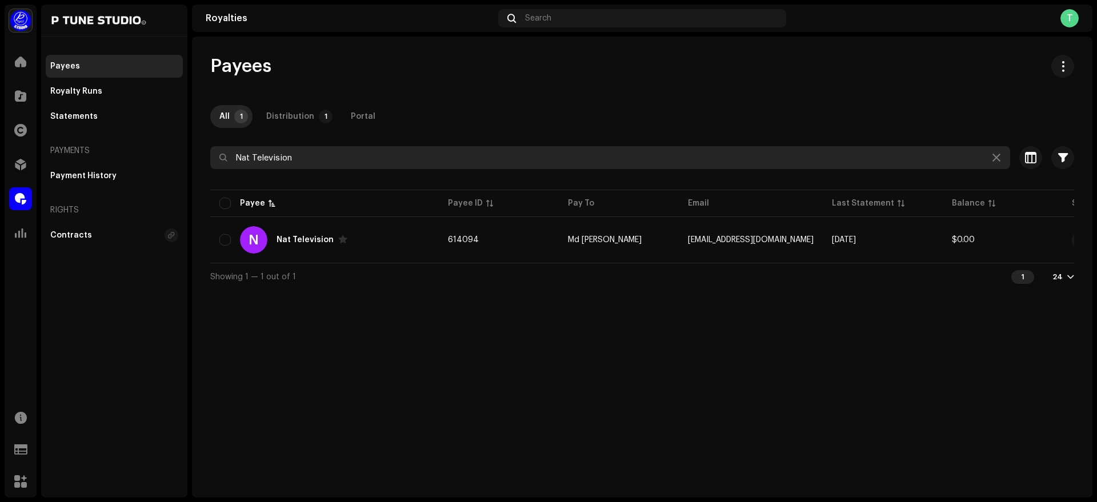
click at [318, 162] on input "Nat Television" at bounding box center [610, 157] width 800 height 23
paste input "Pro Multimedia"
type input "Pro Multimedia"
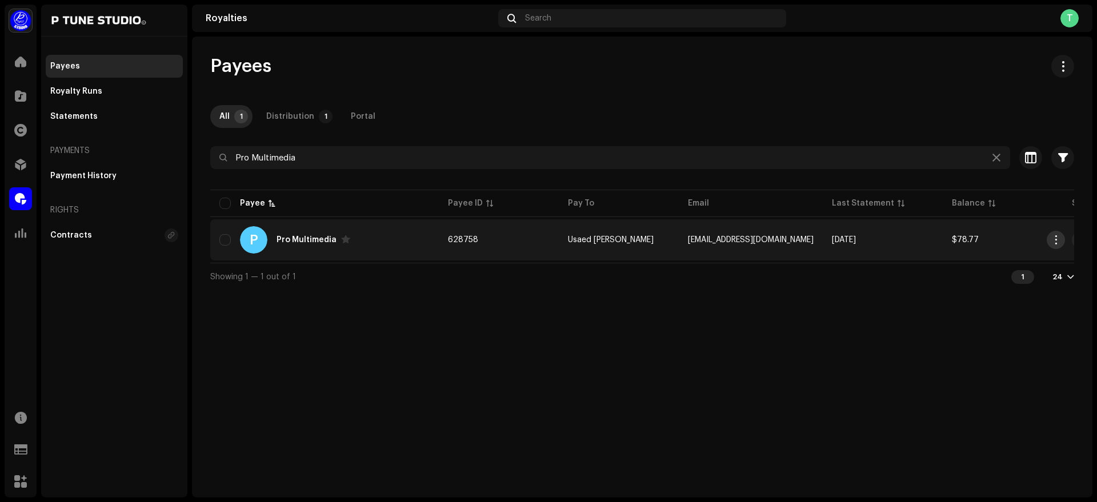
click at [1058, 242] on span "button" at bounding box center [1056, 239] width 9 height 9
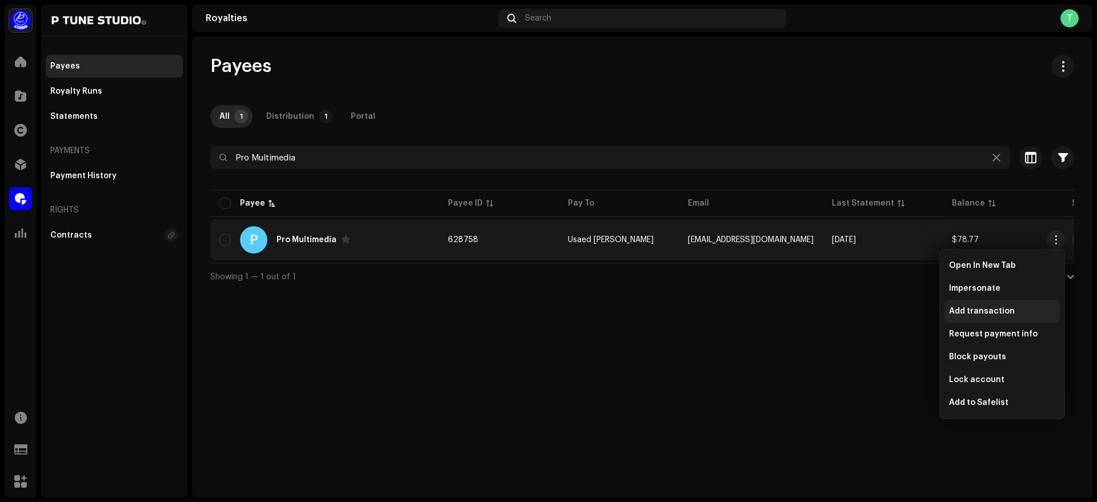
click at [963, 311] on span "Add transaction" at bounding box center [982, 311] width 66 height 9
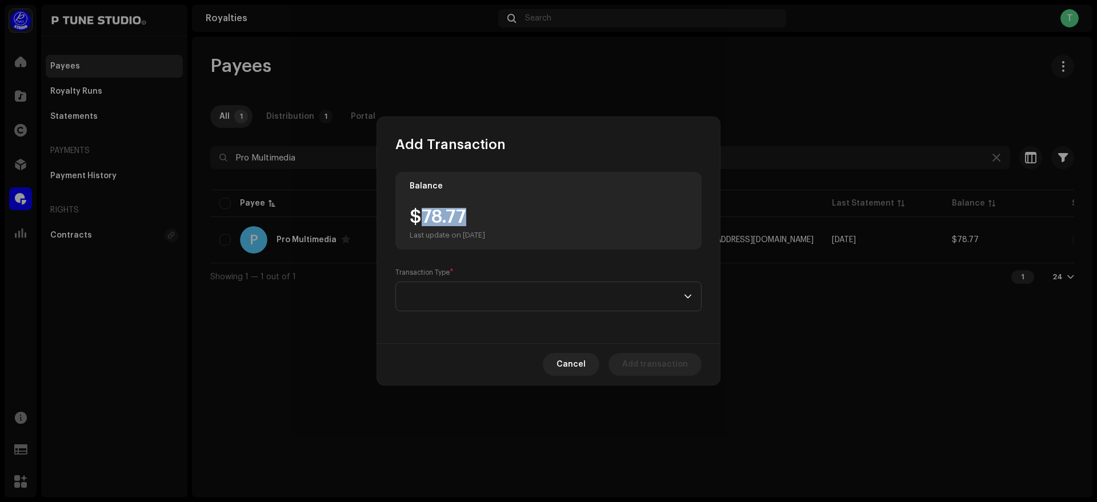
drag, startPoint x: 421, startPoint y: 213, endPoint x: 467, endPoint y: 217, distance: 46.5
click at [467, 217] on div "$78.77 Last update on [DATE]" at bounding box center [447, 224] width 75 height 32
click at [535, 318] on div "Balance $78.77 Last update on [DATE] Transaction Type *" at bounding box center [548, 249] width 343 height 190
click at [499, 294] on span at bounding box center [544, 296] width 279 height 29
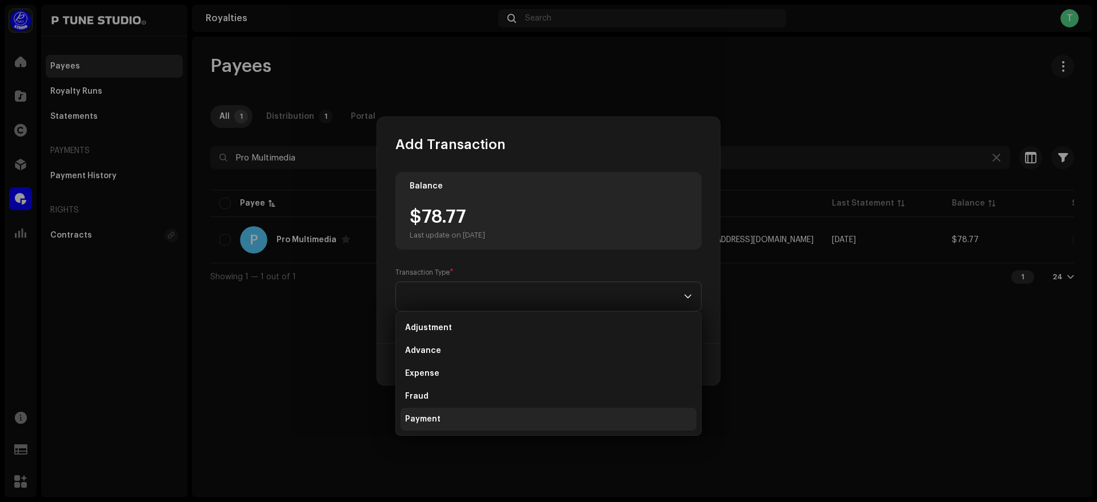
click at [481, 422] on li "Payment" at bounding box center [549, 419] width 296 height 23
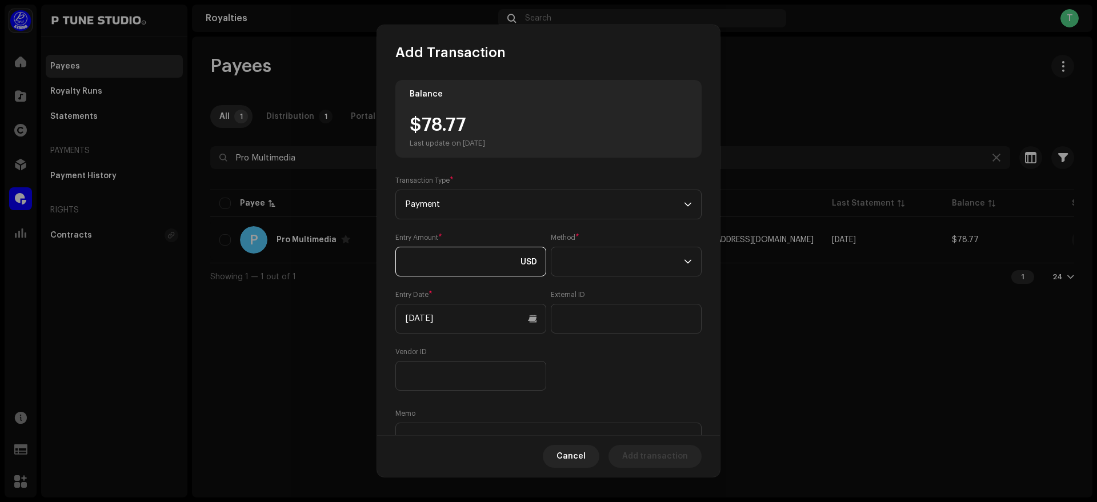
click at [479, 258] on input at bounding box center [470, 262] width 151 height 30
paste input "78.77"
type input "78.77"
click at [606, 258] on span at bounding box center [622, 261] width 123 height 29
click at [639, 293] on li "Bank Wire" at bounding box center [623, 293] width 138 height 23
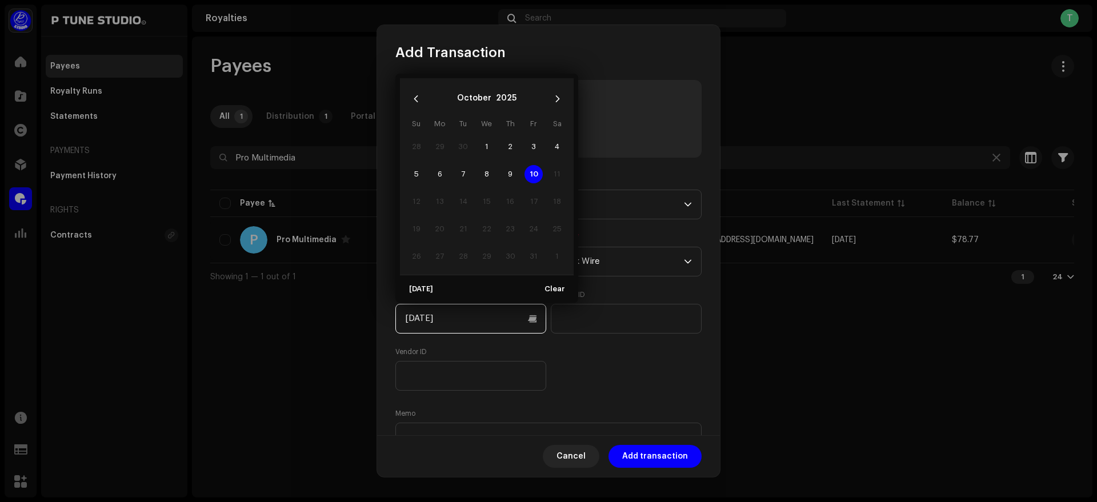
click at [454, 331] on input "[DATE]" at bounding box center [470, 319] width 151 height 30
click at [515, 173] on span "9" at bounding box center [510, 174] width 18 height 18
type input "[DATE]"
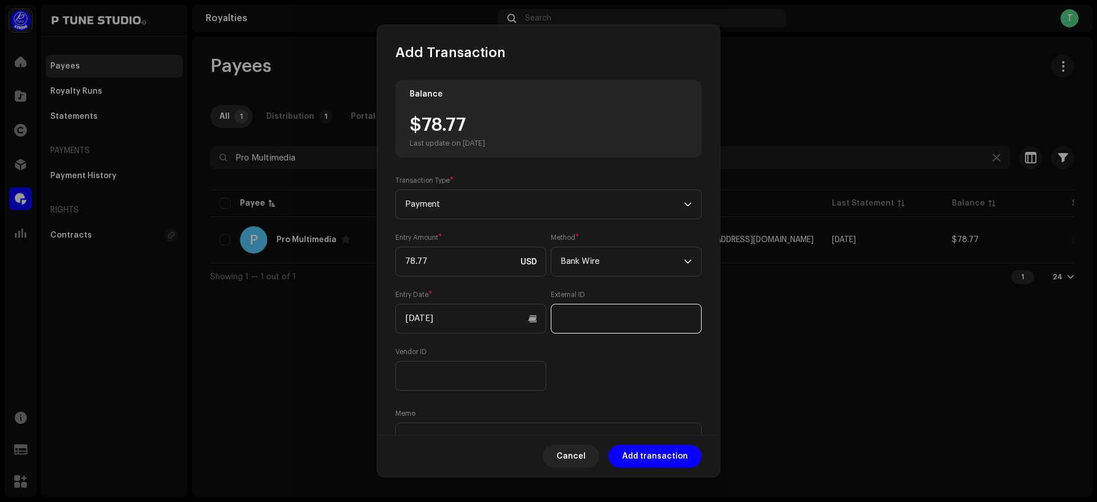
click at [593, 319] on input "text" at bounding box center [626, 319] width 151 height 30
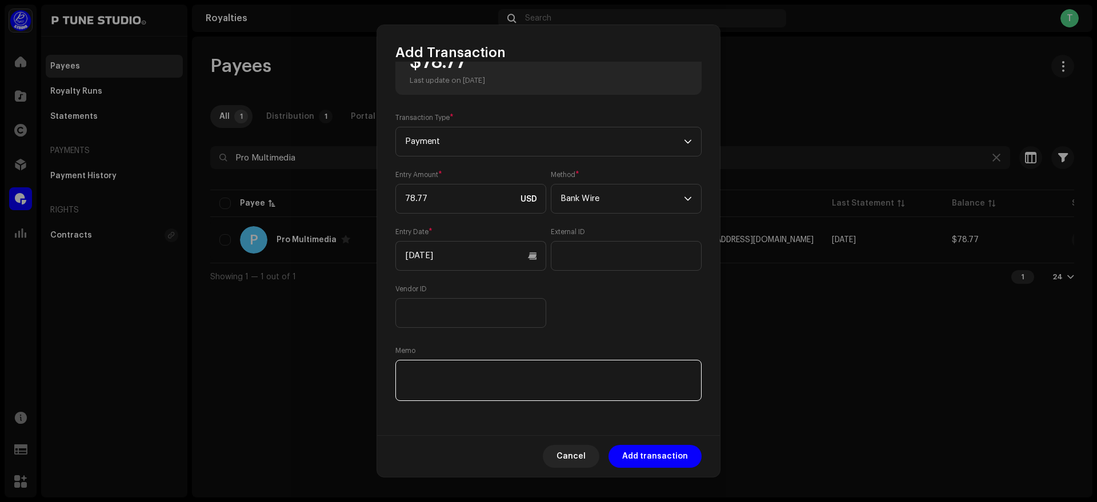
click at [461, 374] on textarea at bounding box center [548, 380] width 306 height 41
paste textarea "TrxID :"
paste textarea "091025050246388E"
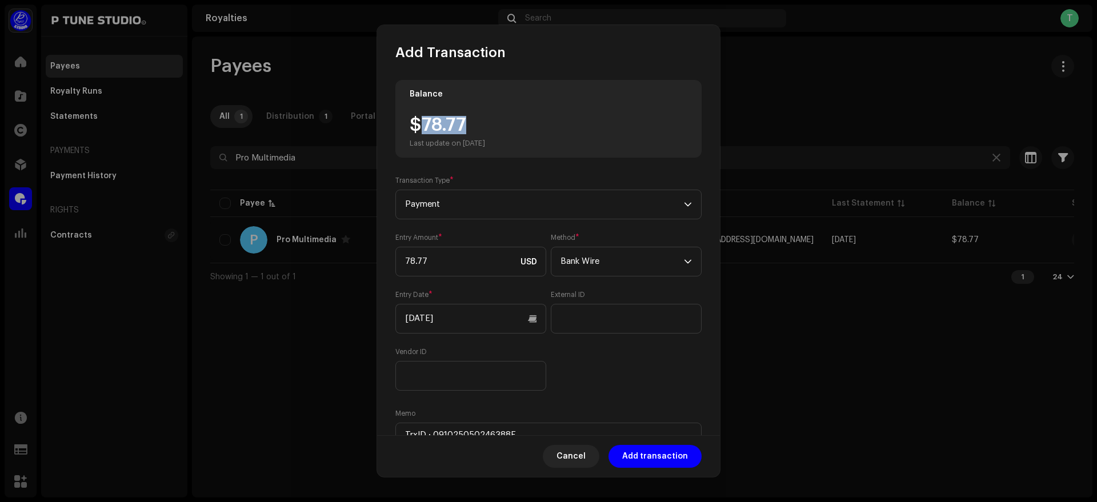
drag, startPoint x: 424, startPoint y: 124, endPoint x: 492, endPoint y: 120, distance: 68.1
click at [485, 120] on div "$78.77 Last update on [DATE]" at bounding box center [447, 132] width 75 height 32
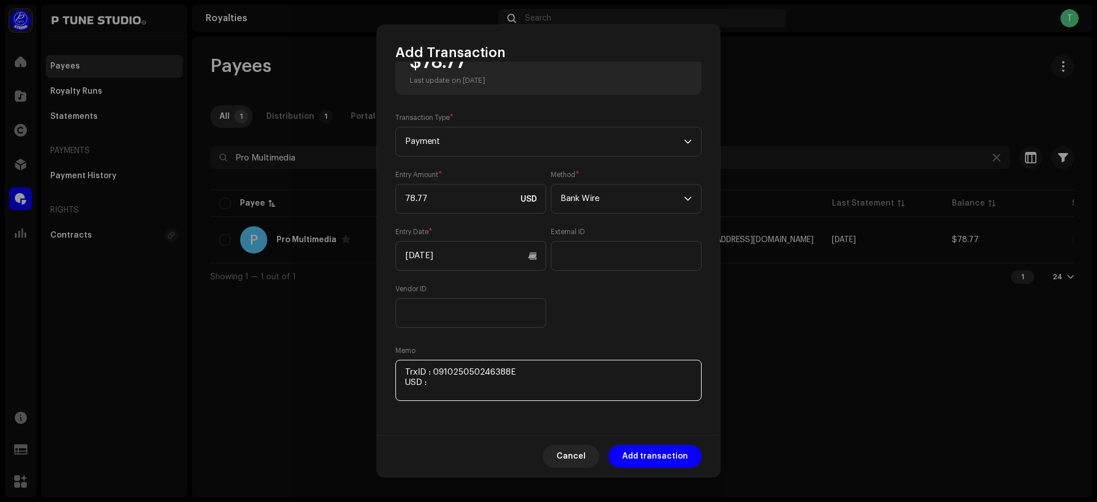
click at [483, 382] on textarea at bounding box center [548, 380] width 306 height 41
paste textarea "78.77"
paste textarea "Includes Payoneer conversion fee"
type textarea "TrxID : 091025050246388E USD : 78.77 Includes Payoneer conversion fee"
click at [666, 458] on span "Add transaction" at bounding box center [655, 456] width 66 height 23
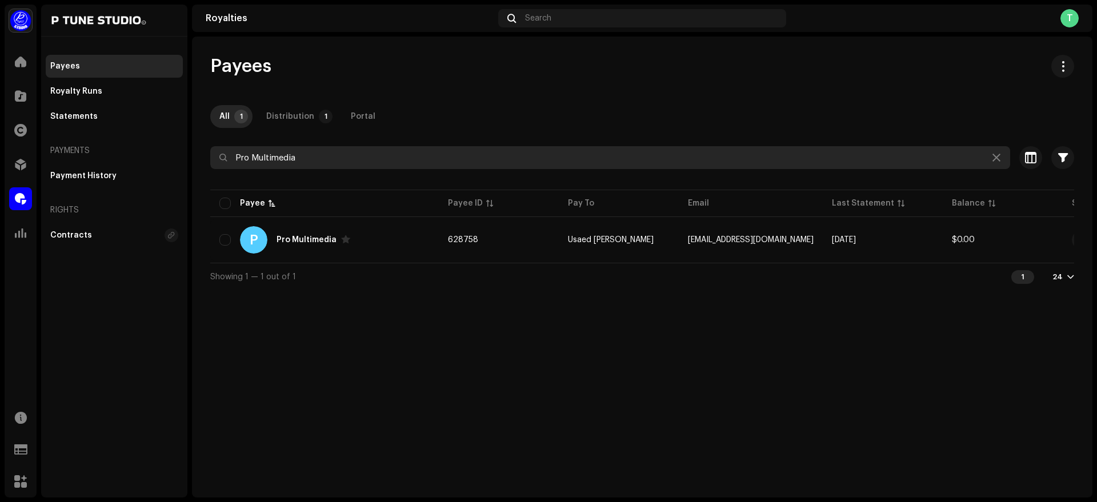
click at [337, 165] on input "Pro Multimedia" at bounding box center [610, 157] width 800 height 23
paste input "[PERSON_NAME] Official"
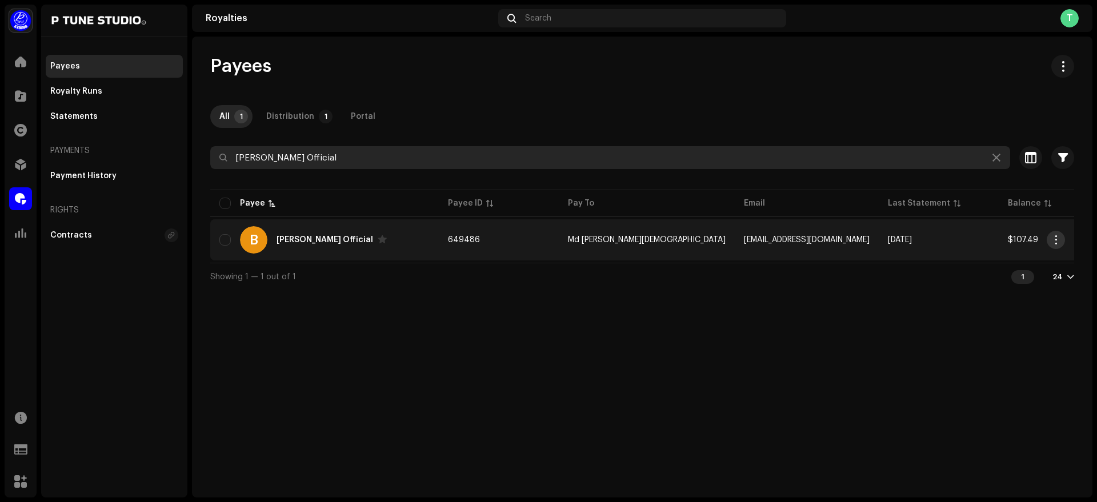
type input "[PERSON_NAME] Official"
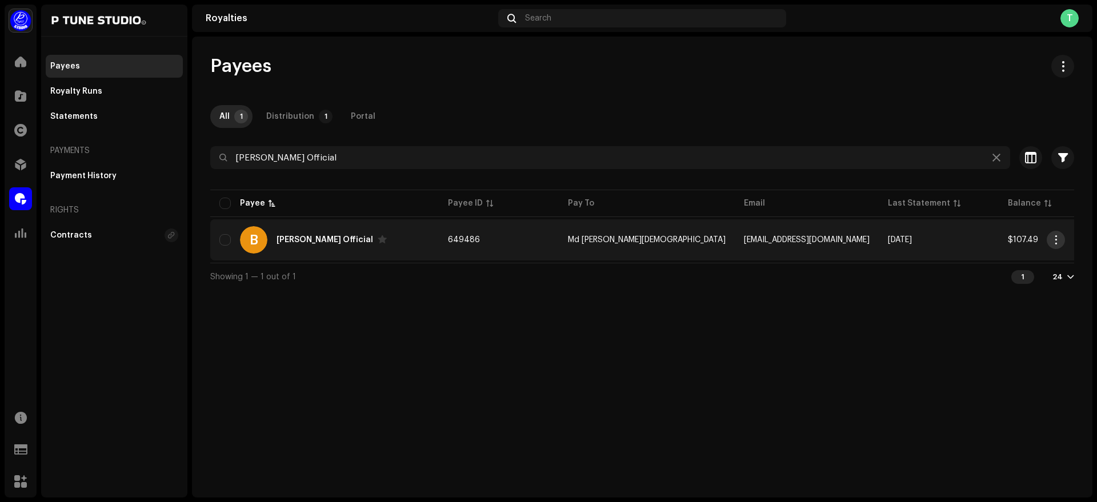
click at [1056, 238] on span "button" at bounding box center [1056, 239] width 9 height 9
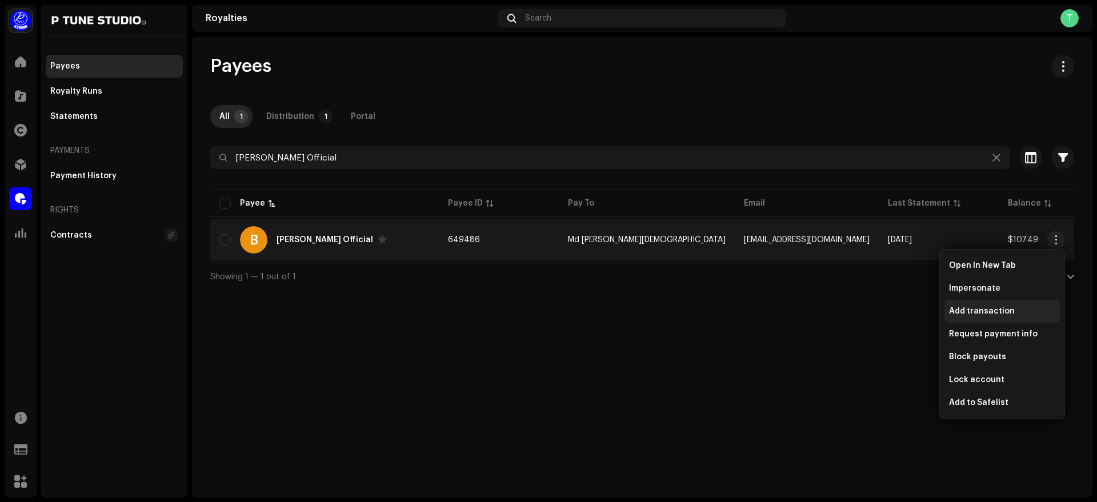
click at [1006, 309] on span "Add transaction" at bounding box center [982, 311] width 66 height 9
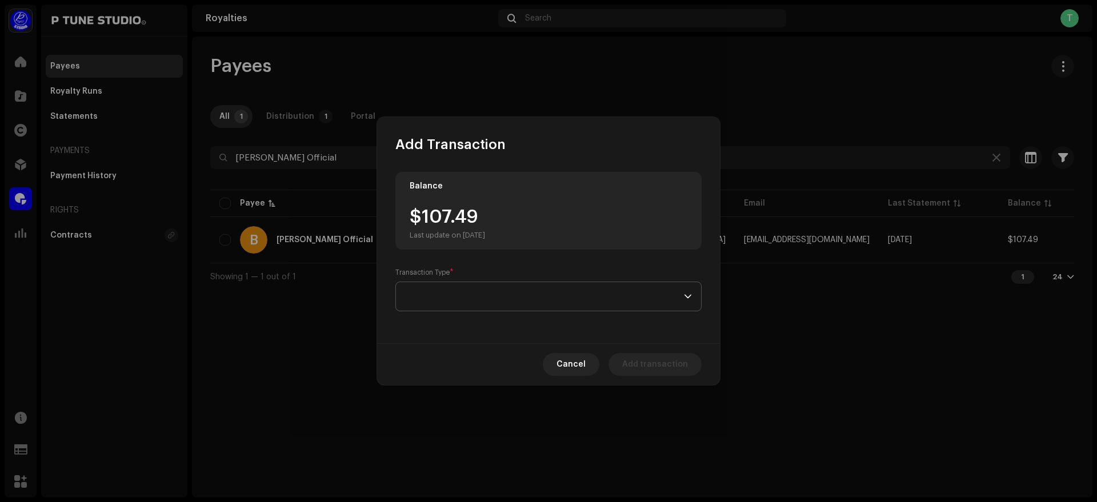
click at [462, 305] on span at bounding box center [544, 296] width 279 height 29
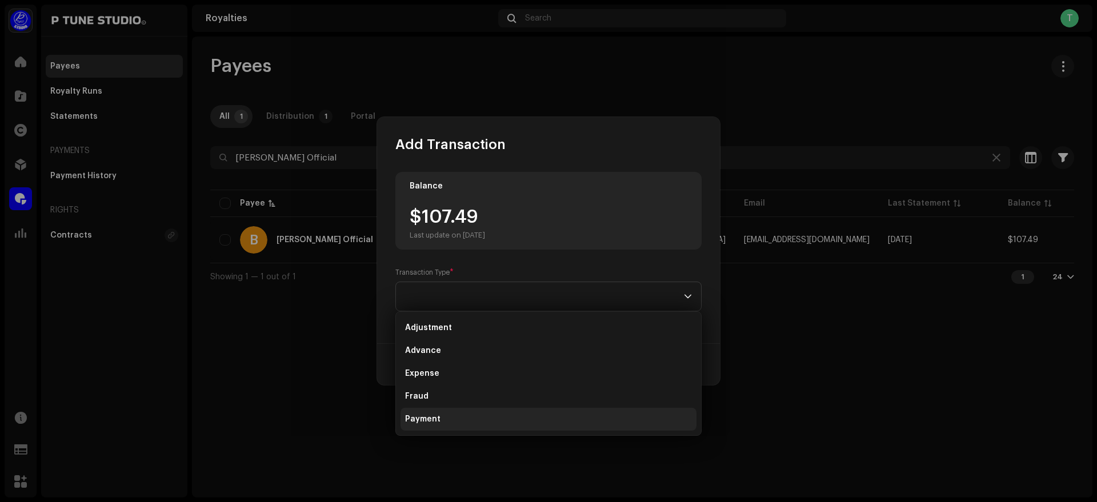
click at [463, 408] on li "Payment" at bounding box center [549, 419] width 296 height 23
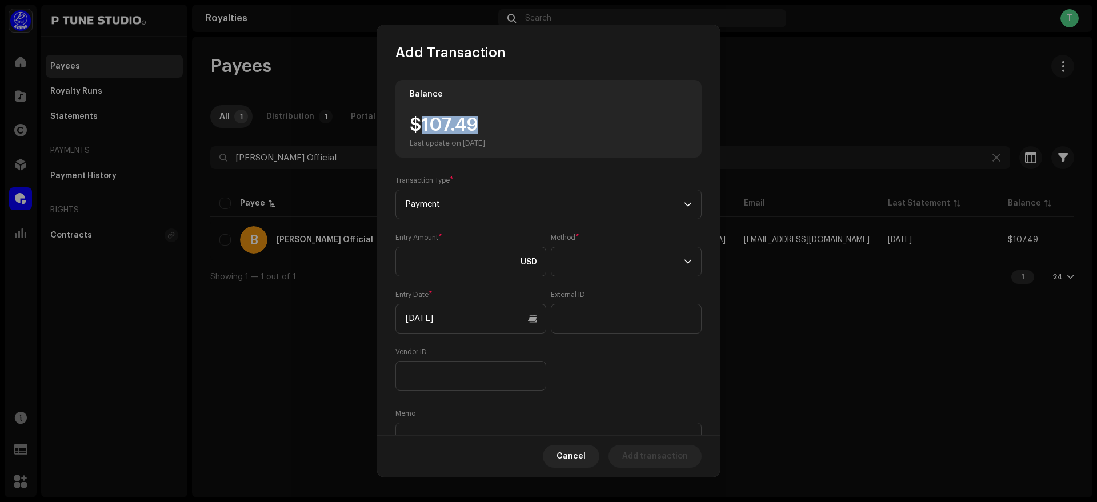
drag, startPoint x: 423, startPoint y: 123, endPoint x: 506, endPoint y: 120, distance: 83.5
click at [485, 120] on div "$107.49 Last update on [DATE]" at bounding box center [447, 132] width 75 height 32
click at [499, 265] on input at bounding box center [470, 262] width 151 height 30
paste input "107.49"
type input "107.49"
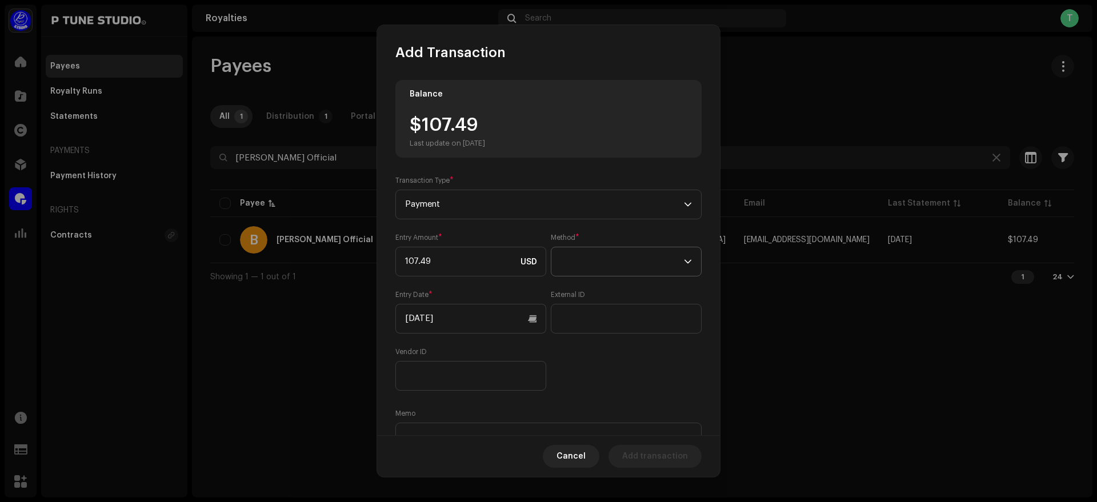
click at [601, 269] on span at bounding box center [622, 261] width 123 height 29
click at [621, 293] on li "Bank Wire" at bounding box center [623, 293] width 138 height 23
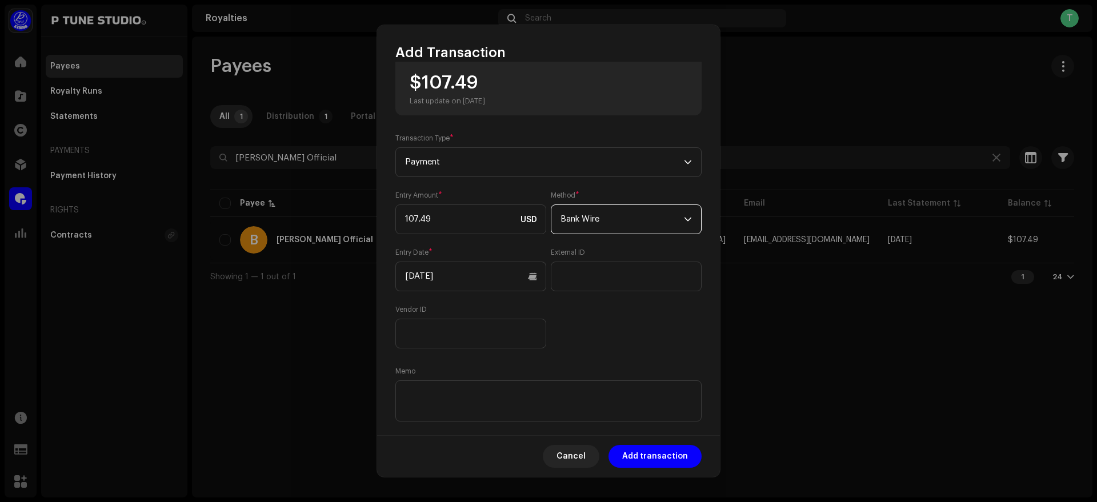
scroll to position [43, 0]
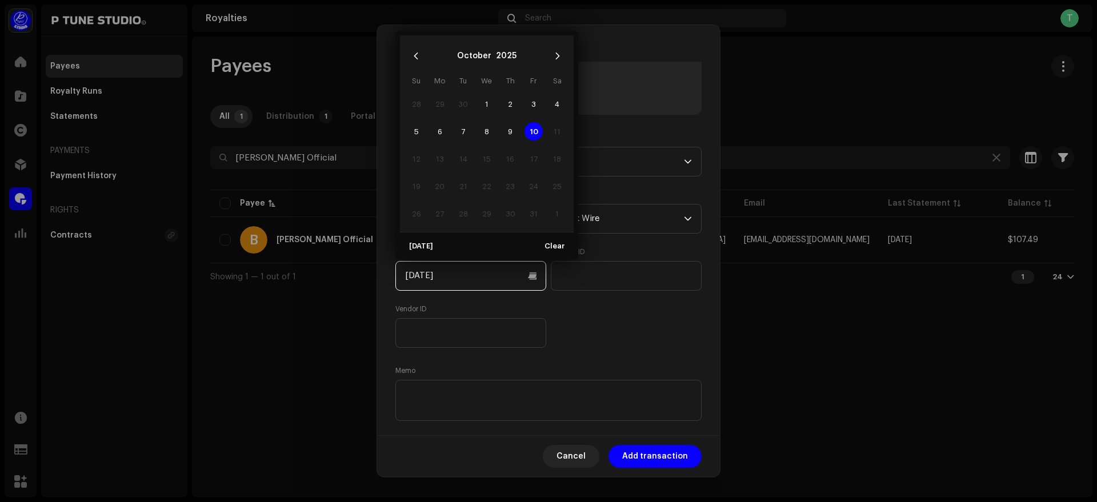
click at [451, 282] on input "[DATE]" at bounding box center [470, 276] width 151 height 30
click at [510, 132] on span "9" at bounding box center [510, 131] width 18 height 18
type input "[DATE]"
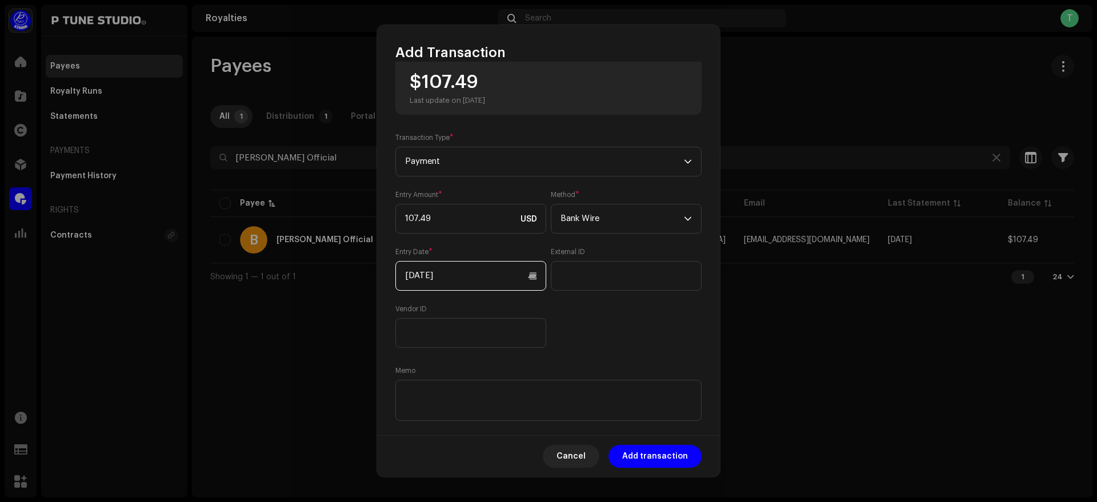
scroll to position [63, 0]
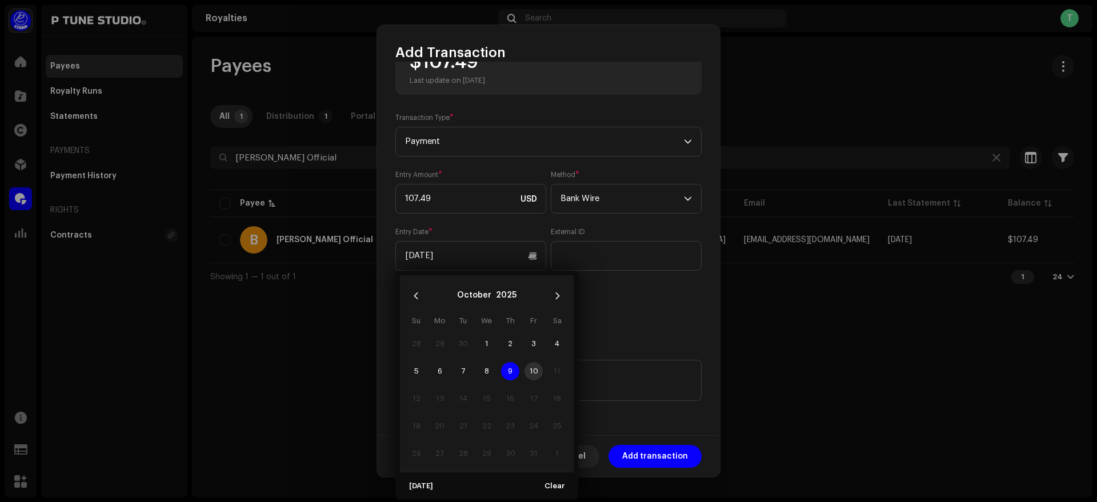
click at [507, 372] on span "9" at bounding box center [510, 371] width 18 height 18
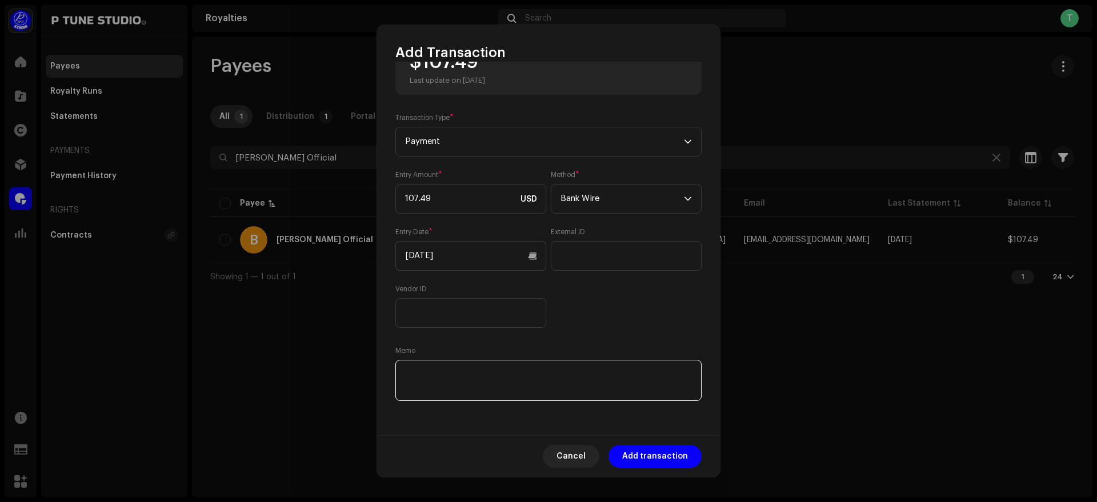
click at [455, 372] on textarea at bounding box center [548, 380] width 306 height 41
paste textarea "TrxID :"
paste textarea "091025050537139E"
type textarea "TrxID : 091025050537139E"
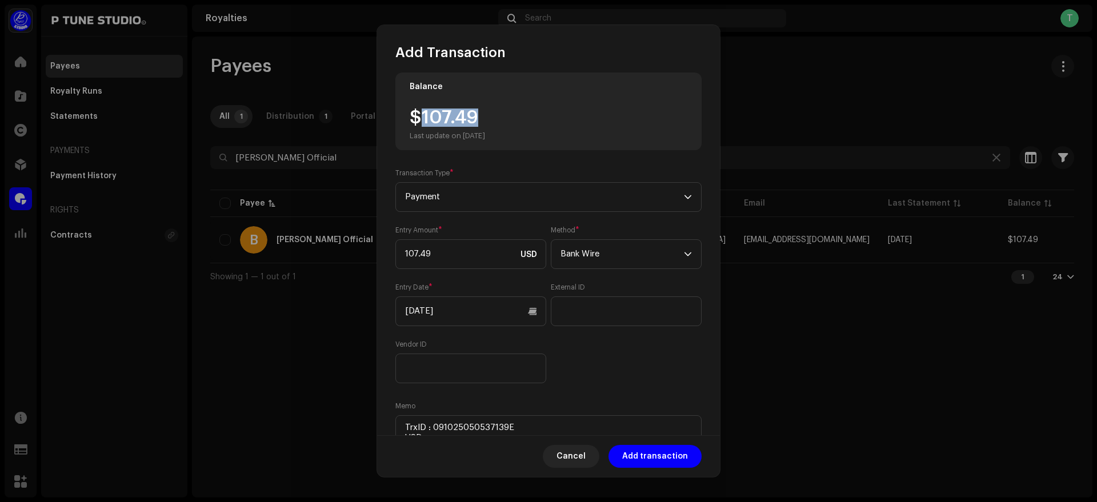
drag, startPoint x: 425, startPoint y: 122, endPoint x: 510, endPoint y: 114, distance: 85.5
click at [510, 114] on div "$107.49 Last update on [DATE]" at bounding box center [549, 125] width 278 height 32
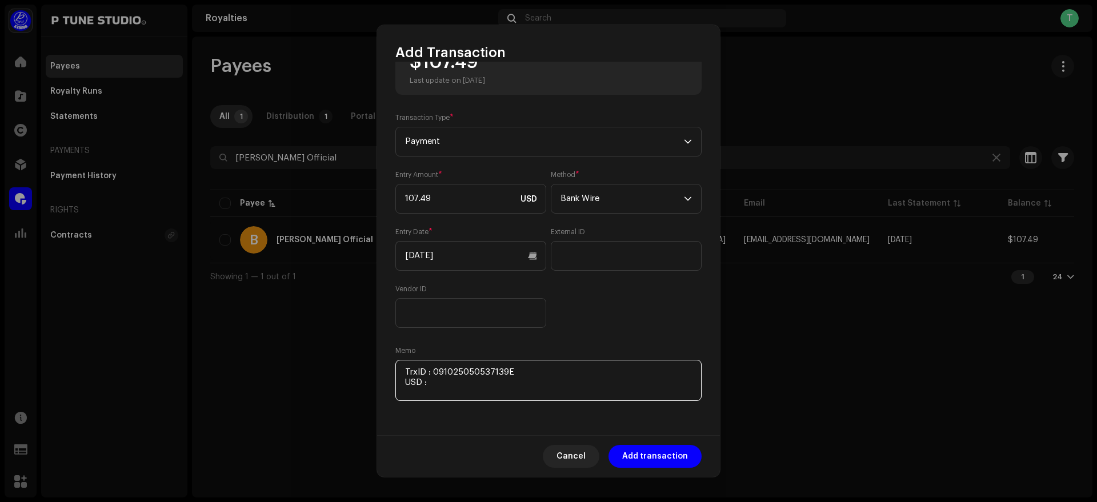
click at [467, 389] on textarea at bounding box center [548, 380] width 306 height 41
paste textarea "091025050537139E"
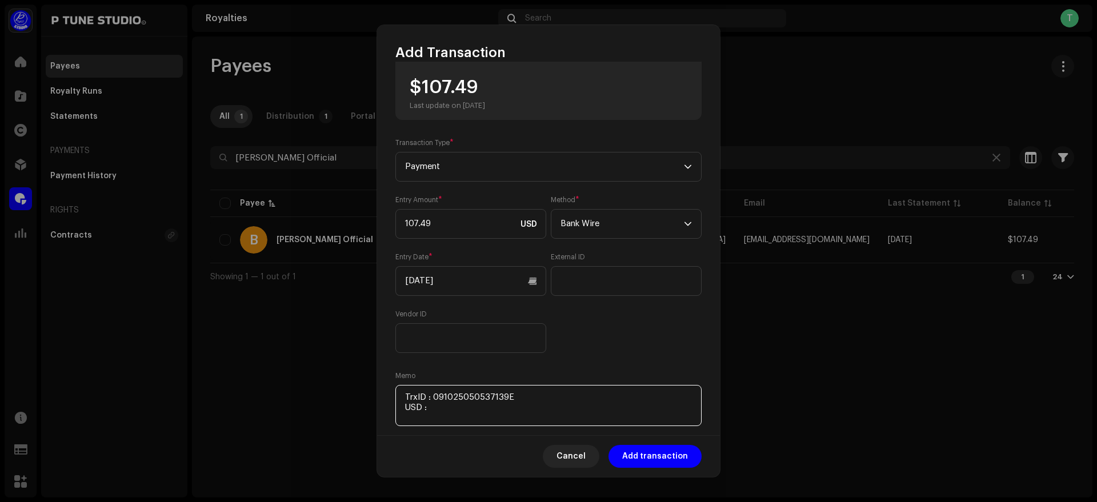
scroll to position [37, 0]
drag, startPoint x: 422, startPoint y: 85, endPoint x: 492, endPoint y: 89, distance: 69.8
click at [485, 89] on div "$107.49 Last update on [DATE]" at bounding box center [447, 95] width 75 height 32
copy div "107.49"
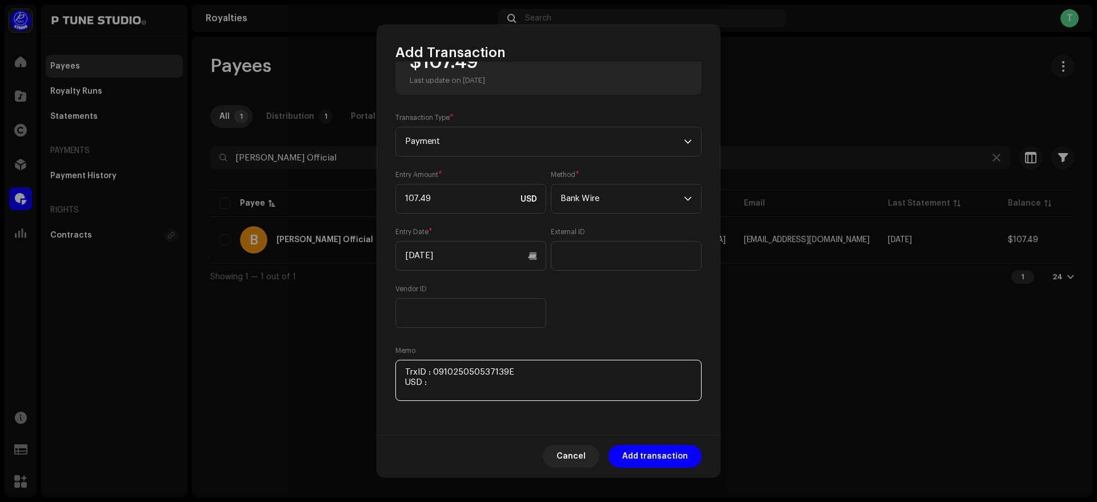
click at [470, 387] on textarea at bounding box center [548, 380] width 306 height 41
paste textarea "107.49"
paste textarea "Includes Payoneer conversion fee"
type textarea "TrxID : 091025050537139E USD : 107.49 Includes Payoneer conversion fee"
click at [663, 455] on span "Add transaction" at bounding box center [655, 456] width 66 height 23
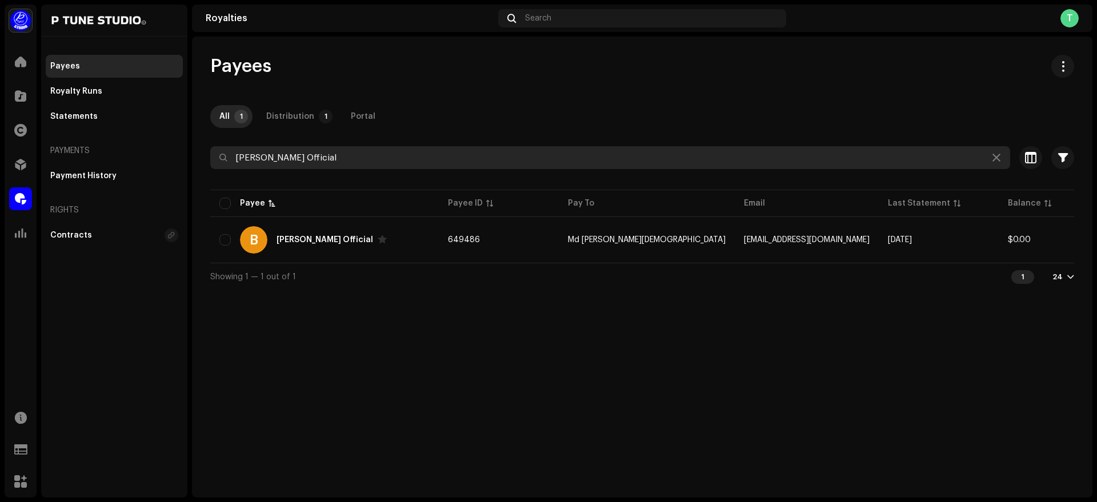
click at [357, 158] on input "[PERSON_NAME] Official" at bounding box center [610, 157] width 800 height 23
paste input "GOLLACHUT"
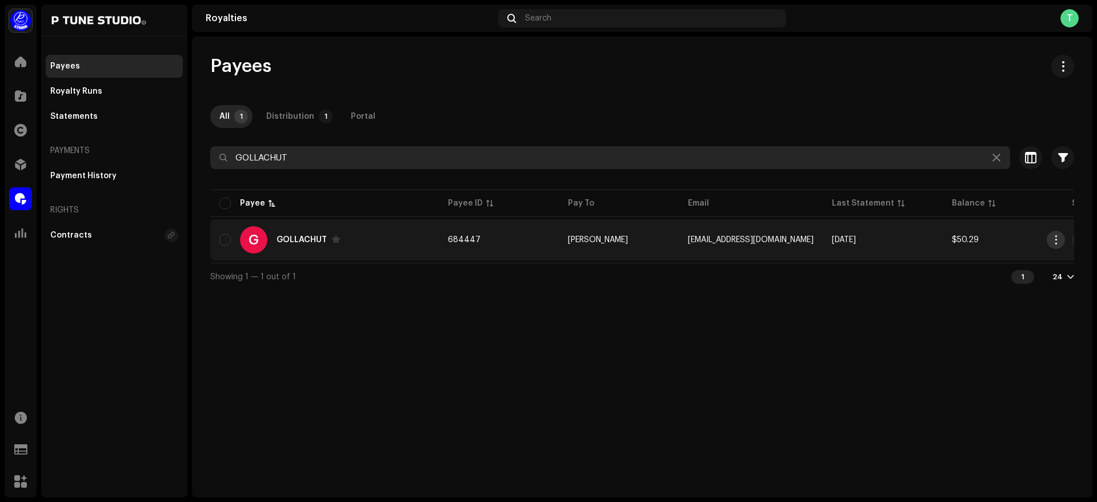
type input "GOLLACHUT"
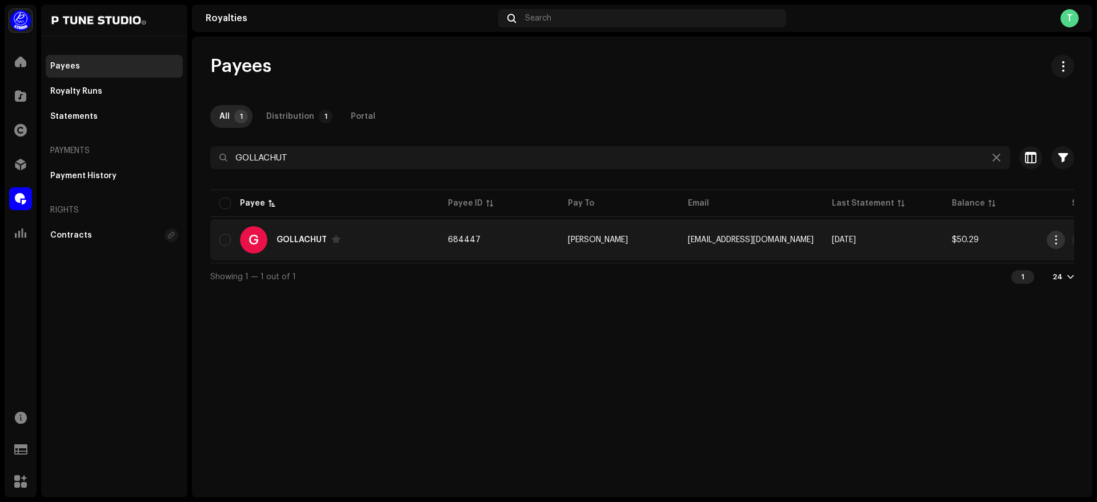
click at [1058, 236] on span "button" at bounding box center [1056, 239] width 9 height 9
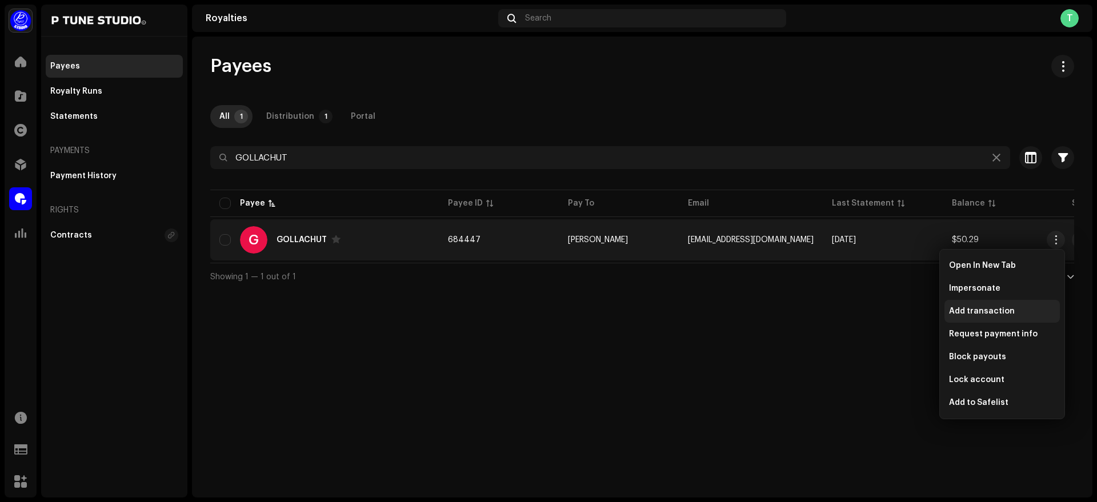
click at [1010, 307] on div "Add transaction" at bounding box center [1002, 311] width 106 height 9
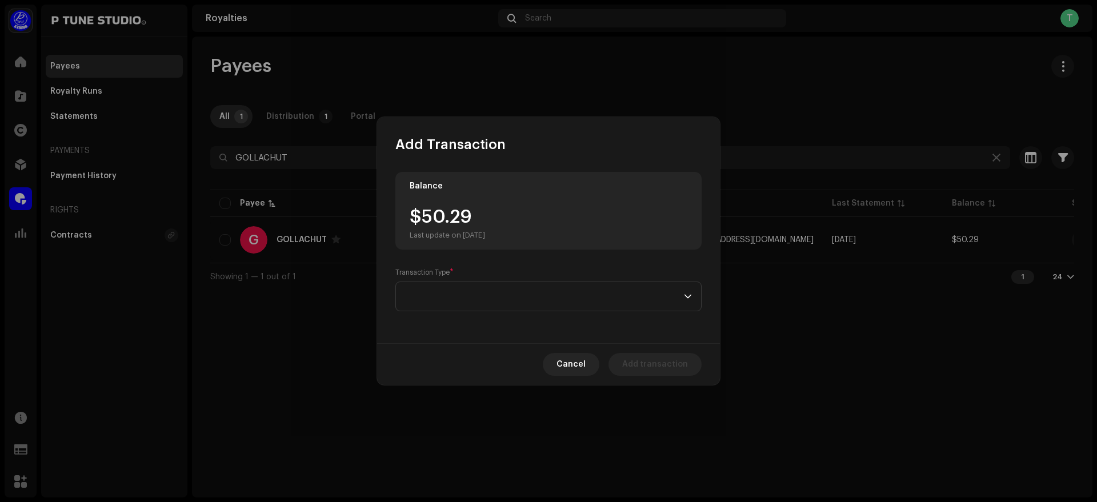
click at [435, 281] on div "Transaction Type *" at bounding box center [548, 289] width 306 height 43
click at [443, 291] on span at bounding box center [544, 296] width 279 height 29
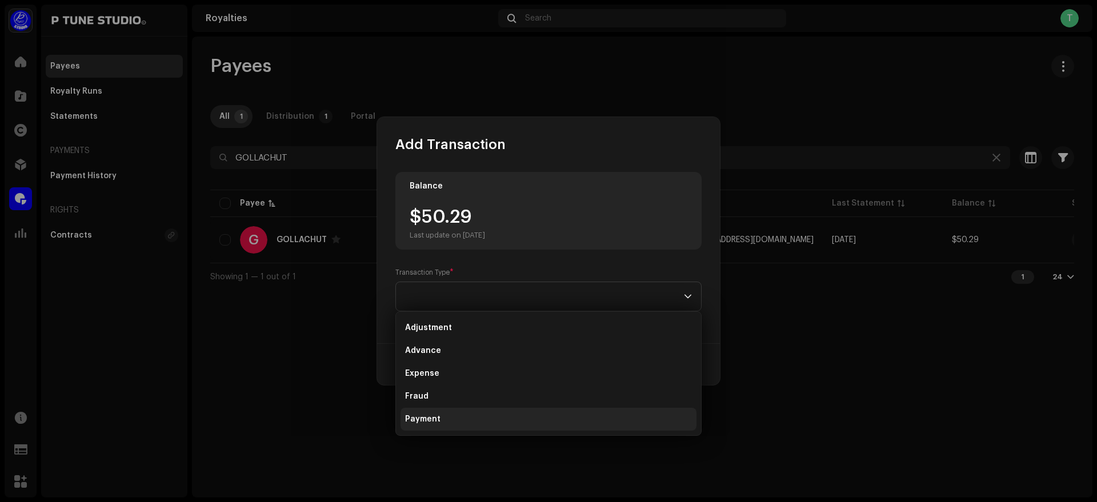
click at [459, 417] on li "Payment" at bounding box center [549, 419] width 296 height 23
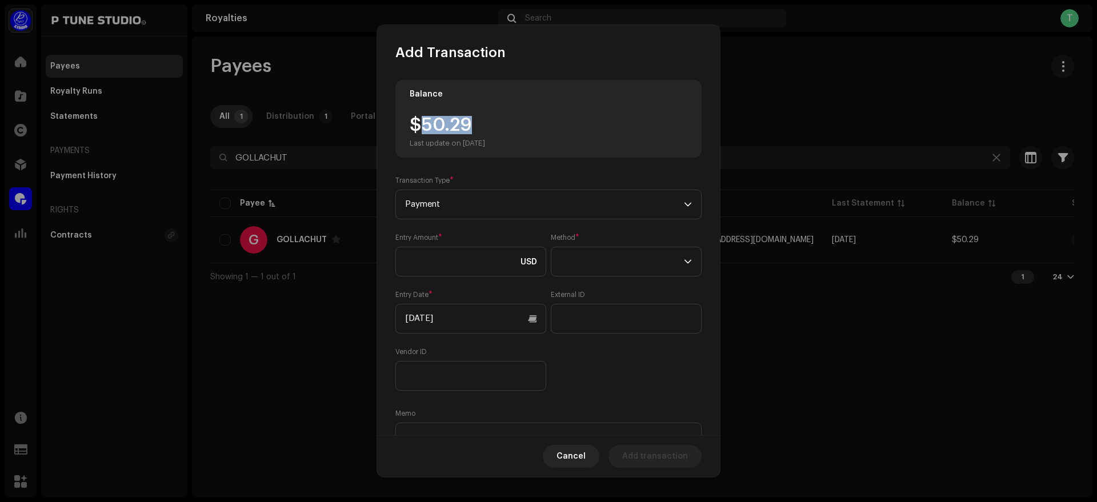
drag, startPoint x: 422, startPoint y: 123, endPoint x: 534, endPoint y: 110, distance: 112.2
click at [534, 110] on div "Balance $50.29 Last update on Oct 10, 2025" at bounding box center [548, 119] width 306 height 78
copy div "50.29"
click at [455, 254] on input at bounding box center [470, 262] width 151 height 30
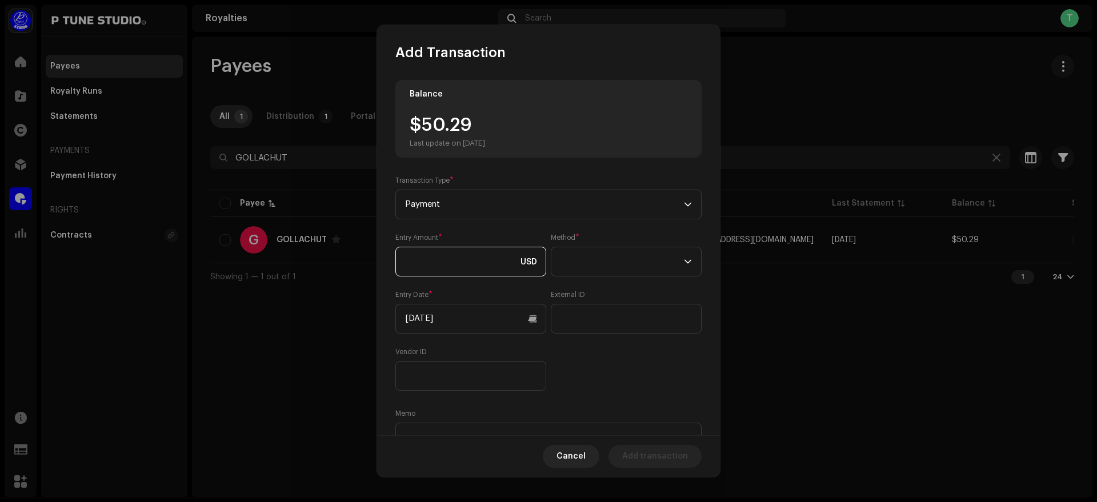
paste input "50.29"
type input "50.29"
click at [614, 253] on span at bounding box center [622, 261] width 123 height 29
click at [641, 298] on li "Bank Wire" at bounding box center [623, 293] width 138 height 23
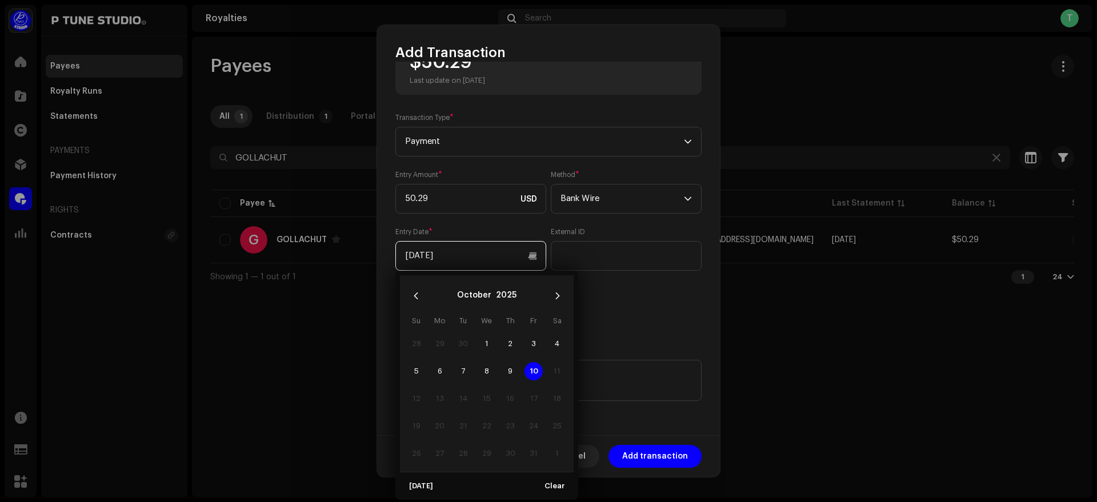
click at [492, 253] on input "[DATE]" at bounding box center [470, 256] width 151 height 30
click at [510, 375] on span "9" at bounding box center [510, 371] width 18 height 18
type input "[DATE]"
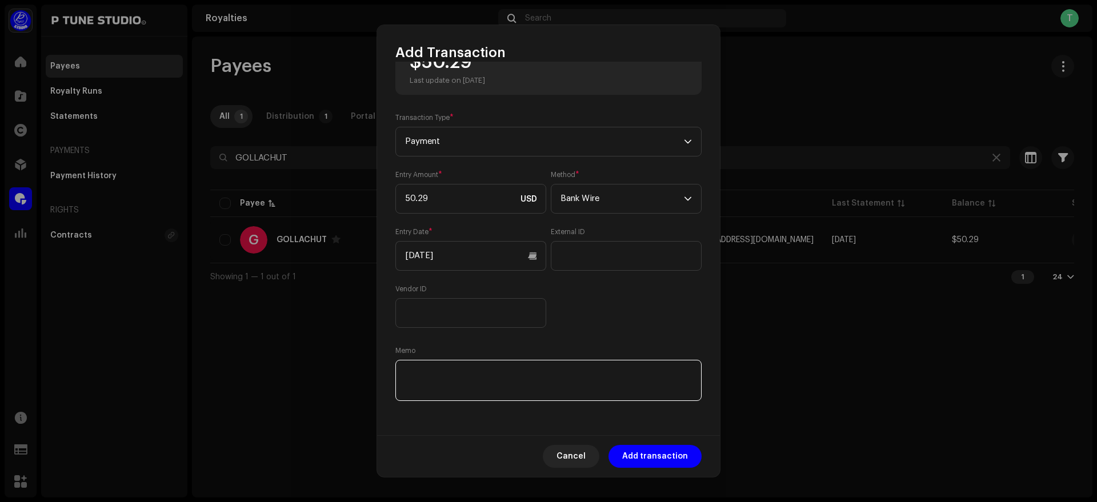
click at [442, 365] on textarea at bounding box center [548, 380] width 306 height 41
click at [444, 381] on textarea at bounding box center [548, 380] width 306 height 41
paste textarea "TrxID :"
paste textarea "091025051647879E"
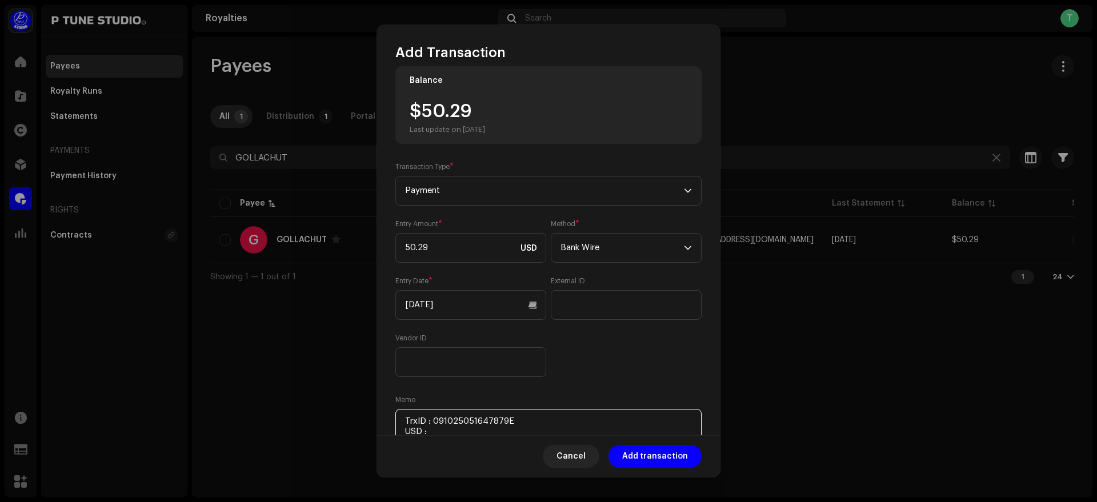
scroll to position [11, 0]
drag, startPoint x: 425, startPoint y: 116, endPoint x: 475, endPoint y: 119, distance: 50.4
click at [475, 119] on div "$50.29 Last update on Oct 10, 2025" at bounding box center [447, 121] width 75 height 32
copy div "50.29"
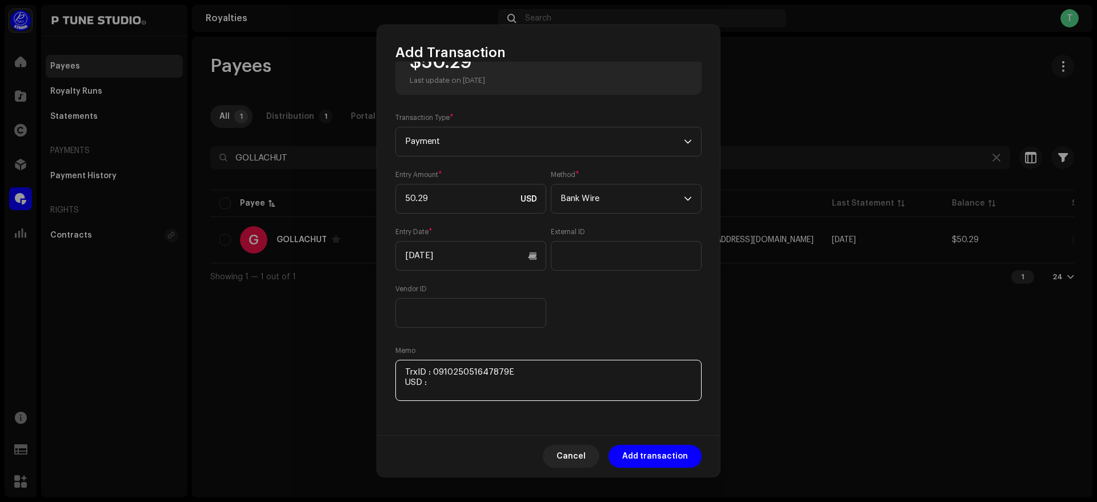
click at [438, 379] on textarea at bounding box center [548, 380] width 306 height 41
paste textarea "50.29"
paste textarea "Includes Payoneer conversion fee"
type textarea "TrxID : 091025051647879E USD : 50.29 Includes Payoneer conversion fee"
click at [660, 455] on span "Add transaction" at bounding box center [655, 456] width 66 height 23
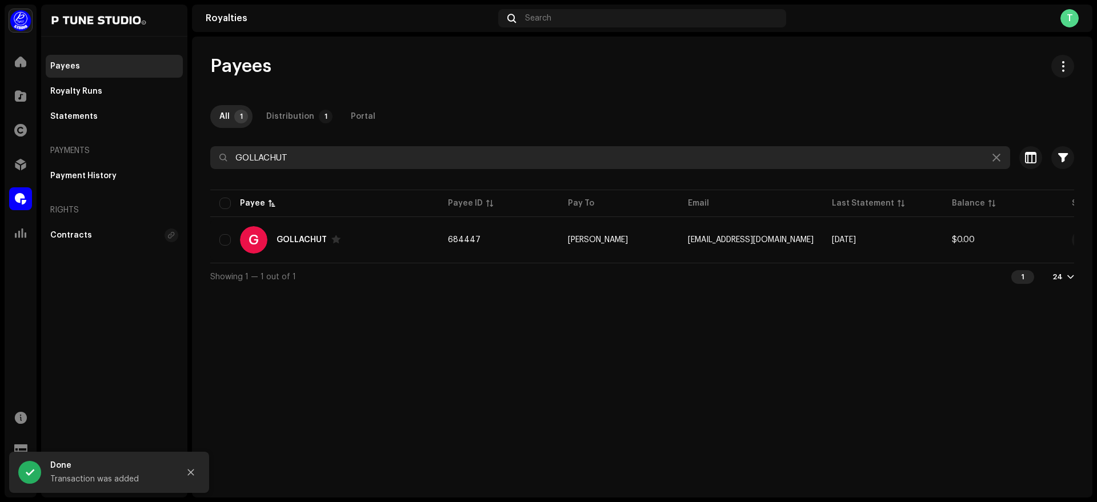
click at [362, 152] on input "GOLLACHUT" at bounding box center [610, 157] width 800 height 23
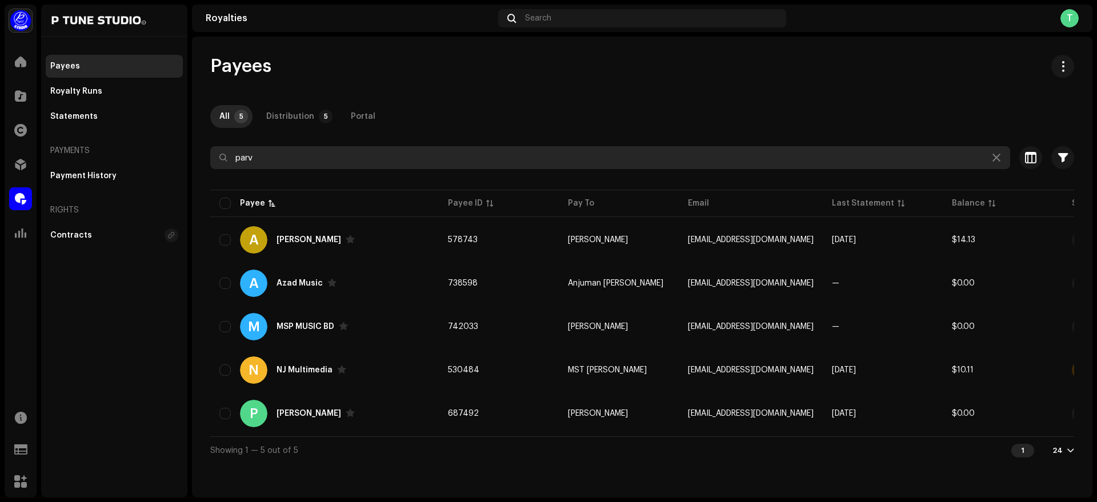
click at [310, 154] on input "parv" at bounding box center [610, 157] width 800 height 23
paste input "Sungreen Media"
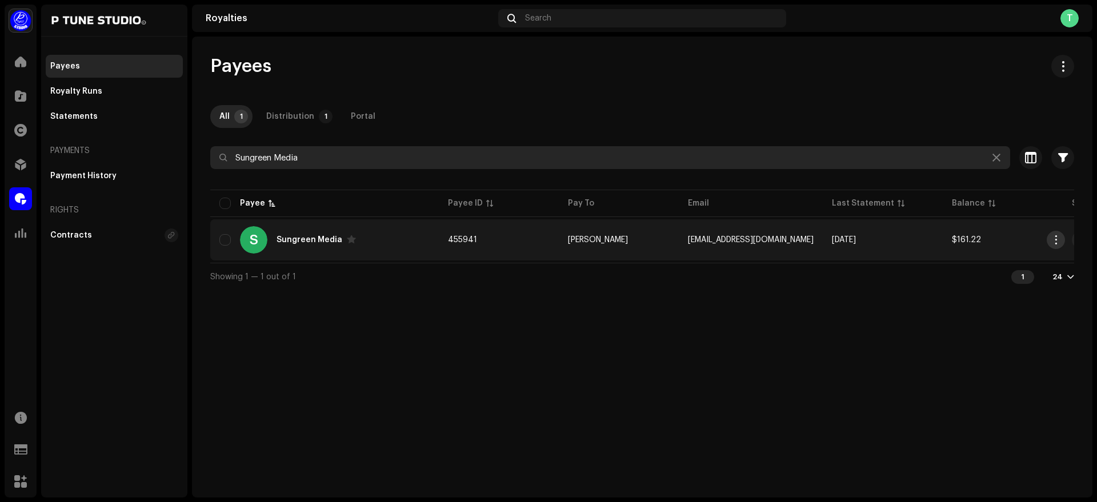
type input "Sungreen Media"
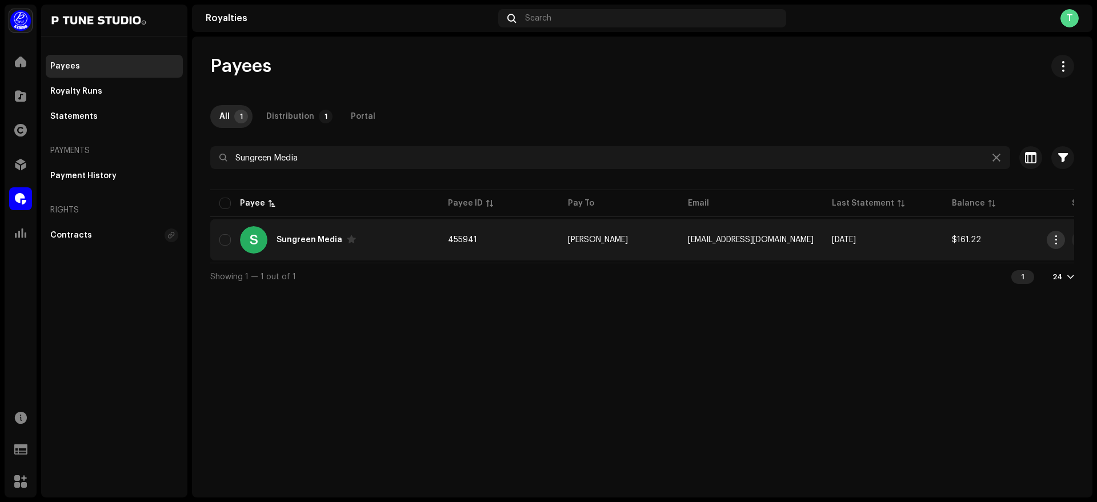
click at [1054, 245] on button "button" at bounding box center [1056, 240] width 18 height 18
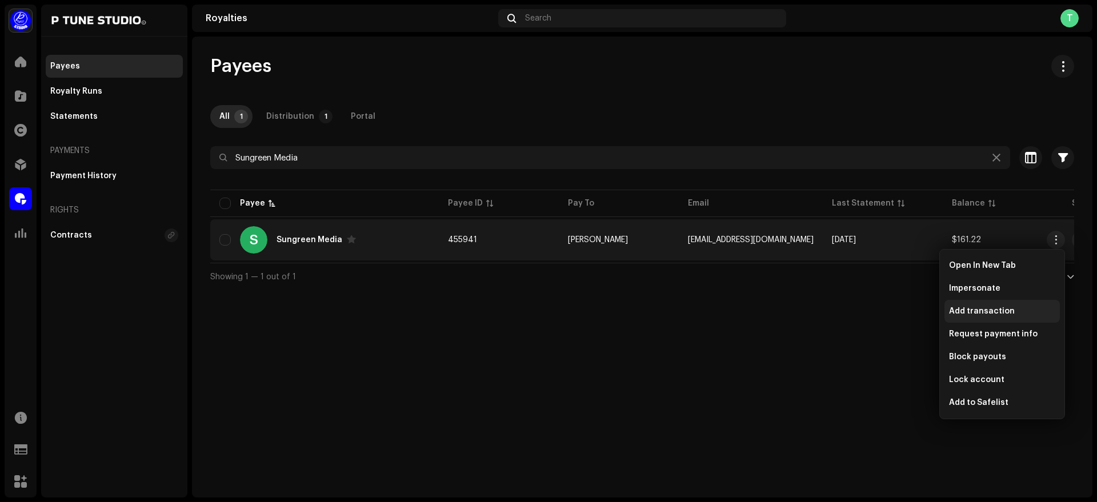
click at [1010, 306] on div "Add transaction" at bounding box center [1002, 311] width 115 height 23
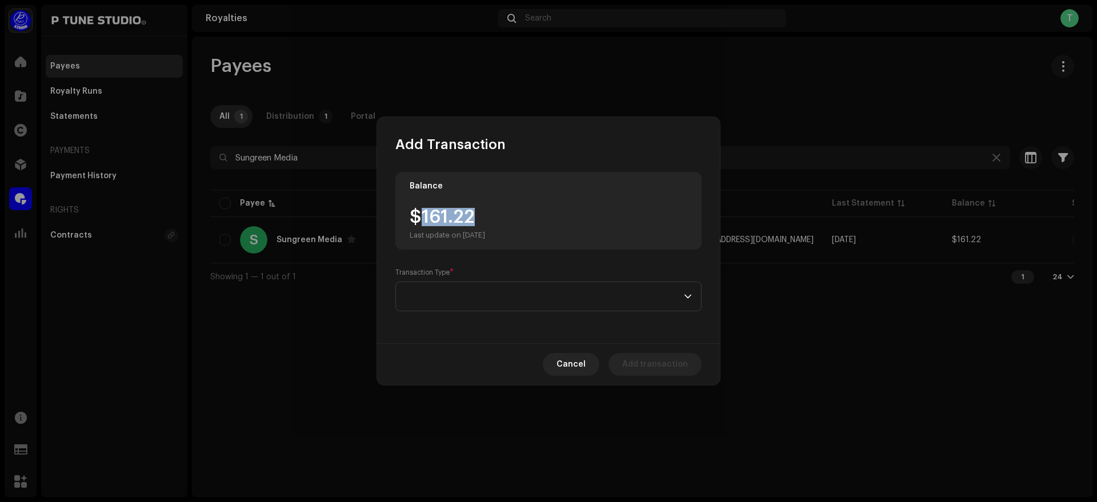
drag, startPoint x: 423, startPoint y: 223, endPoint x: 530, endPoint y: 215, distance: 106.6
click at [530, 215] on div "$161.22 Last update on Oct 10, 2025" at bounding box center [549, 224] width 278 height 32
copy div "161.22"
click at [480, 298] on span at bounding box center [544, 296] width 279 height 29
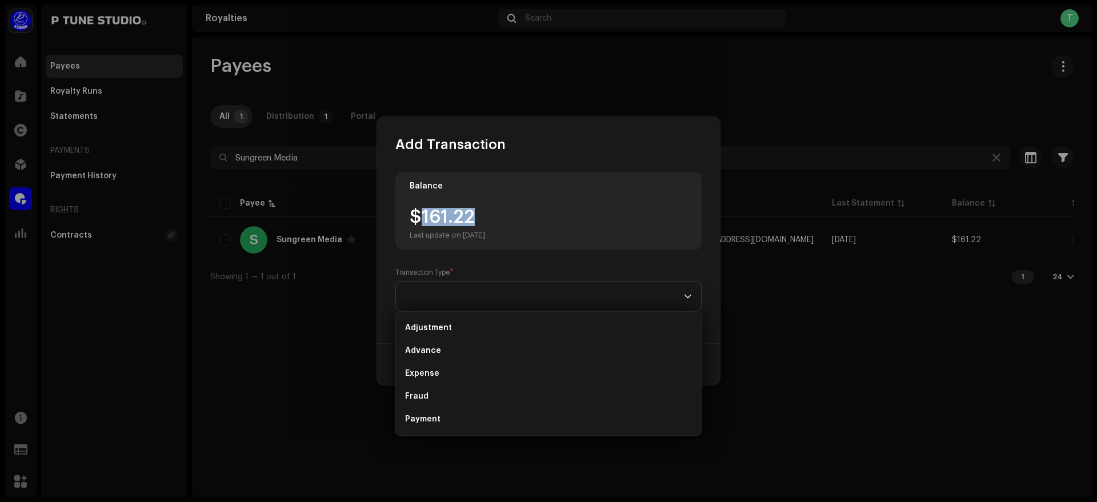
scroll to position [18, 0]
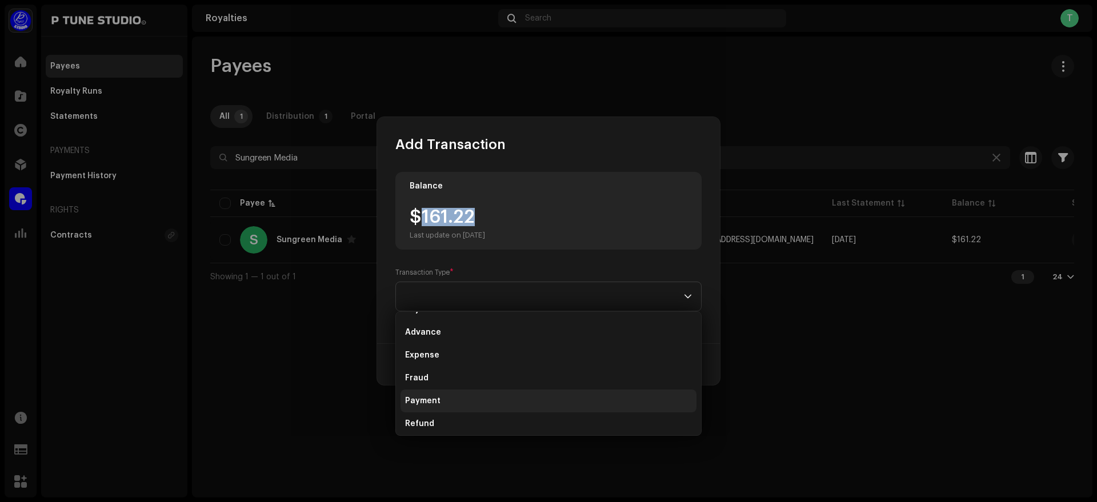
click at [443, 398] on li "Payment" at bounding box center [549, 401] width 296 height 23
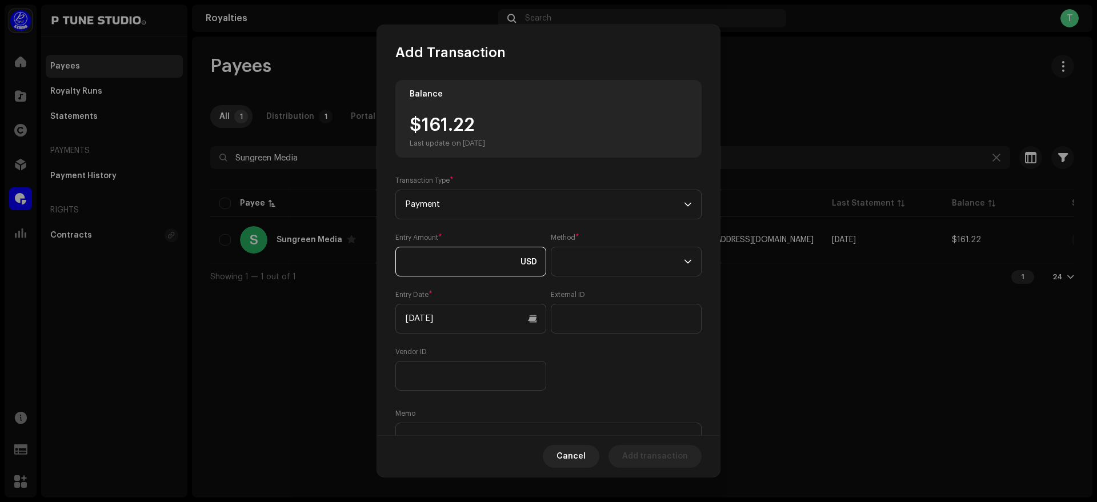
click at [449, 269] on input at bounding box center [470, 262] width 151 height 30
paste input "161.22"
type input "161.22"
click at [622, 263] on span at bounding box center [622, 261] width 123 height 29
click at [627, 287] on li "Bank Wire" at bounding box center [623, 293] width 138 height 23
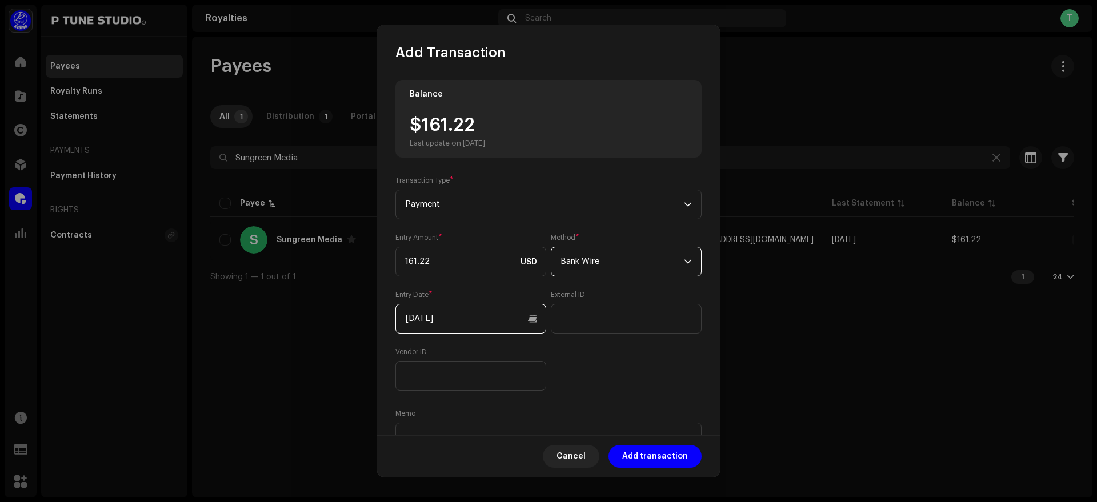
click at [446, 319] on input "[DATE]" at bounding box center [470, 319] width 151 height 30
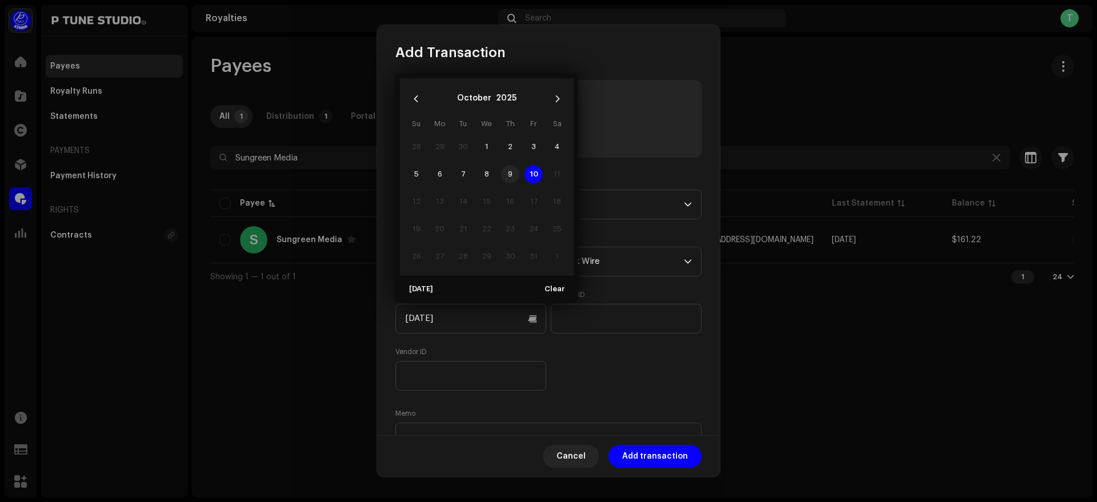
click at [510, 171] on span "9" at bounding box center [510, 174] width 18 height 18
type input "[DATE]"
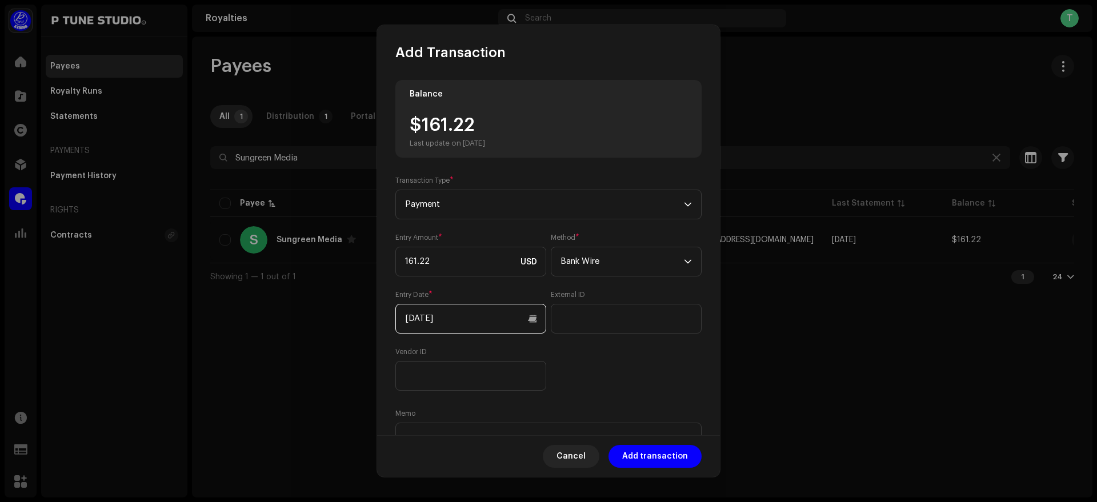
scroll to position [63, 0]
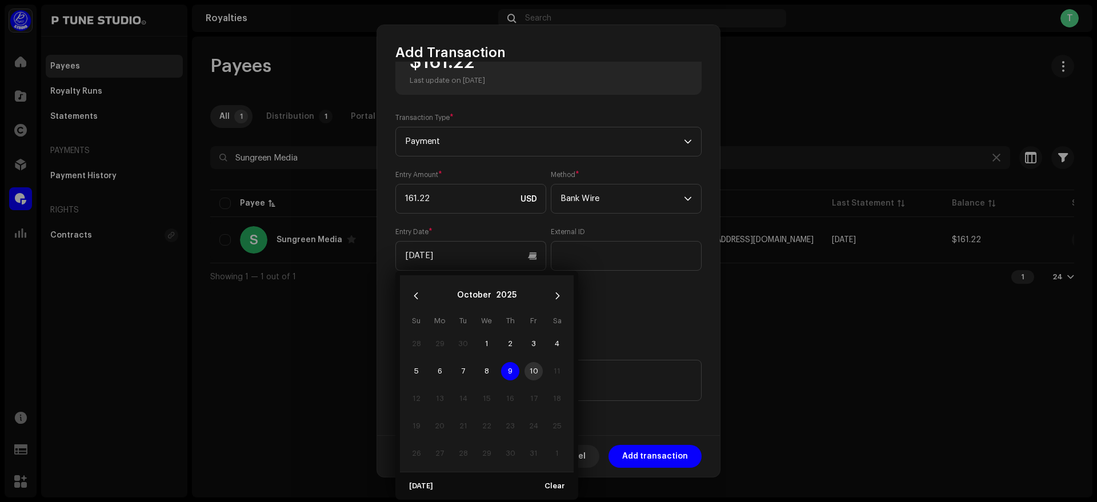
click at [507, 375] on span "9" at bounding box center [510, 371] width 18 height 18
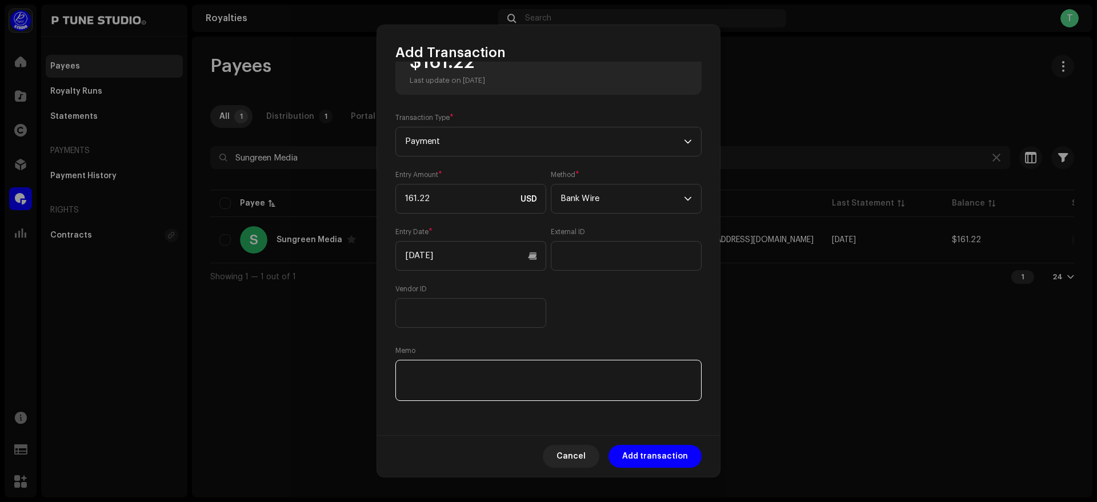
click at [484, 375] on textarea at bounding box center [548, 380] width 306 height 41
paste textarea "TrxID :"
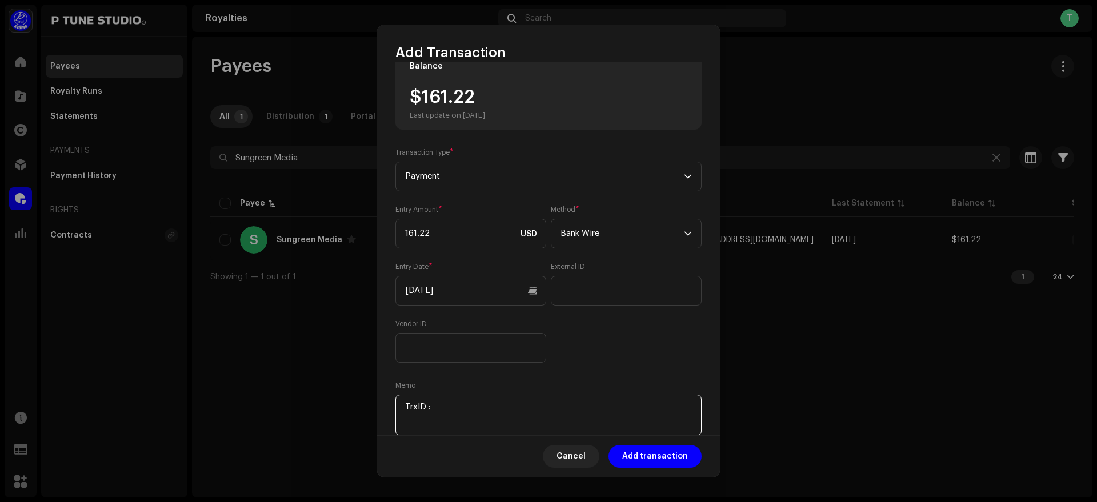
scroll to position [25, 0]
drag, startPoint x: 421, startPoint y: 104, endPoint x: 513, endPoint y: 109, distance: 91.6
click at [513, 109] on div "$161.22 Last update on Oct 10, 2025" at bounding box center [549, 107] width 278 height 32
copy div "161.22"
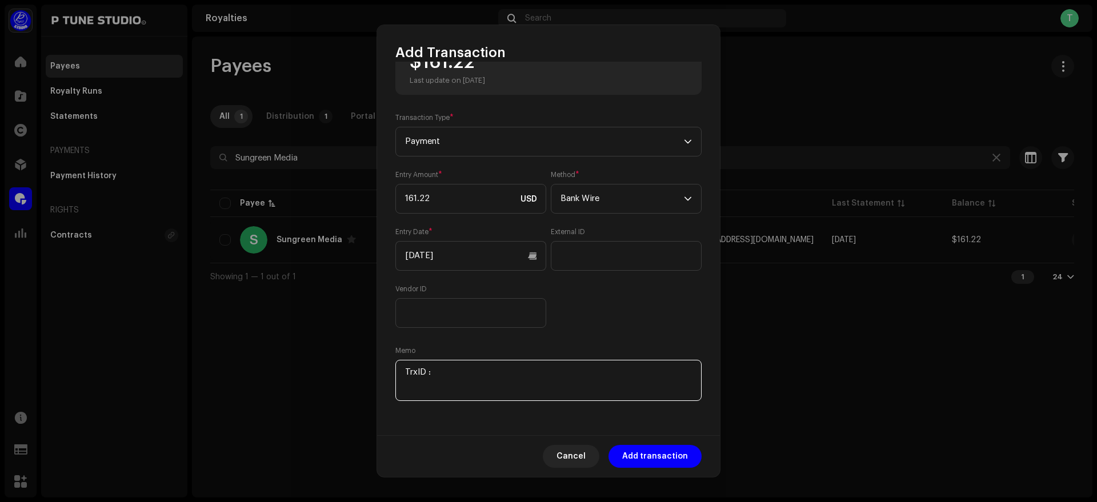
click at [462, 379] on textarea at bounding box center [548, 380] width 306 height 41
paste textarea "161.22"
paste textarea "091025052706801E"
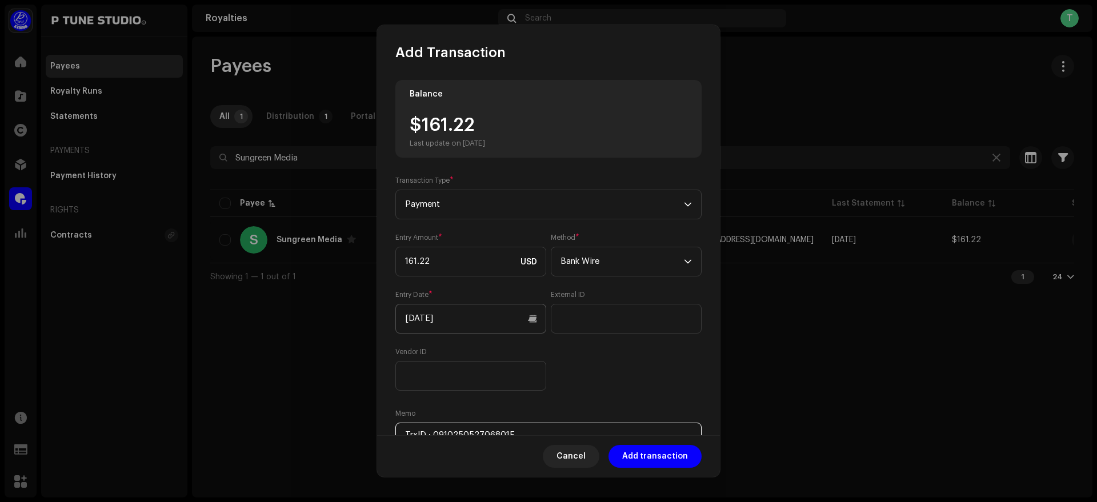
scroll to position [1, 0]
drag, startPoint x: 425, startPoint y: 124, endPoint x: 502, endPoint y: 124, distance: 77.1
click at [485, 124] on div "$161.22 Last update on Oct 10, 2025" at bounding box center [447, 131] width 75 height 32
copy div "161.22"
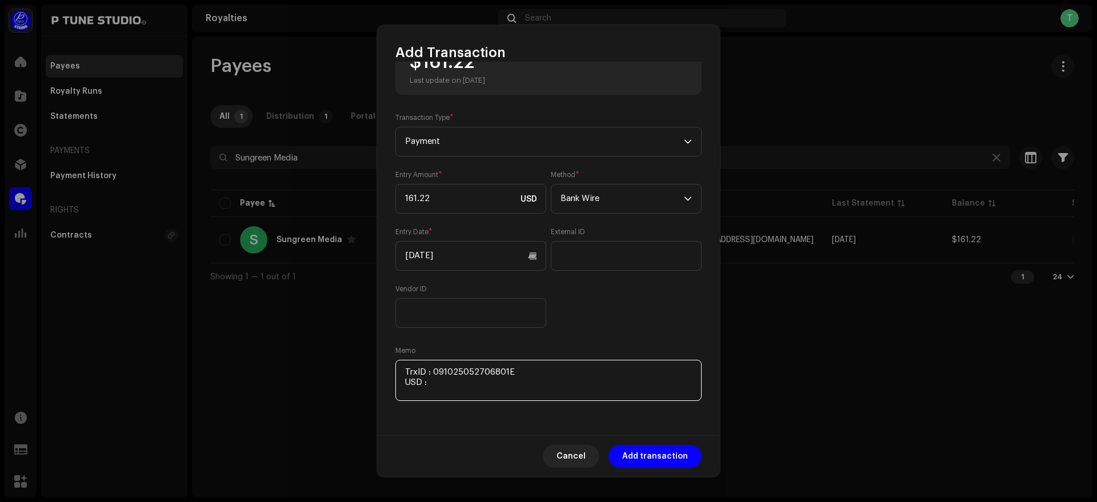
click at [459, 392] on textarea at bounding box center [548, 380] width 306 height 41
paste textarea "161.22"
paste textarea "Includes Payoneer conversion fee"
type textarea "TrxID : 091025052706801E USD : 161.22 Includes Payoneer conversion fee"
click at [650, 458] on span "Add transaction" at bounding box center [655, 456] width 66 height 23
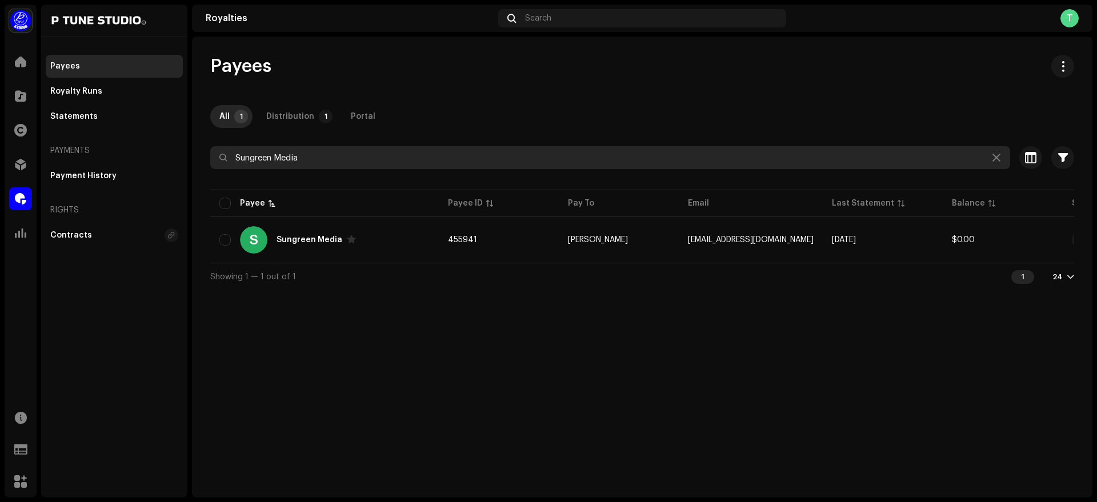
click at [348, 158] on input "Sungreen Media" at bounding box center [610, 157] width 800 height 23
paste input "hafin Ahmad"
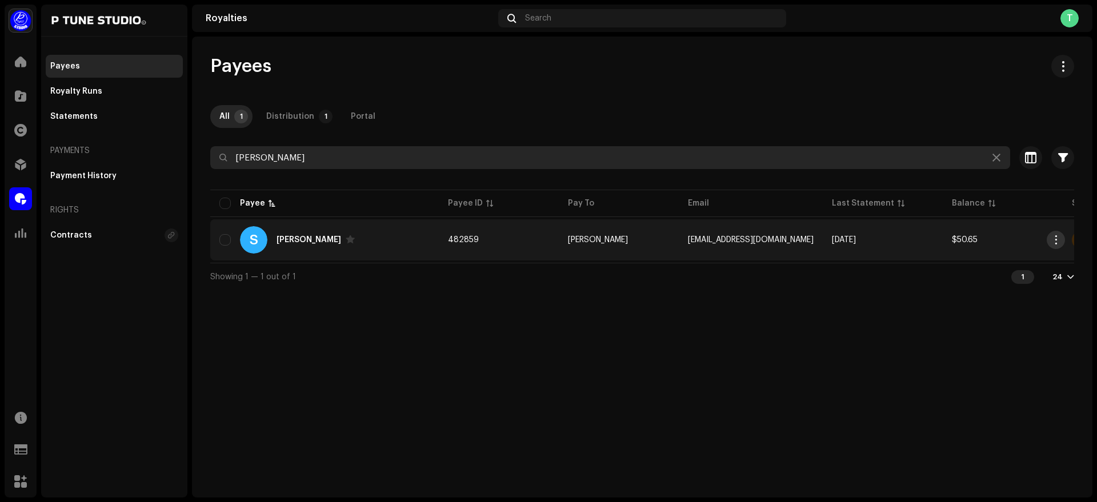
type input "Shafin Ahmad"
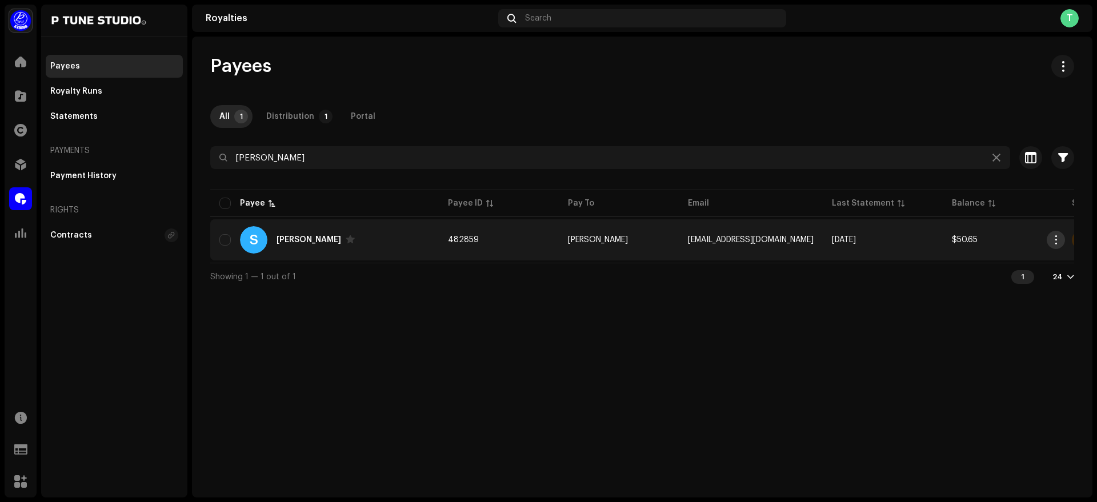
click at [1054, 244] on span "button" at bounding box center [1056, 239] width 9 height 9
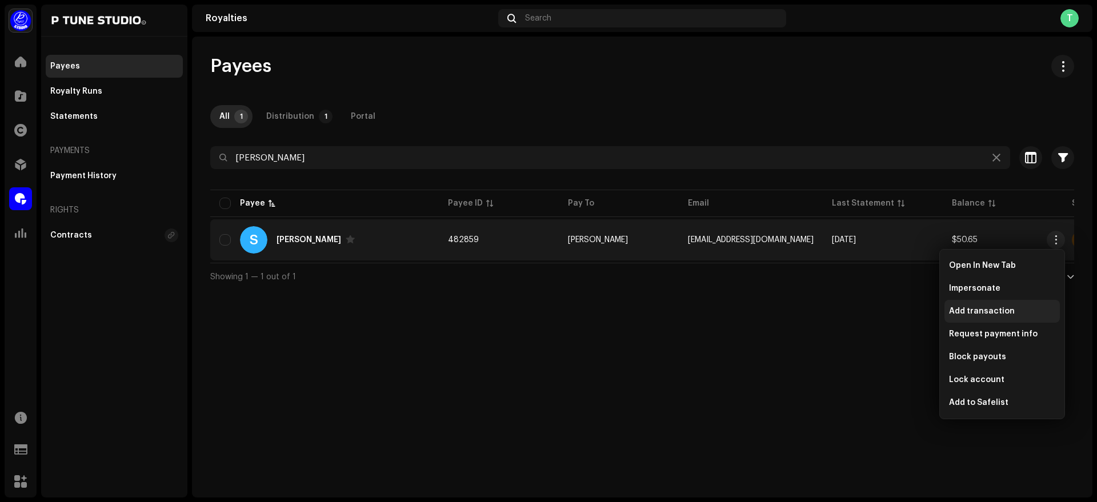
click at [1008, 315] on span "Add transaction" at bounding box center [982, 311] width 66 height 9
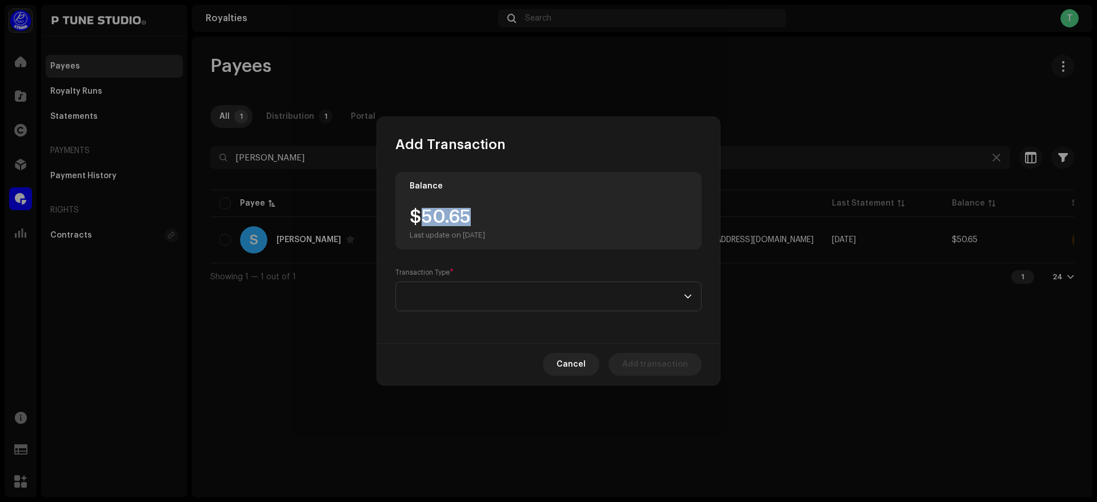
drag, startPoint x: 424, startPoint y: 224, endPoint x: 496, endPoint y: 221, distance: 72.1
click at [485, 221] on div "$50.65 Last update on Oct 10, 2025" at bounding box center [447, 224] width 75 height 32
copy div "50.65"
click at [491, 291] on span at bounding box center [544, 296] width 279 height 29
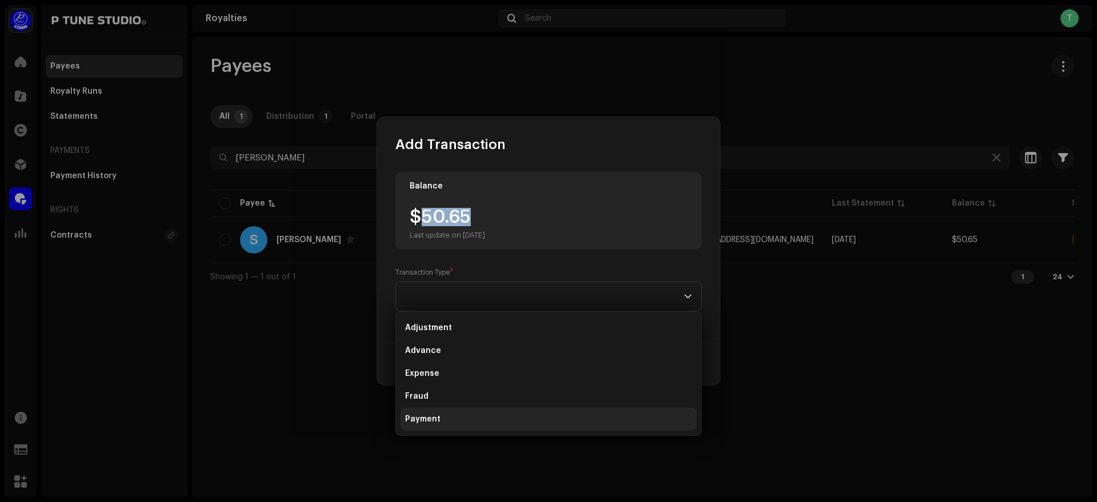
click at [465, 414] on li "Payment" at bounding box center [549, 419] width 296 height 23
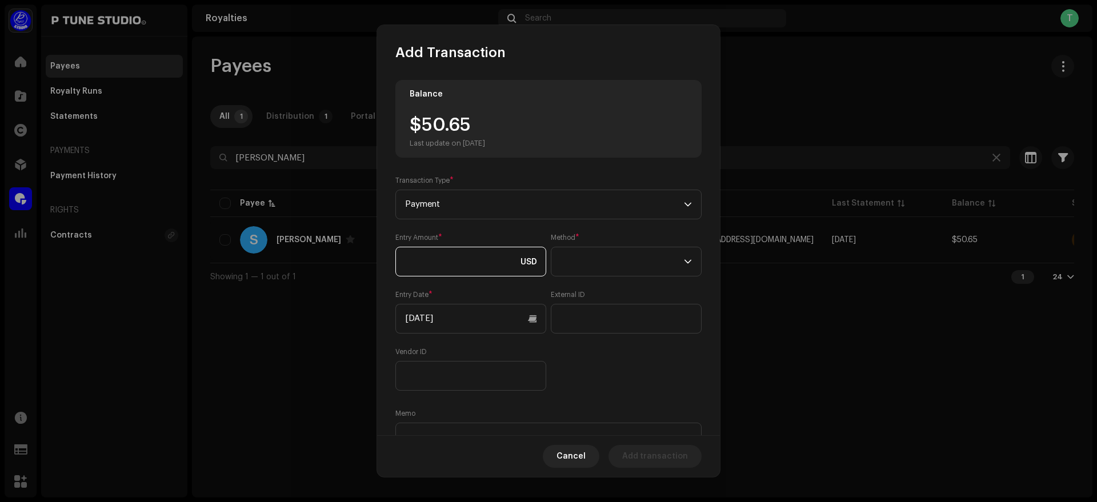
click at [460, 258] on input at bounding box center [470, 262] width 151 height 30
paste input "50.65"
type input "50.65"
click at [613, 267] on span at bounding box center [622, 261] width 123 height 29
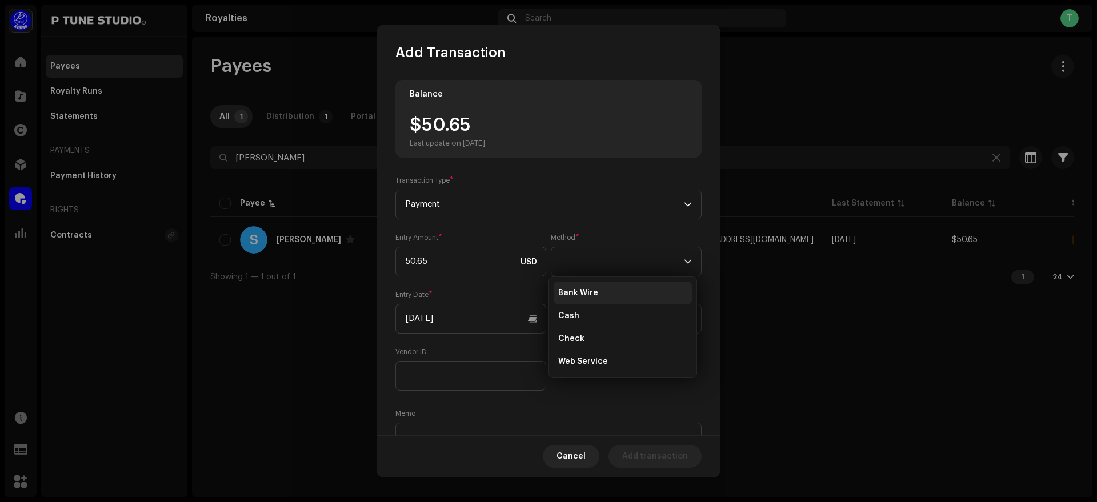
click at [590, 293] on span "Bank Wire" at bounding box center [578, 292] width 40 height 11
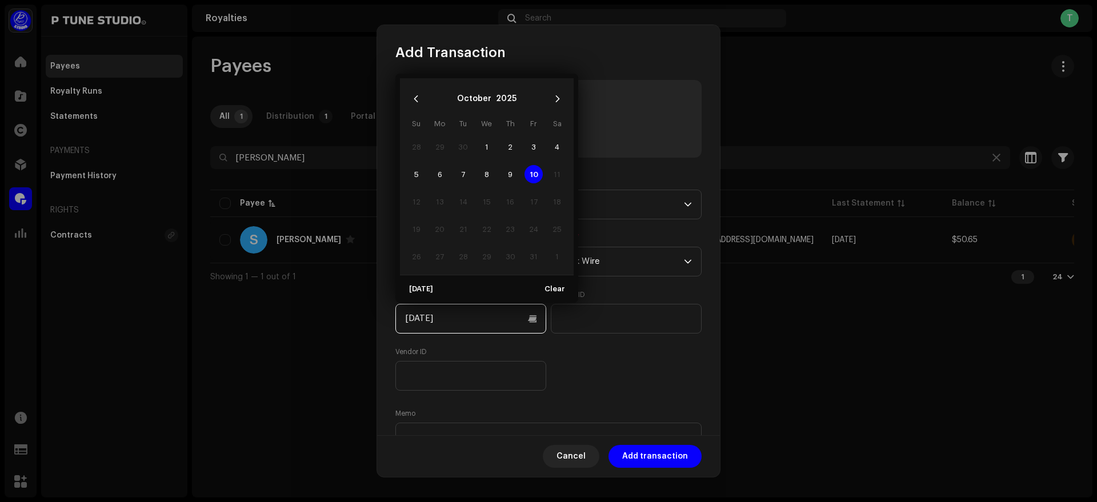
click at [525, 315] on input "[DATE]" at bounding box center [470, 319] width 151 height 30
click at [510, 171] on span "9" at bounding box center [510, 174] width 18 height 18
type input "[DATE]"
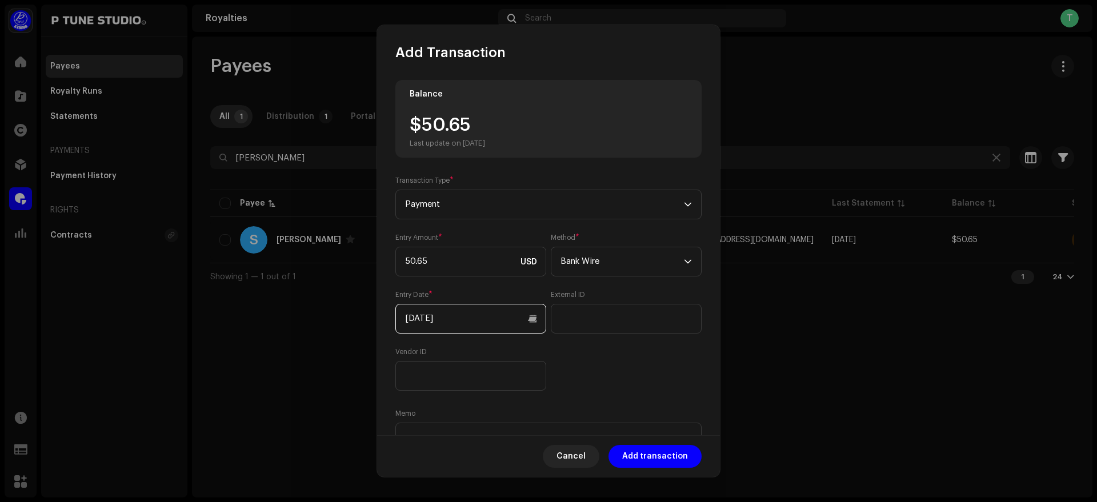
scroll to position [63, 0]
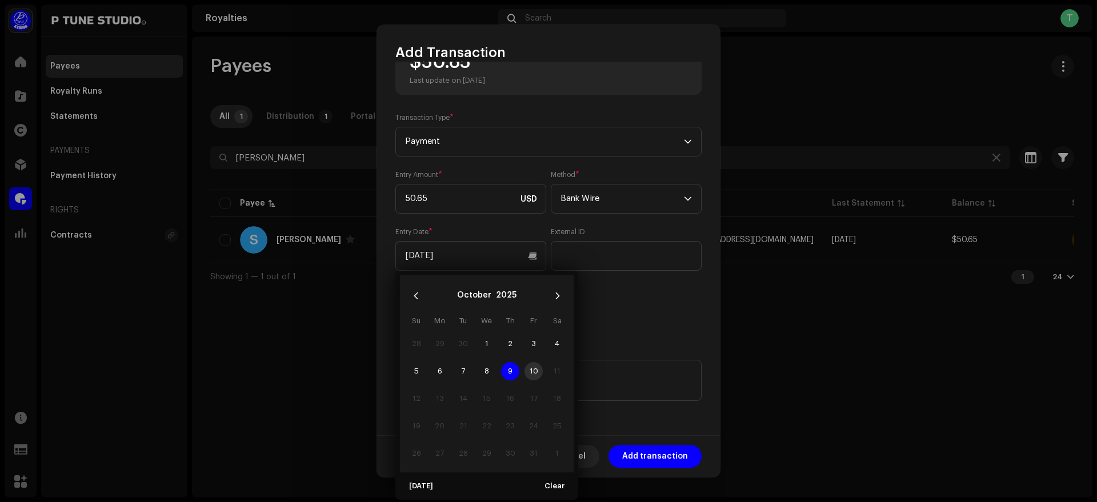
click at [509, 371] on span "9" at bounding box center [510, 371] width 18 height 18
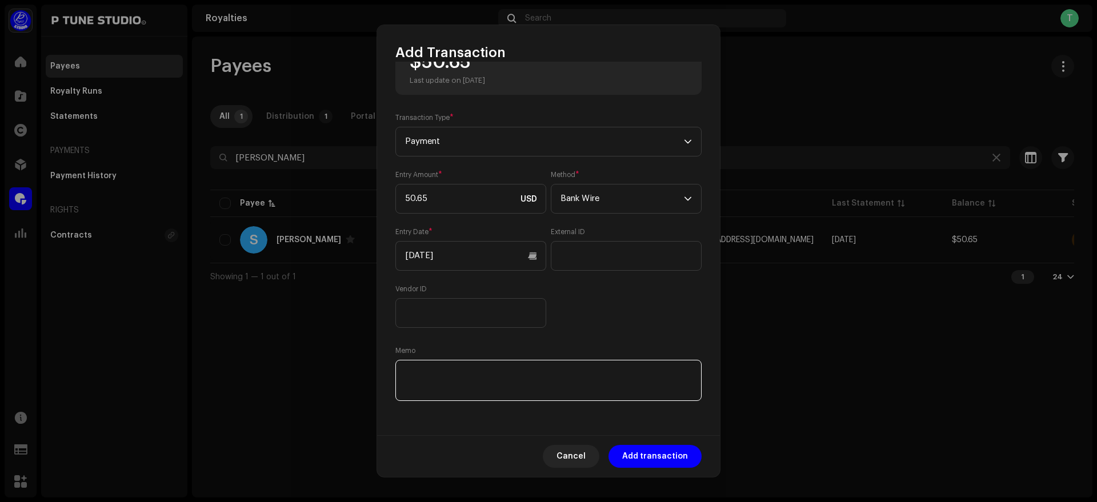
click at [458, 374] on textarea at bounding box center [548, 380] width 306 height 41
paste textarea "TrxID :"
paste textarea "091025052903681E"
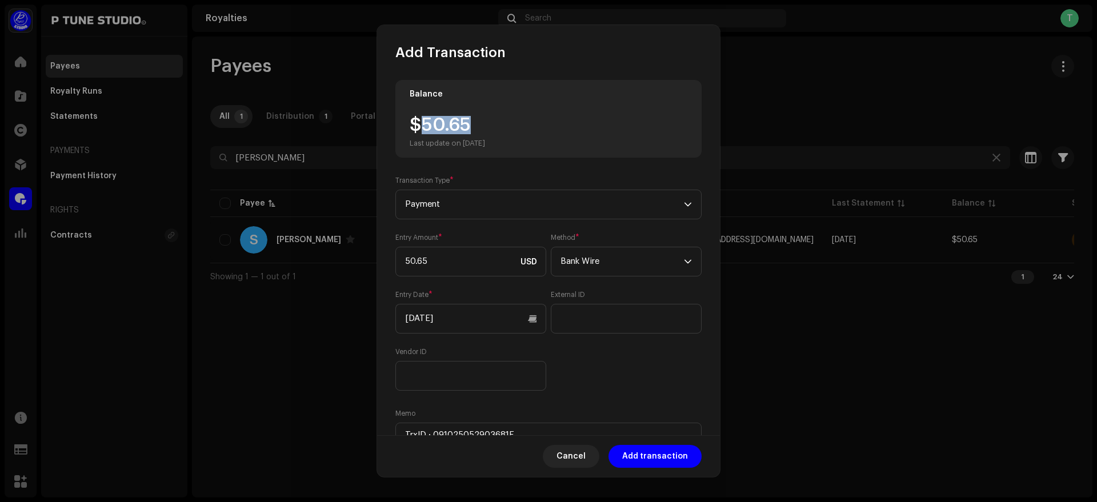
drag, startPoint x: 422, startPoint y: 127, endPoint x: 507, endPoint y: 125, distance: 85.2
click at [485, 125] on div "$50.65 Last update on Oct 10, 2025" at bounding box center [447, 132] width 75 height 32
copy div "50.65"
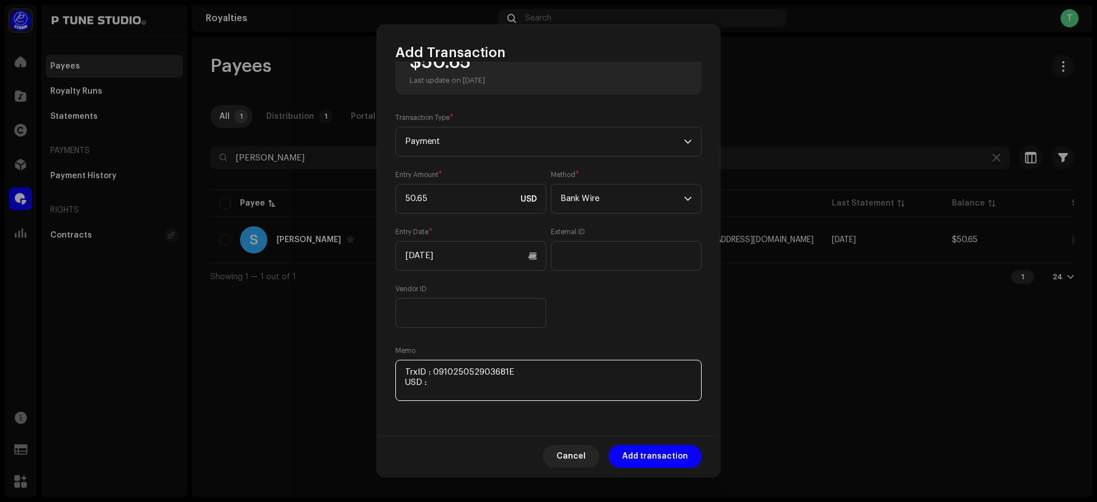
click at [460, 387] on textarea at bounding box center [548, 380] width 306 height 41
paste textarea "50.65"
paste textarea "Includes Payoneer conversion fee"
type textarea "TrxID : 091025052903681E USD : 50.65 Includes Payoneer conversion fee"
click at [662, 460] on span "Add transaction" at bounding box center [655, 456] width 66 height 23
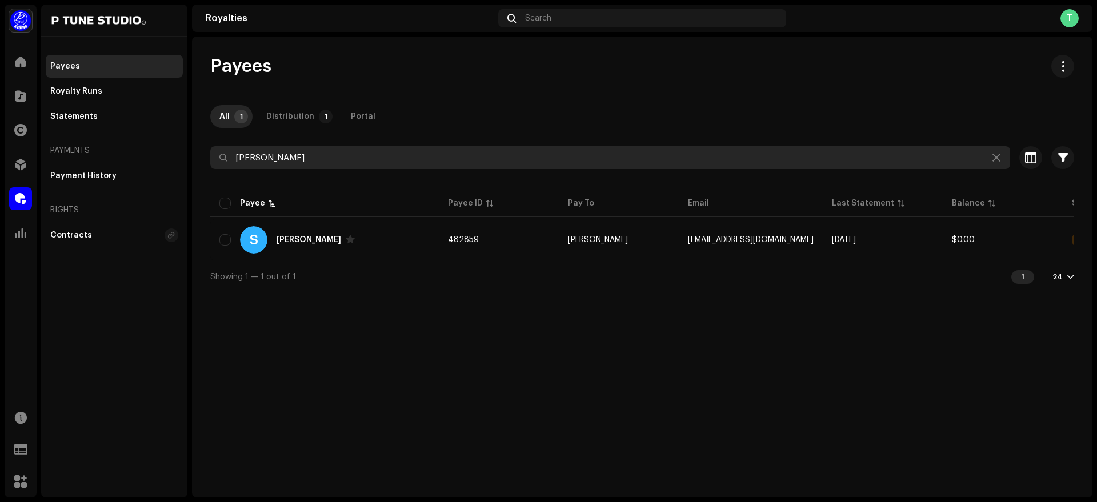
click at [333, 156] on input "Shafin Ahmad" at bounding box center [610, 157] width 800 height 23
paste input "Mahdi Hasan"
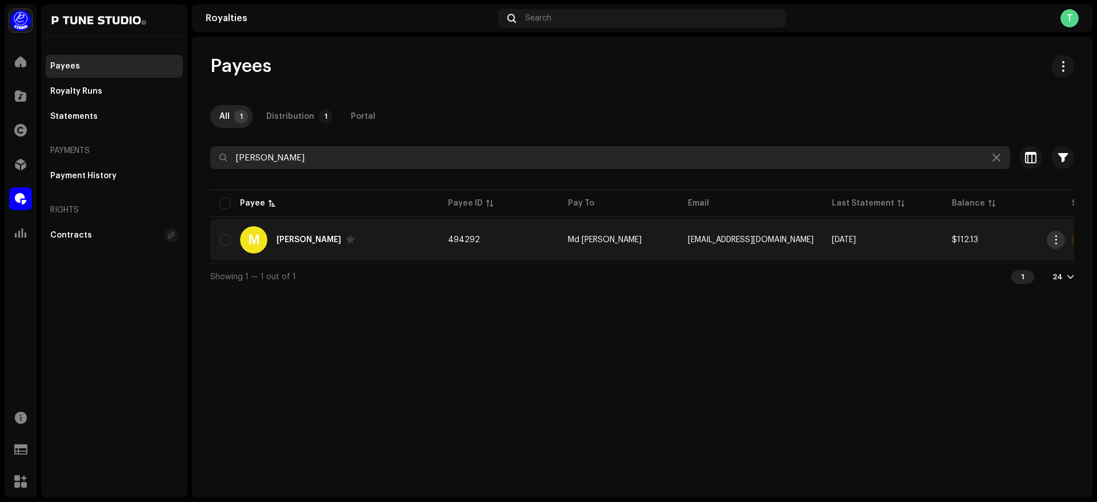
type input "Mahdi Hasan"
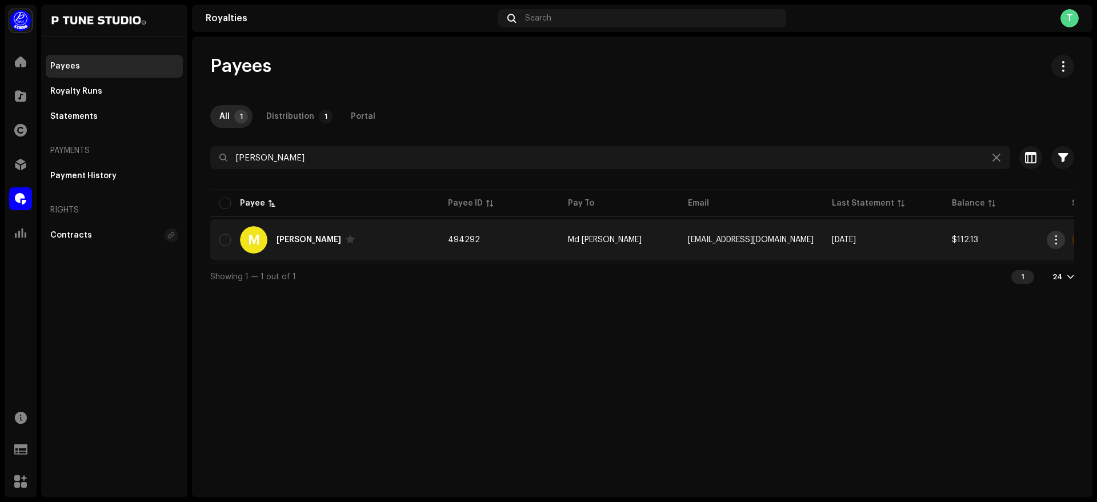
click at [1059, 239] on span "button" at bounding box center [1056, 239] width 9 height 9
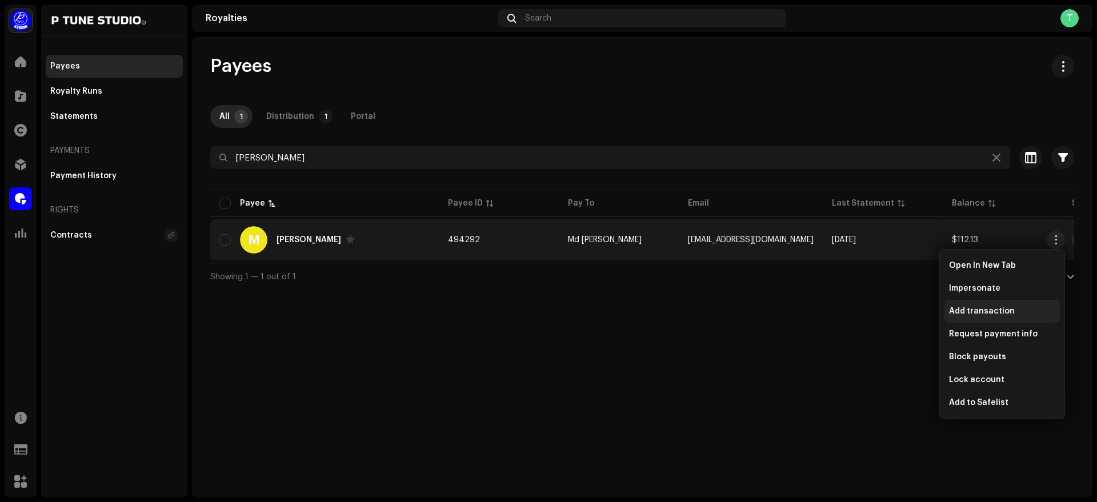
click at [1008, 303] on div "Add transaction" at bounding box center [1002, 311] width 115 height 23
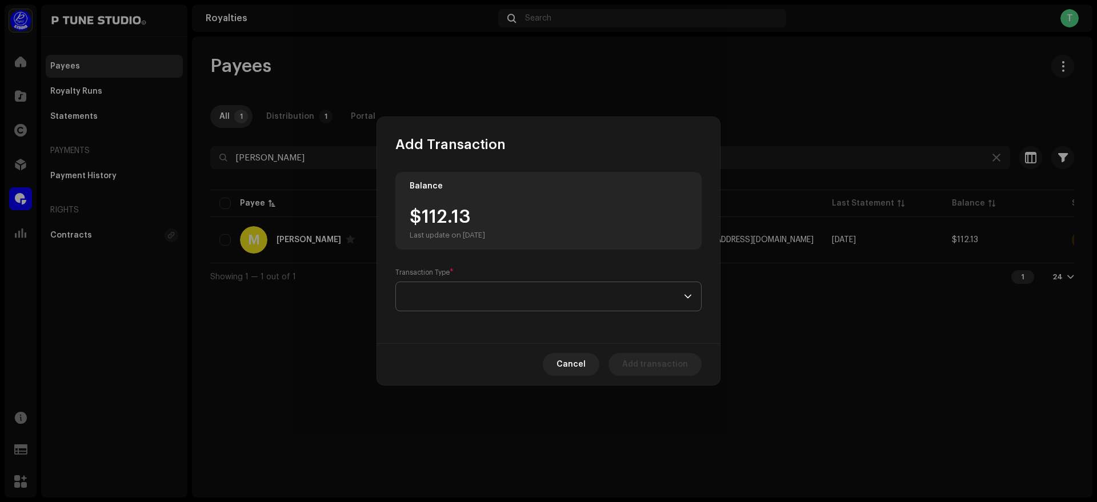
click at [471, 292] on span at bounding box center [544, 296] width 279 height 29
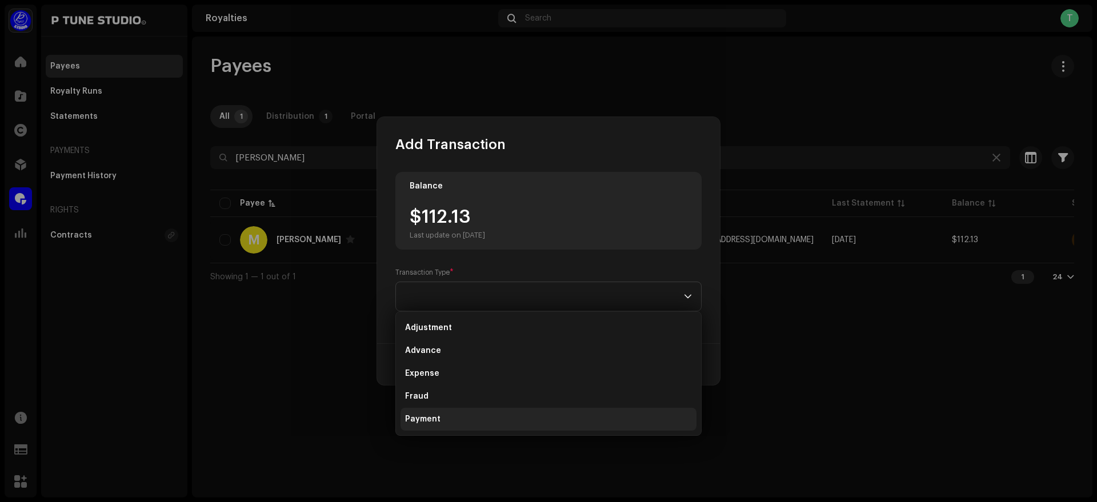
click at [470, 417] on li "Payment" at bounding box center [549, 419] width 296 height 23
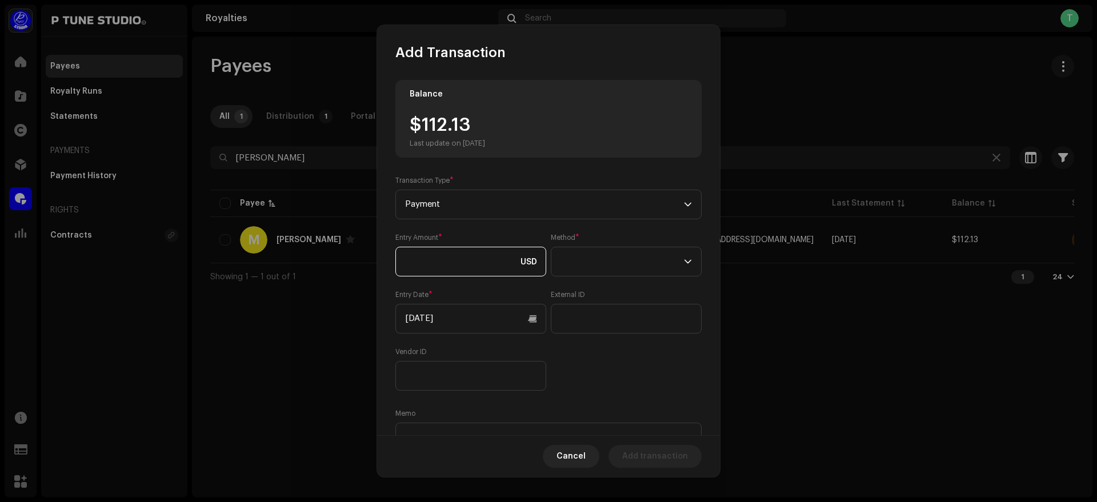
click at [478, 261] on input at bounding box center [470, 262] width 151 height 30
drag, startPoint x: 423, startPoint y: 122, endPoint x: 521, endPoint y: 124, distance: 98.3
click at [521, 124] on div "$112.13 Last update on Oct 10, 2025" at bounding box center [549, 132] width 278 height 32
copy div "112.13"
click at [471, 254] on input at bounding box center [470, 262] width 151 height 30
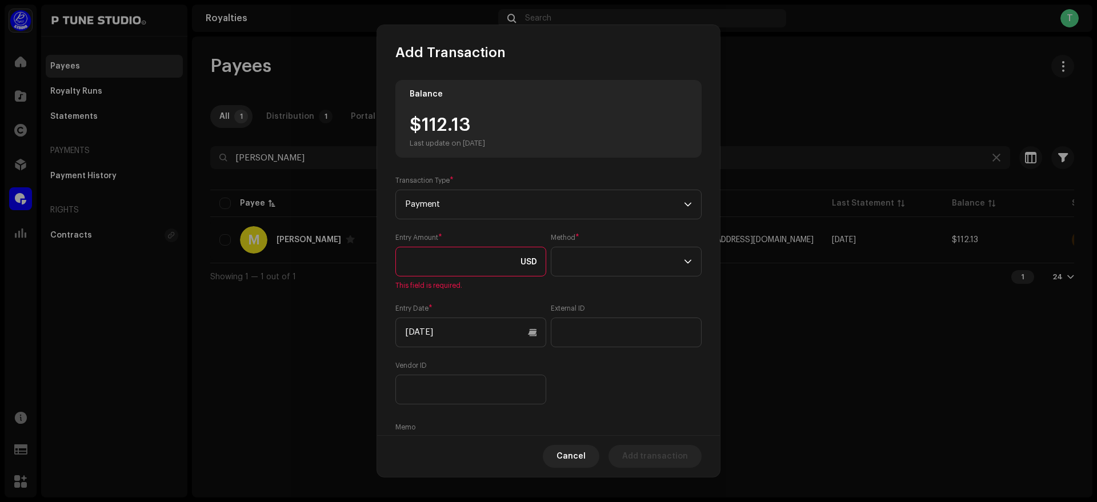
paste input "112.13"
type input "112.13"
click at [587, 266] on span at bounding box center [622, 261] width 123 height 29
click at [640, 295] on li "Bank Wire" at bounding box center [623, 293] width 138 height 23
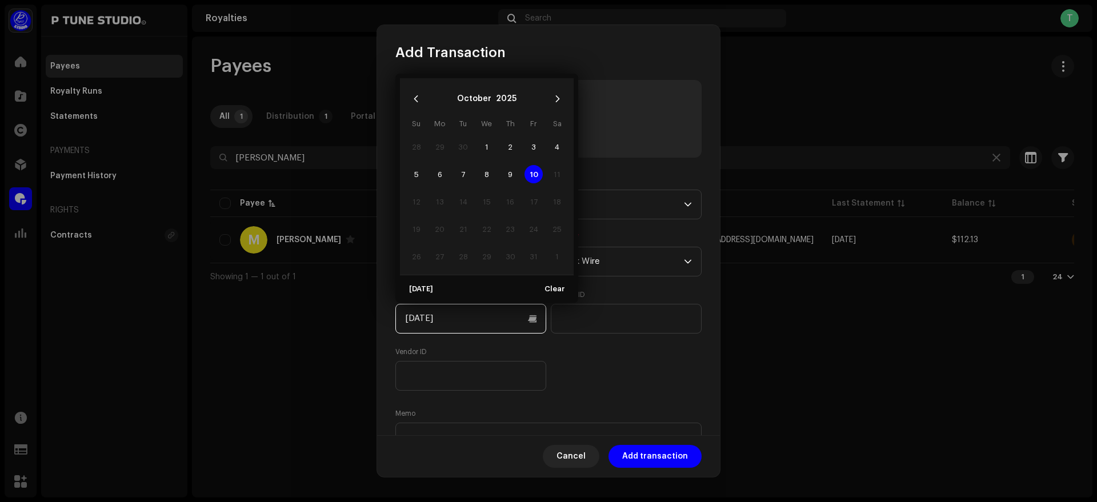
click at [494, 315] on input "[DATE]" at bounding box center [470, 319] width 151 height 30
click at [507, 174] on span "9" at bounding box center [510, 174] width 18 height 18
type input "[DATE]"
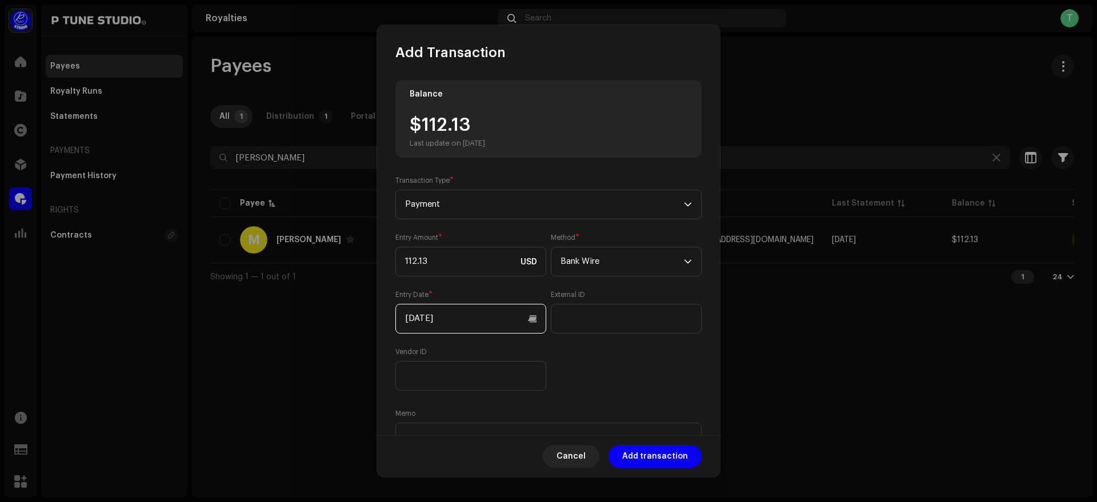
scroll to position [63, 0]
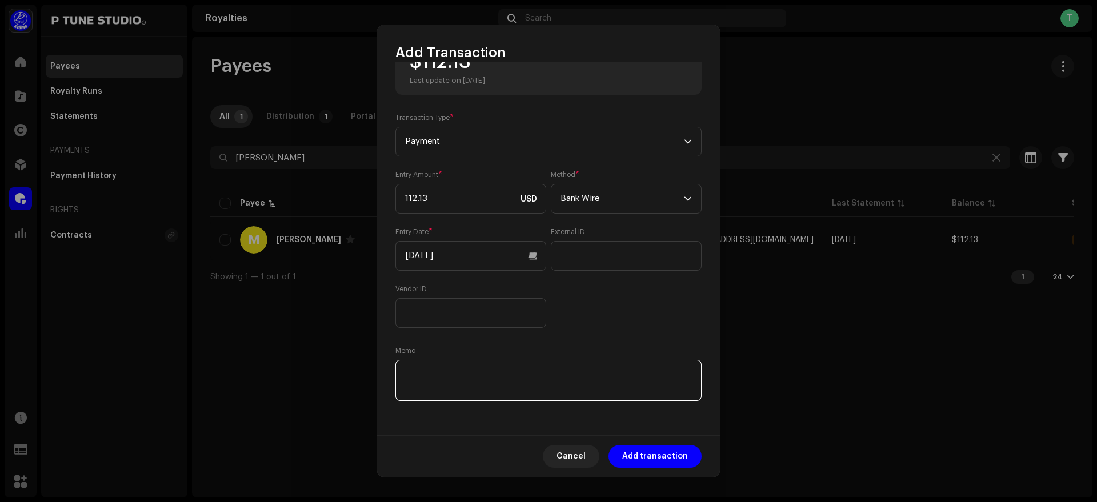
click at [464, 377] on textarea at bounding box center [548, 380] width 306 height 41
paste textarea "TrxID :"
paste textarea "091025053234554E"
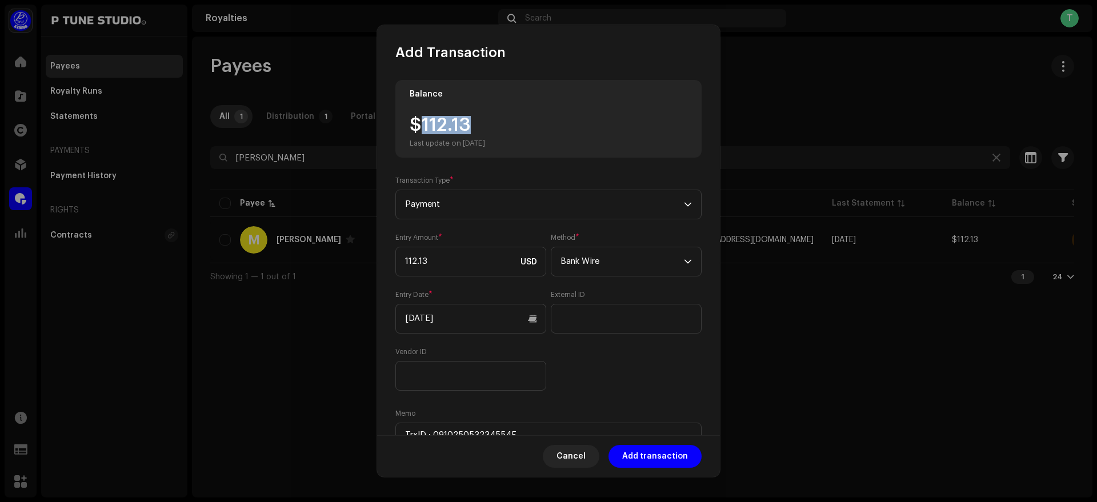
drag, startPoint x: 422, startPoint y: 128, endPoint x: 488, endPoint y: 126, distance: 66.3
click at [485, 126] on div "$112.13 Last update on Oct 10, 2025" at bounding box center [447, 132] width 75 height 32
copy div "112.13"
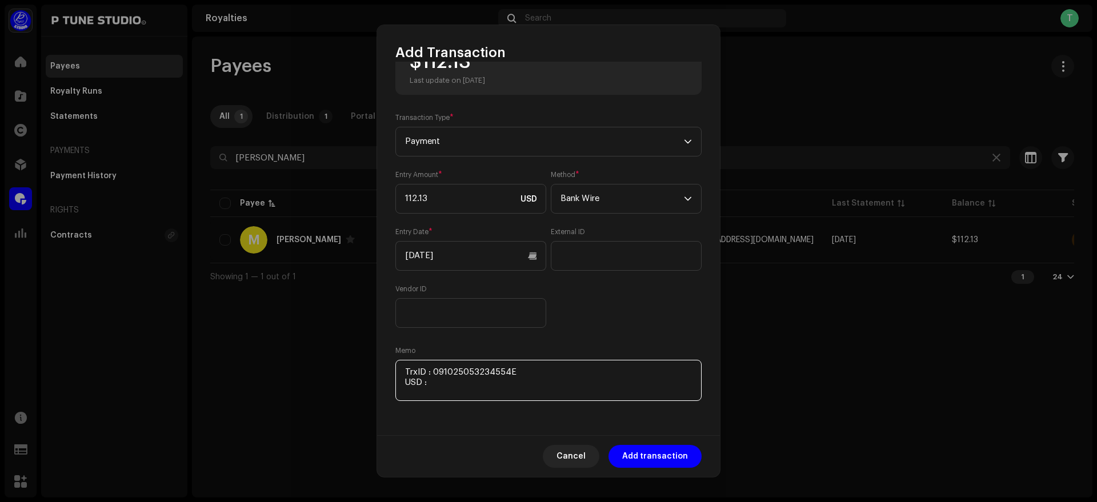
click at [474, 383] on textarea at bounding box center [548, 380] width 306 height 41
paste textarea "112.13"
click at [521, 382] on textarea at bounding box center [548, 380] width 306 height 41
paste textarea "Includes Payoneer conversion fee"
type textarea "TrxID : 091025053234554E USD : 112.13 Includes Payoneer conversion fee"
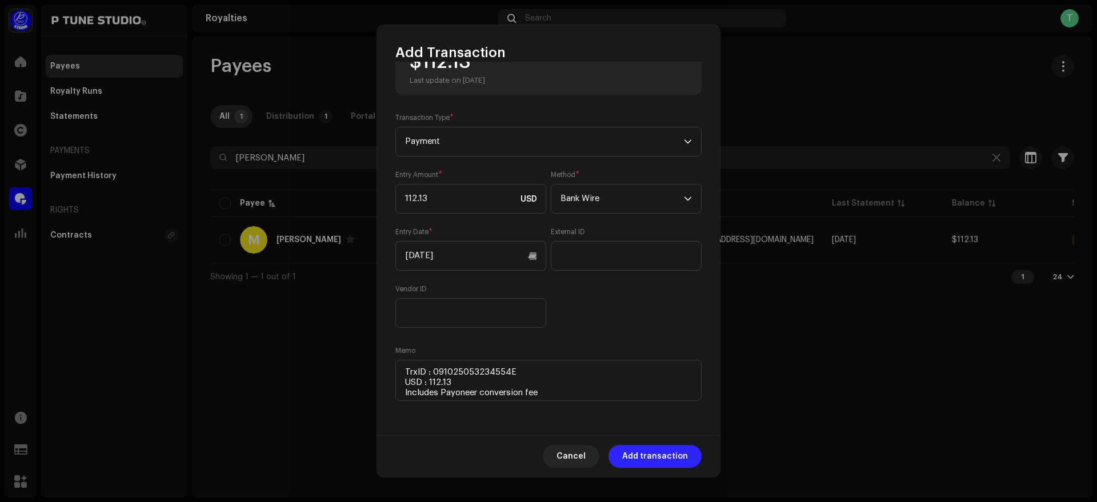
click at [629, 453] on span "Add transaction" at bounding box center [655, 456] width 66 height 23
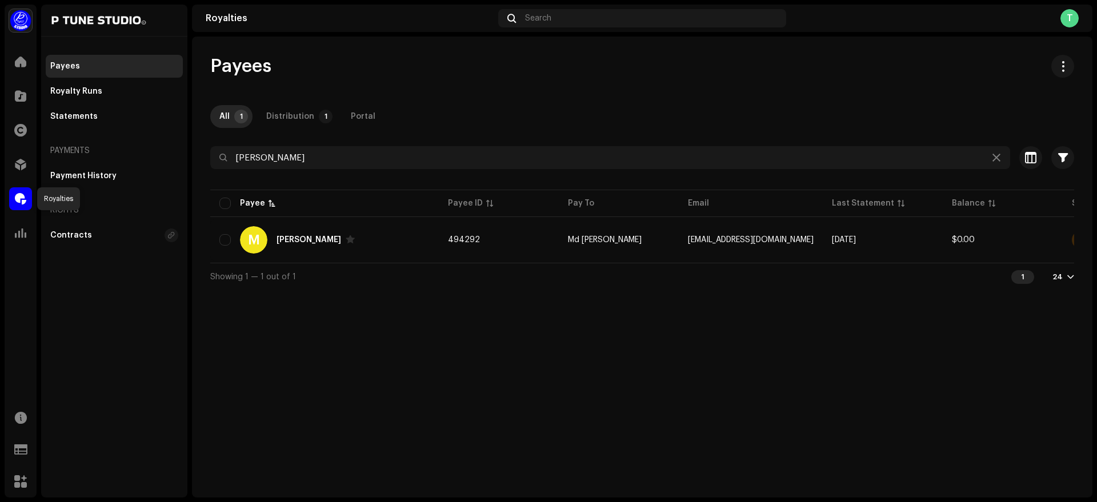
click at [22, 201] on span at bounding box center [20, 198] width 11 height 9
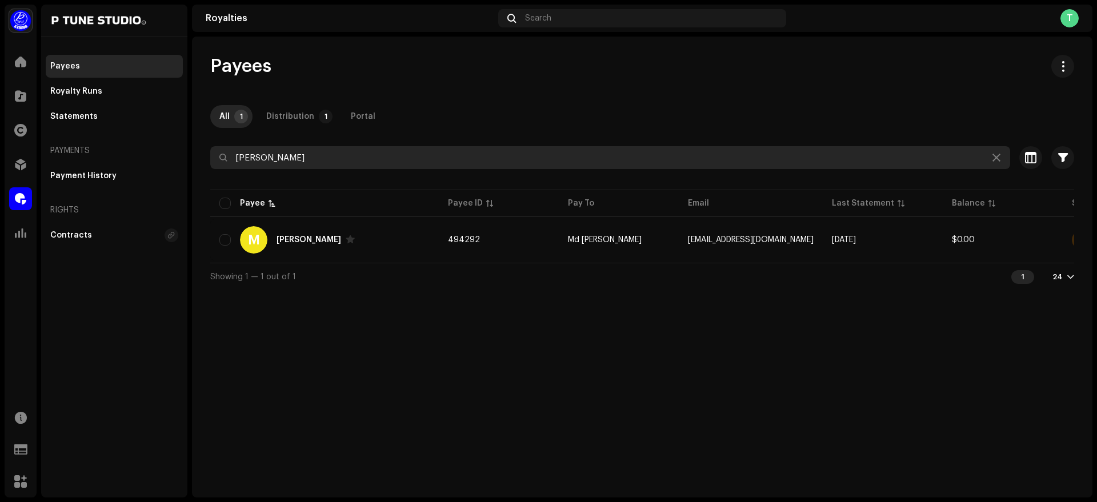
click at [367, 161] on input "Mahdi Hasan" at bounding box center [610, 157] width 800 height 23
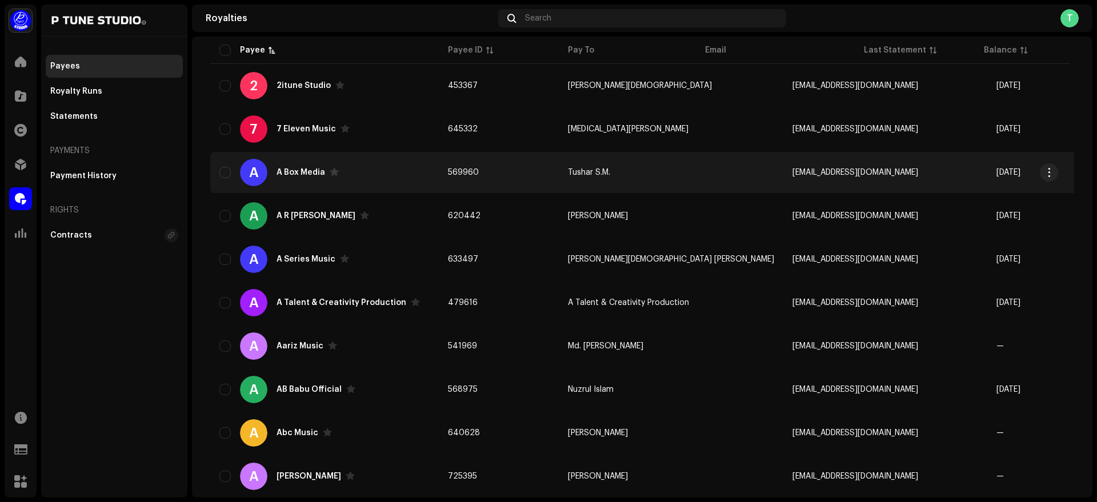
scroll to position [799, 0]
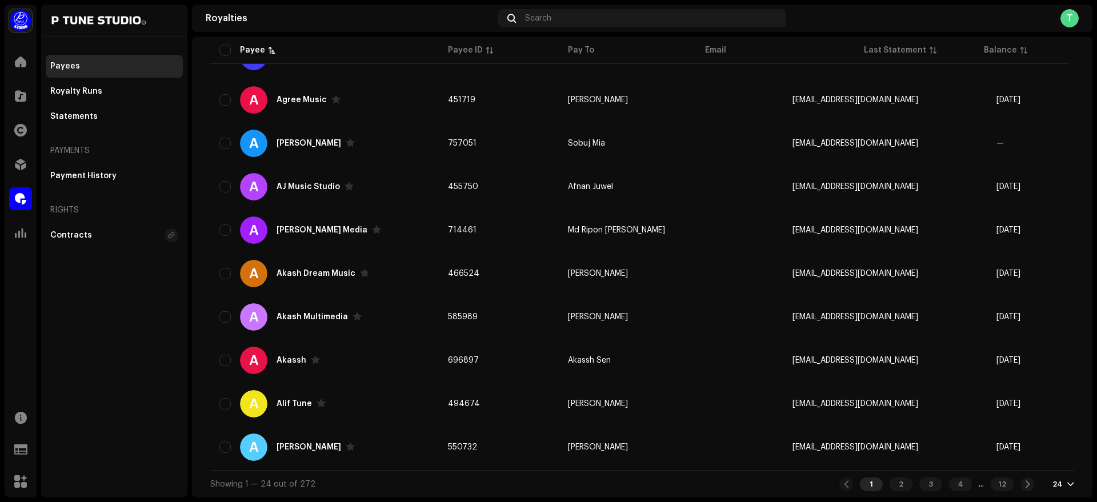
click at [1053, 486] on div "24" at bounding box center [1058, 484] width 10 height 9
click at [1045, 466] on div "72" at bounding box center [1039, 463] width 47 height 23
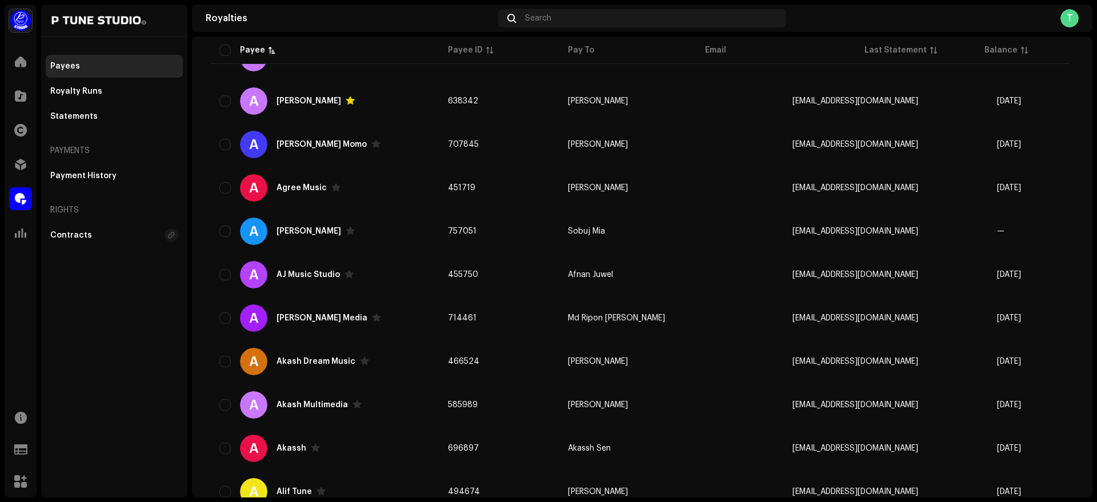
scroll to position [719, 0]
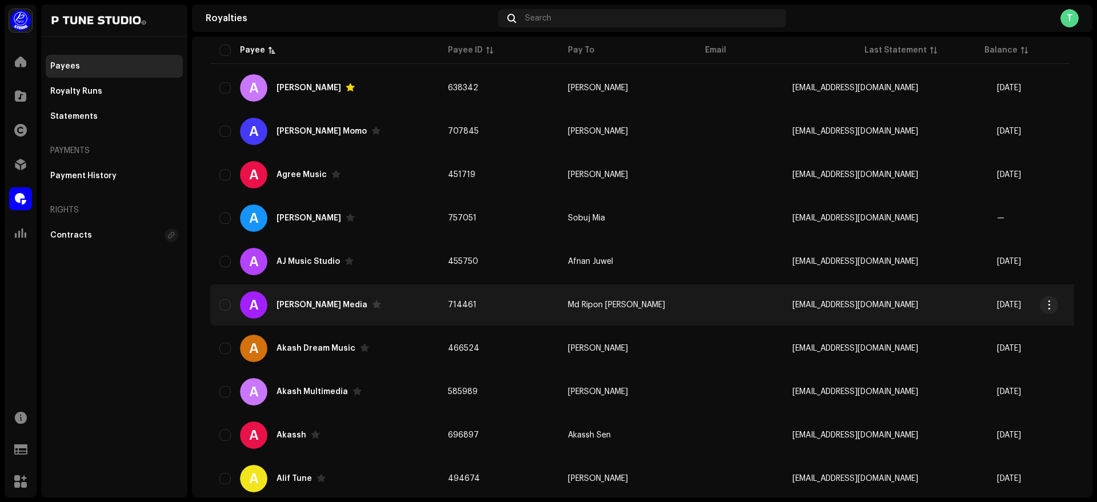
click at [399, 305] on div "A Akash Baul Media" at bounding box center [324, 304] width 210 height 27
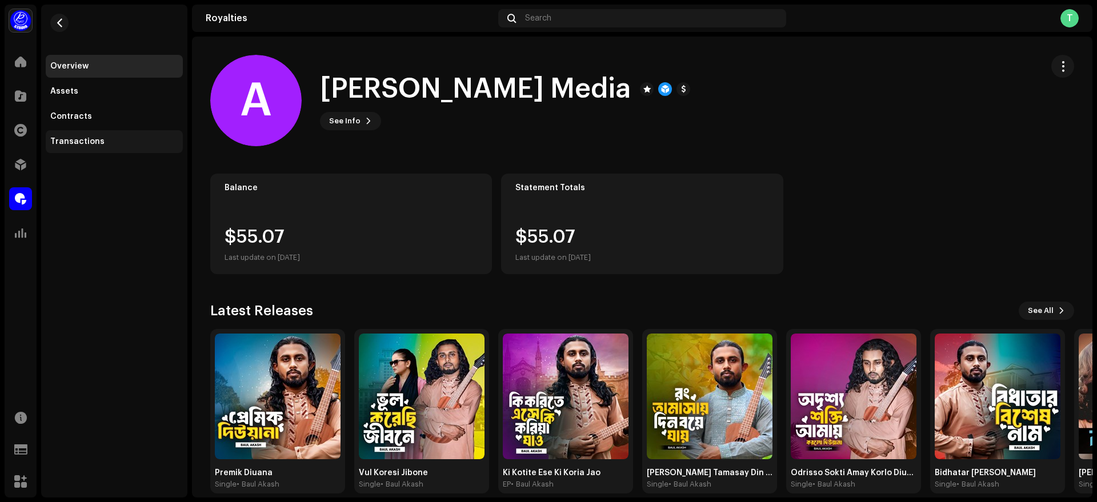
click at [117, 149] on div "Transactions" at bounding box center [114, 141] width 137 height 23
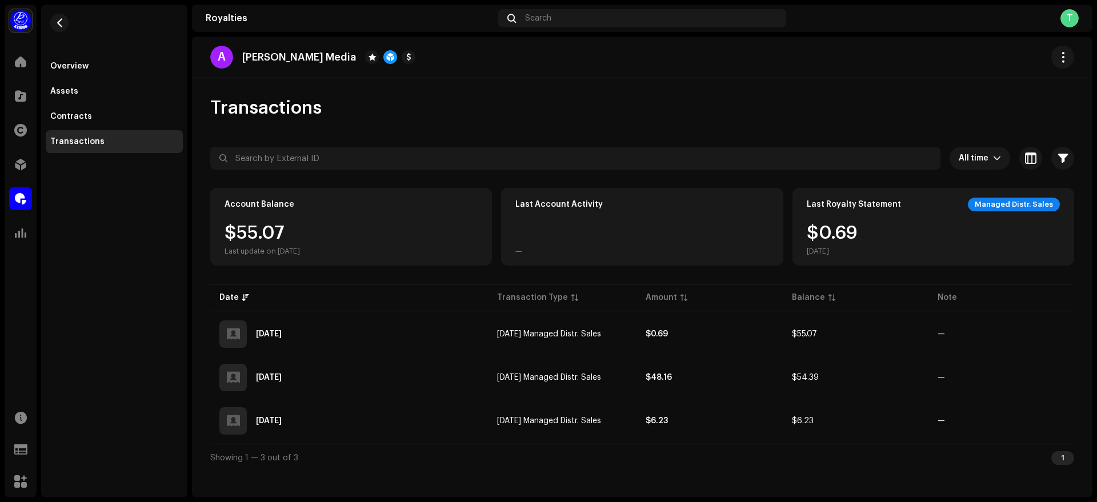
click at [278, 54] on p "[PERSON_NAME] Media" at bounding box center [299, 57] width 114 height 12
click at [14, 197] on div at bounding box center [20, 198] width 23 height 23
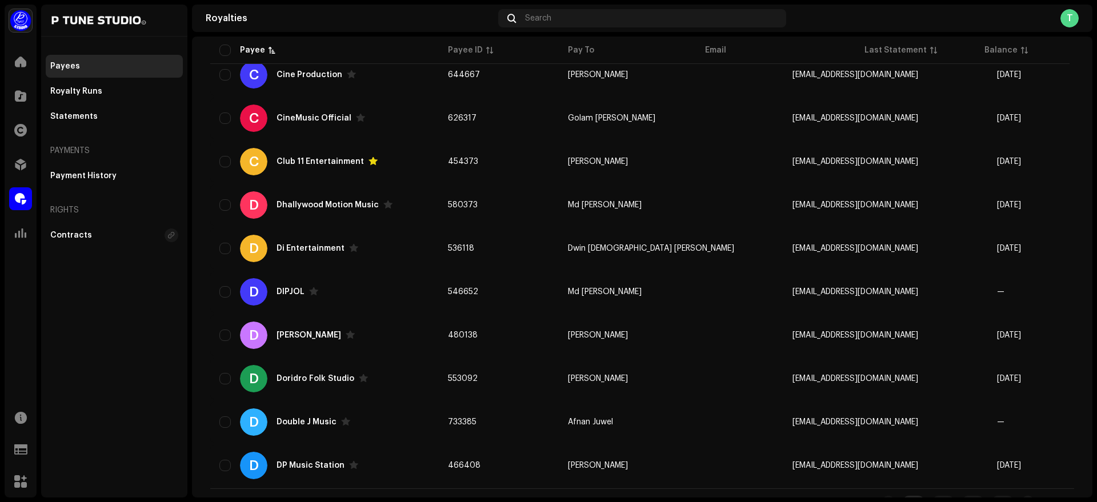
scroll to position [2884, 0]
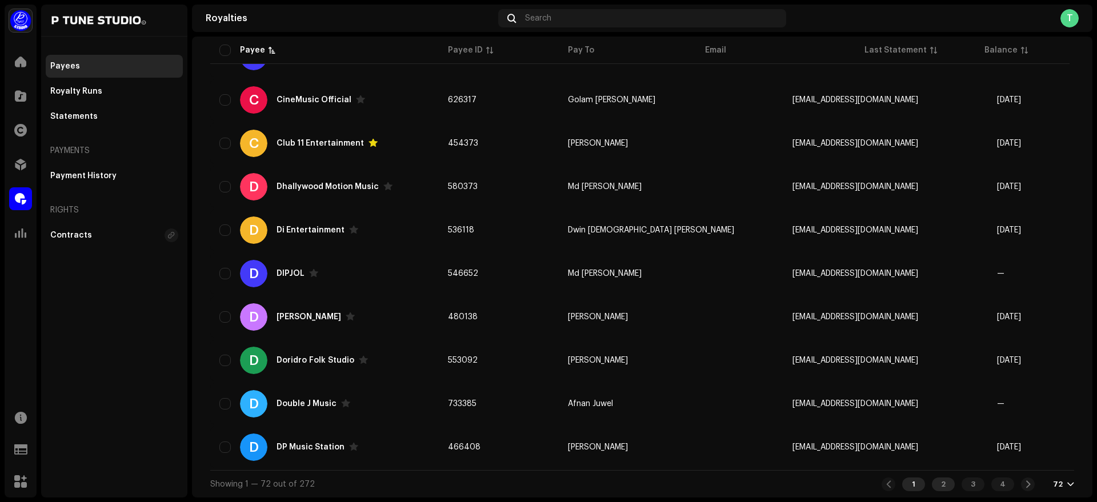
click at [935, 486] on div "2" at bounding box center [943, 485] width 23 height 14
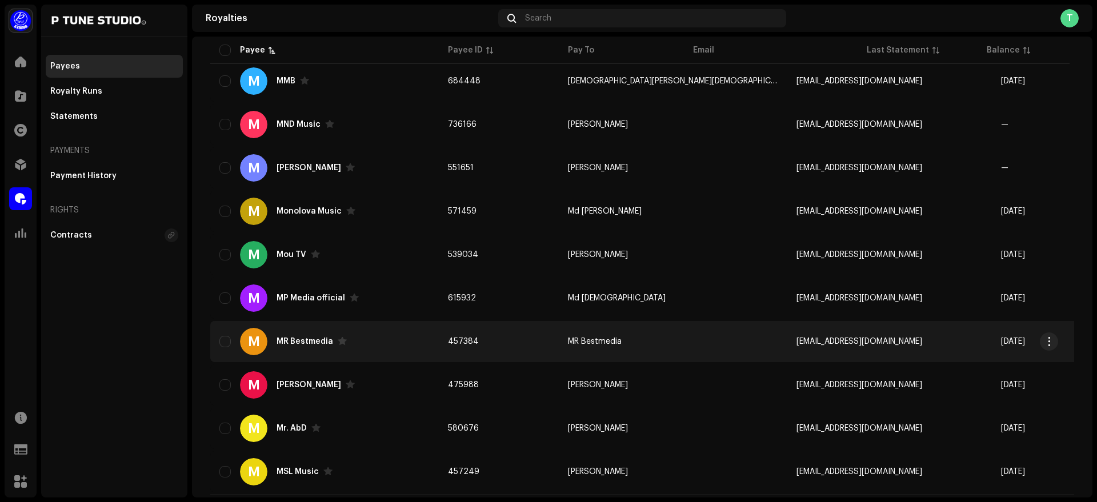
scroll to position [2884, 0]
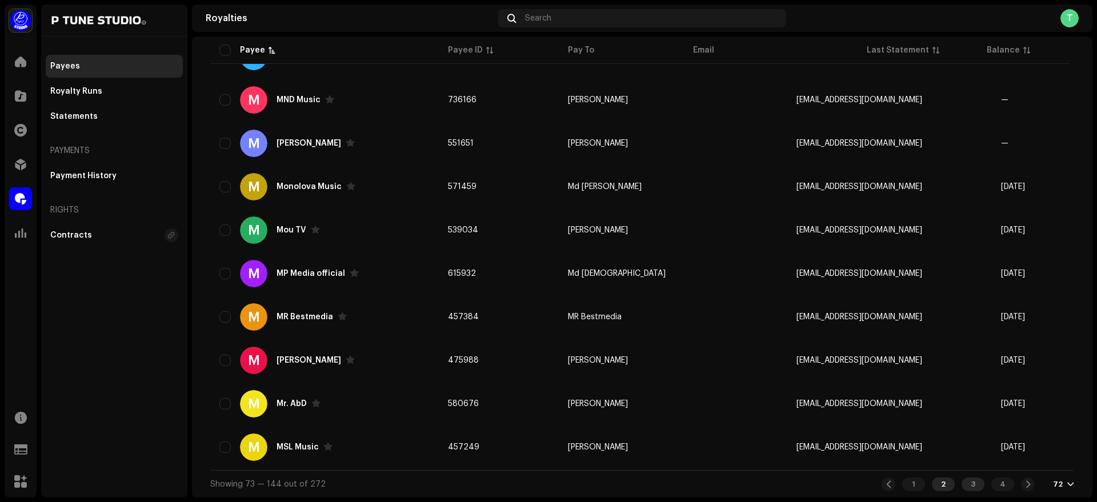
click at [971, 486] on div "3" at bounding box center [973, 485] width 23 height 14
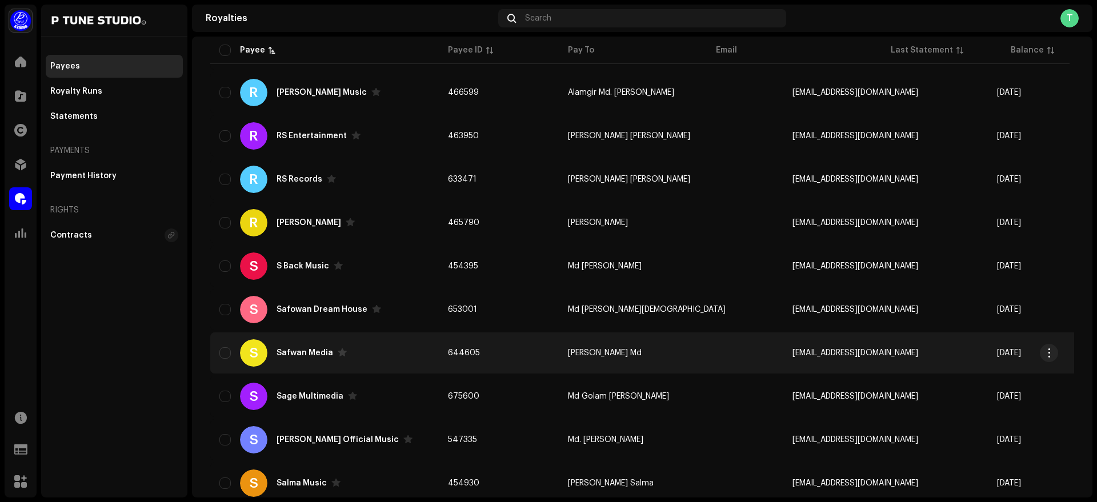
scroll to position [2884, 0]
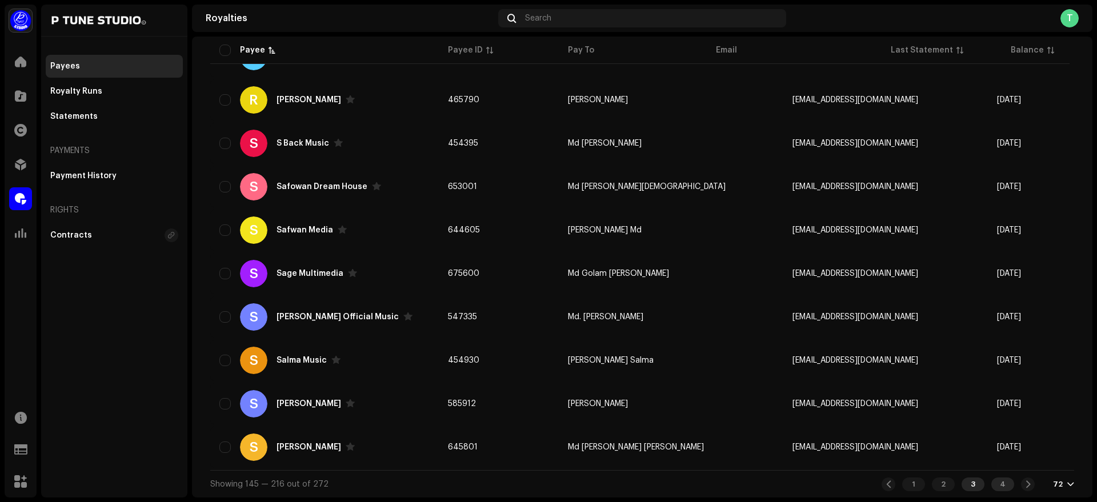
click at [1002, 482] on div "4" at bounding box center [1003, 485] width 23 height 14
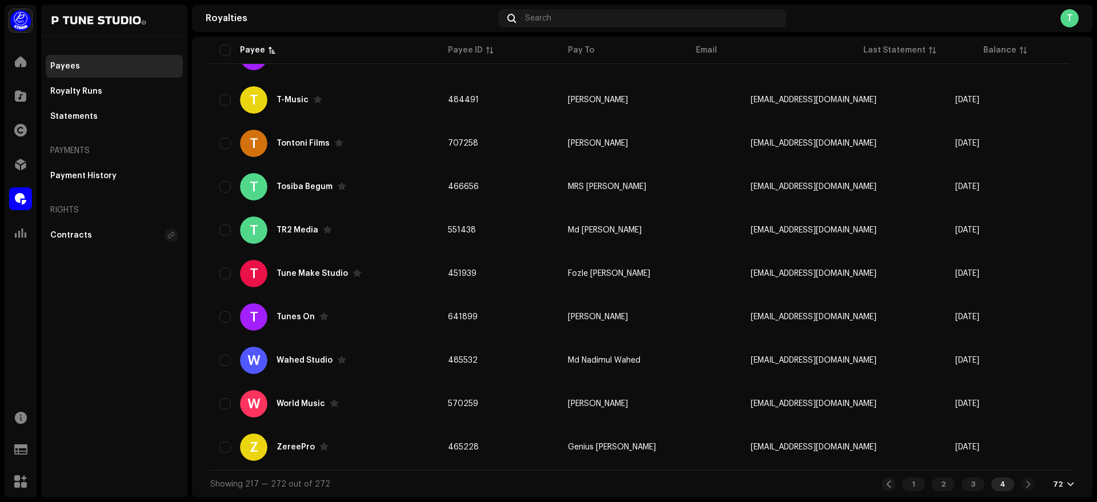
scroll to position [2189, 0]
click at [1025, 484] on div "1 2 3 4" at bounding box center [958, 485] width 153 height 14
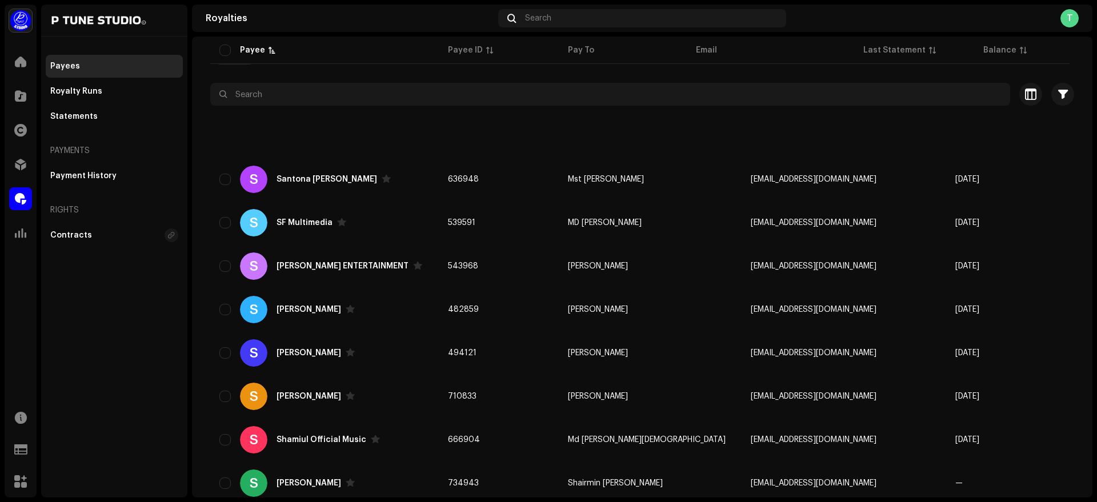
scroll to position [0, 0]
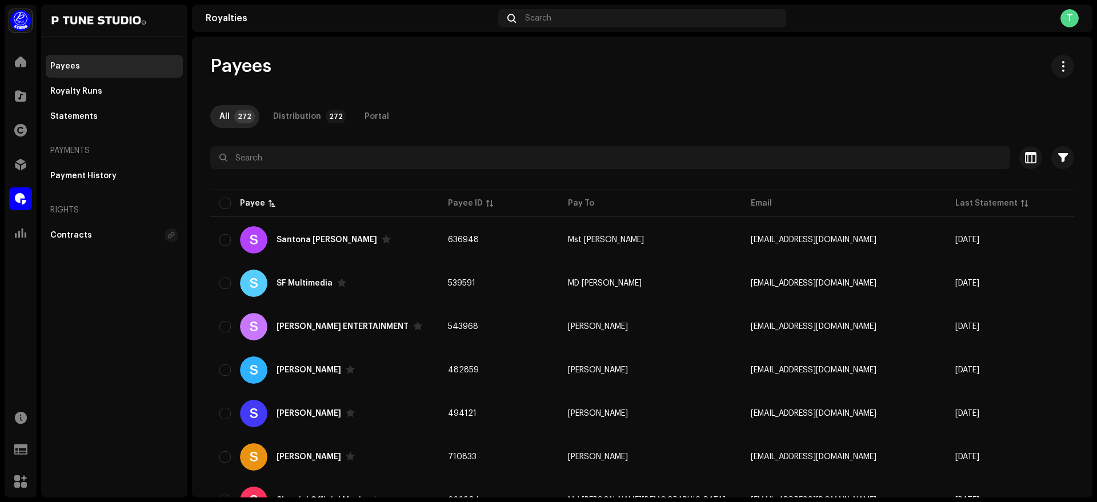
click at [579, 73] on div "Payees" at bounding box center [642, 66] width 864 height 23
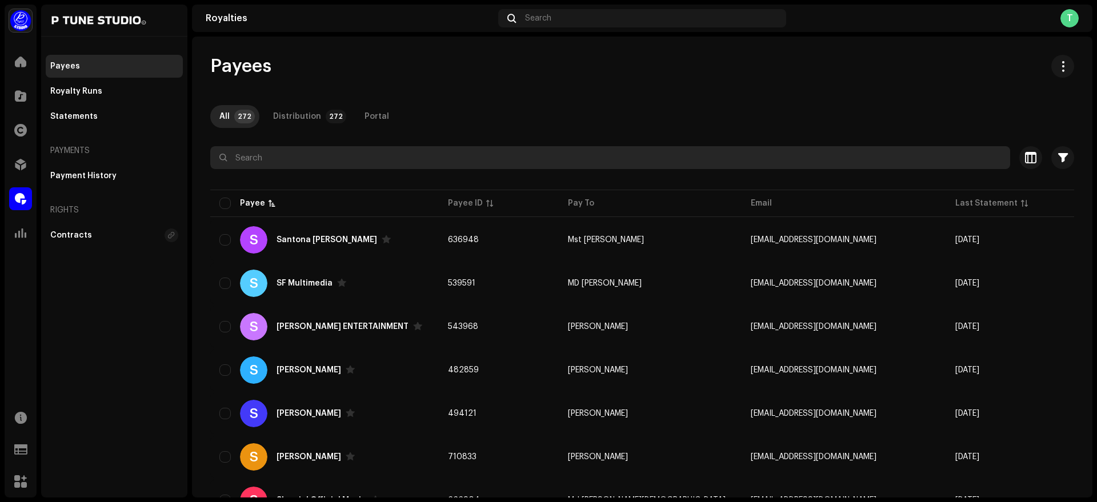
click at [271, 165] on input "text" at bounding box center [610, 157] width 800 height 23
click at [260, 163] on input "text" at bounding box center [610, 157] width 800 height 23
click at [334, 163] on input "text" at bounding box center [610, 157] width 800 height 23
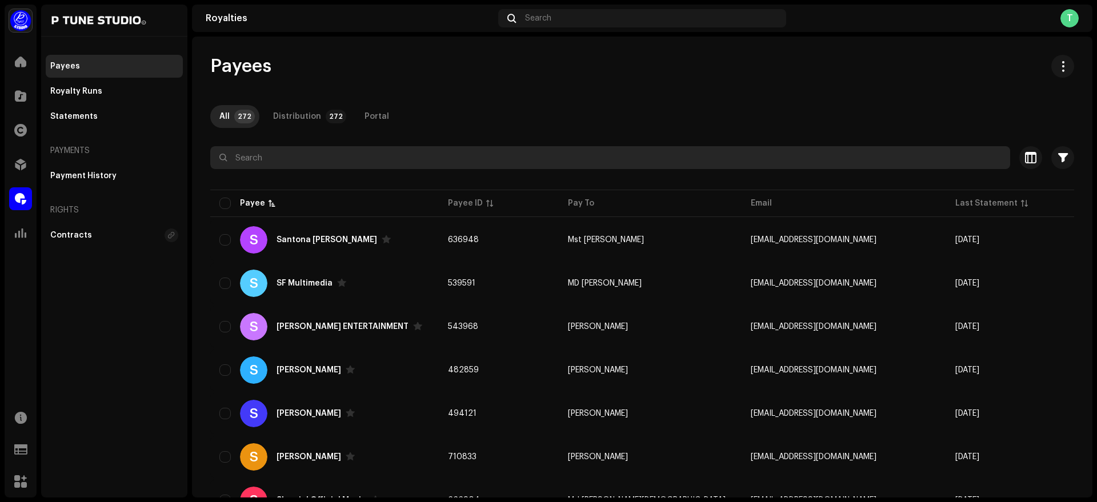
click at [334, 163] on input "text" at bounding box center [610, 157] width 800 height 23
click at [327, 160] on input "text" at bounding box center [610, 157] width 800 height 23
